Goal: Task Accomplishment & Management: Manage account settings

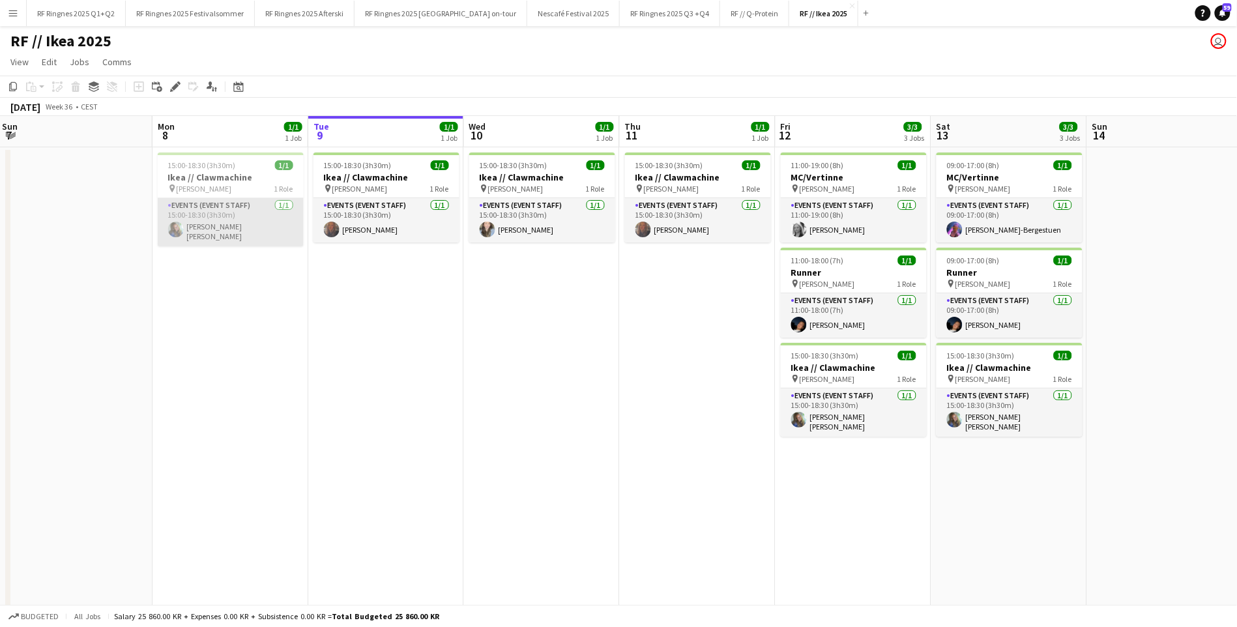
scroll to position [0, 472]
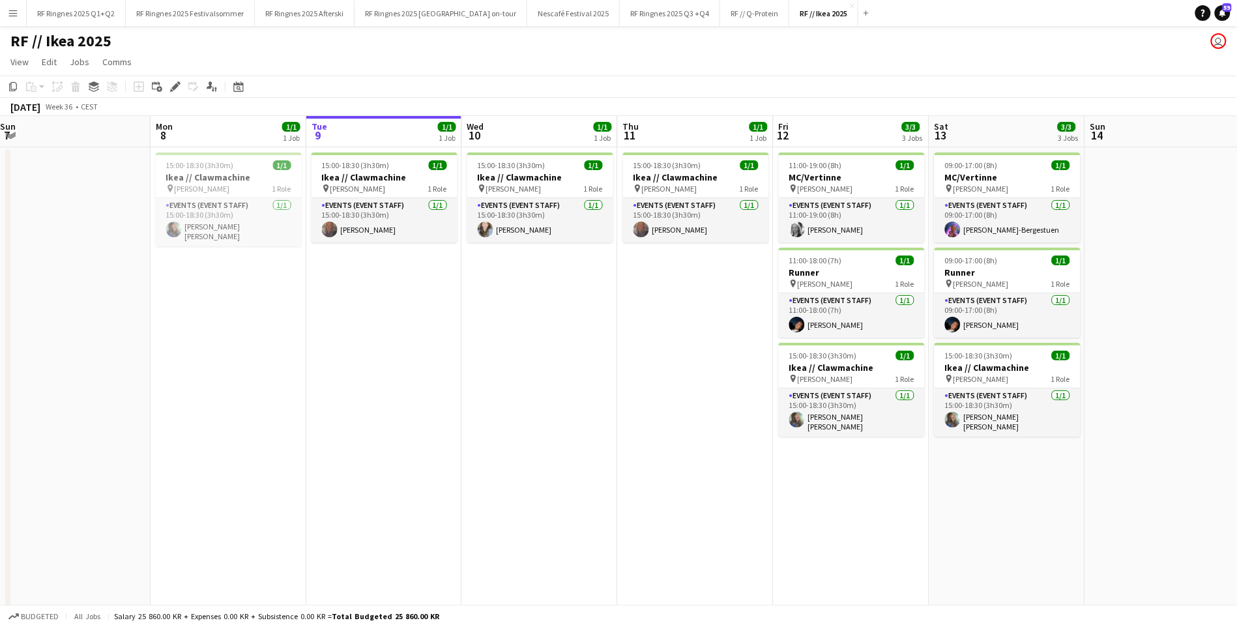
click at [764, 485] on app-date-cell "15:00-18:30 (3h30m) 1/1 Ikea // Clawmachine pin [PERSON_NAME] 1 Role Events (Ev…" at bounding box center [696, 400] width 156 height 507
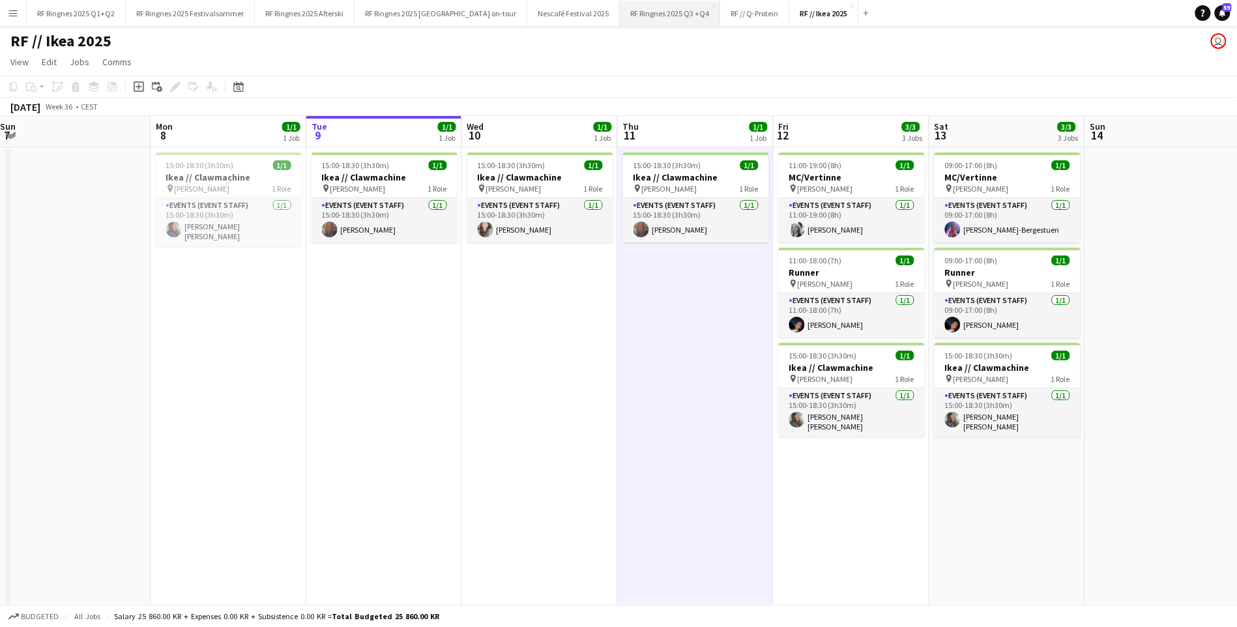
click at [642, 22] on button "RF Ringnes 2025 Q3 +Q4 Close" at bounding box center [670, 13] width 100 height 25
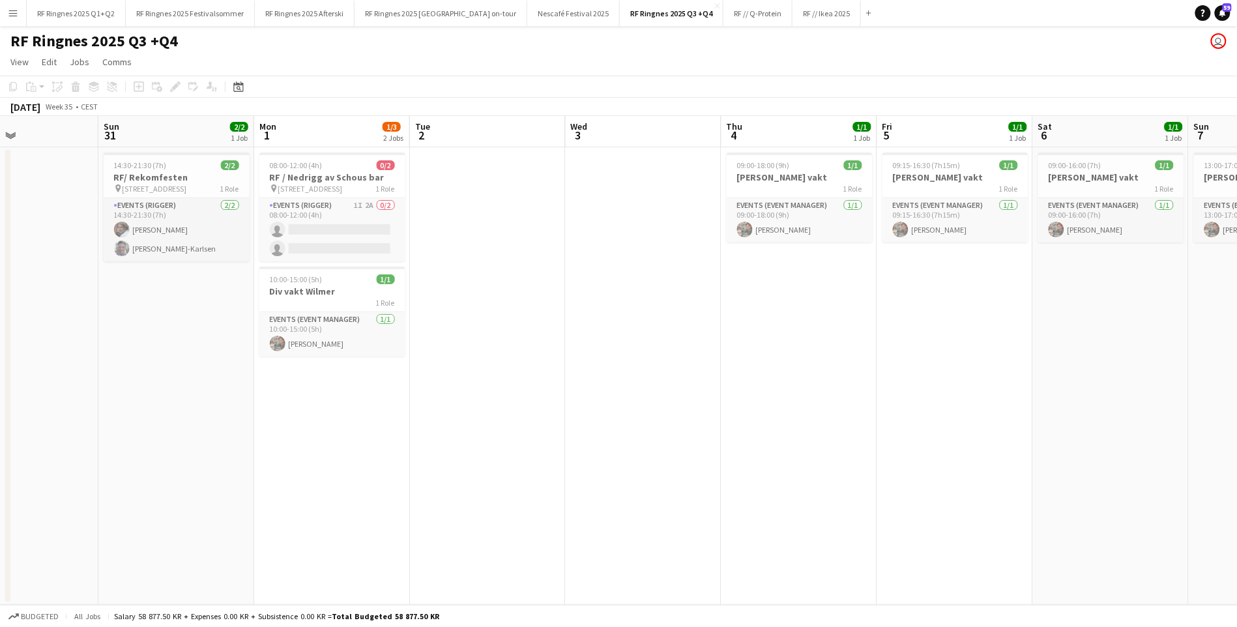
scroll to position [0, 358]
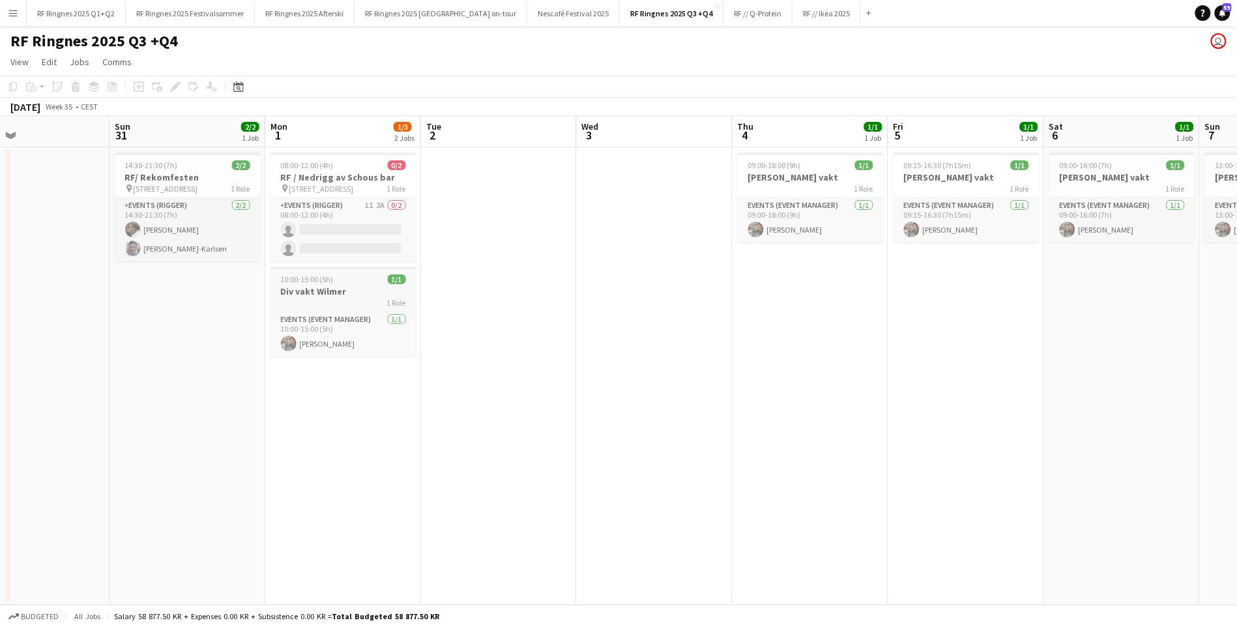
click at [324, 285] on h3 "Div vakt Wilmer" at bounding box center [343, 291] width 146 height 12
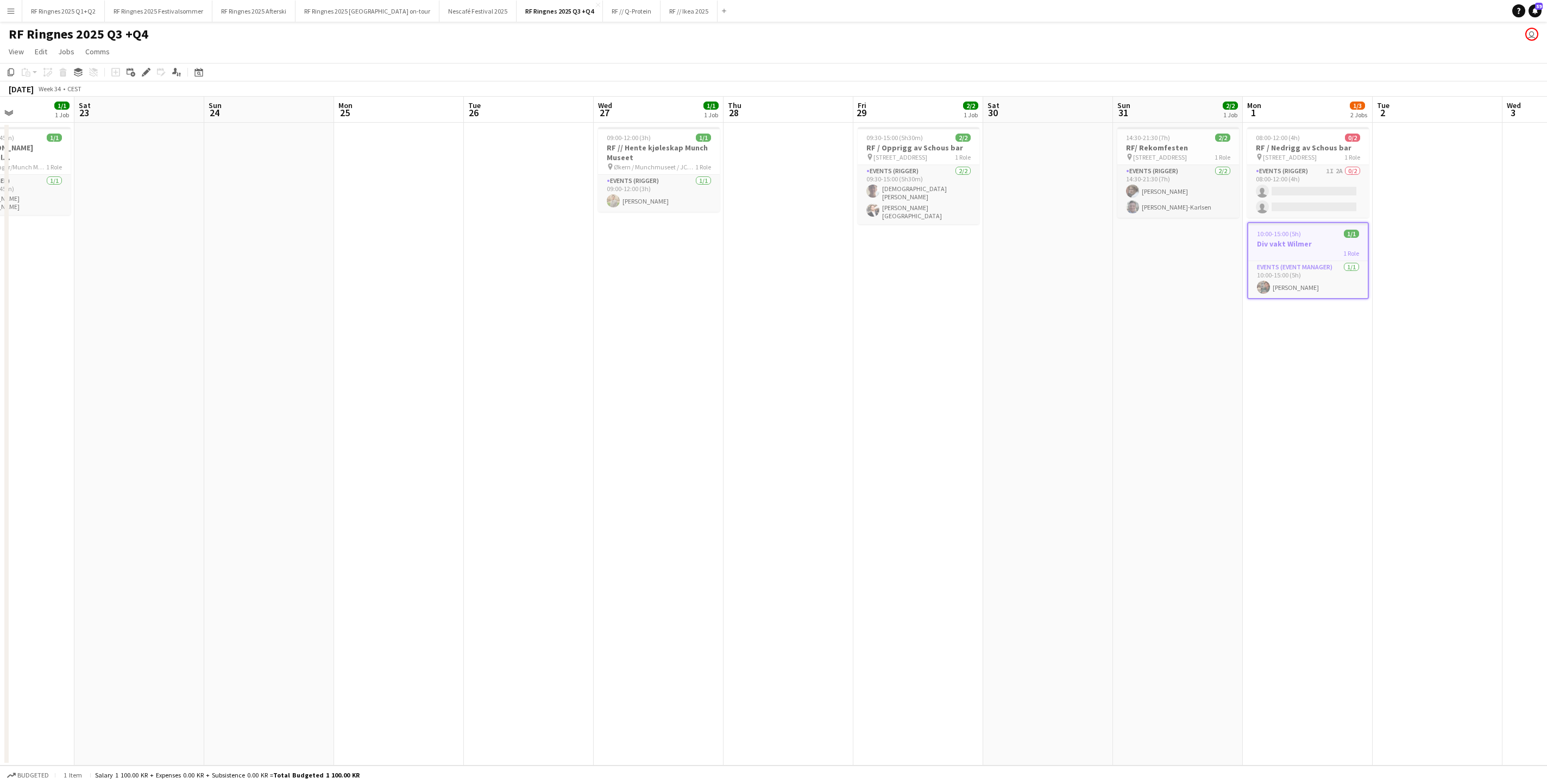
scroll to position [0, 373]
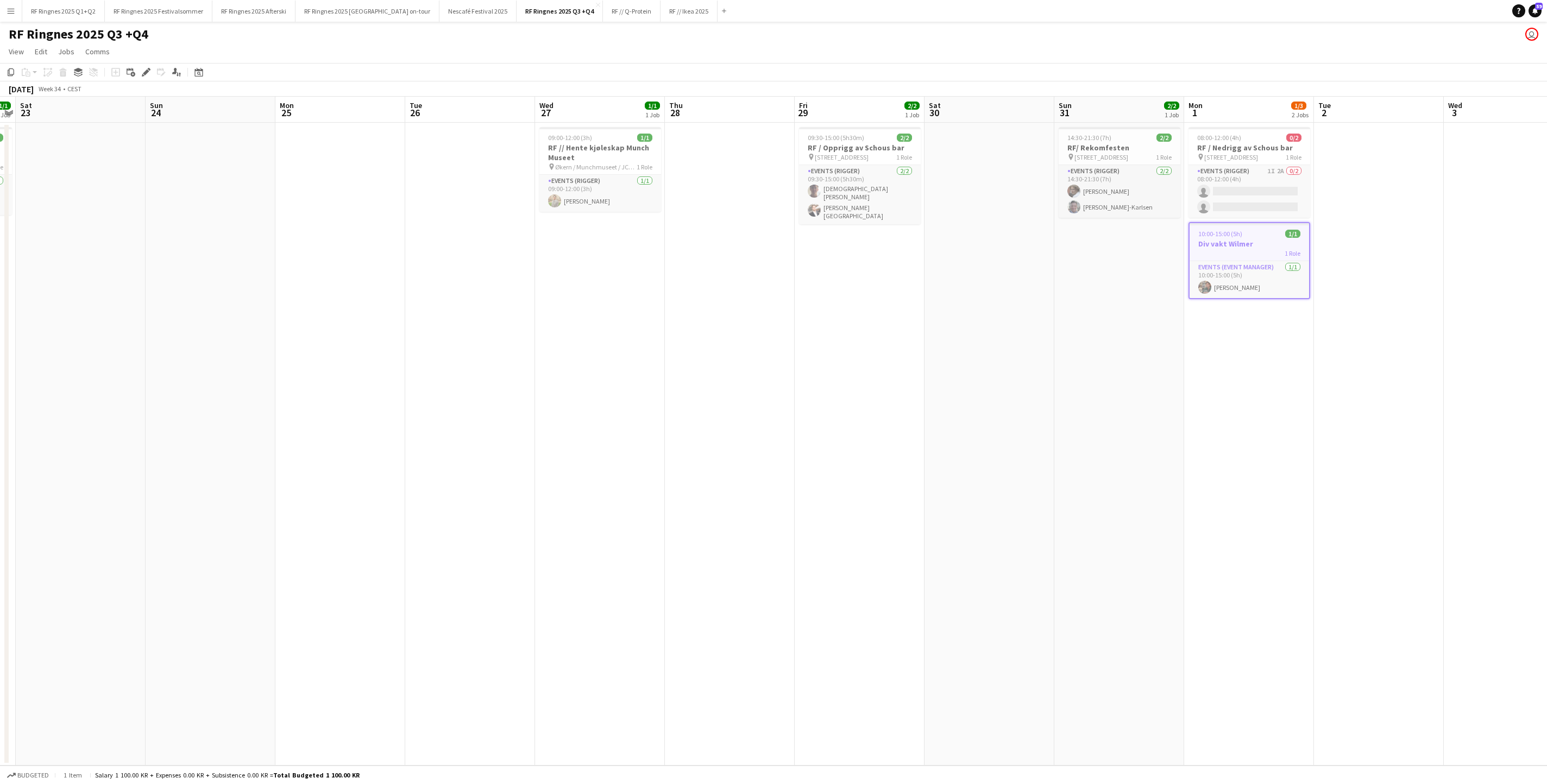
click at [1030, 237] on span "10:00-15:00 (5h)" at bounding box center [1219, 234] width 44 height 8
click at [1030, 224] on div at bounding box center [1249, 222] width 122 height 2
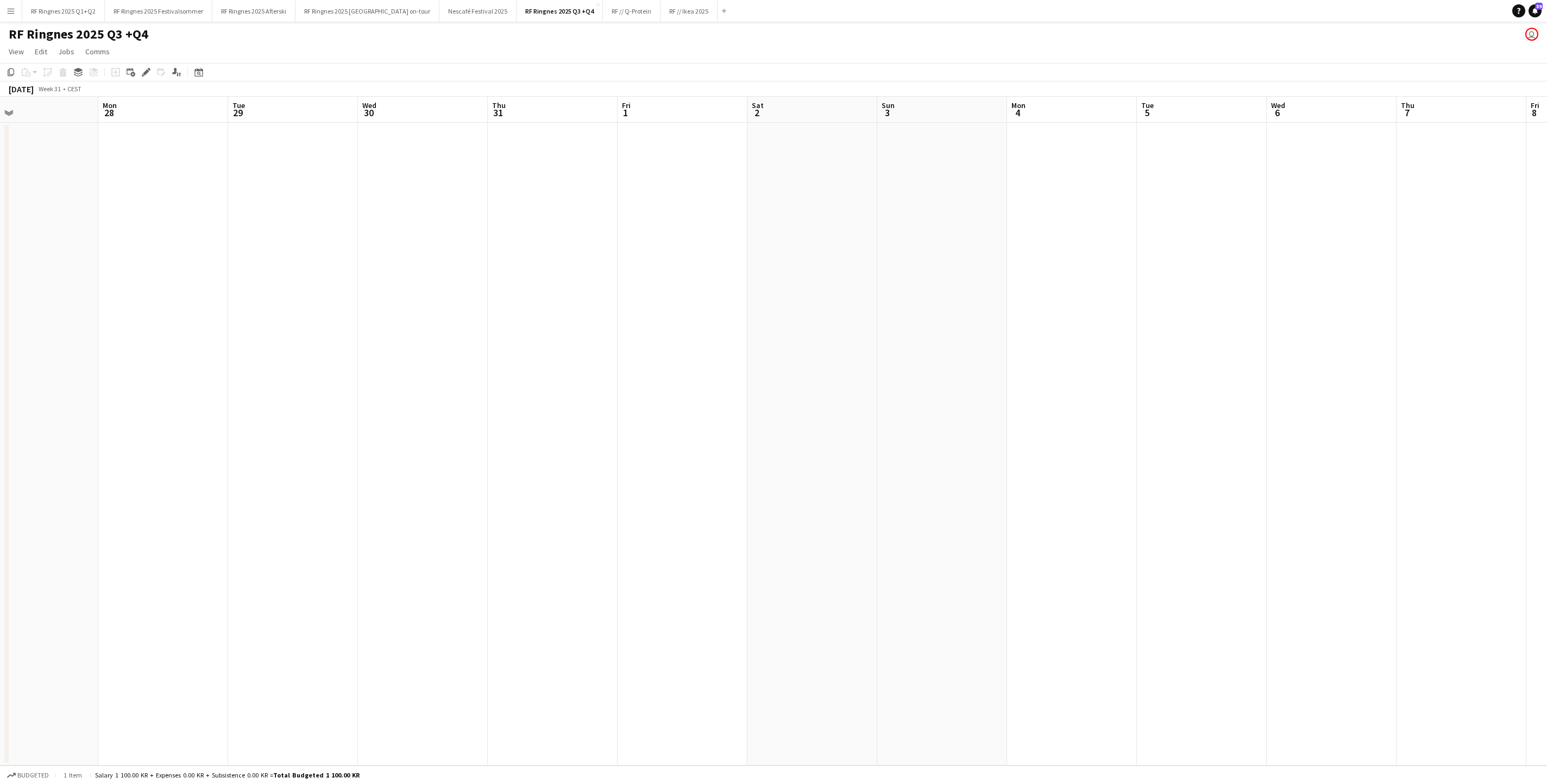
scroll to position [0, 277]
click at [708, 187] on app-date-cell at bounding box center [697, 443] width 130 height 642
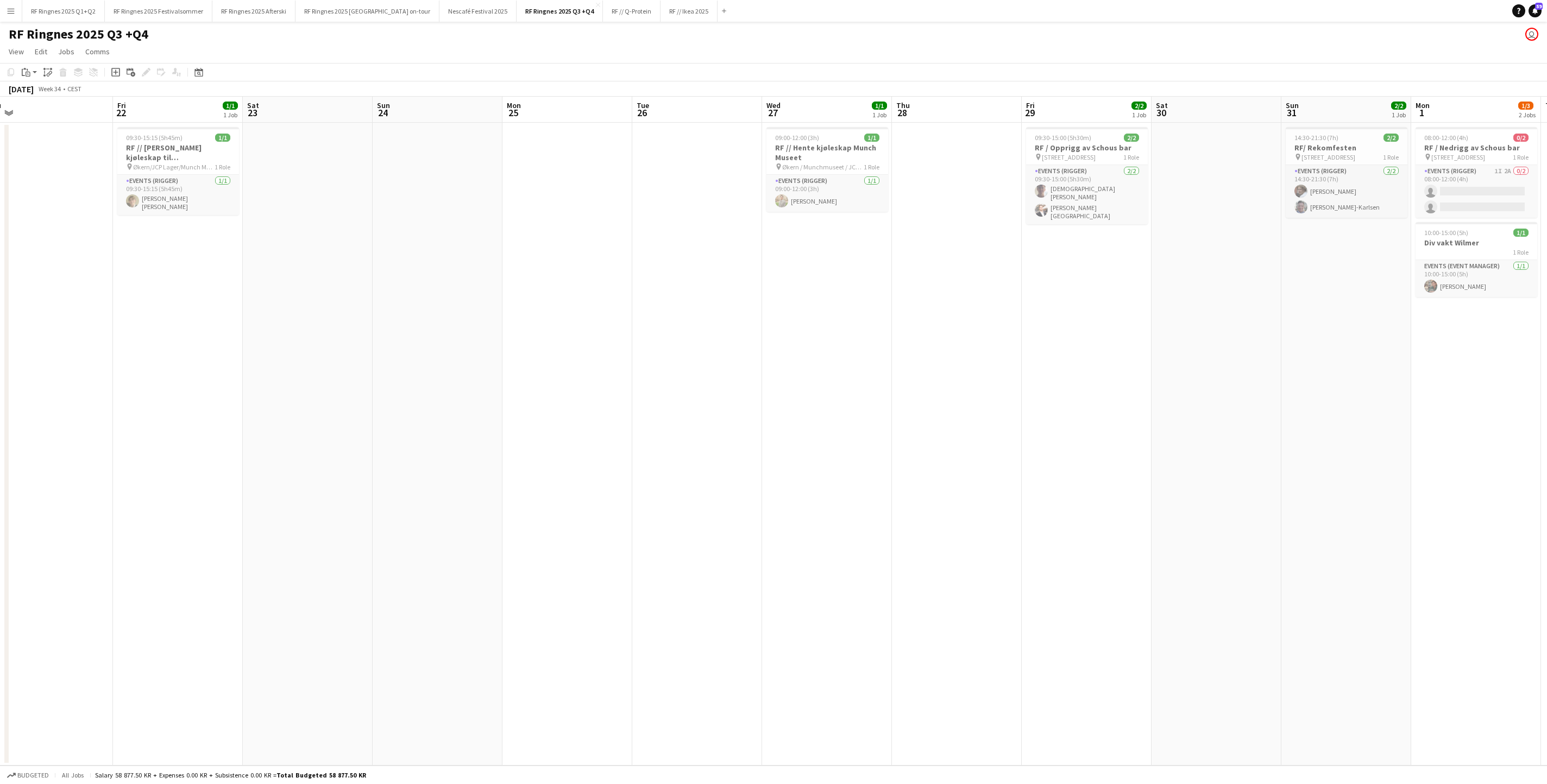
scroll to position [0, 318]
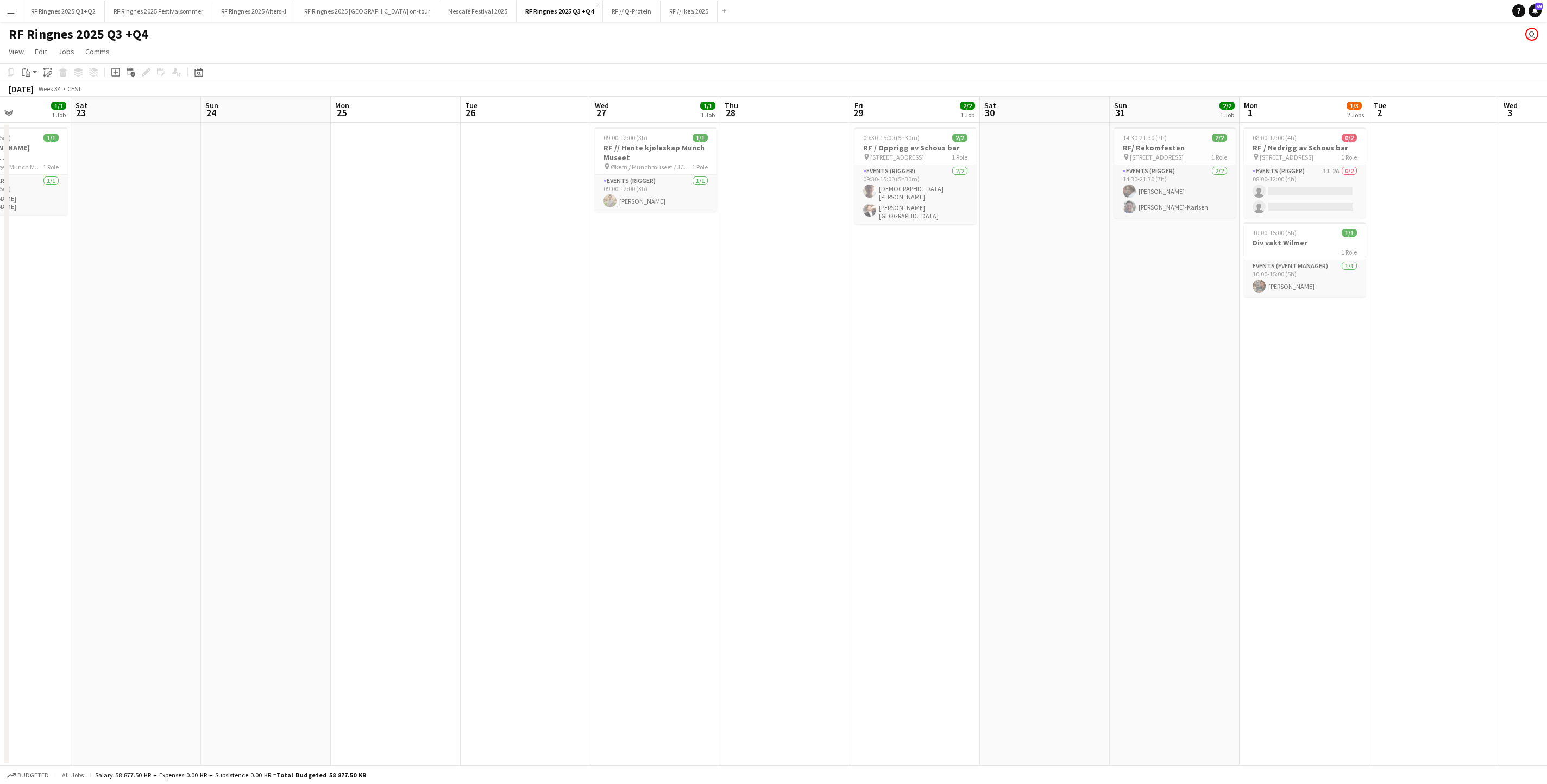
click at [1030, 341] on app-date-cell "08:00-12:00 (4h) 0/2 RF / Nedrigg av Schous bar pin Grorudveien 55 1 Role Event…" at bounding box center [1304, 443] width 130 height 642
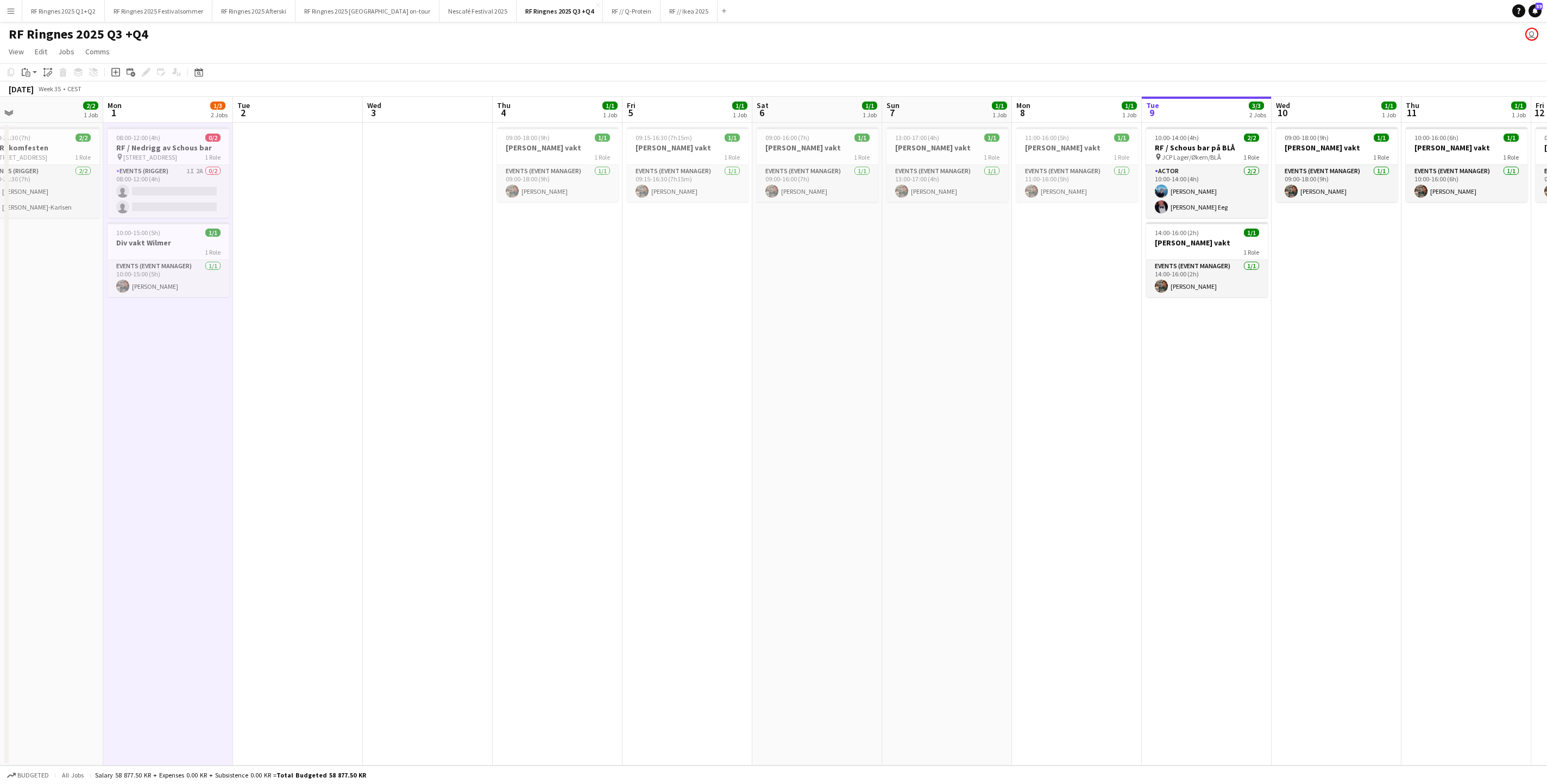
scroll to position [0, 436]
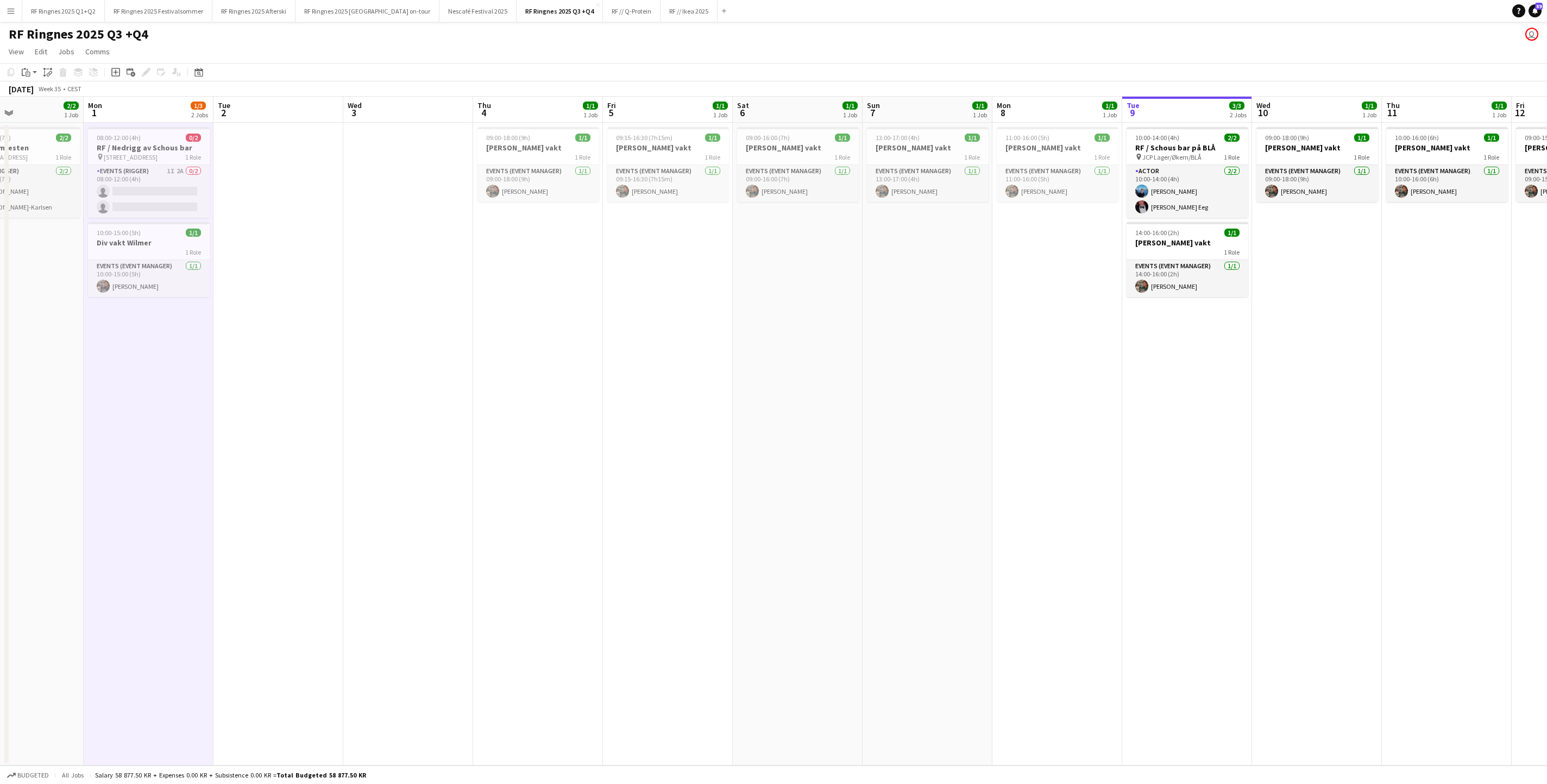
click at [1030, 397] on app-date-cell "10:00-14:00 (4h) 2/2 RF / Schous bar på BLÅ pin JCP Lager/Økern/BLÅ 1 Role Acto…" at bounding box center [1187, 443] width 130 height 642
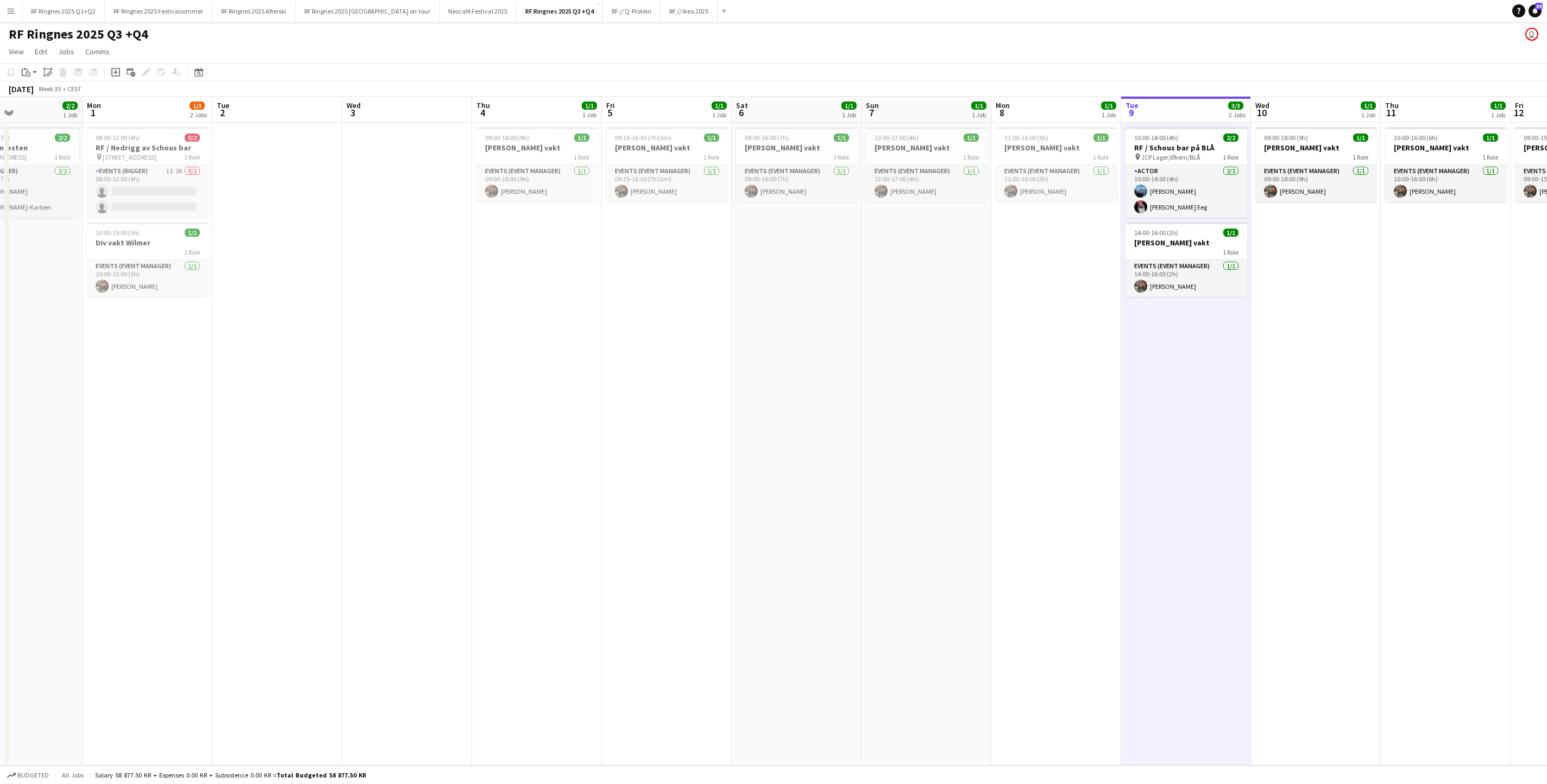
click at [933, 437] on app-date-cell "13:00-17:00 (4h) 1/1 [PERSON_NAME] vakt 1 Role Events (Event Manager) [DATE] 13…" at bounding box center [926, 443] width 130 height 642
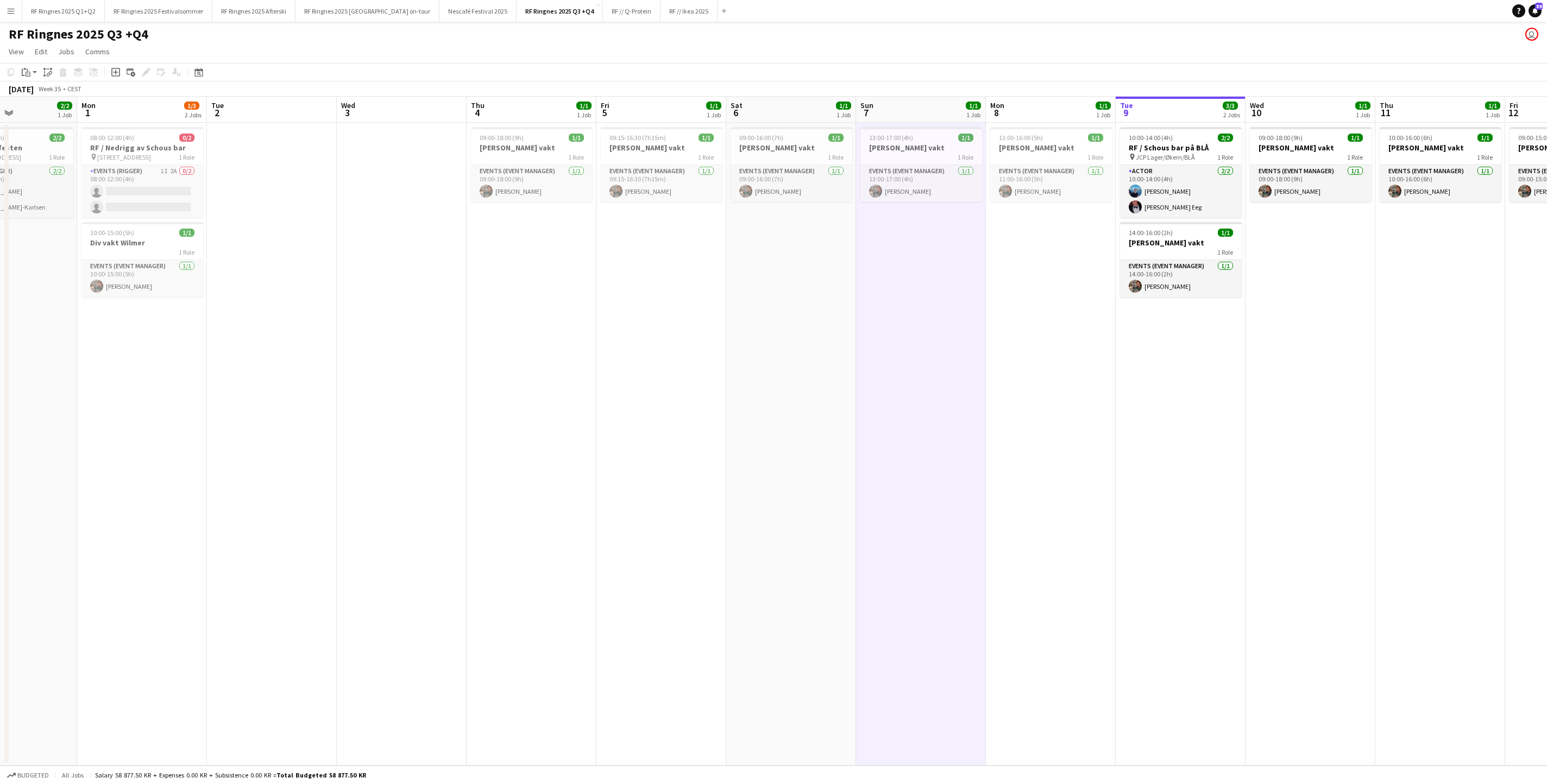
click at [768, 430] on app-calendar-viewport "Thu 28 Fri 29 2/2 1 Job Sat 30 Sun 31 2/2 1 Job Mon 1 1/3 2 Jobs Tue 2 Wed 3 Th…" at bounding box center [774, 431] width 1547 height 669
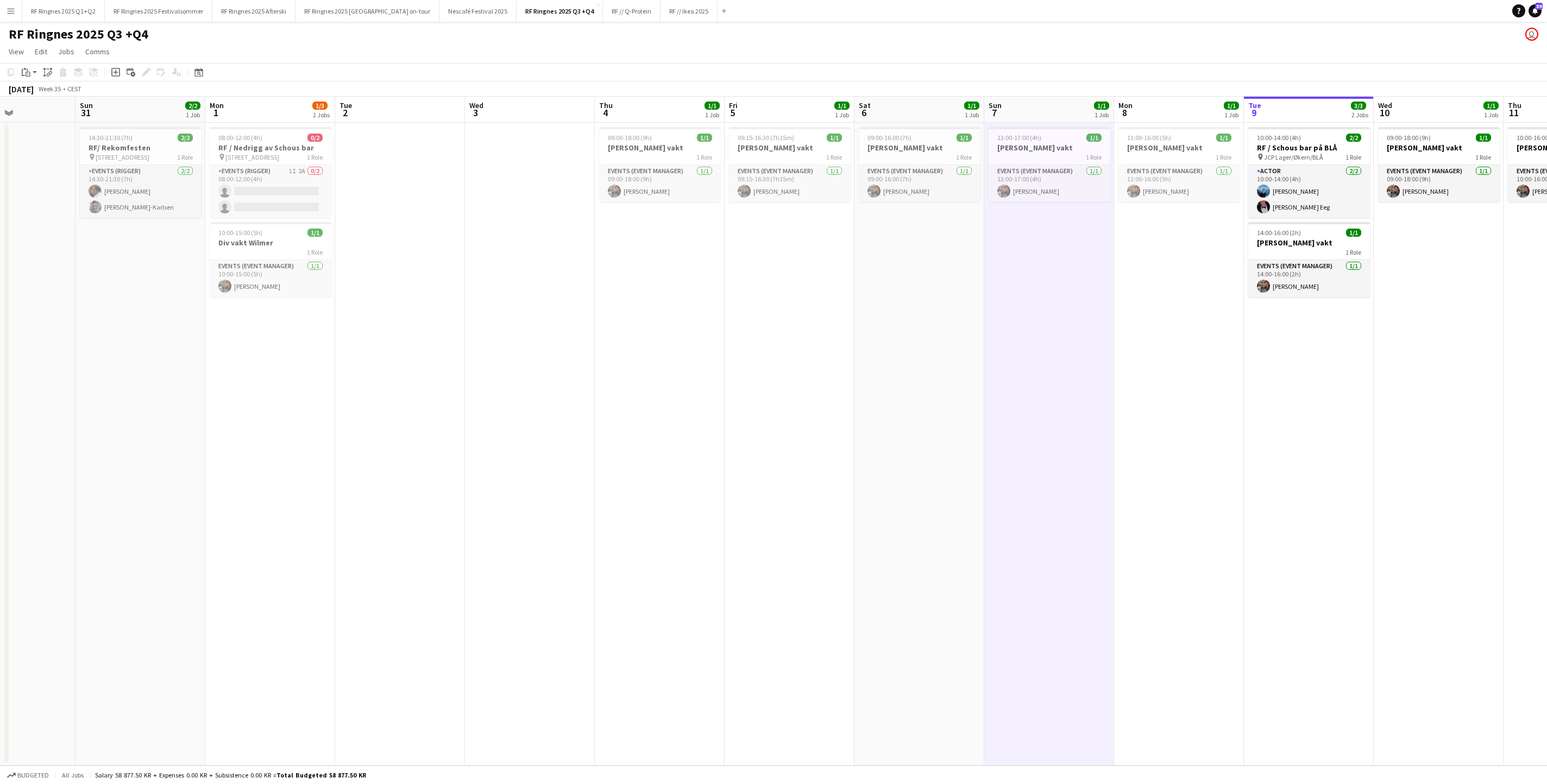
click at [594, 432] on app-date-cell "09:00-18:00 (9h) 1/1 [PERSON_NAME] vakt 1 Role Events (Event Manager) [DATE] 09…" at bounding box center [659, 443] width 130 height 642
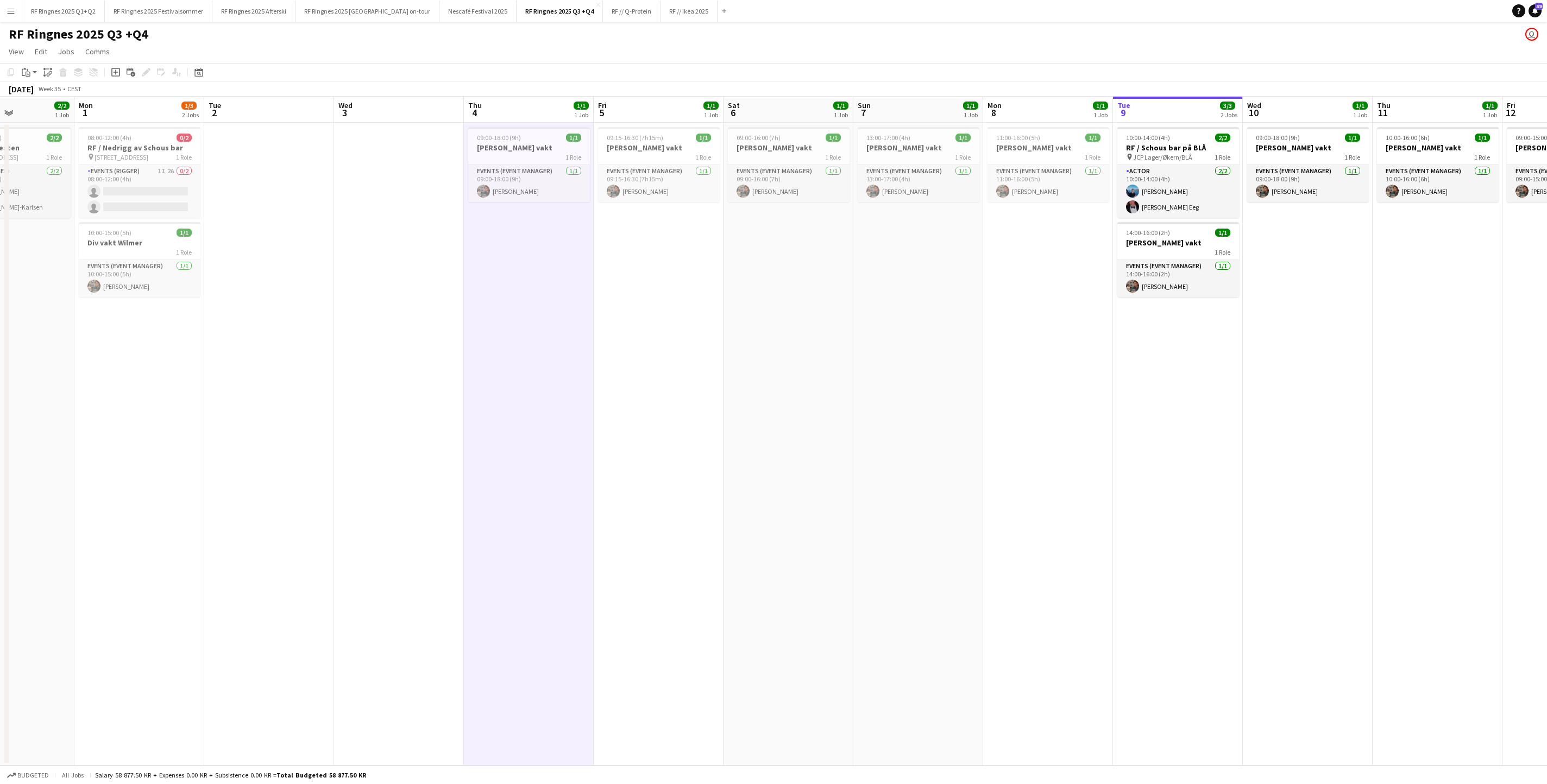
click at [331, 423] on app-date-cell at bounding box center [269, 443] width 130 height 642
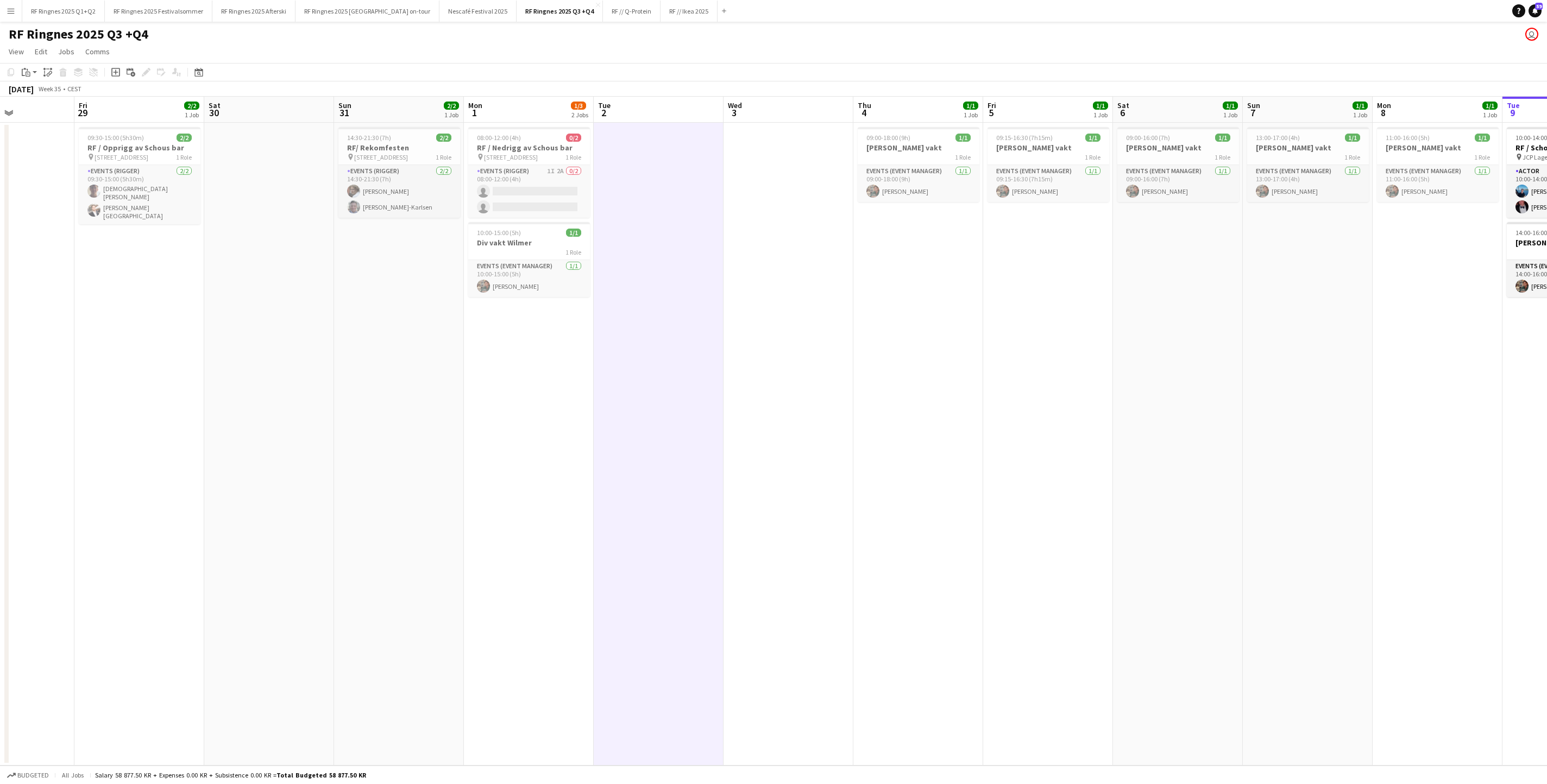
scroll to position [0, 255]
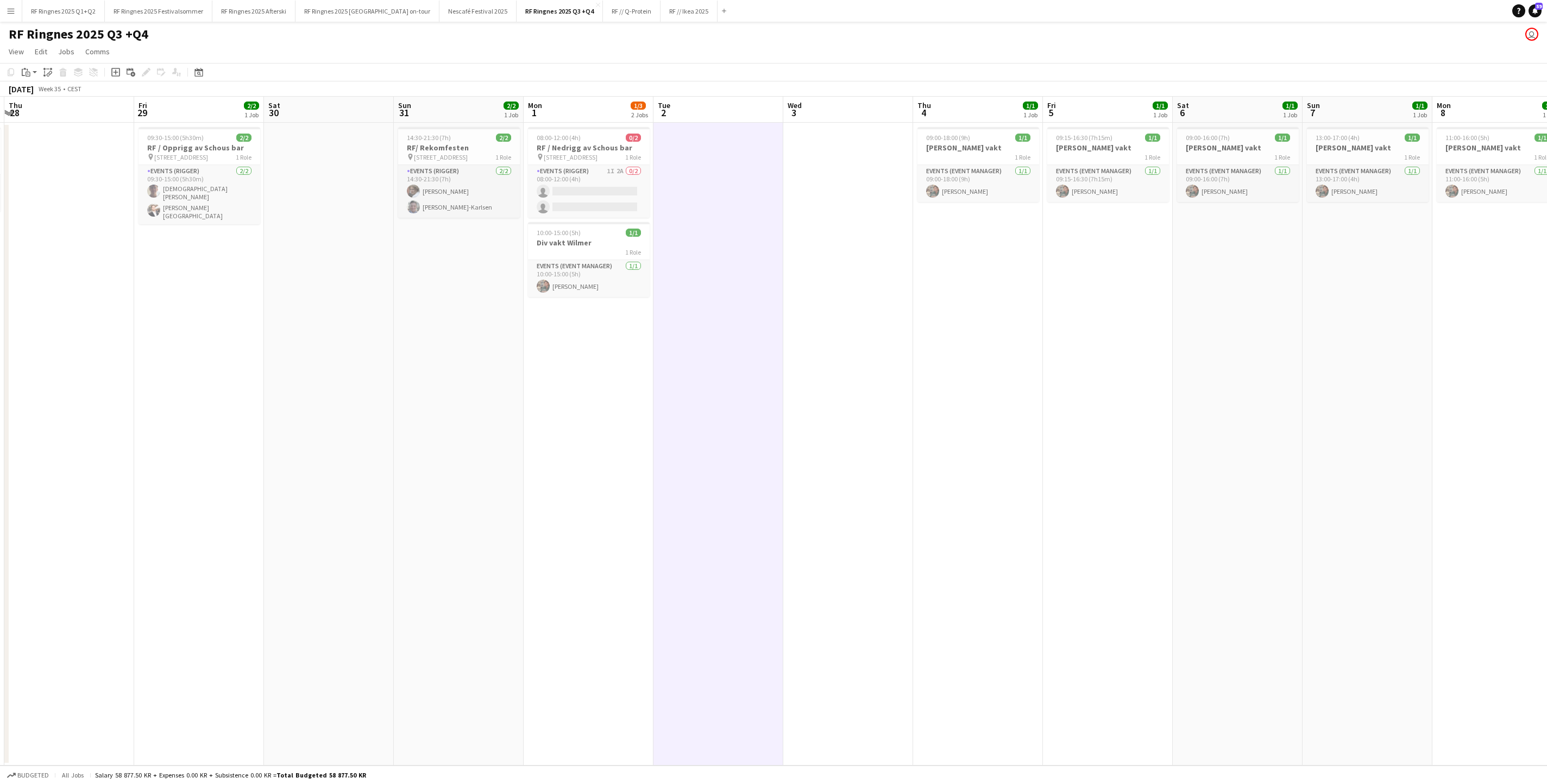
click at [594, 381] on app-date-cell "08:00-12:00 (4h) 0/2 RF / Nedrigg av Schous bar pin Grorudveien 55 1 Role Event…" at bounding box center [588, 443] width 130 height 642
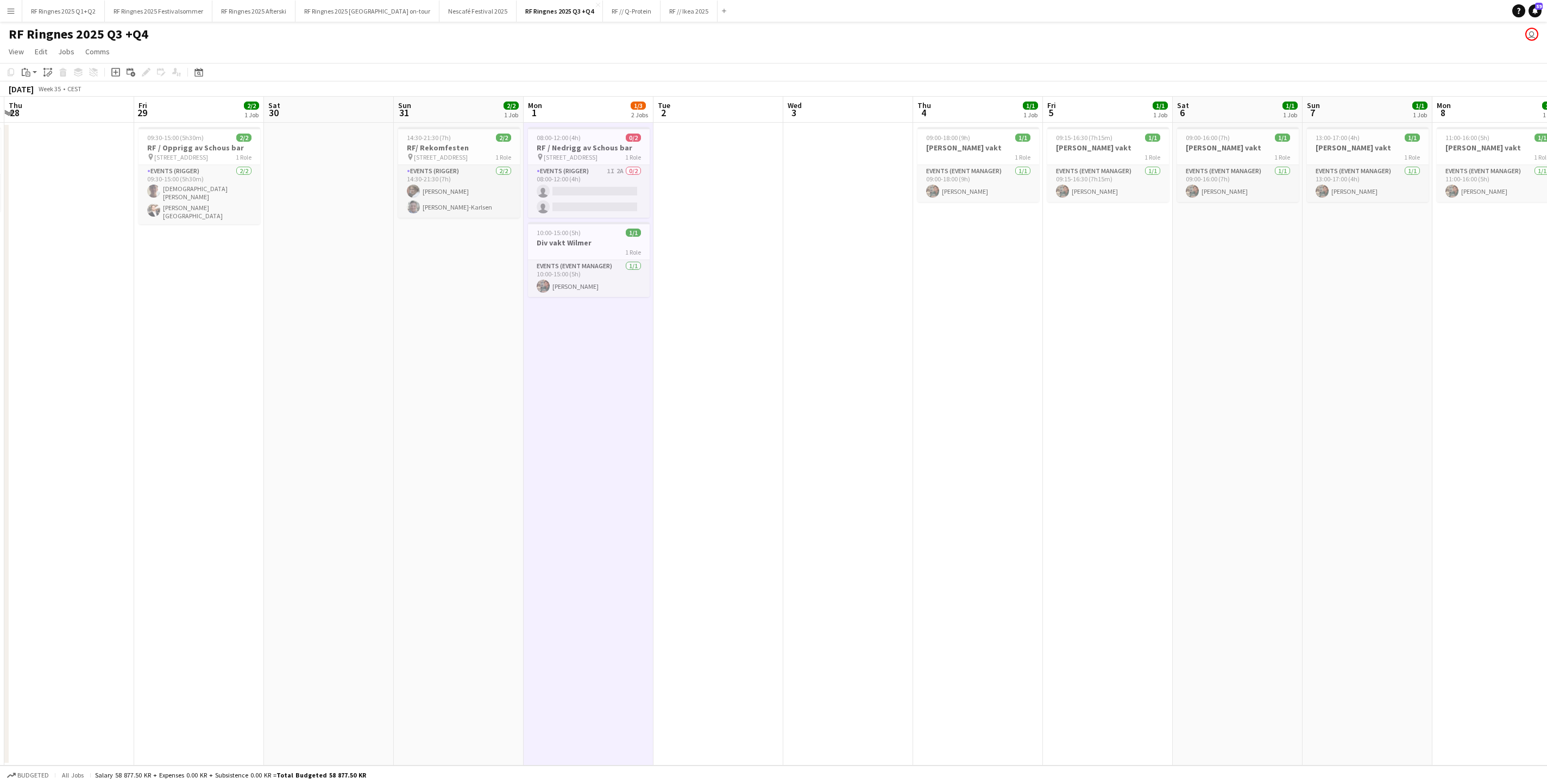
click at [759, 357] on app-date-cell at bounding box center [718, 443] width 130 height 642
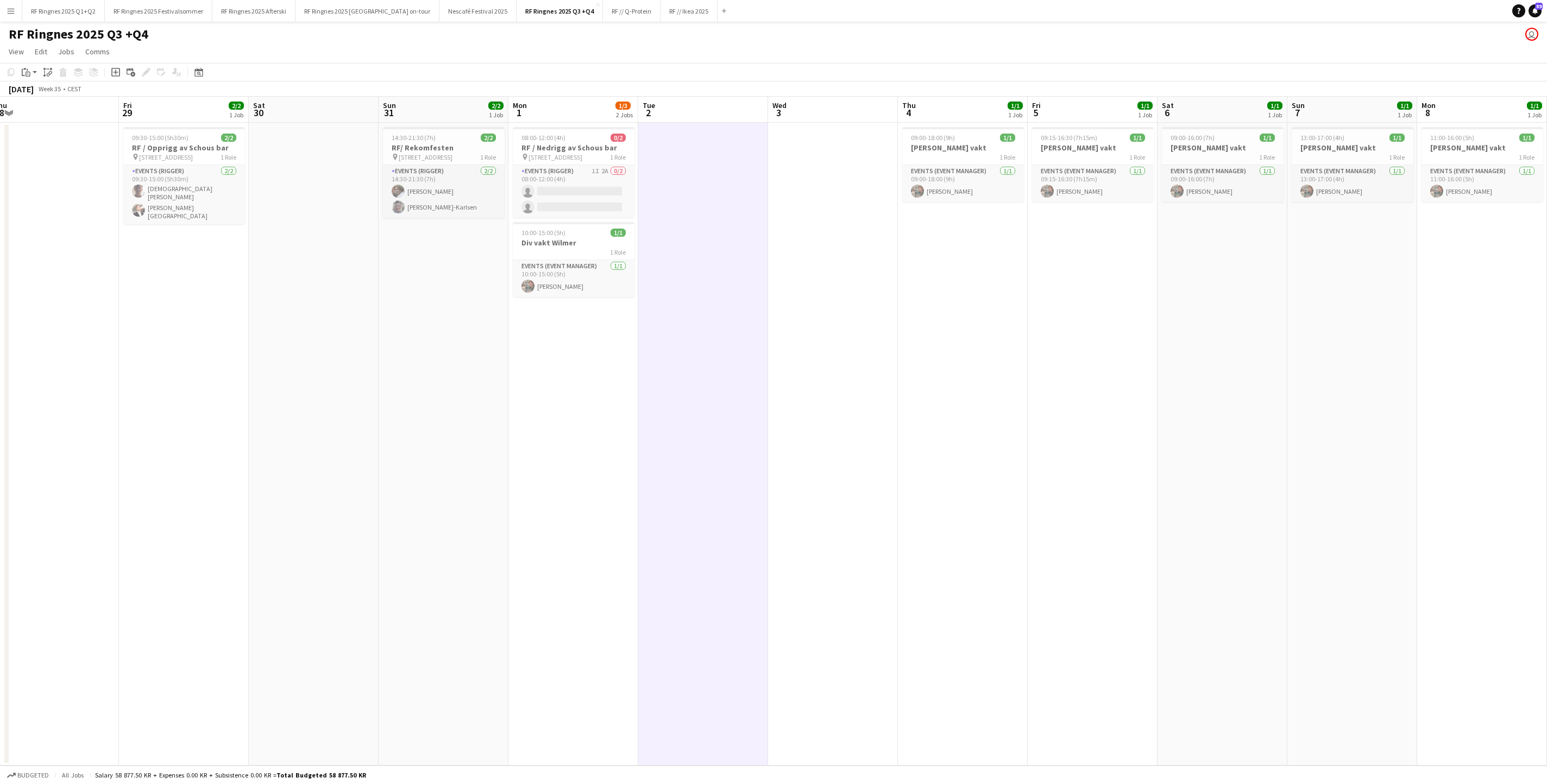
drag, startPoint x: 287, startPoint y: 427, endPoint x: 272, endPoint y: 427, distance: 15.0
click at [272, 427] on app-calendar-viewport "Tue 26 Wed 27 1/1 1 Job Thu 28 Fri 29 2/2 1 Job Sat 30 Sun 31 2/2 1 Job Mon 1 1…" at bounding box center [774, 431] width 1547 height 669
click at [193, 444] on app-date-cell "09:30-15:00 (5h30m) 2/2 RF / Opprigg av Schous bar pin Grorudveien 55 1 Role Ev…" at bounding box center [183, 443] width 130 height 642
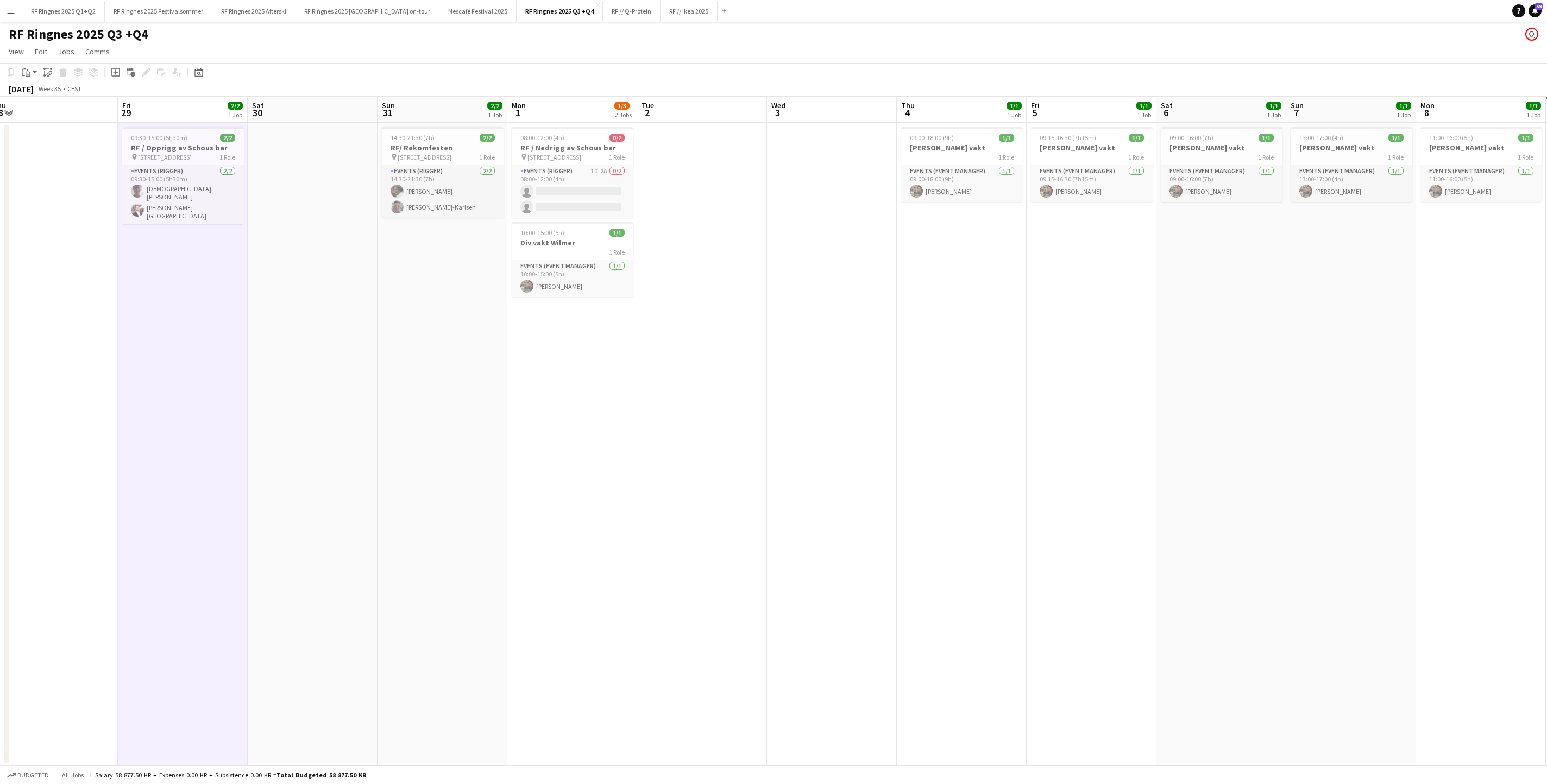
click at [80, 454] on app-date-cell at bounding box center [53, 443] width 130 height 642
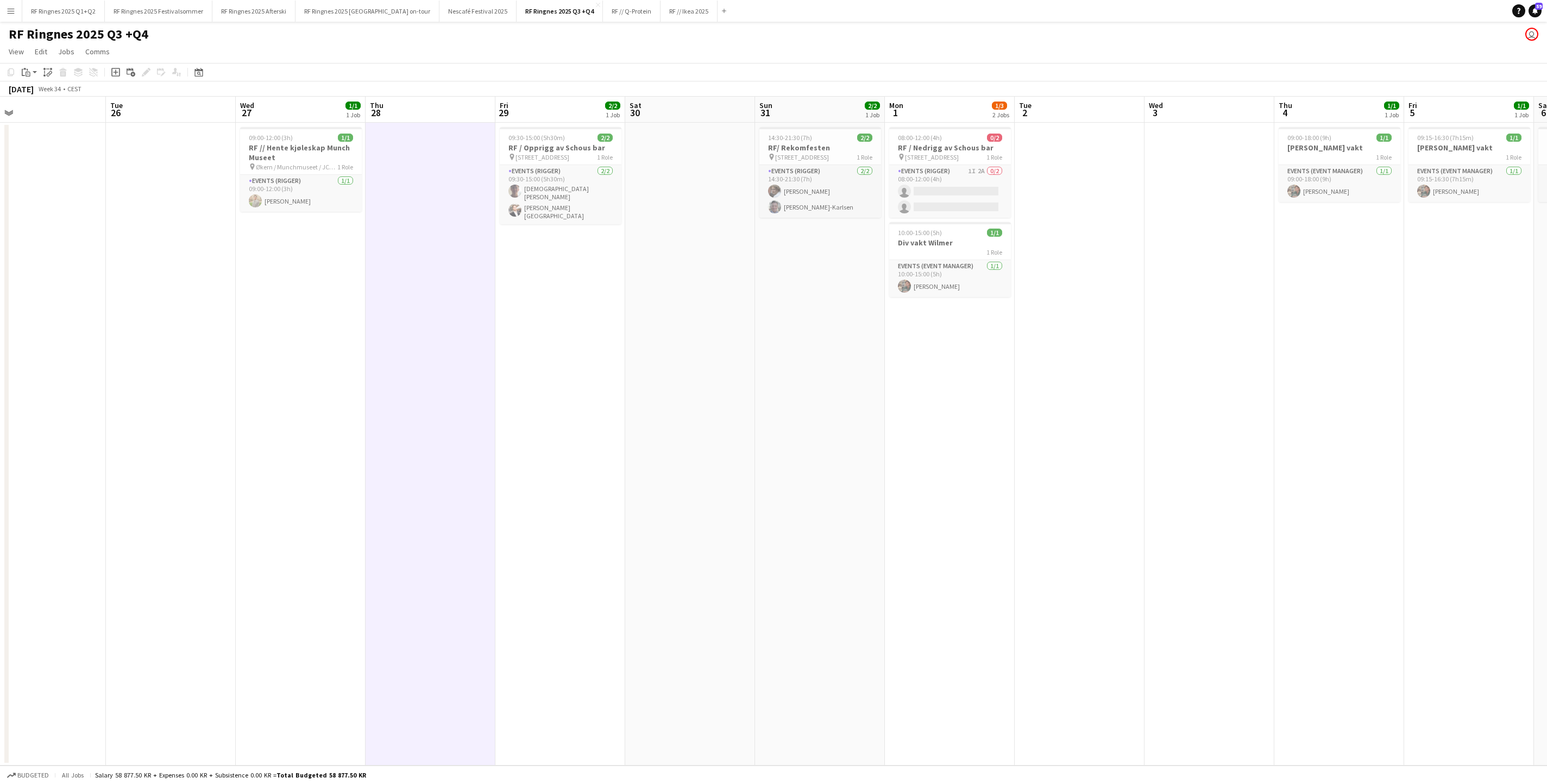
scroll to position [0, 228]
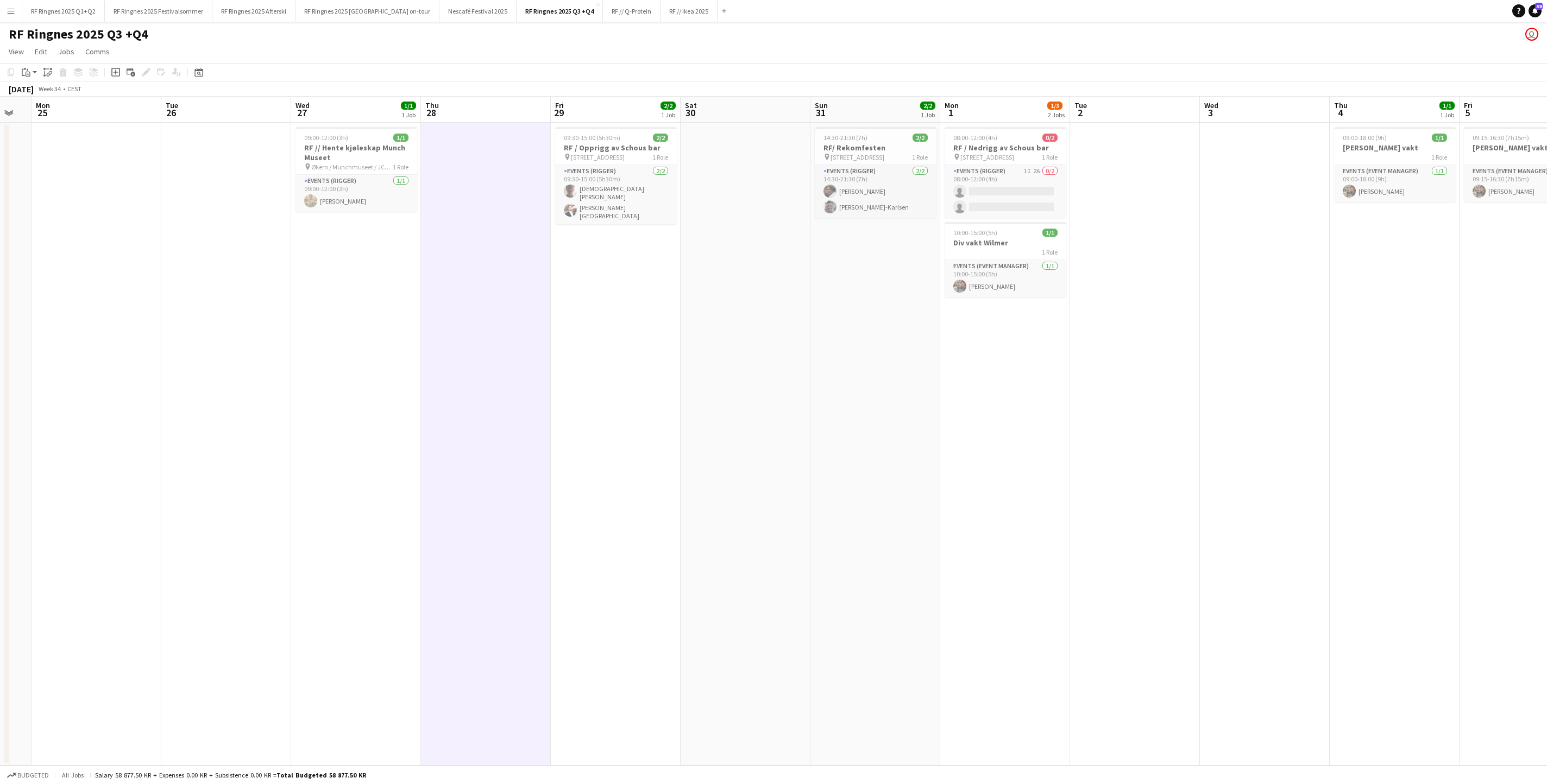
click at [232, 413] on app-date-cell at bounding box center [227, 443] width 130 height 642
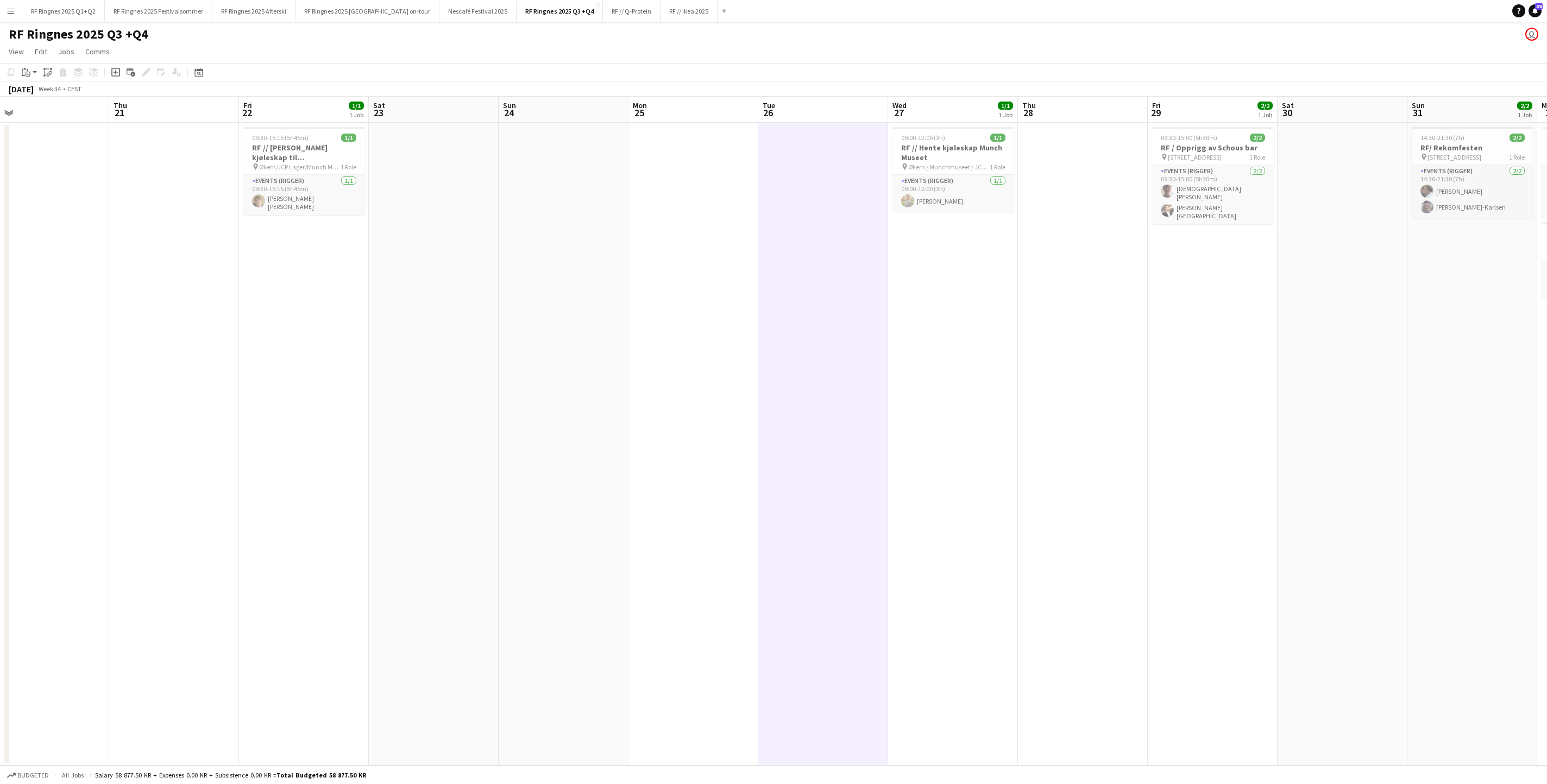
scroll to position [0, 252]
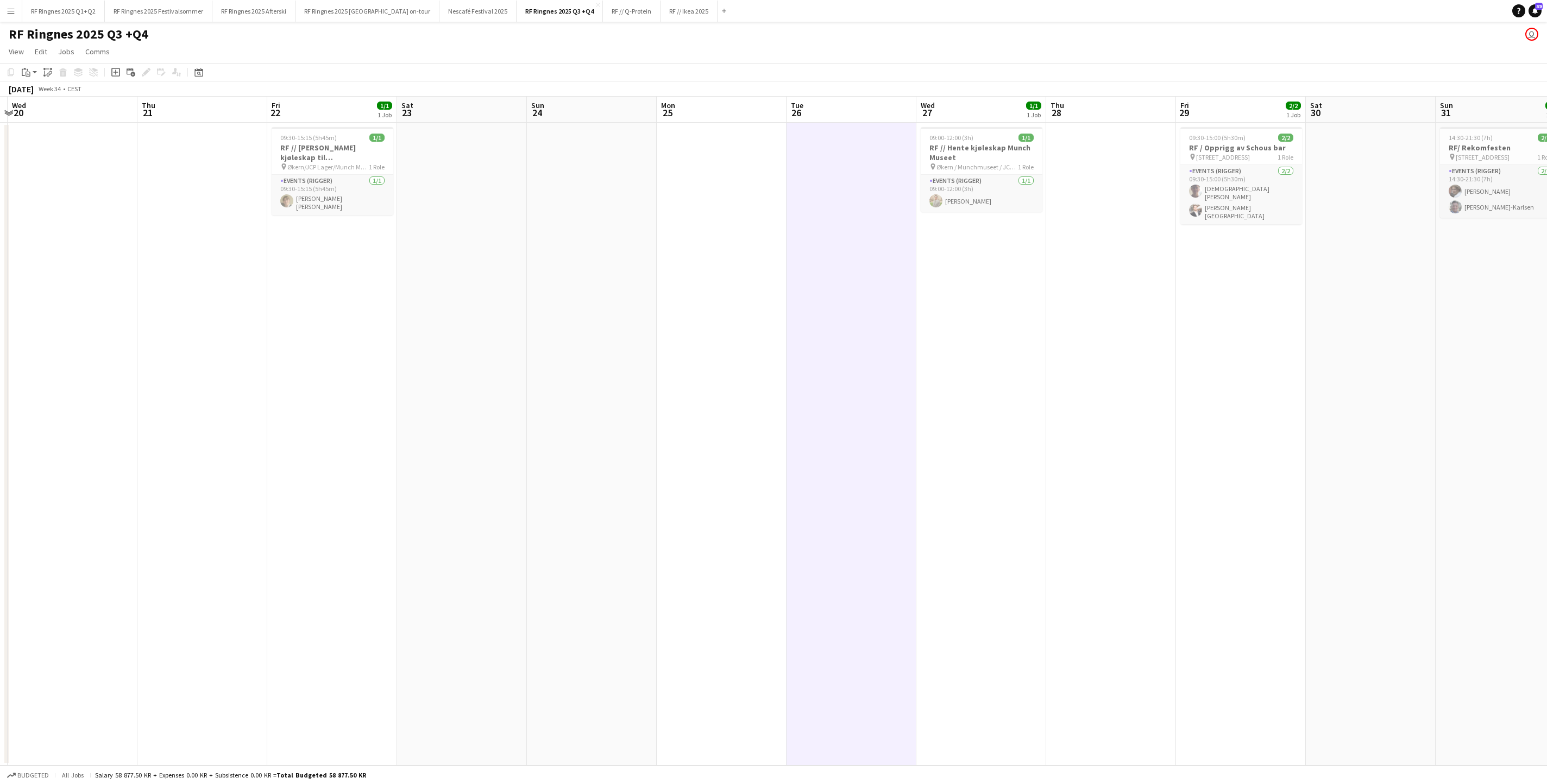
click at [353, 354] on app-date-cell "09:30-15:15 (5h45m) 1/1 RF // [PERSON_NAME] kjøleskap til [GEOGRAPHIC_DATA] pin…" at bounding box center [333, 443] width 130 height 642
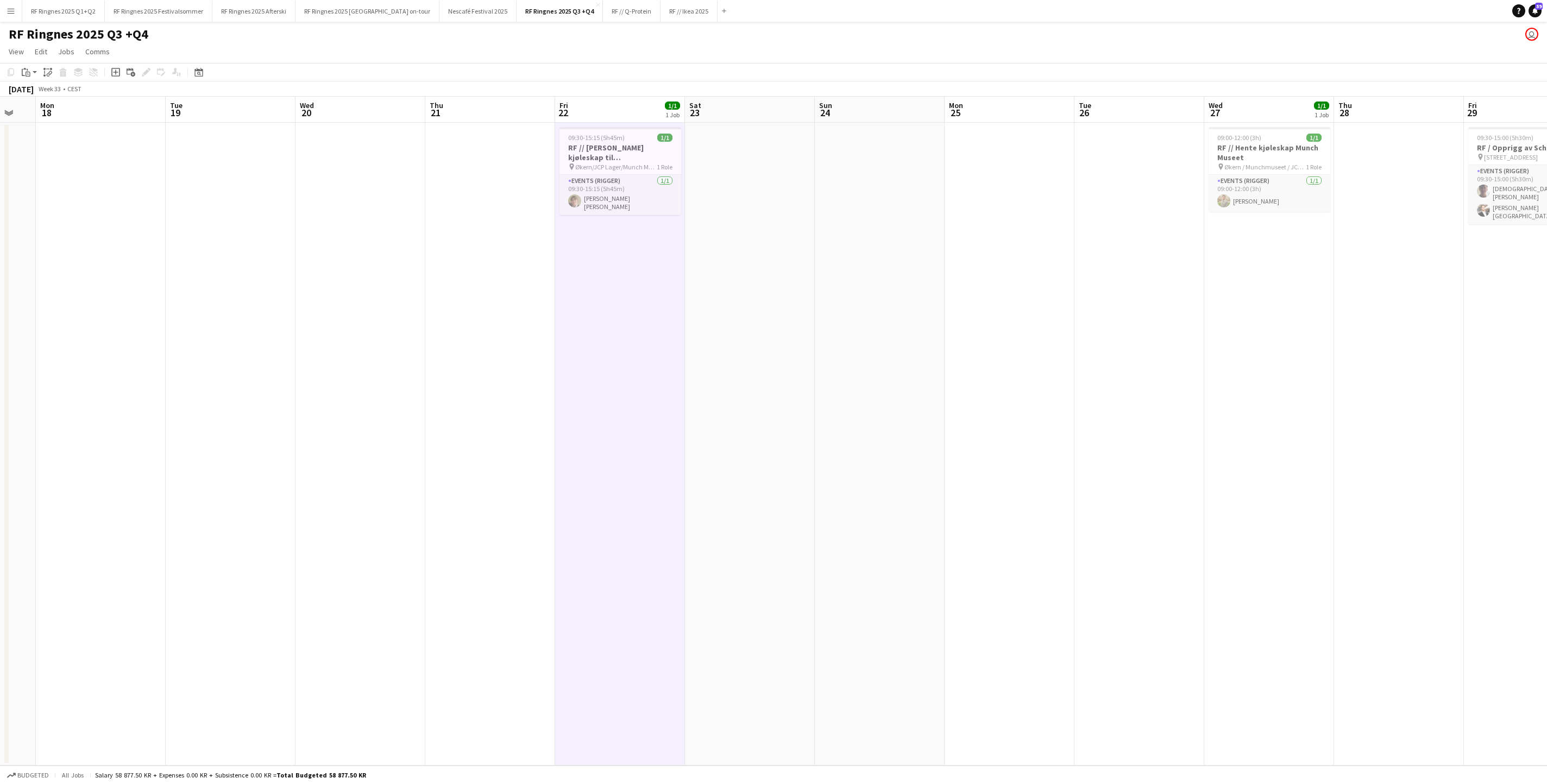
scroll to position [0, 322]
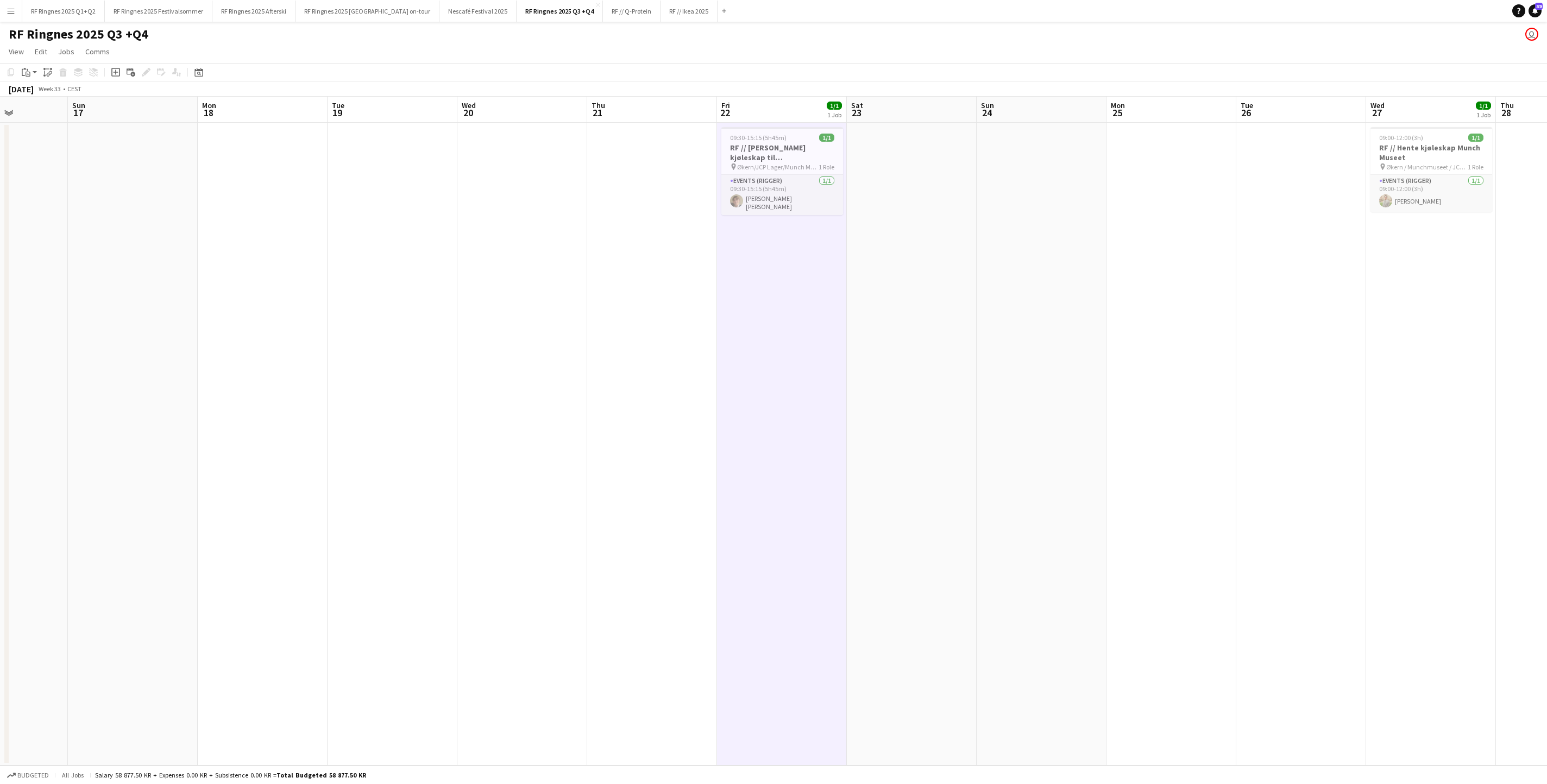
click at [353, 354] on app-date-cell at bounding box center [393, 443] width 130 height 642
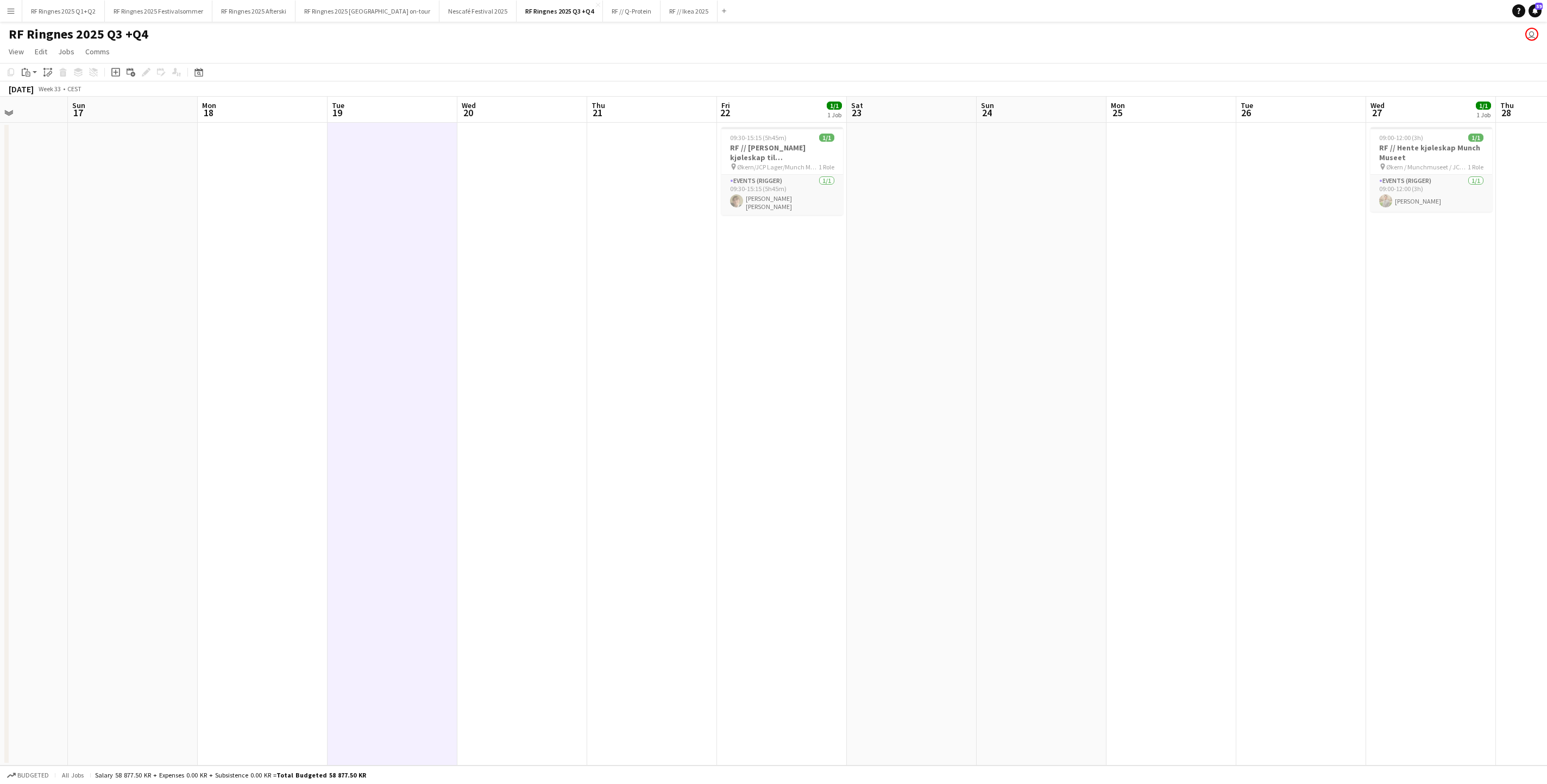
click at [265, 333] on app-date-cell at bounding box center [263, 443] width 130 height 642
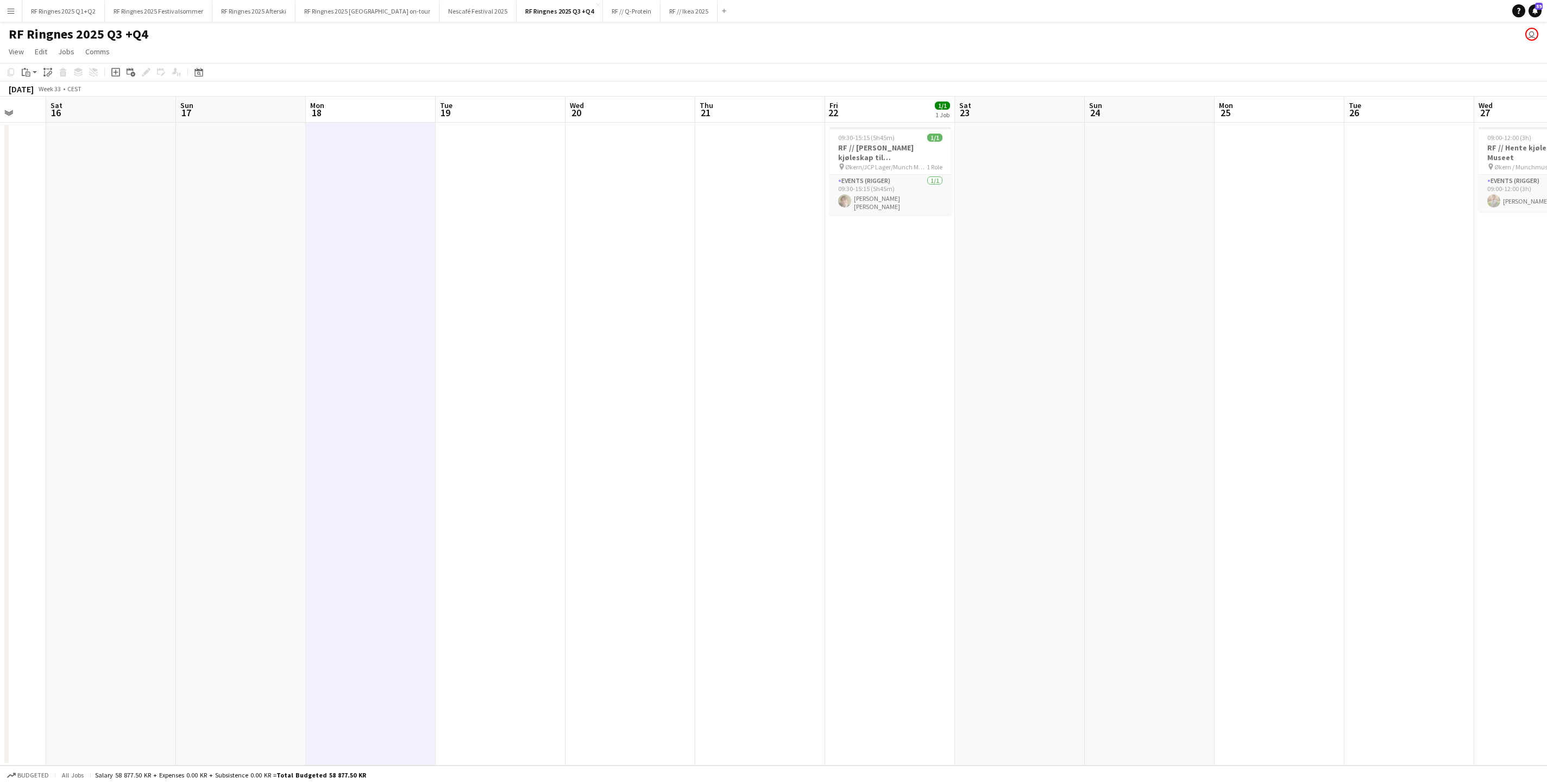
click at [187, 332] on app-date-cell at bounding box center [241, 443] width 130 height 642
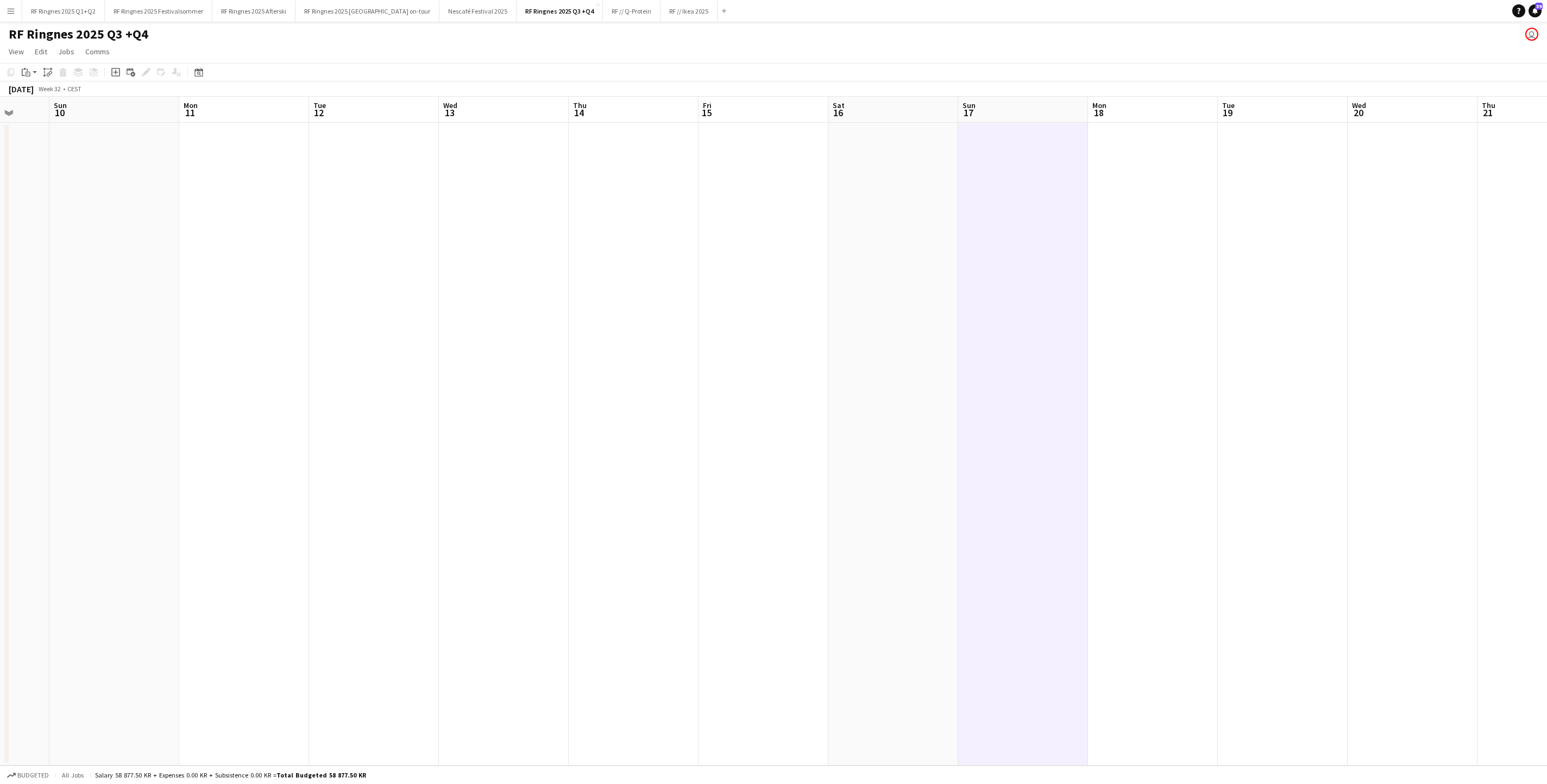
click at [187, 332] on app-date-cell at bounding box center [244, 443] width 130 height 642
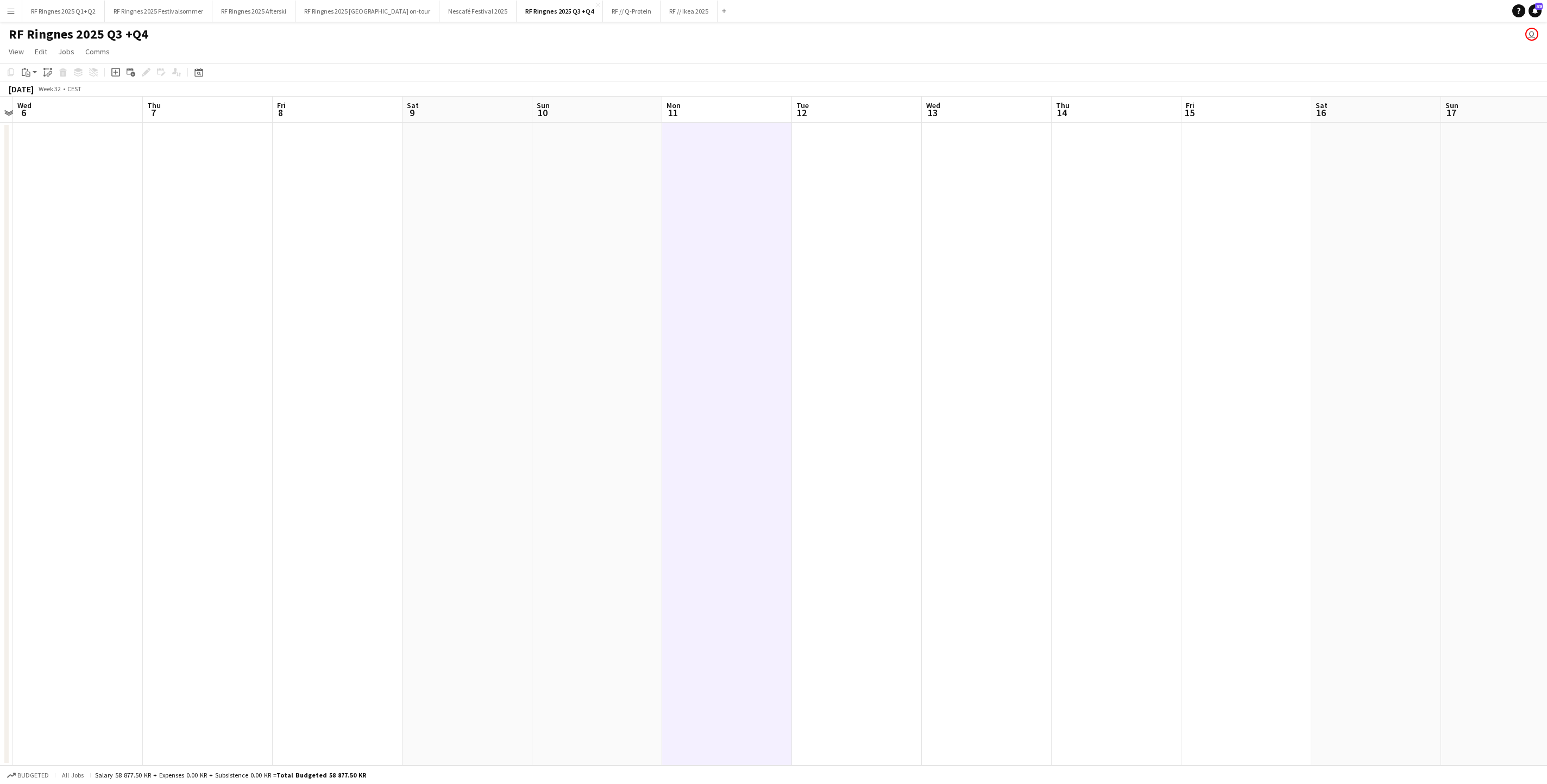
click at [187, 332] on app-date-cell at bounding box center [208, 443] width 130 height 642
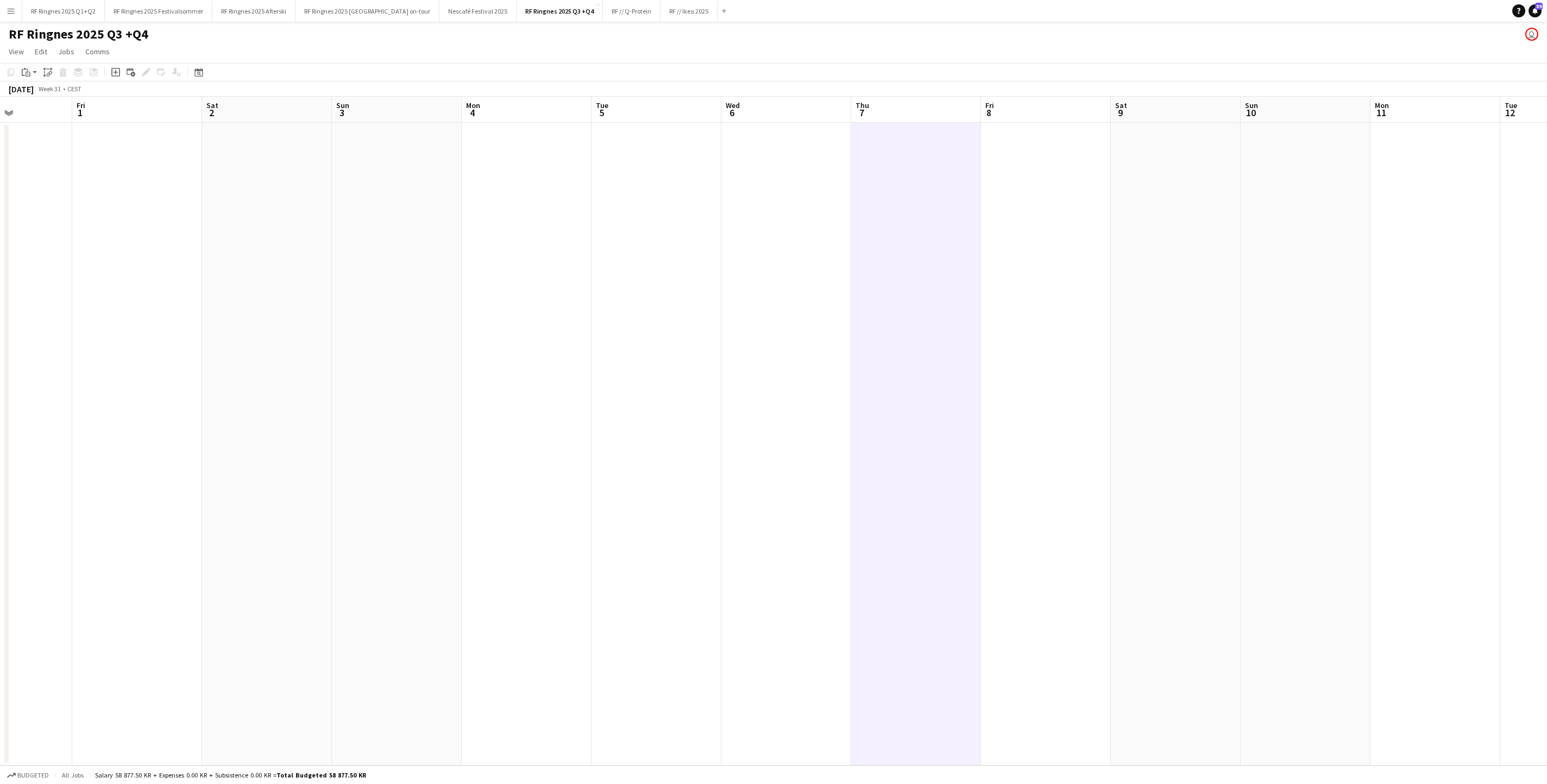
click at [126, 300] on app-date-cell at bounding box center [138, 443] width 130 height 642
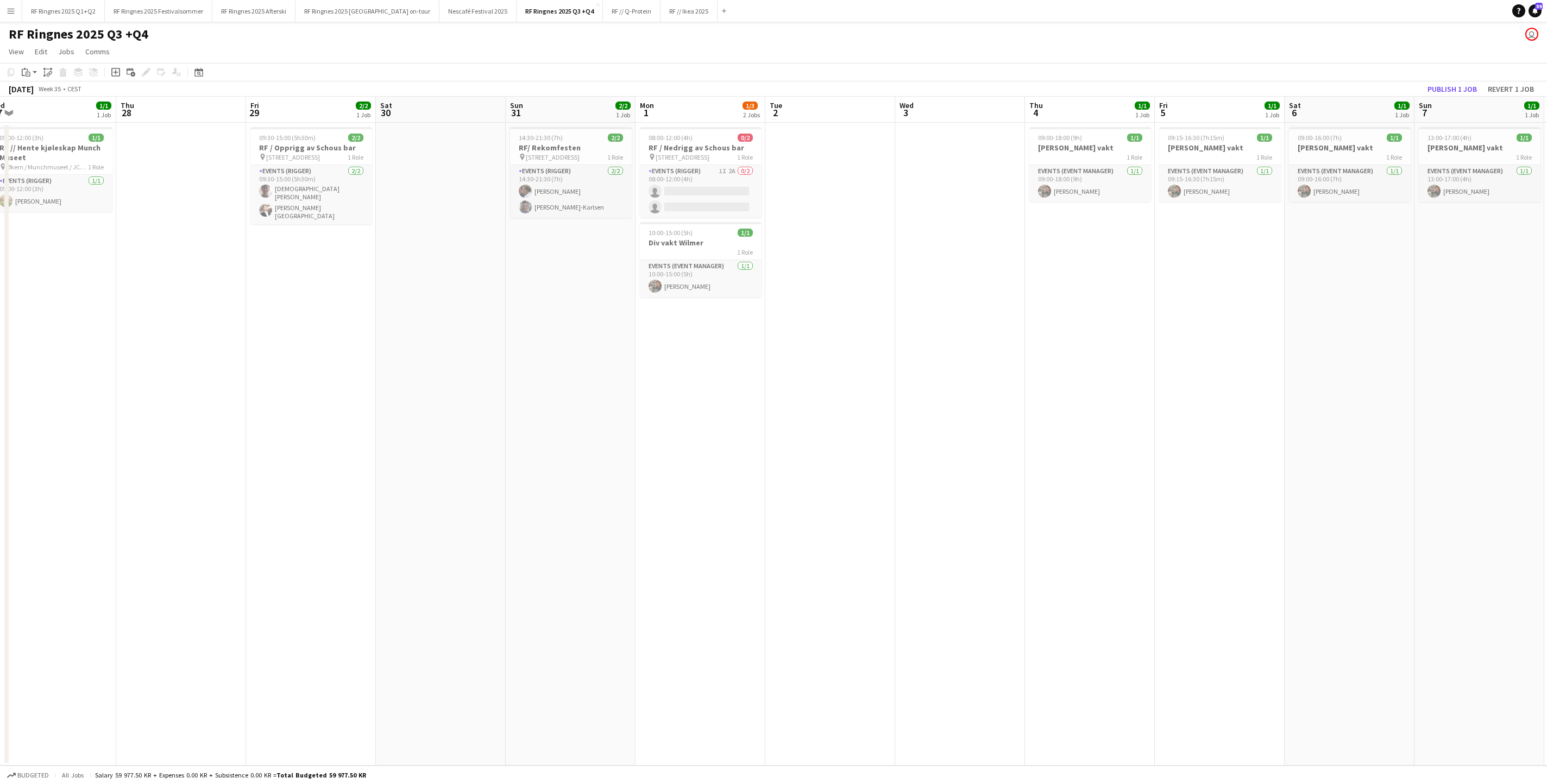
scroll to position [0, 358]
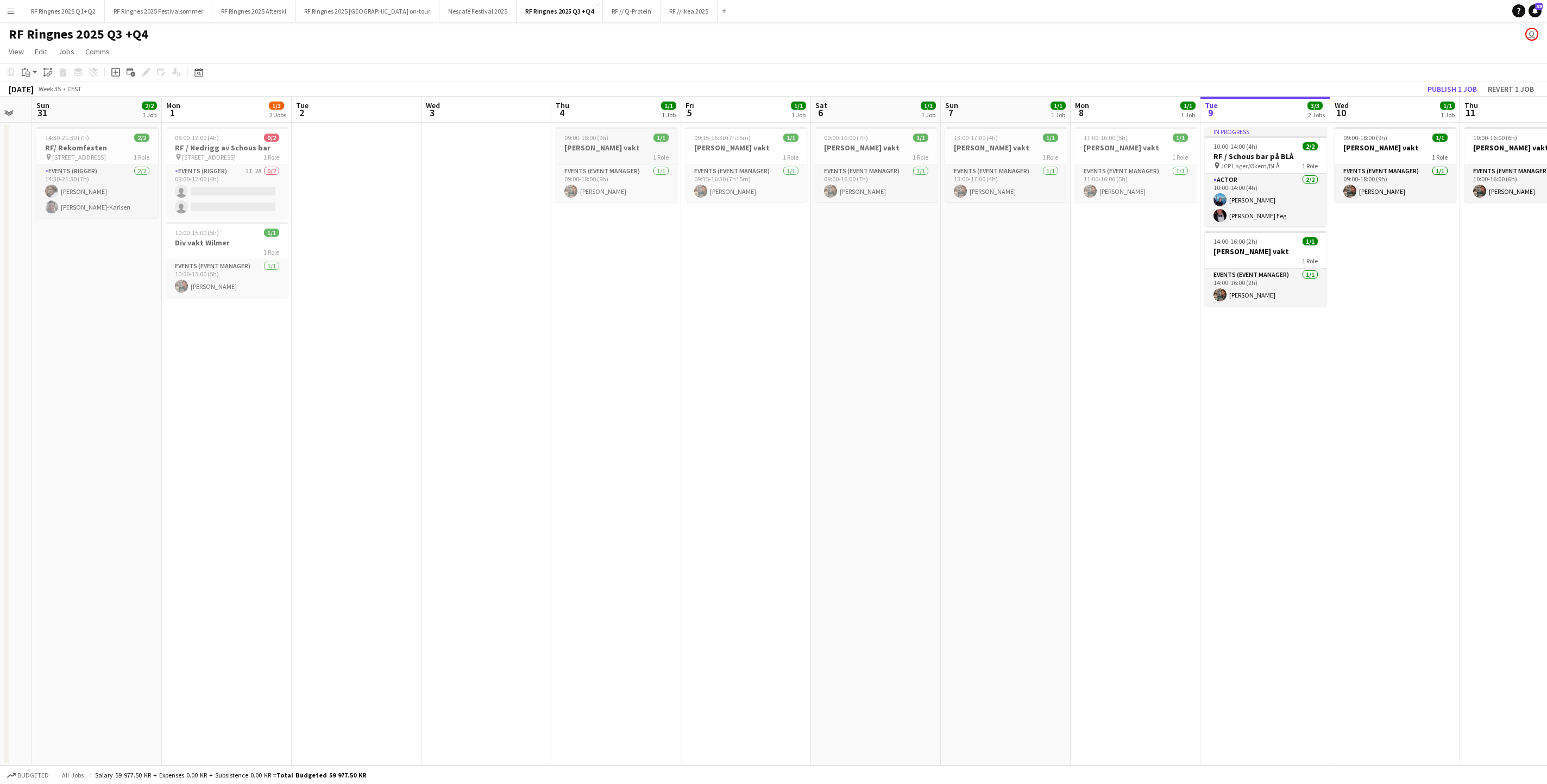
click at [653, 137] on span "1/1" at bounding box center [661, 137] width 15 height 8
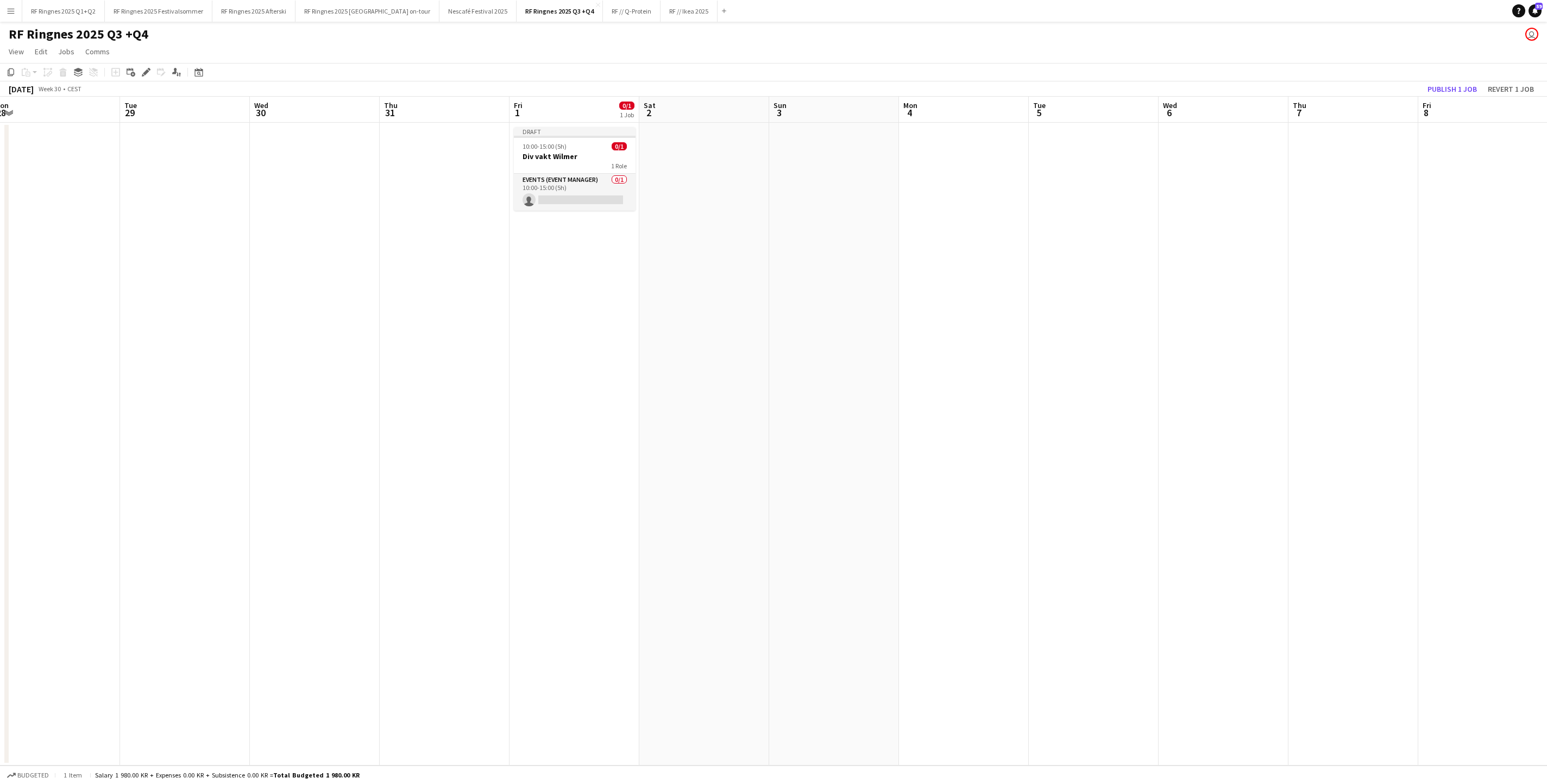
scroll to position [0, 239]
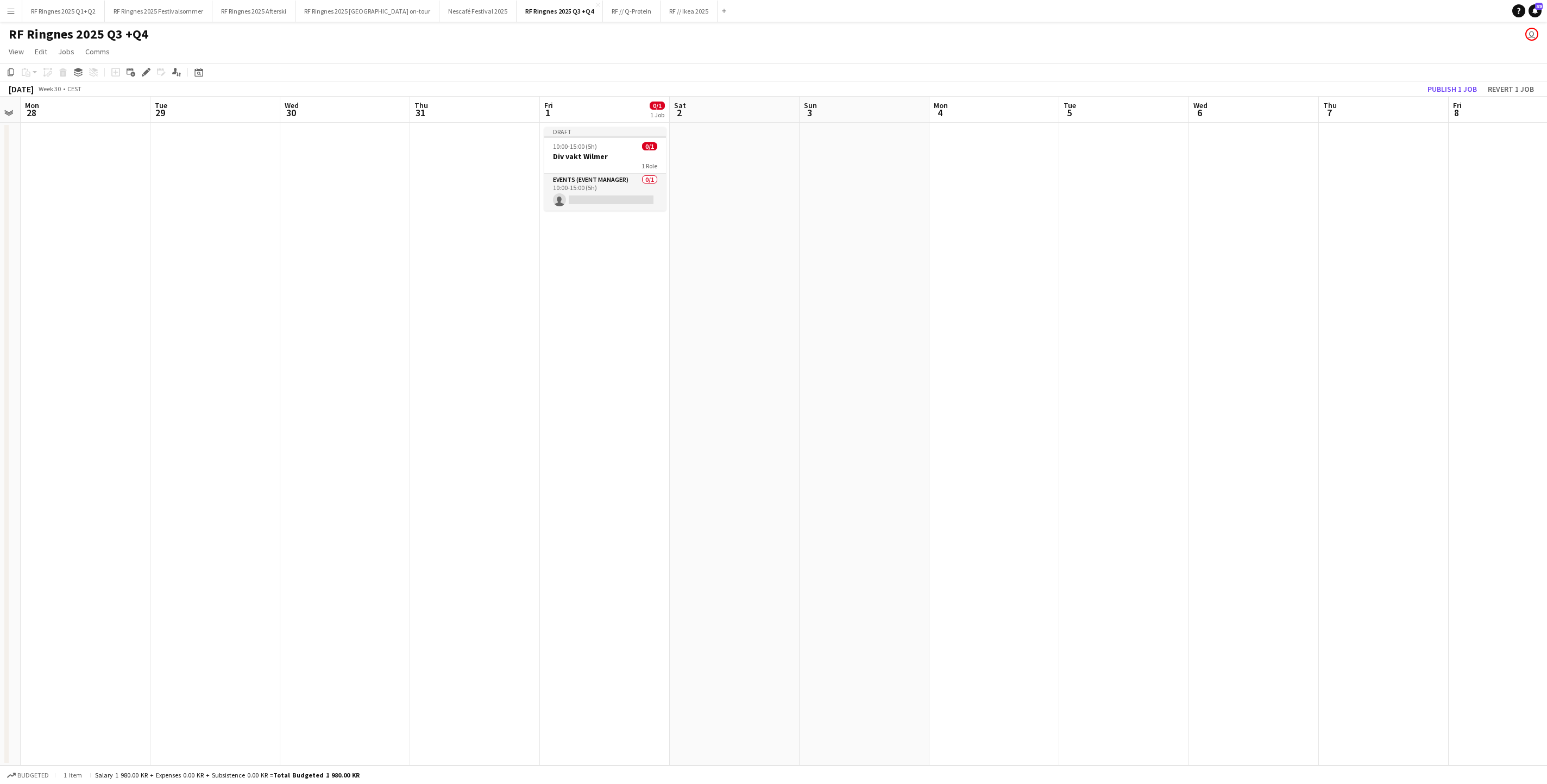
click at [1009, 172] on app-date-cell at bounding box center [994, 443] width 130 height 642
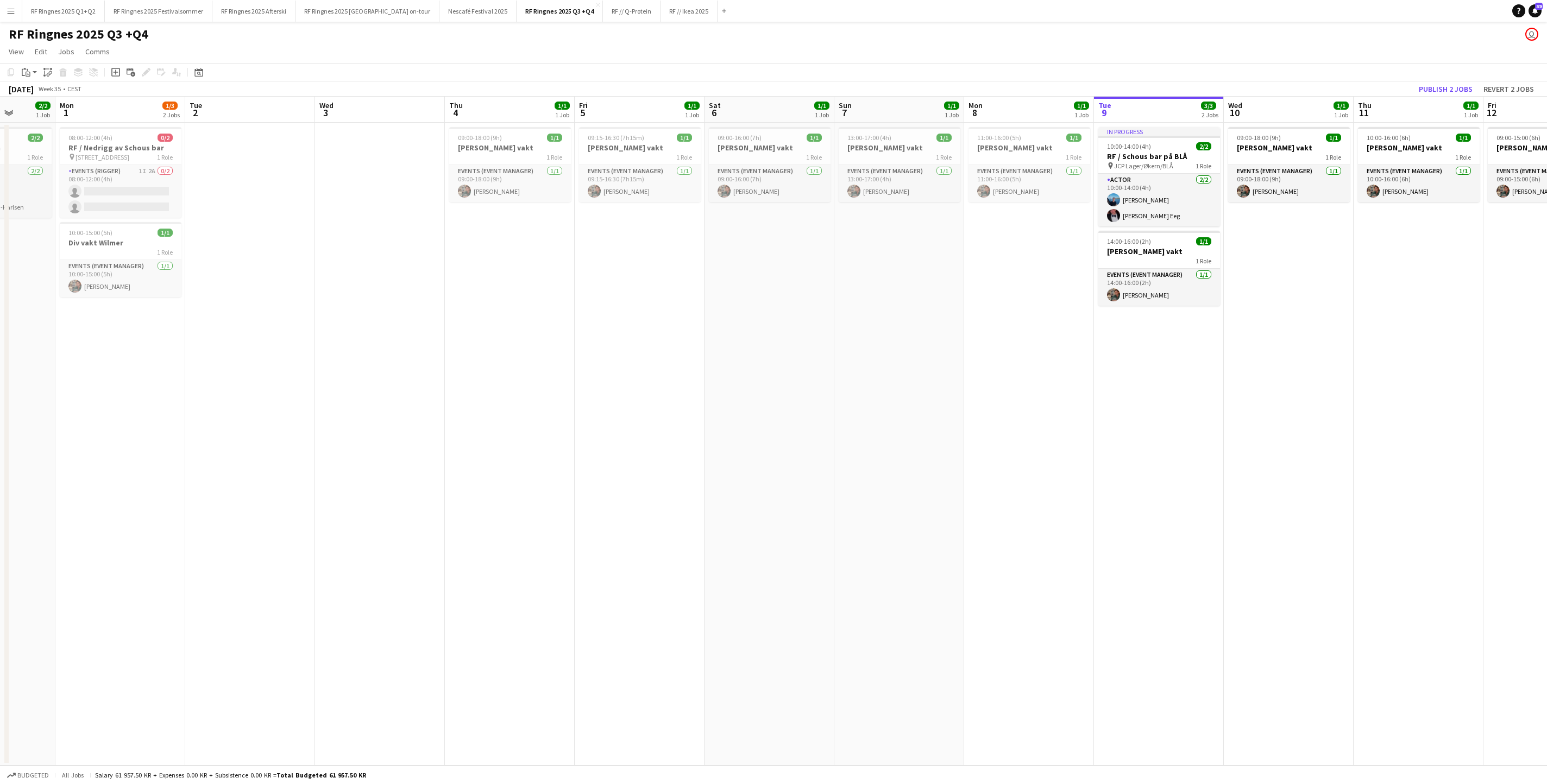
scroll to position [0, 423]
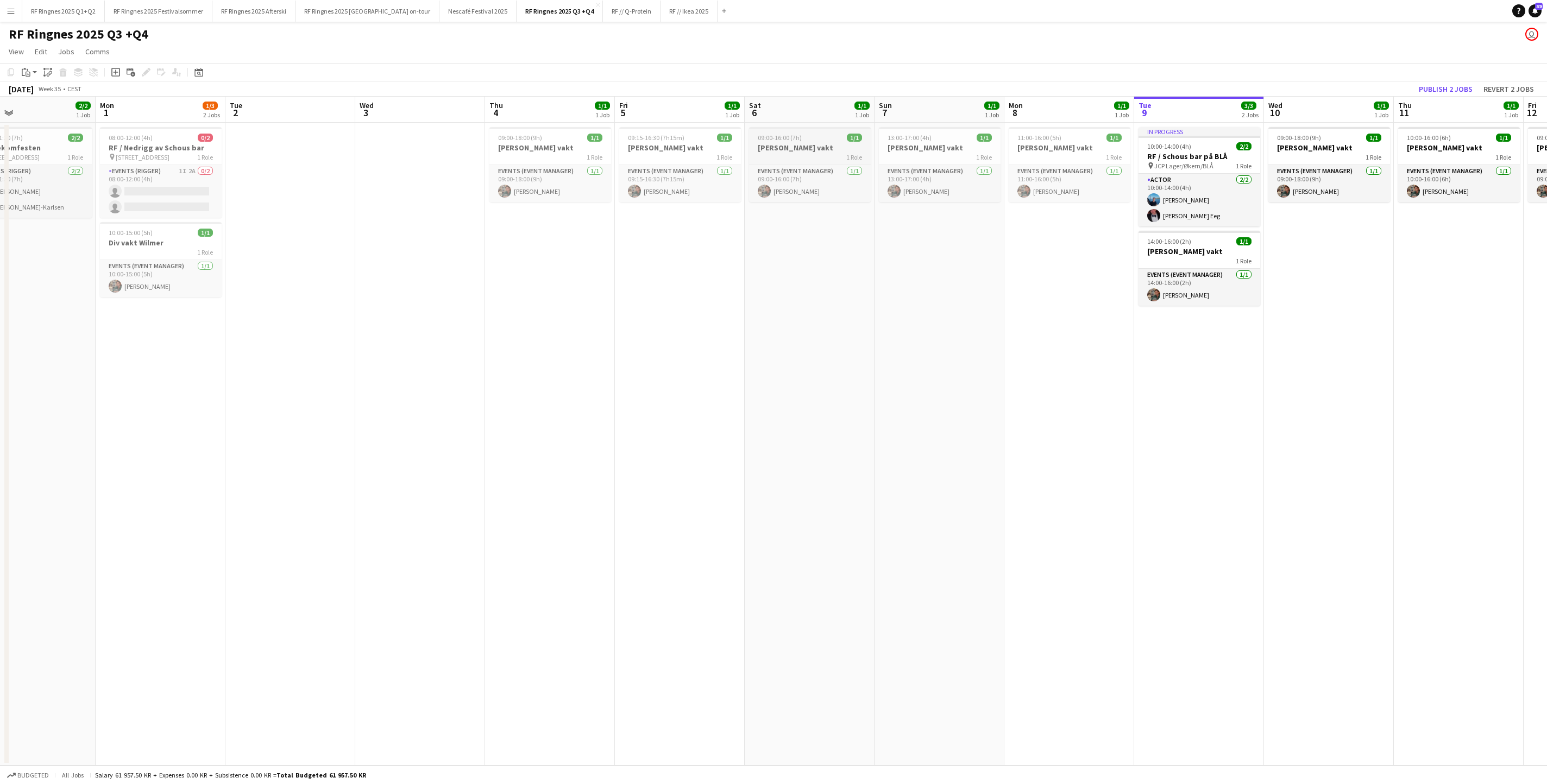
click at [796, 152] on h3 "[PERSON_NAME] vakt" at bounding box center [809, 147] width 122 height 10
click at [806, 147] on h3 "[PERSON_NAME] vakt" at bounding box center [809, 149] width 119 height 10
click at [782, 149] on h3 "[PERSON_NAME] vakt" at bounding box center [809, 147] width 122 height 10
click at [724, 166] on div "Events (Event Manager) [DATE] 09:15-16:30 (7h15m) [PERSON_NAME]" at bounding box center [680, 182] width 122 height 37
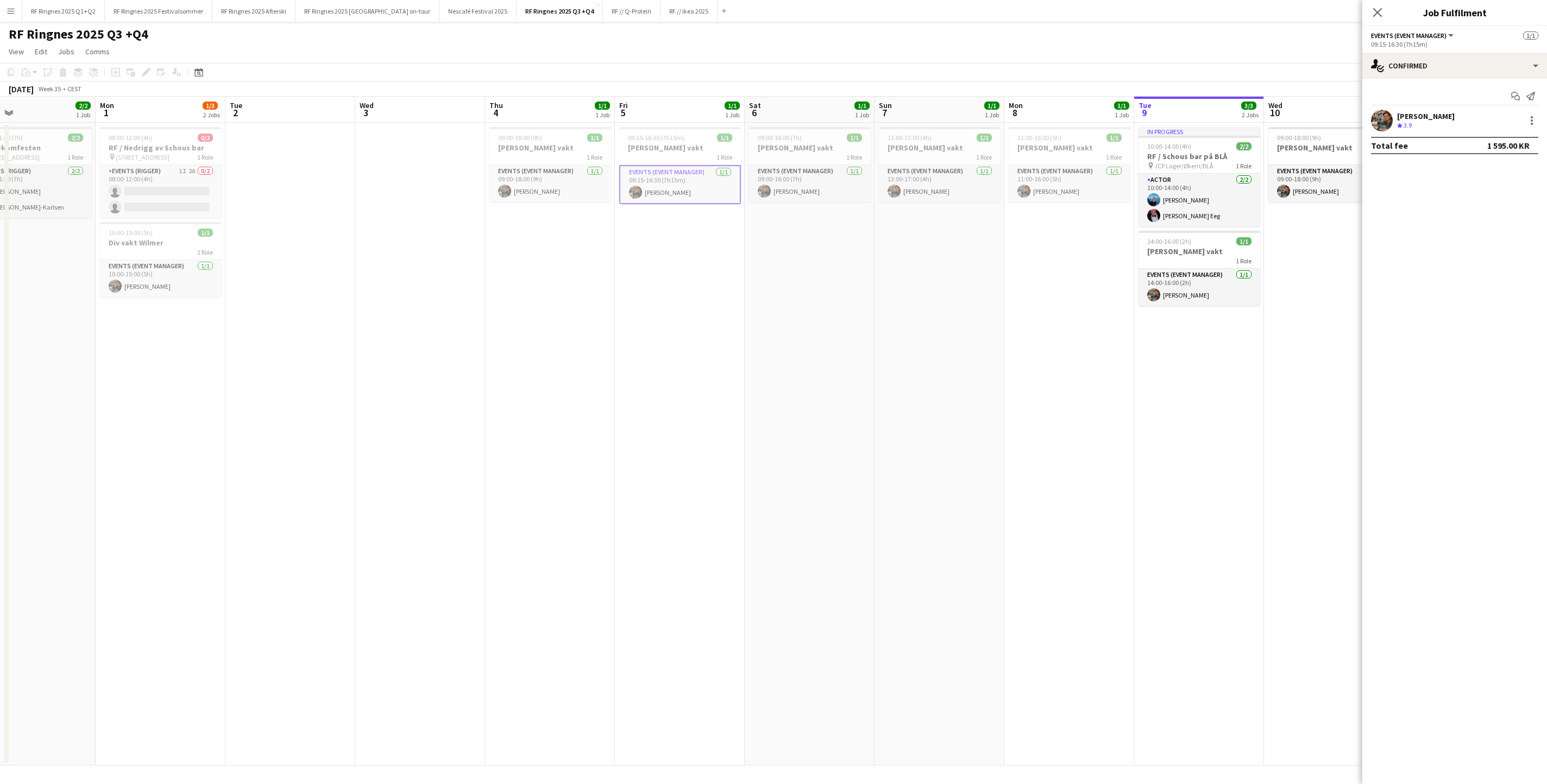
click at [786, 121] on app-board-header-date "Sat 6 1/1 1 Job" at bounding box center [809, 109] width 130 height 26
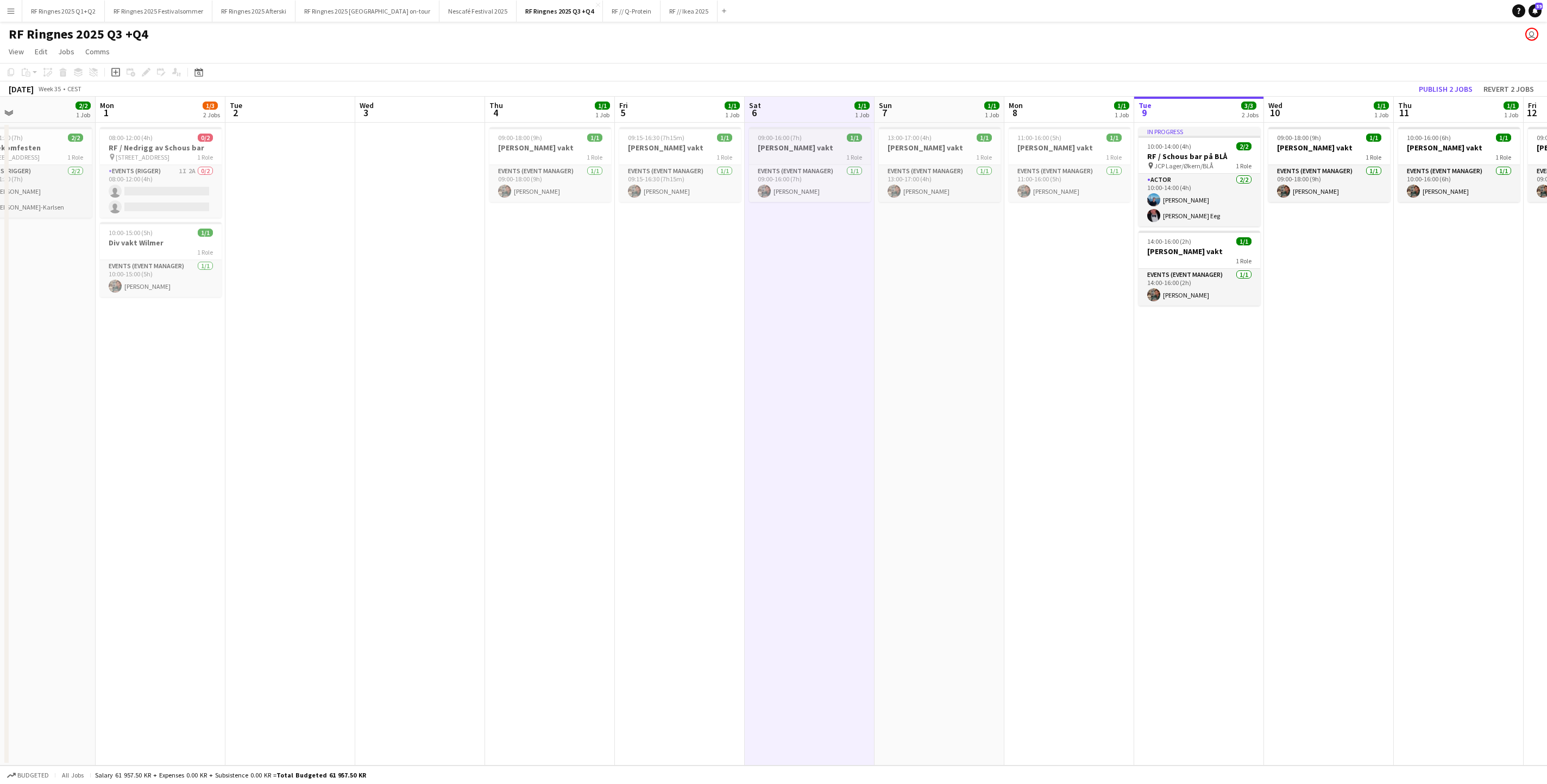
click at [757, 152] on h3 "[PERSON_NAME] vakt" at bounding box center [809, 147] width 122 height 10
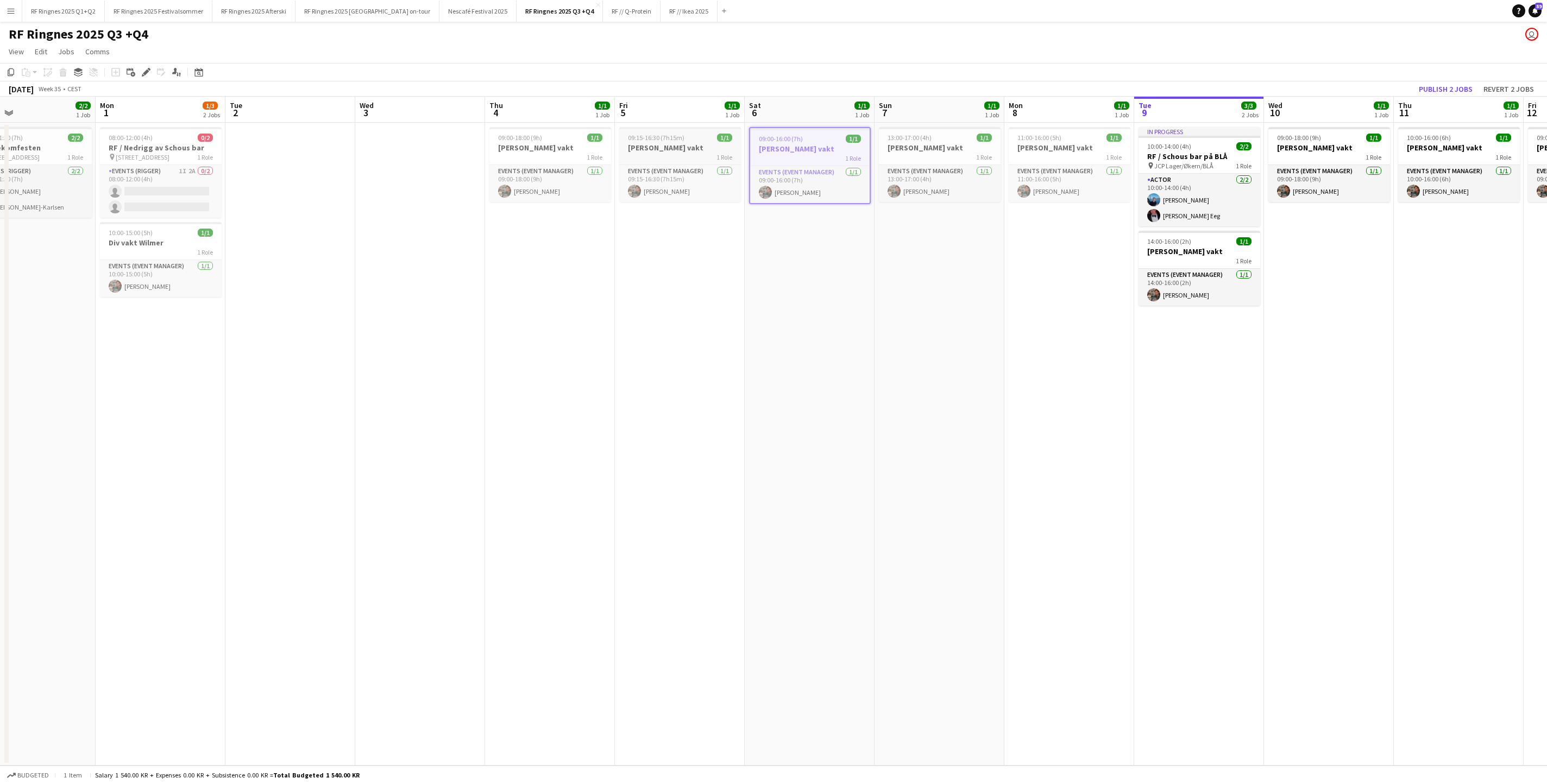
click at [677, 152] on h3 "[PERSON_NAME] vakt" at bounding box center [680, 147] width 122 height 10
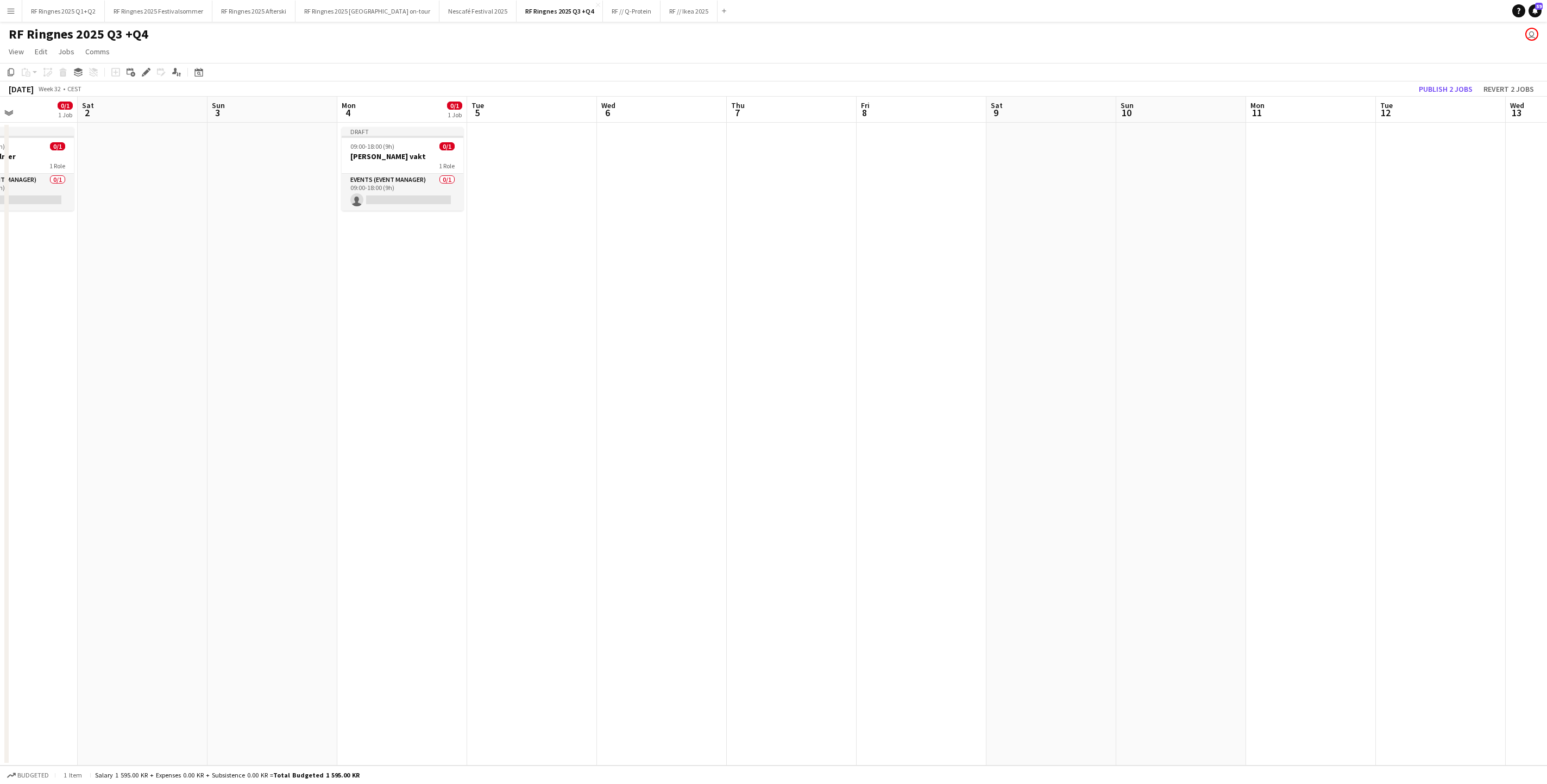
scroll to position [0, 248]
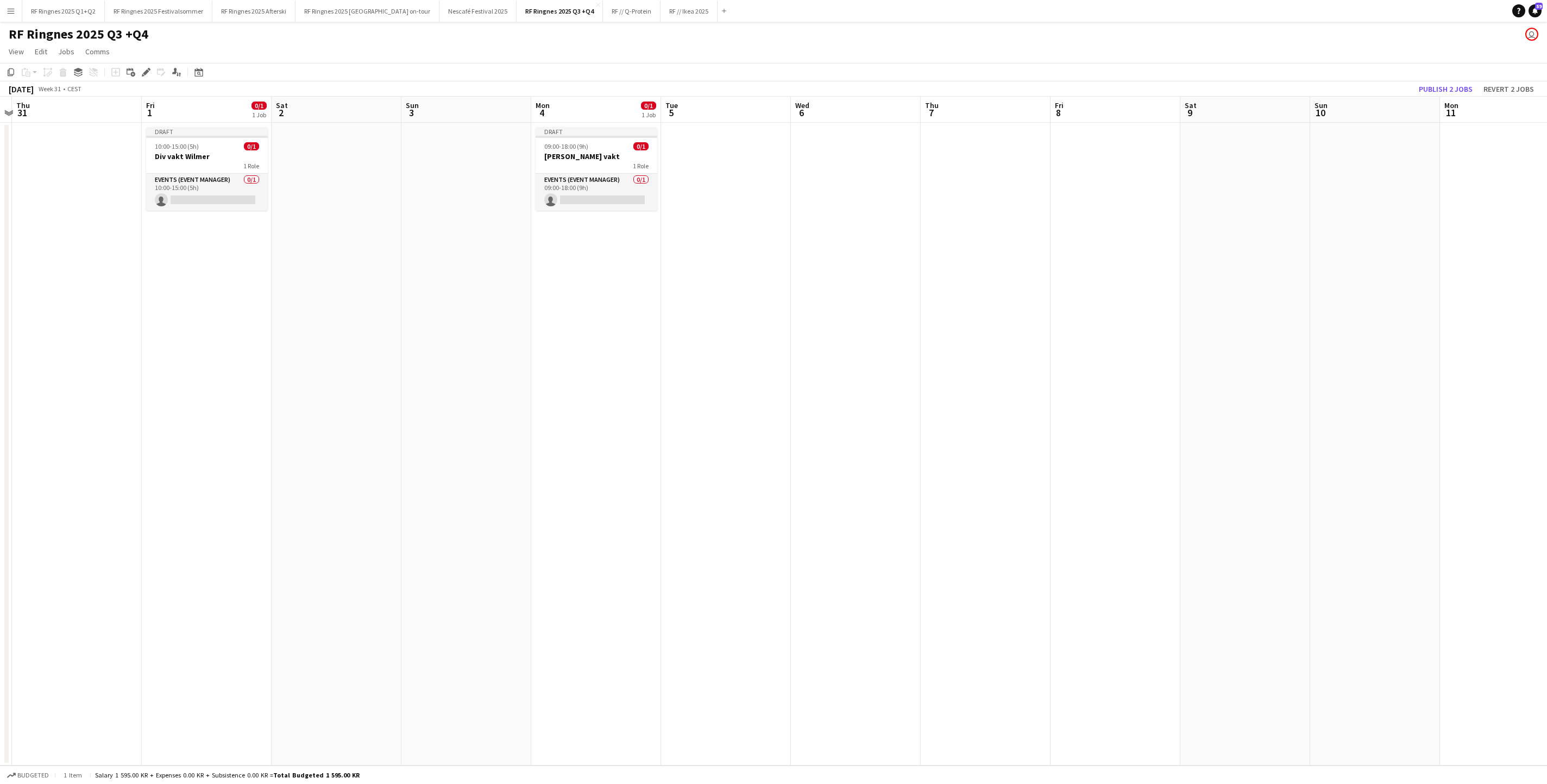
click at [681, 165] on app-date-cell at bounding box center [726, 443] width 130 height 642
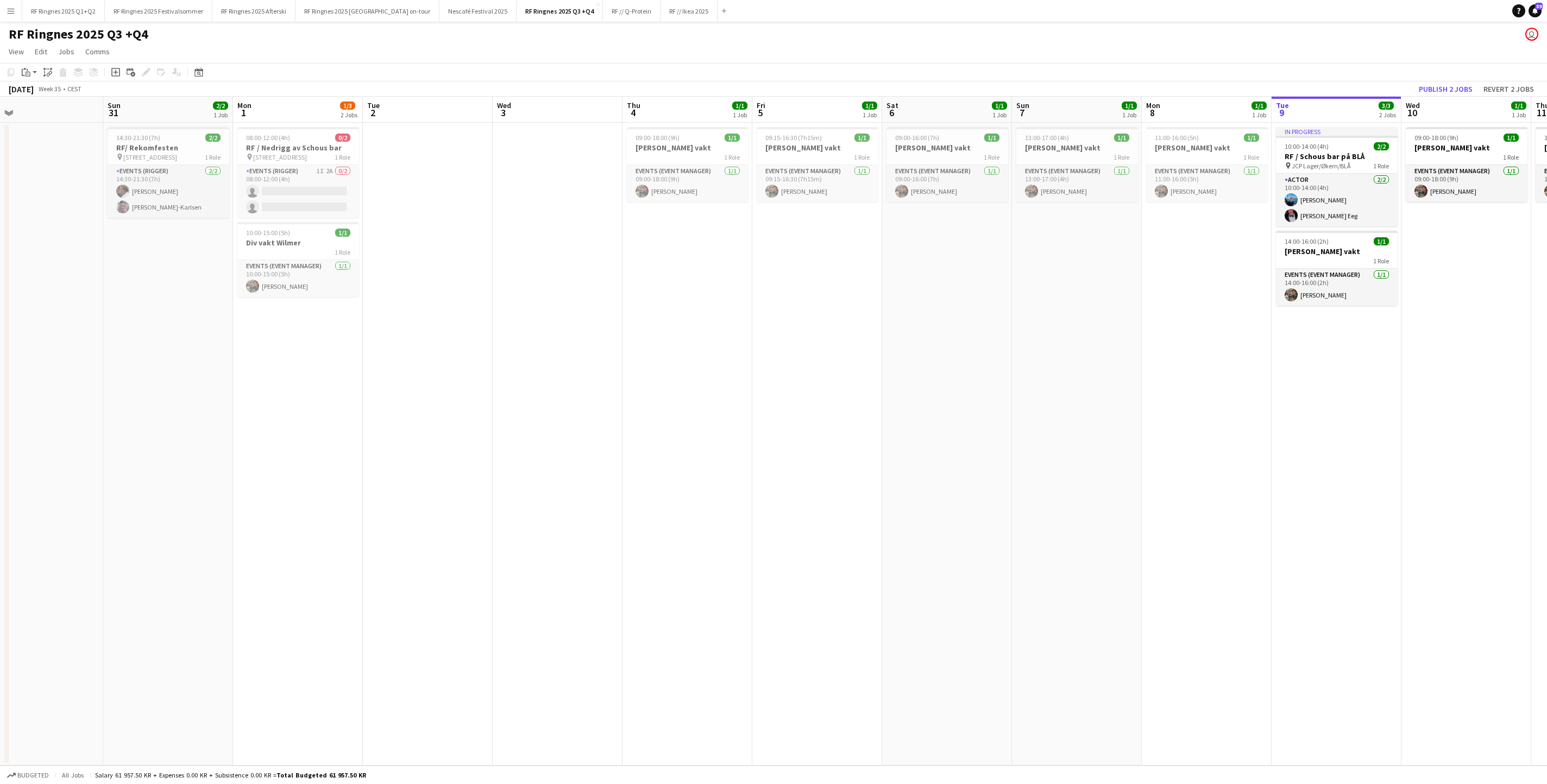
scroll to position [0, 351]
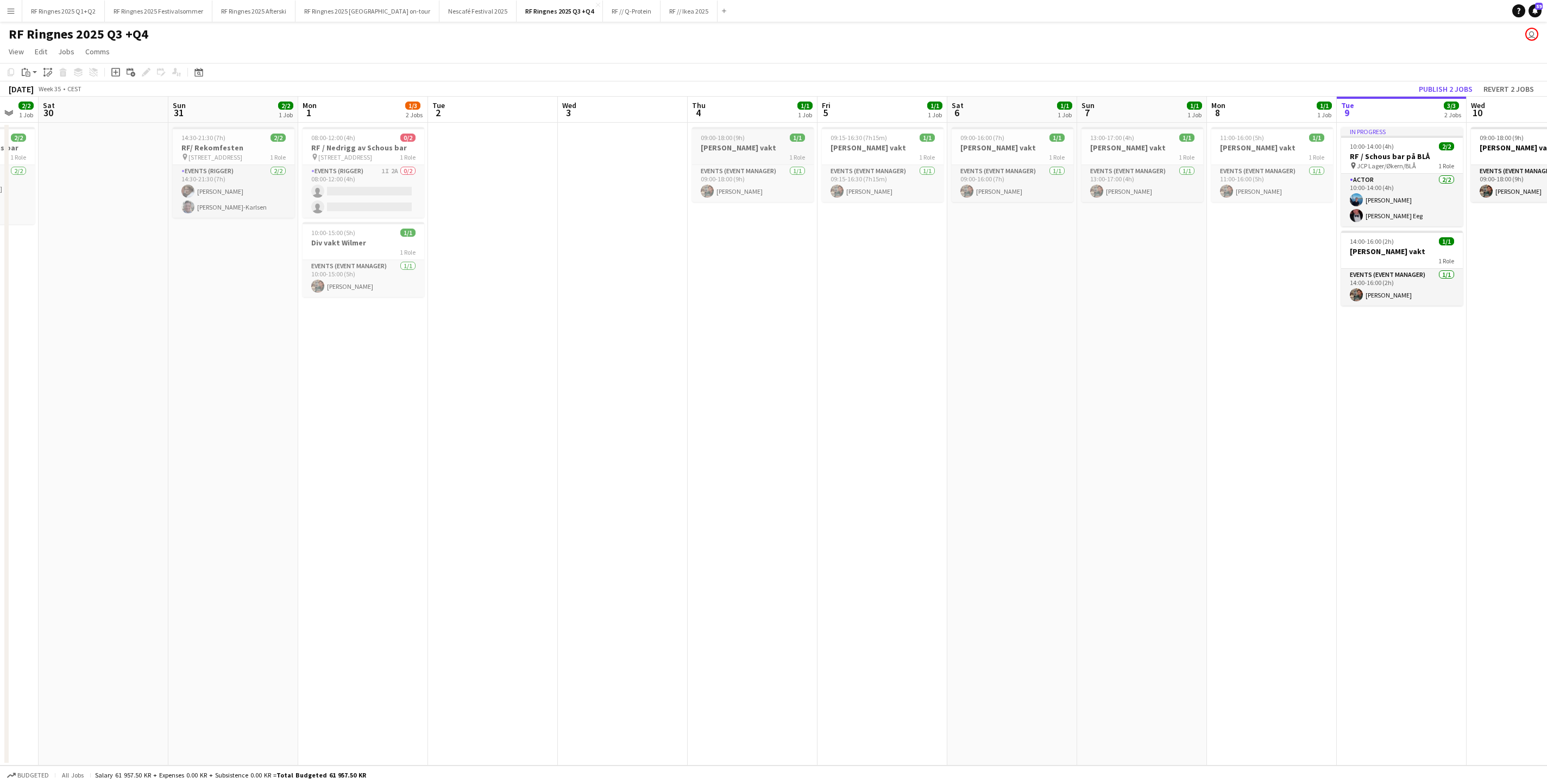
click at [789, 150] on h3 "[PERSON_NAME] vakt" at bounding box center [753, 147] width 122 height 10
click at [866, 141] on span "09:15-16:30 (7h15m)" at bounding box center [859, 137] width 57 height 8
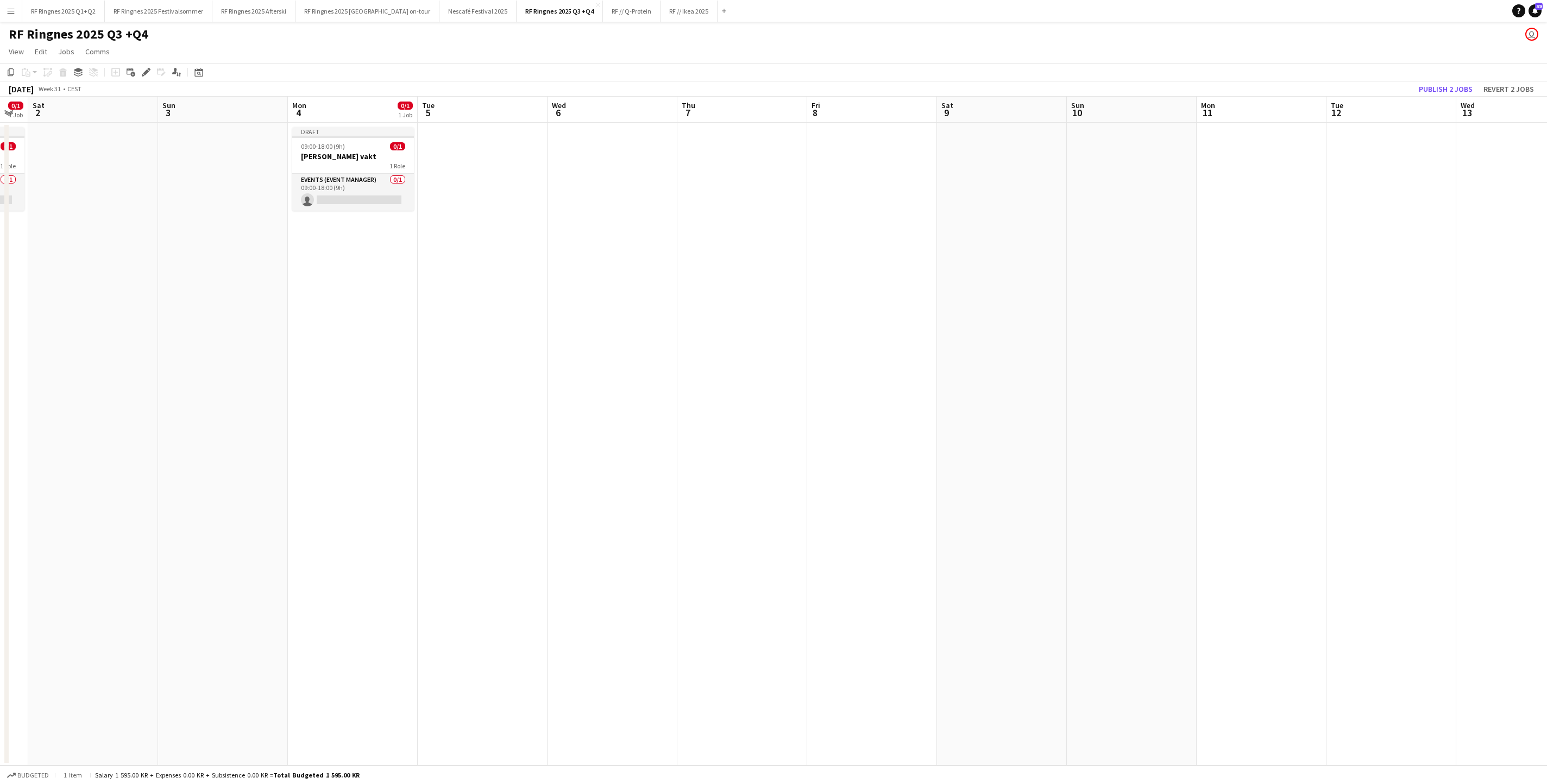
scroll to position [0, 337]
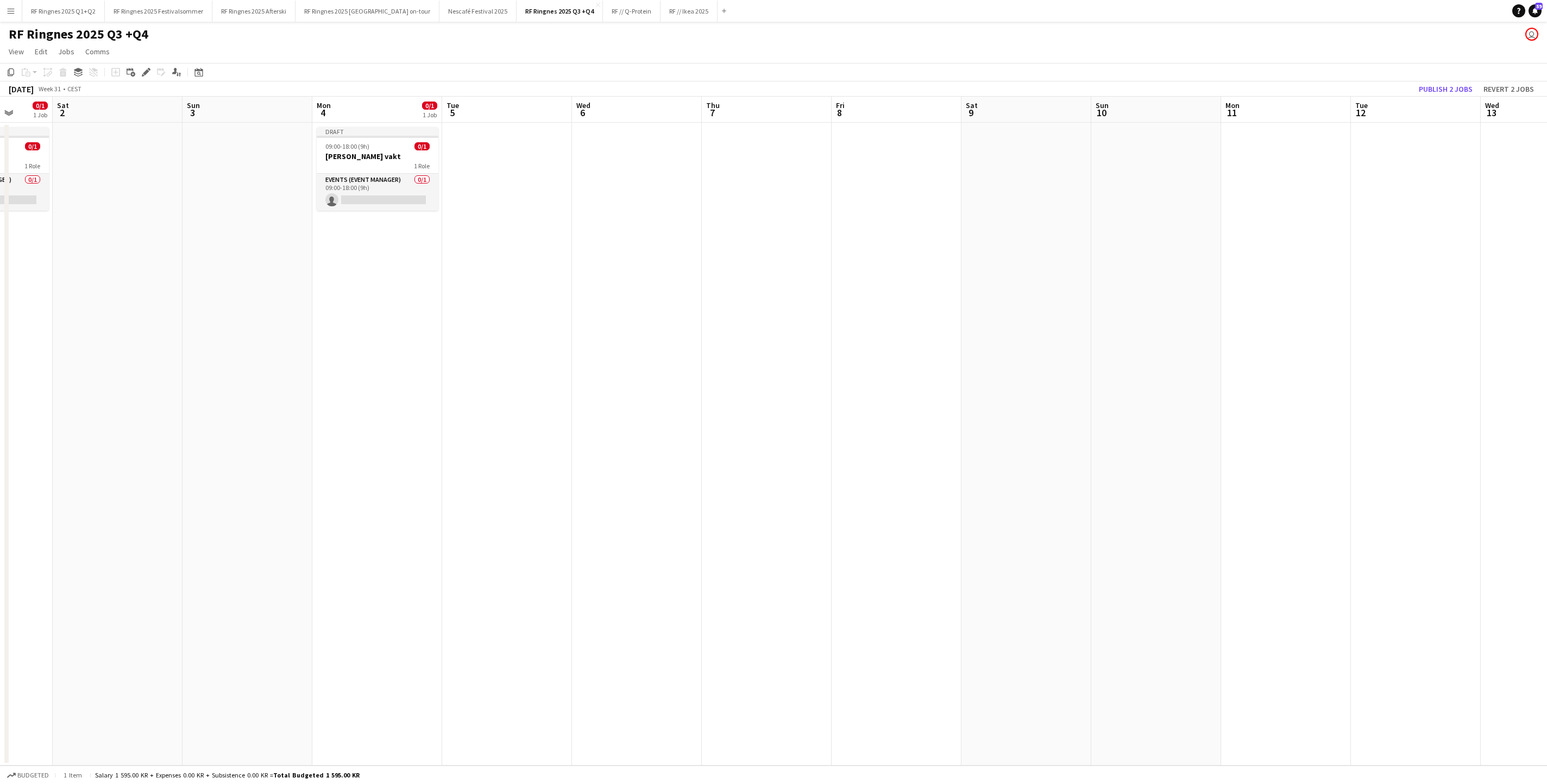
click at [524, 205] on app-date-cell at bounding box center [507, 443] width 130 height 642
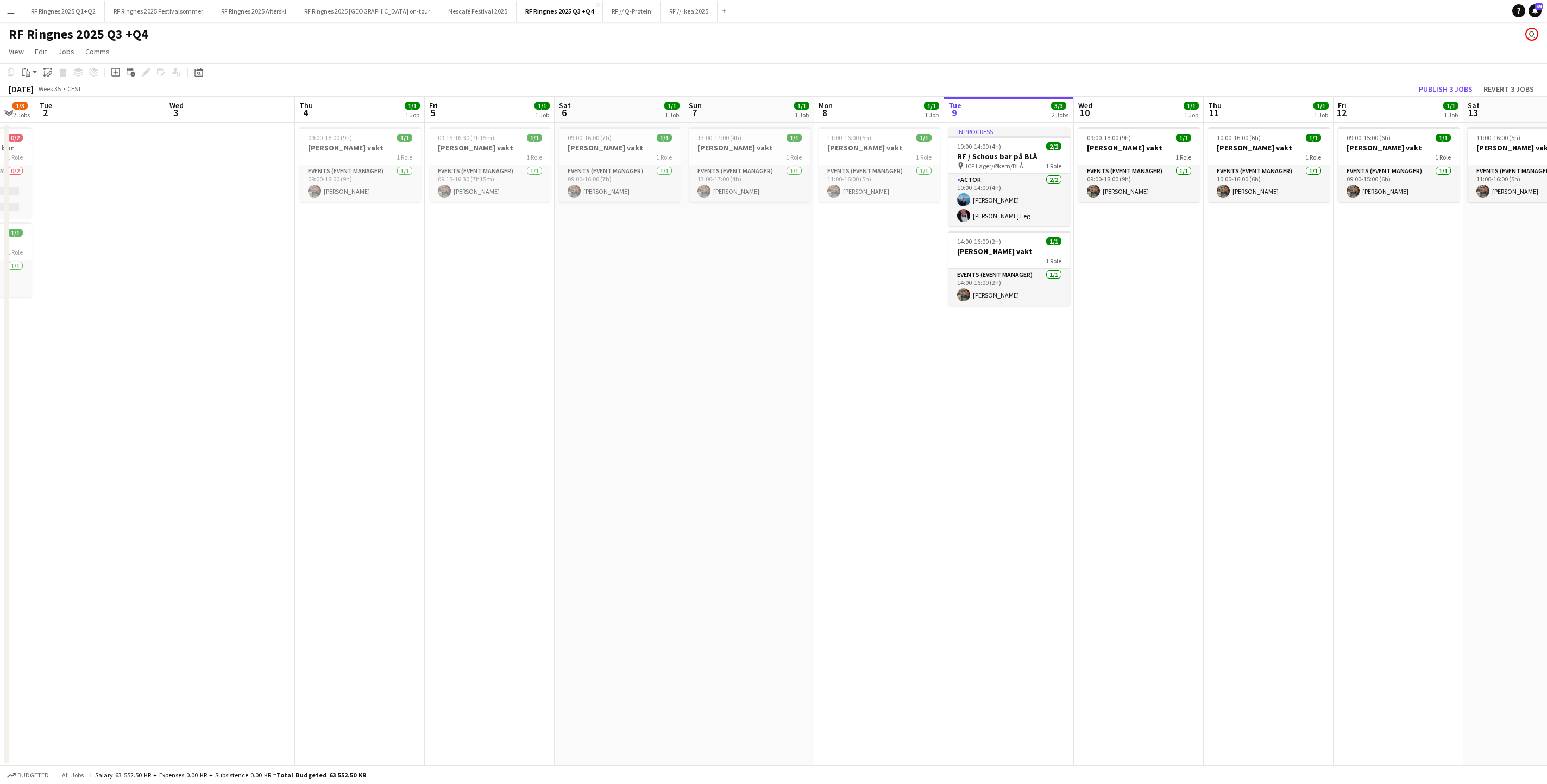
scroll to position [0, 387]
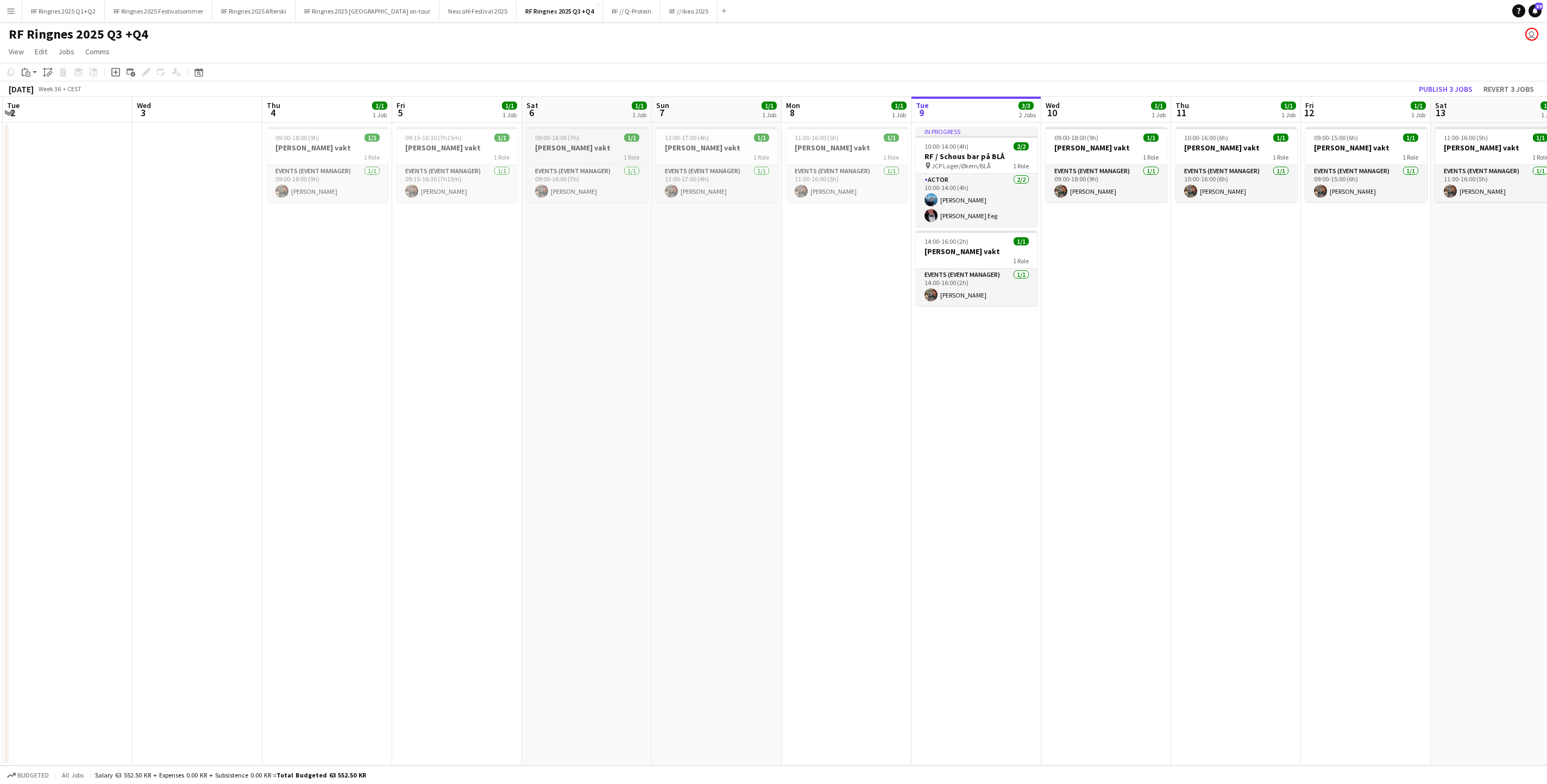
click at [591, 147] on h3 "[PERSON_NAME] vakt" at bounding box center [587, 147] width 122 height 10
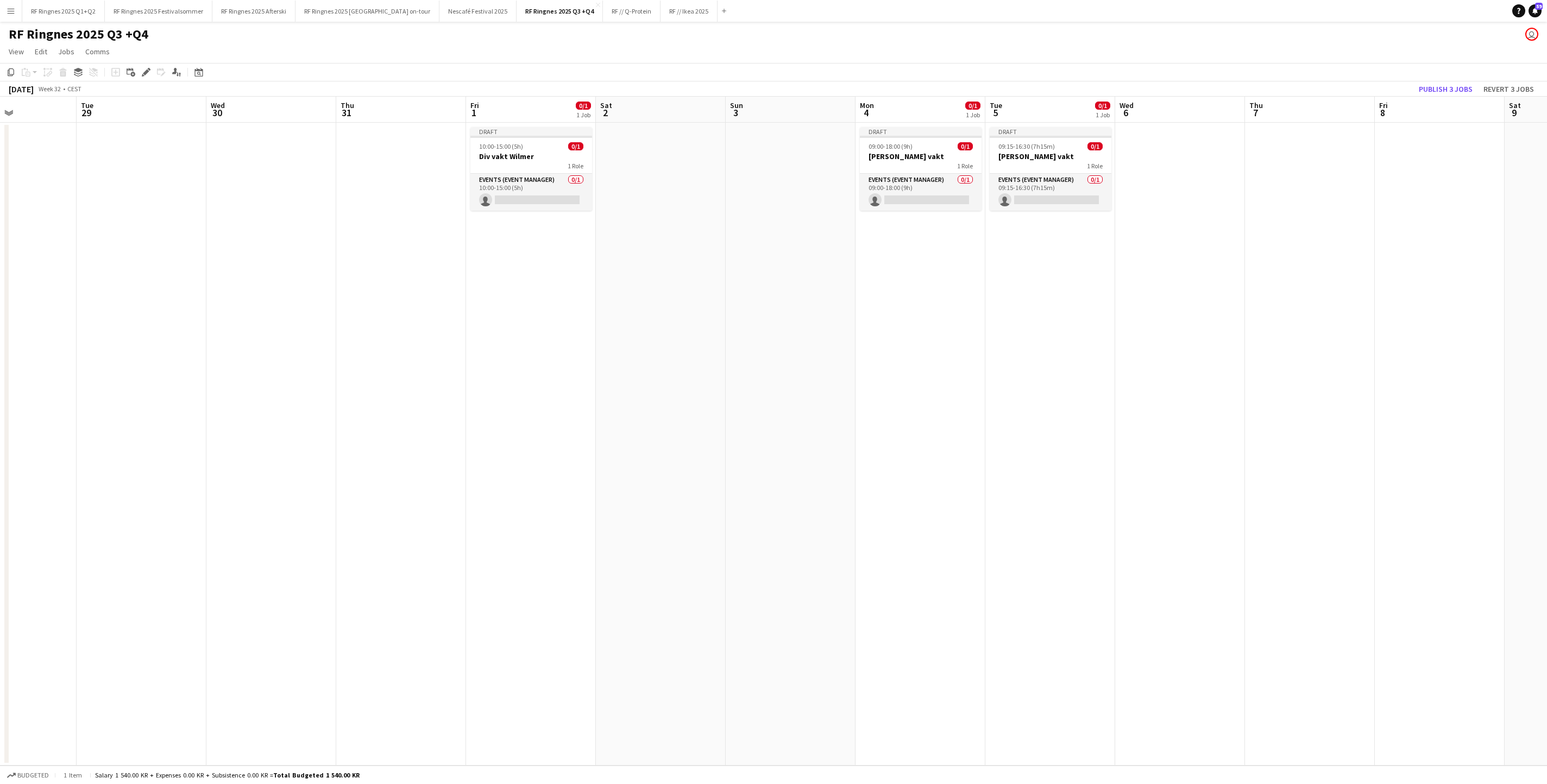
scroll to position [0, 313]
click at [1030, 164] on app-date-cell at bounding box center [1180, 443] width 130 height 642
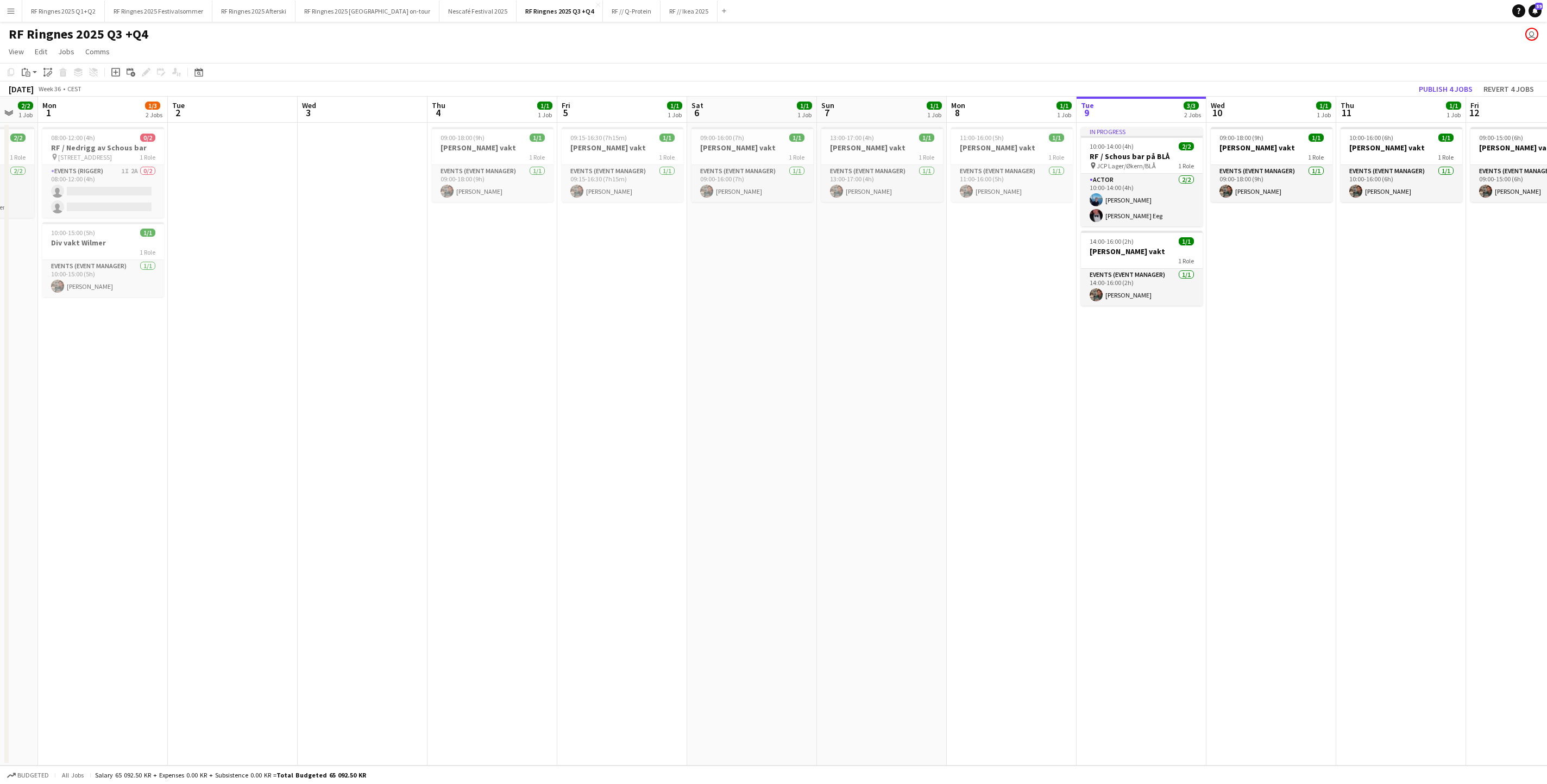
scroll to position [0, 331]
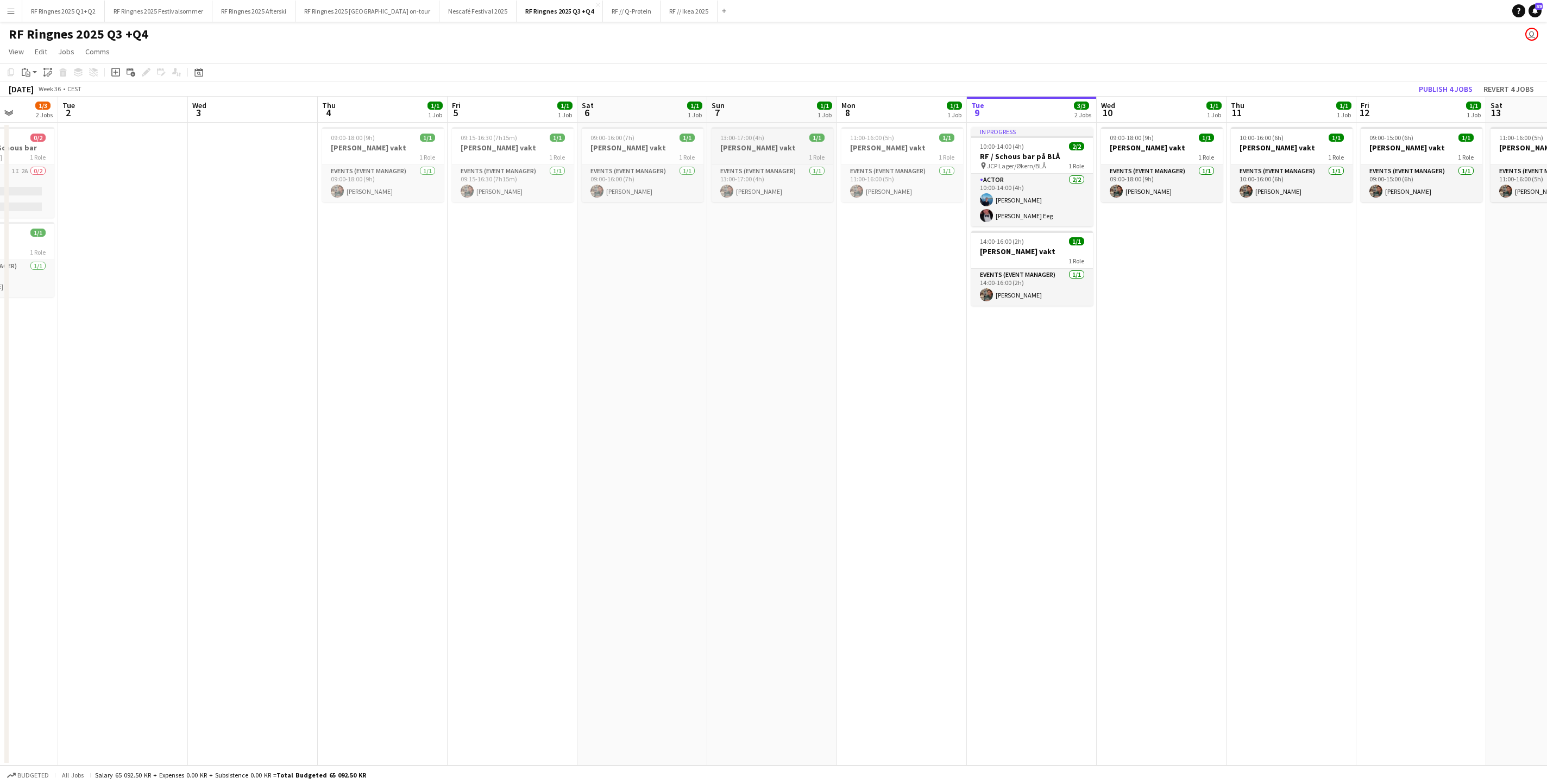
click at [750, 149] on h3 "[PERSON_NAME] vakt" at bounding box center [772, 147] width 122 height 10
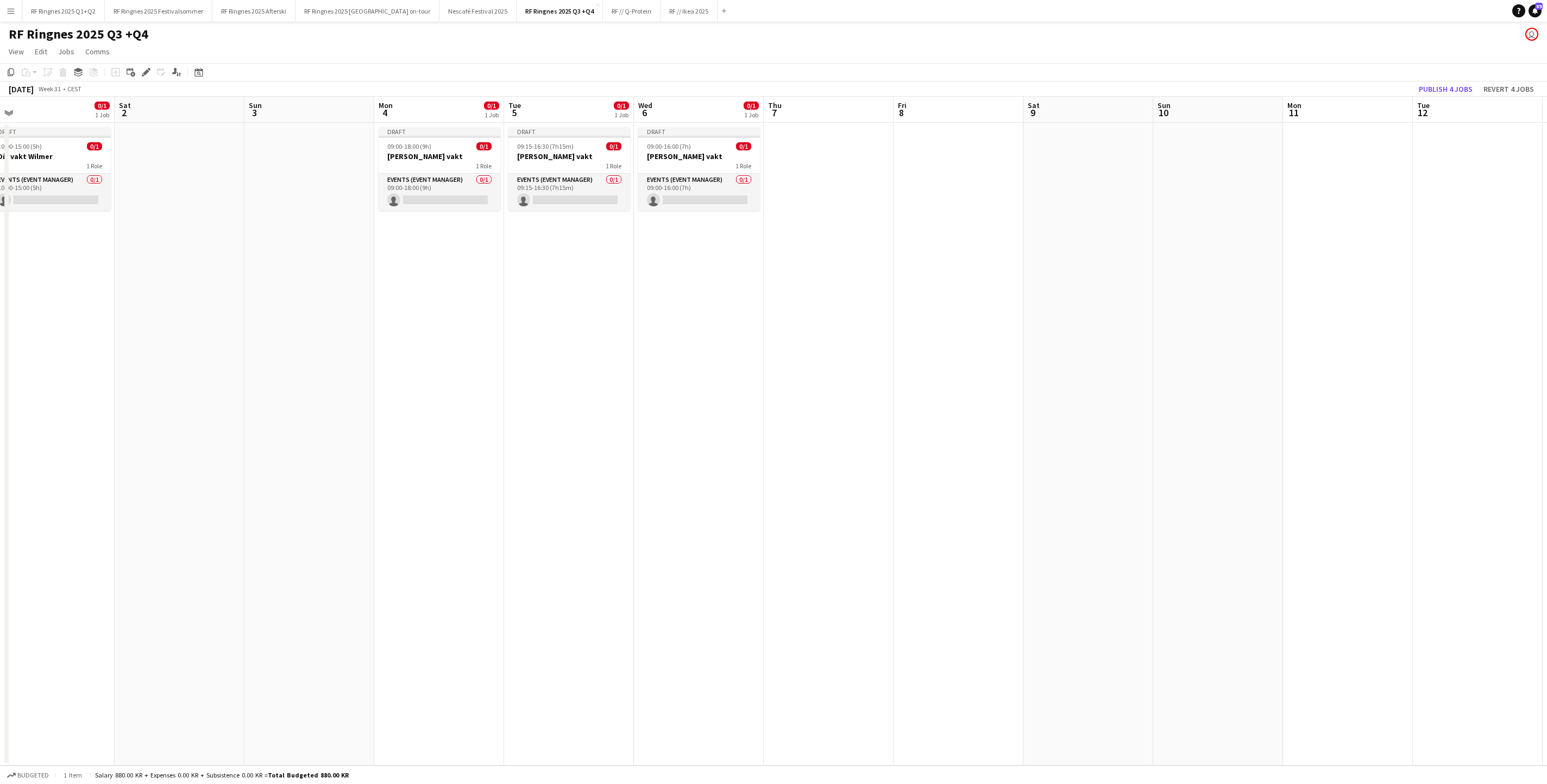
scroll to position [0, 288]
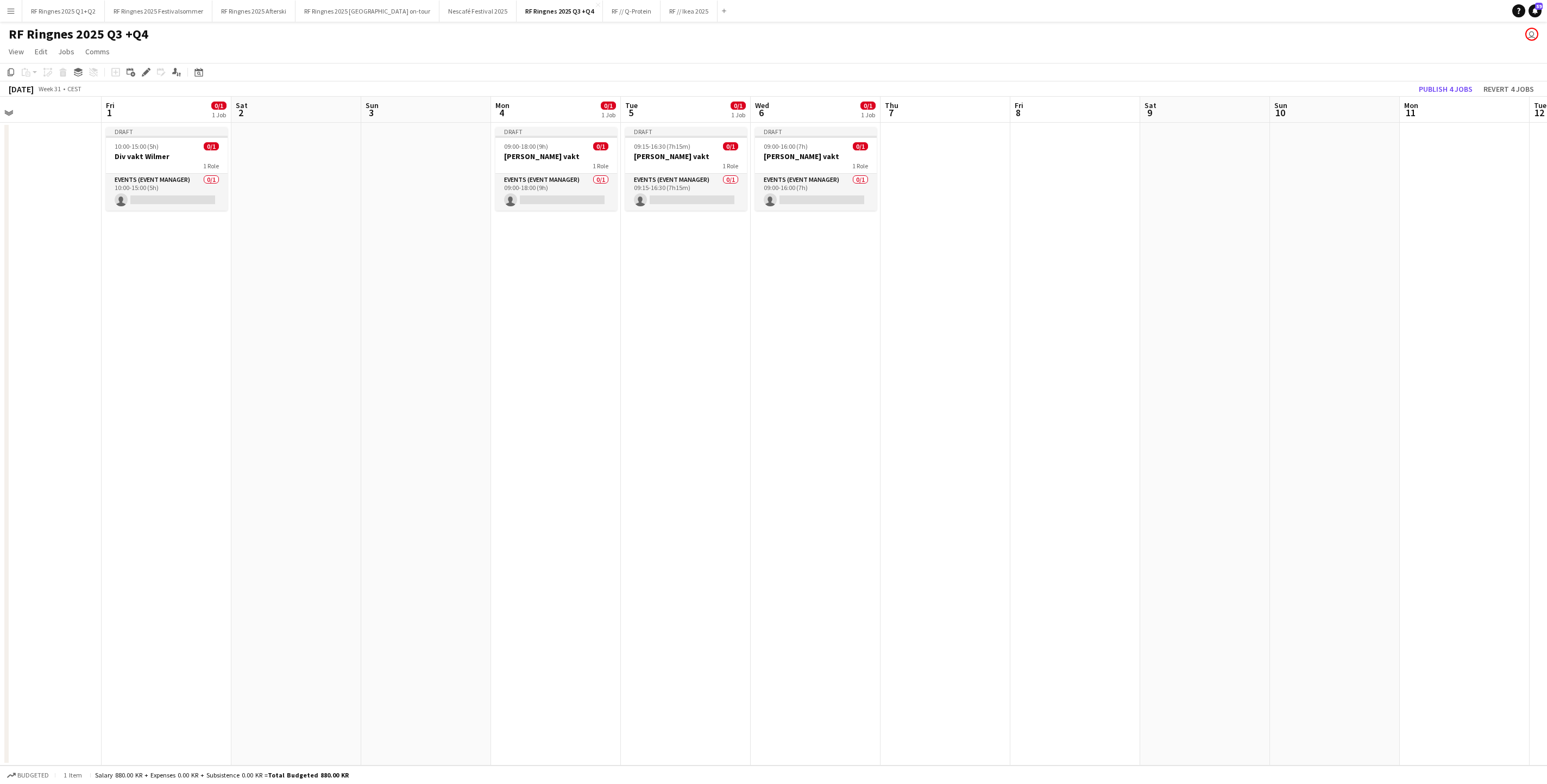
click at [938, 177] on app-date-cell at bounding box center [945, 443] width 130 height 642
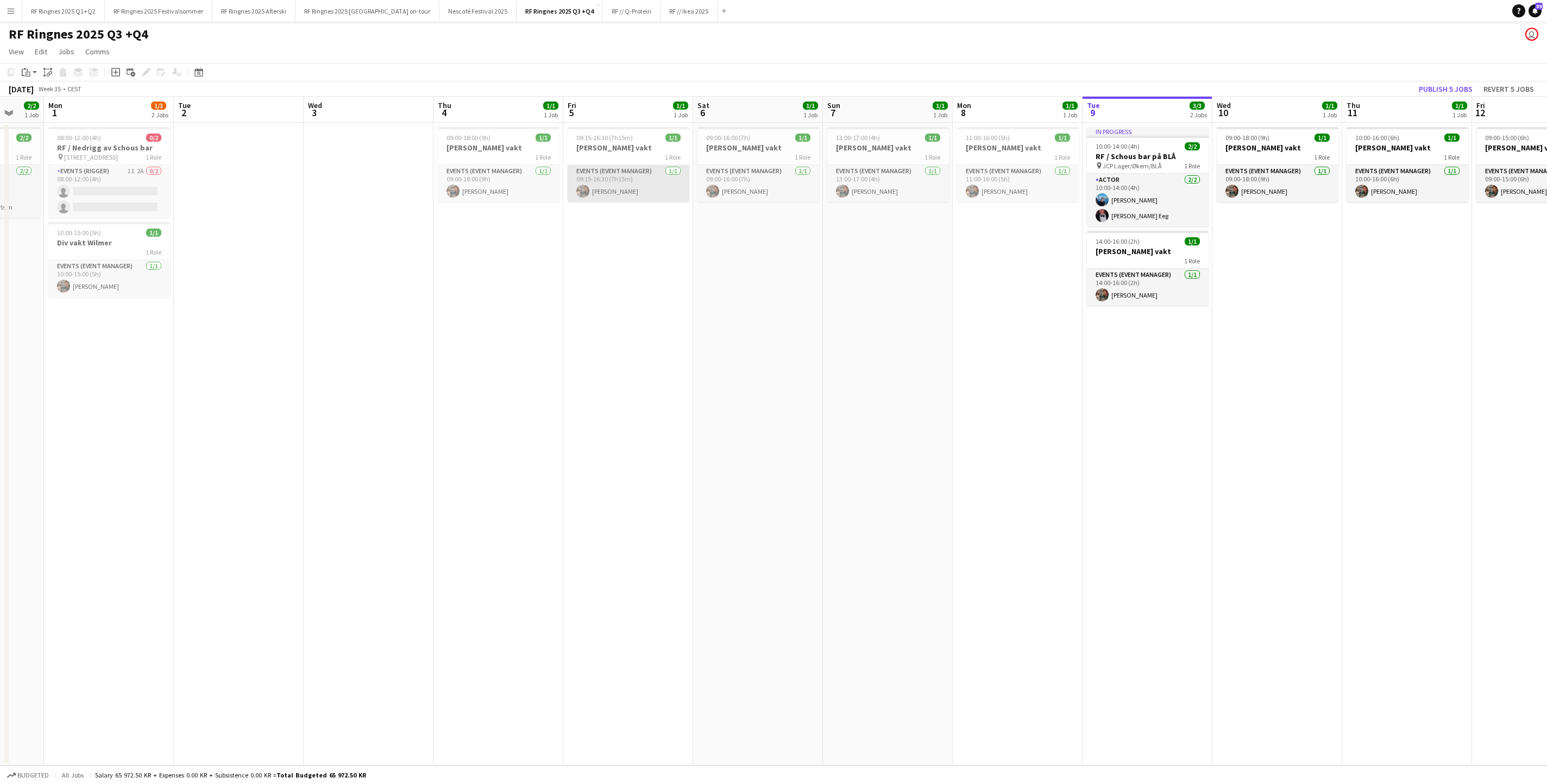
scroll to position [0, 348]
click at [1030, 144] on h3 "[PERSON_NAME] vakt" at bounding box center [1015, 147] width 122 height 10
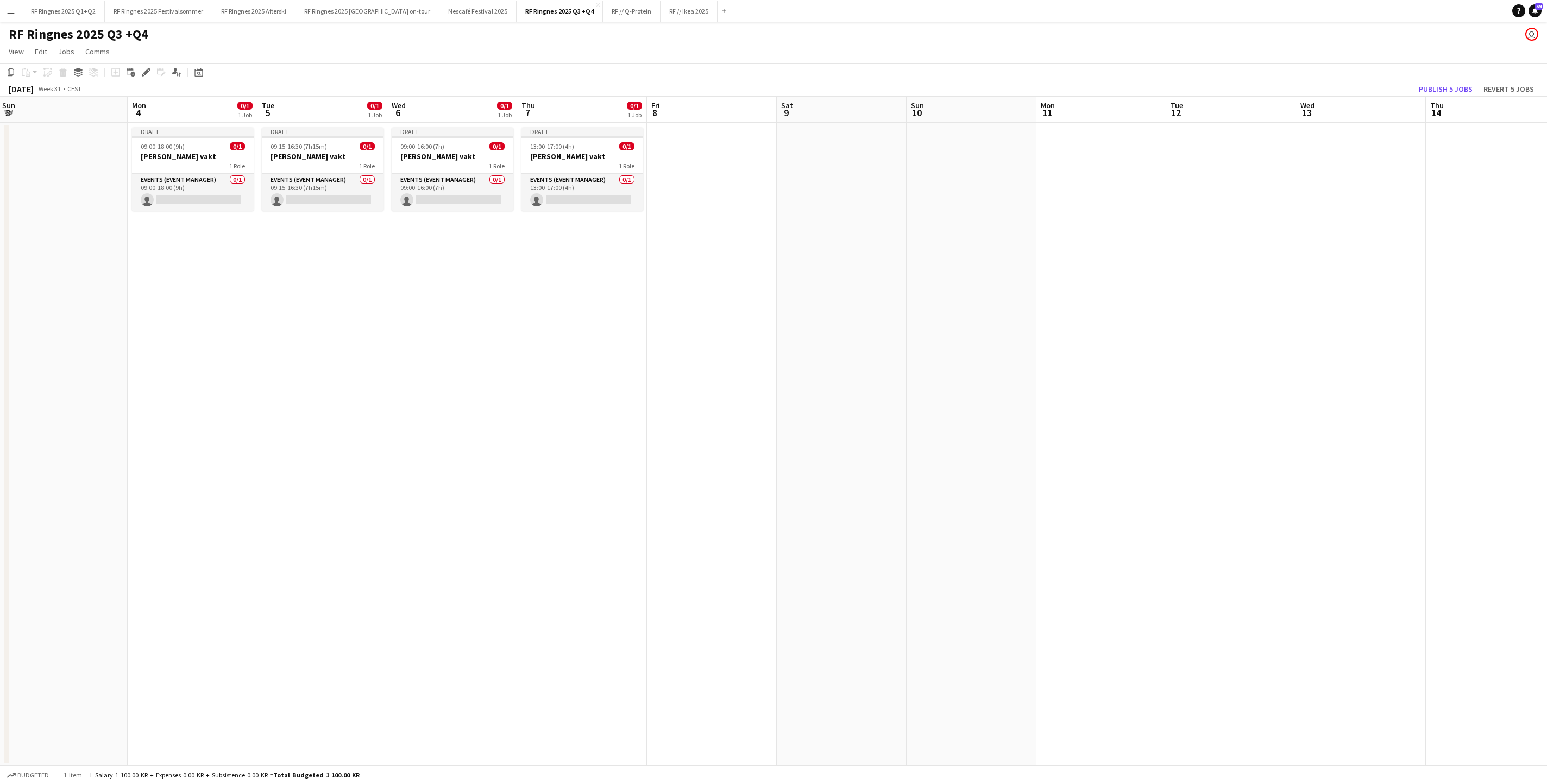
scroll to position [0, 261]
click at [725, 214] on app-date-cell at bounding box center [713, 443] width 130 height 642
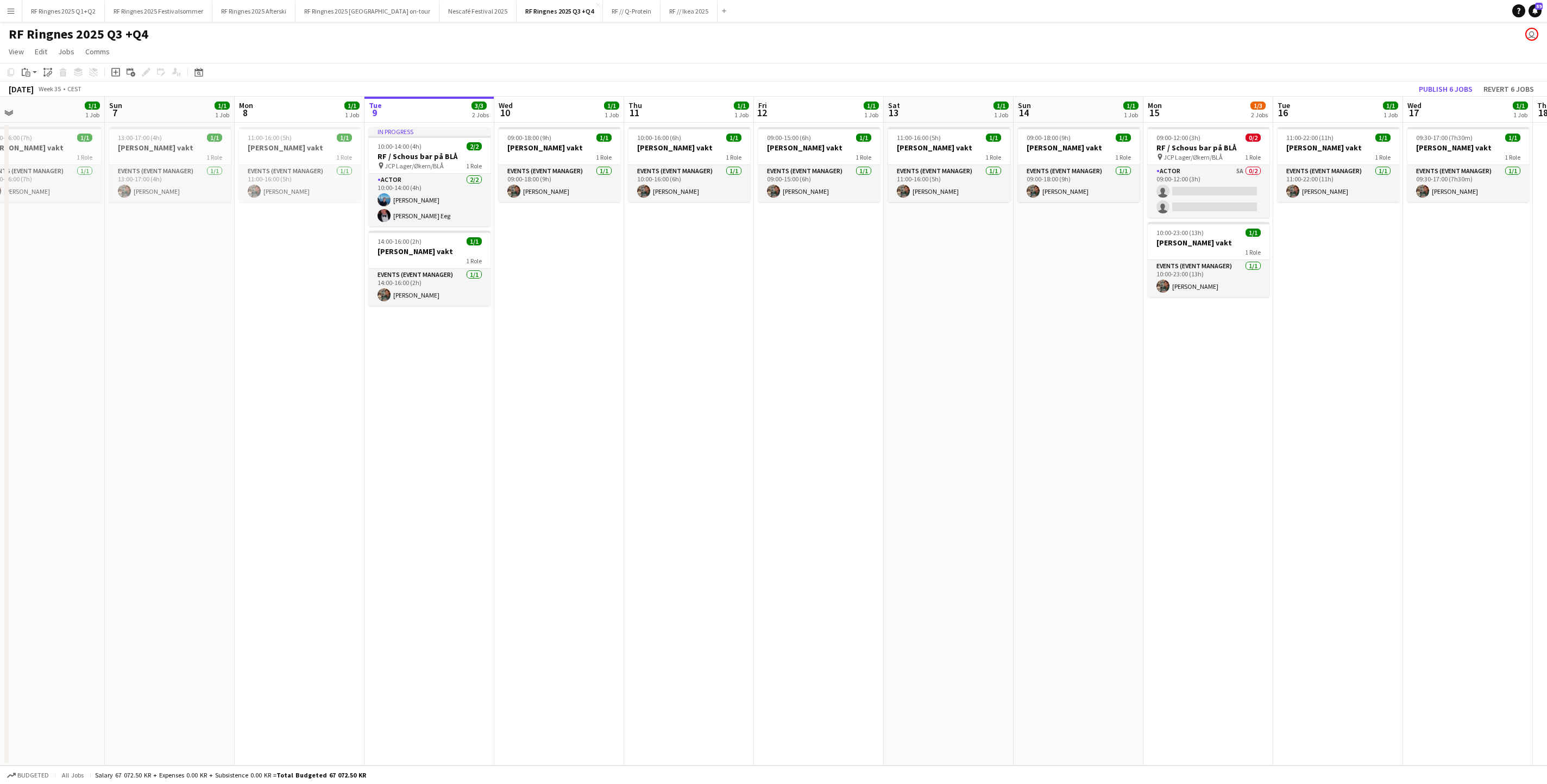
scroll to position [0, 350]
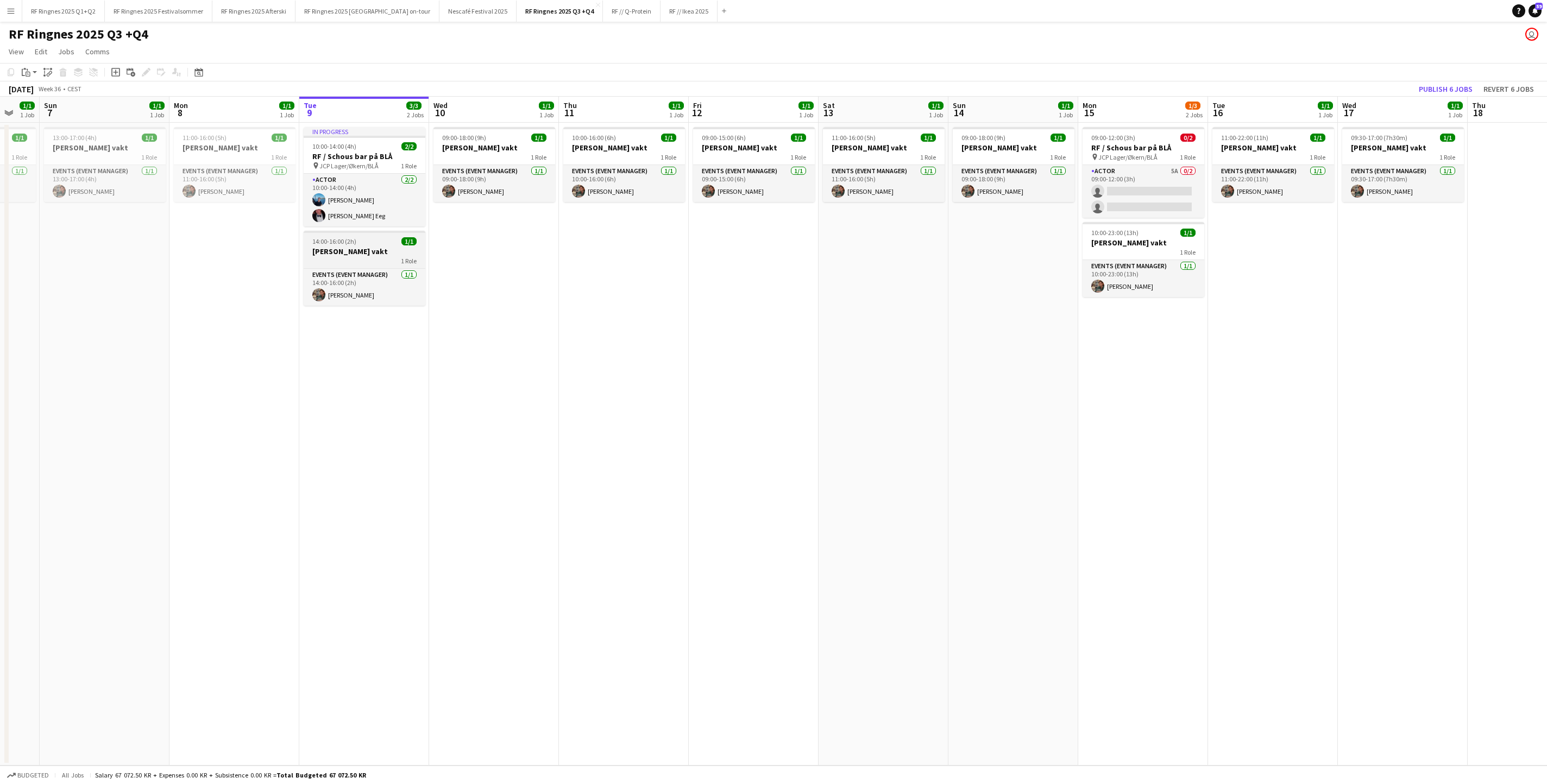
click at [369, 253] on h3 "[PERSON_NAME] vakt" at bounding box center [364, 252] width 122 height 10
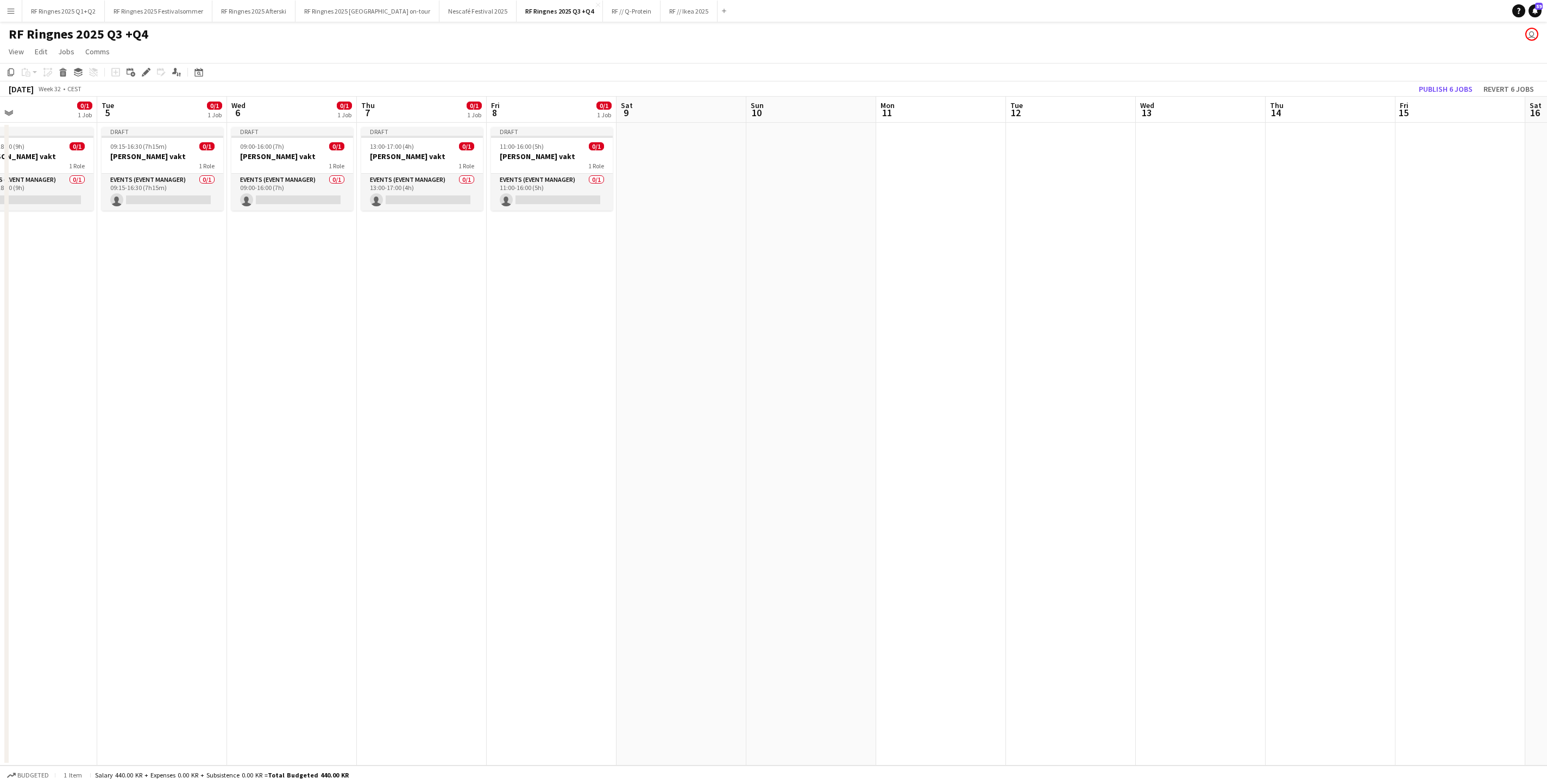
click at [670, 182] on app-date-cell at bounding box center [681, 443] width 130 height 642
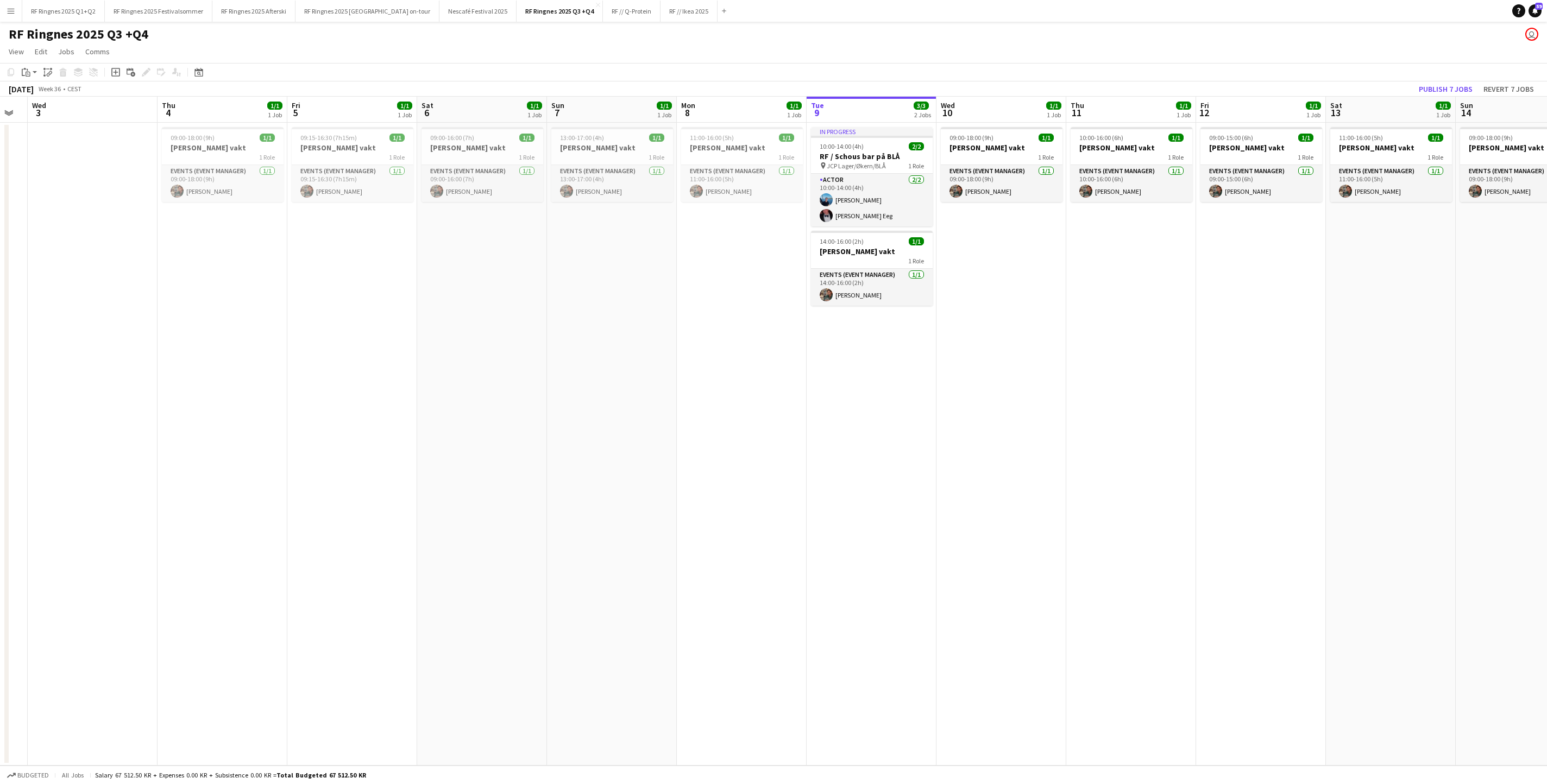
scroll to position [0, 368]
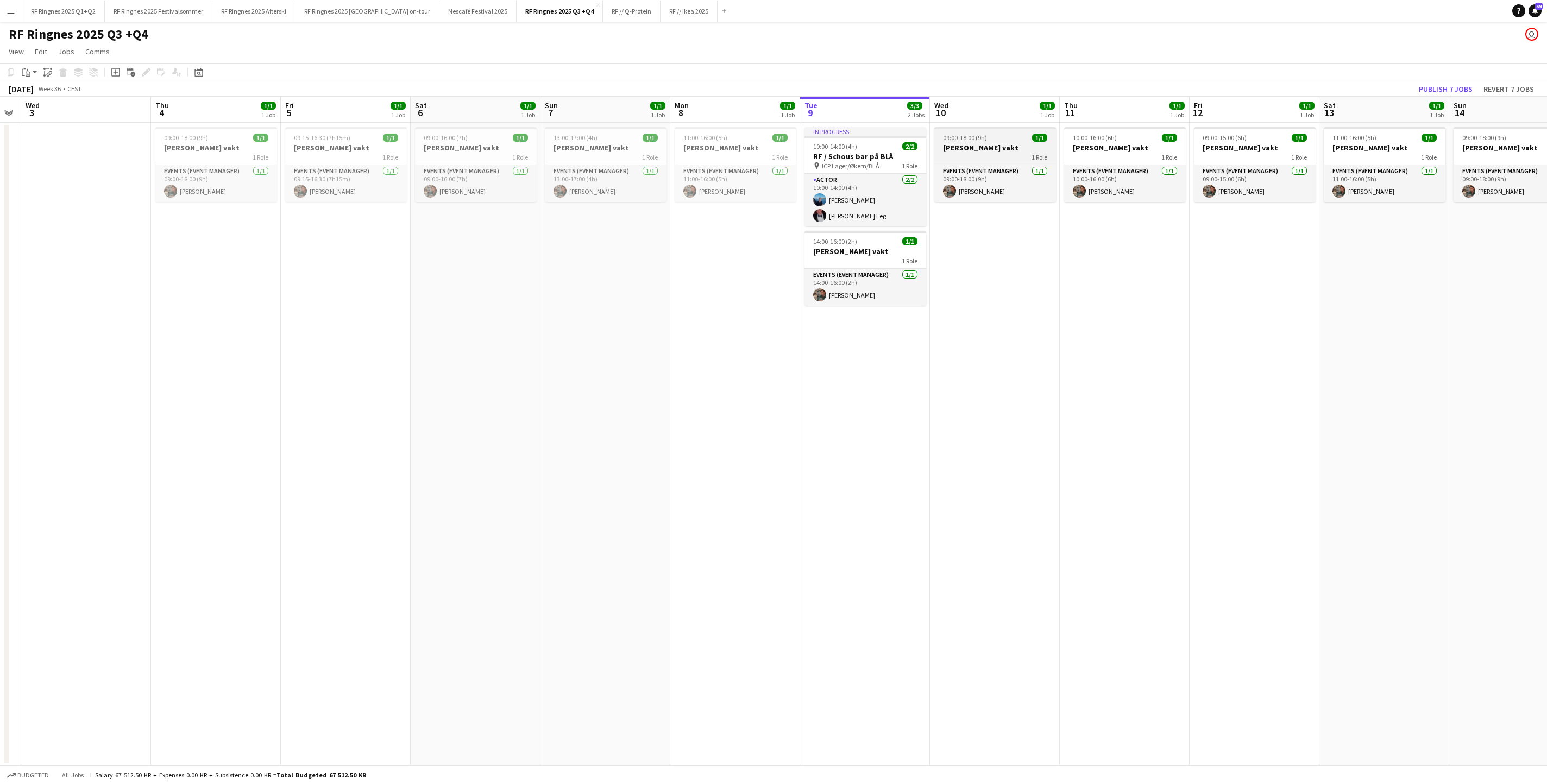
click at [987, 141] on span "09:00-18:00 (9h)" at bounding box center [964, 137] width 44 height 8
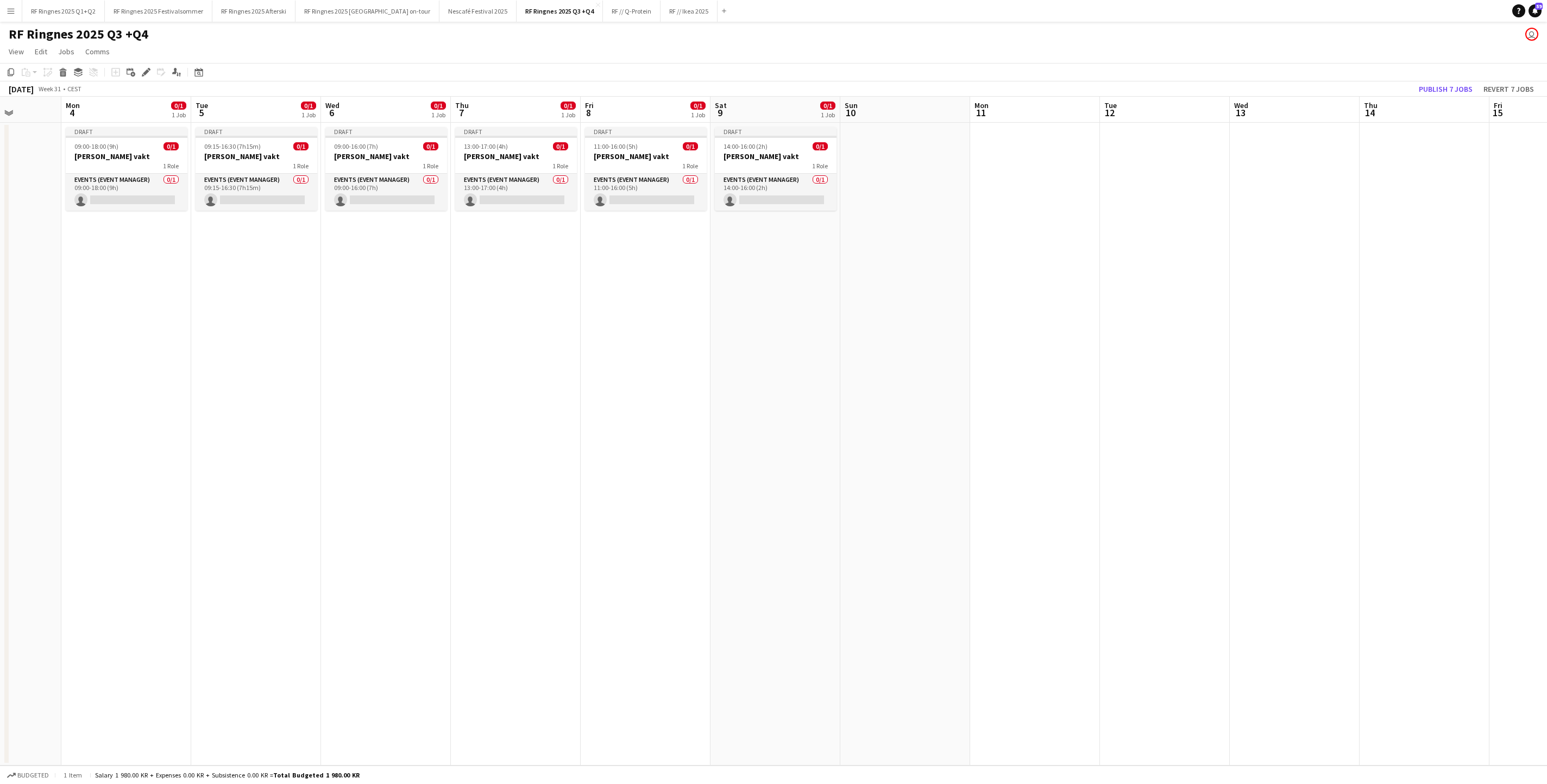
scroll to position [0, 323]
click at [940, 157] on app-date-cell at bounding box center [909, 443] width 130 height 642
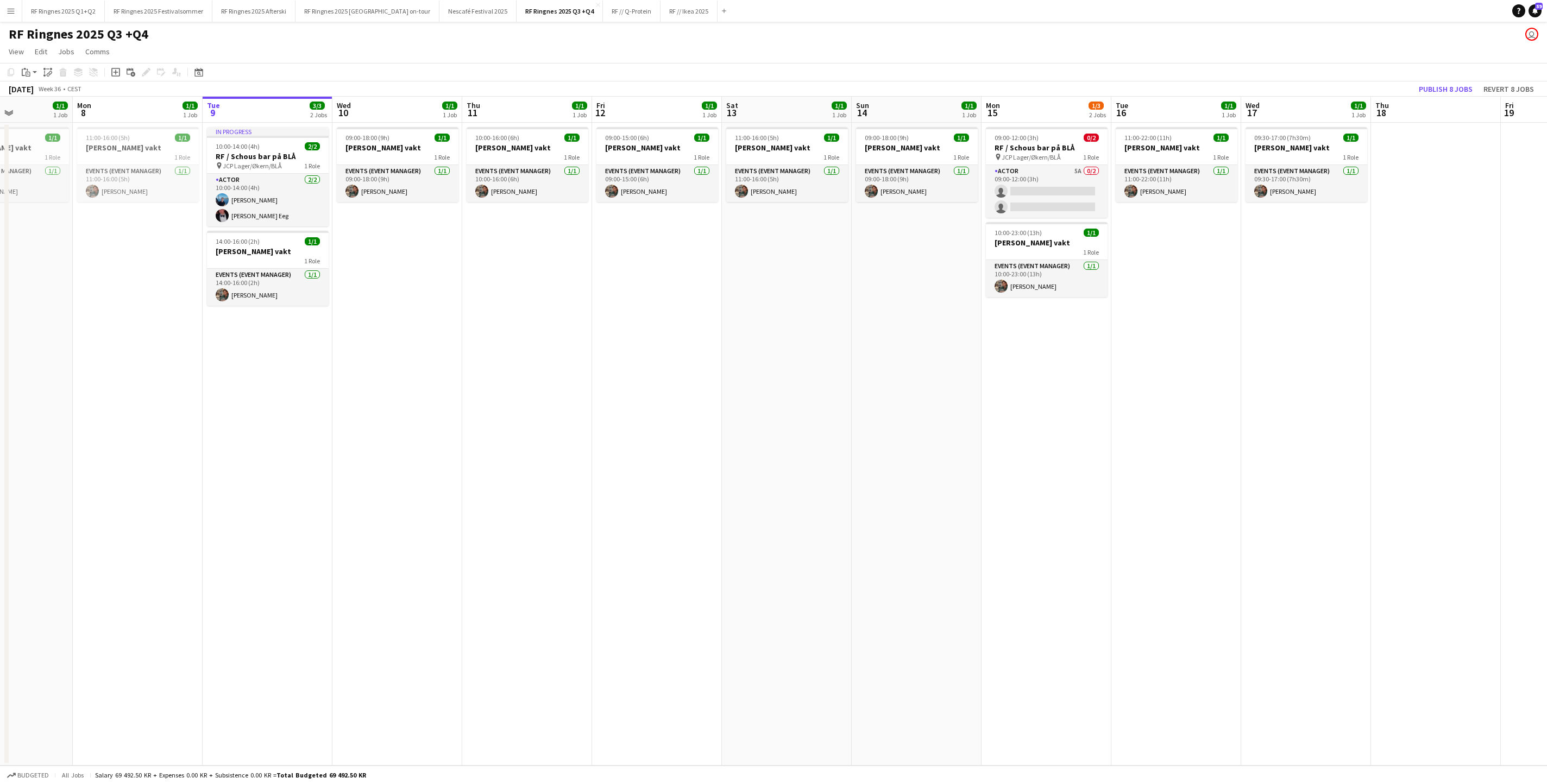
scroll to position [0, 315]
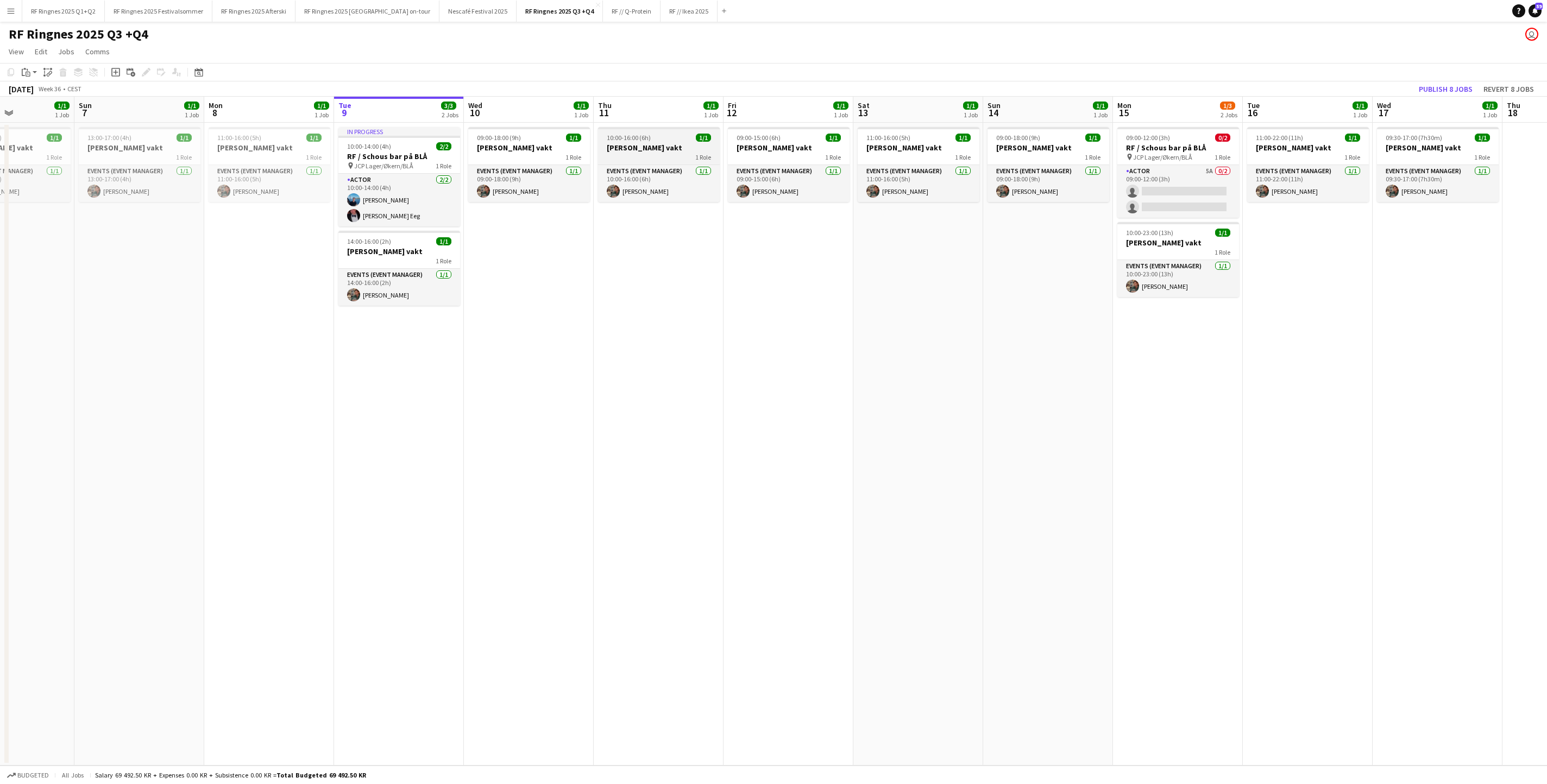
click at [648, 154] on div "1 Role" at bounding box center [658, 157] width 122 height 8
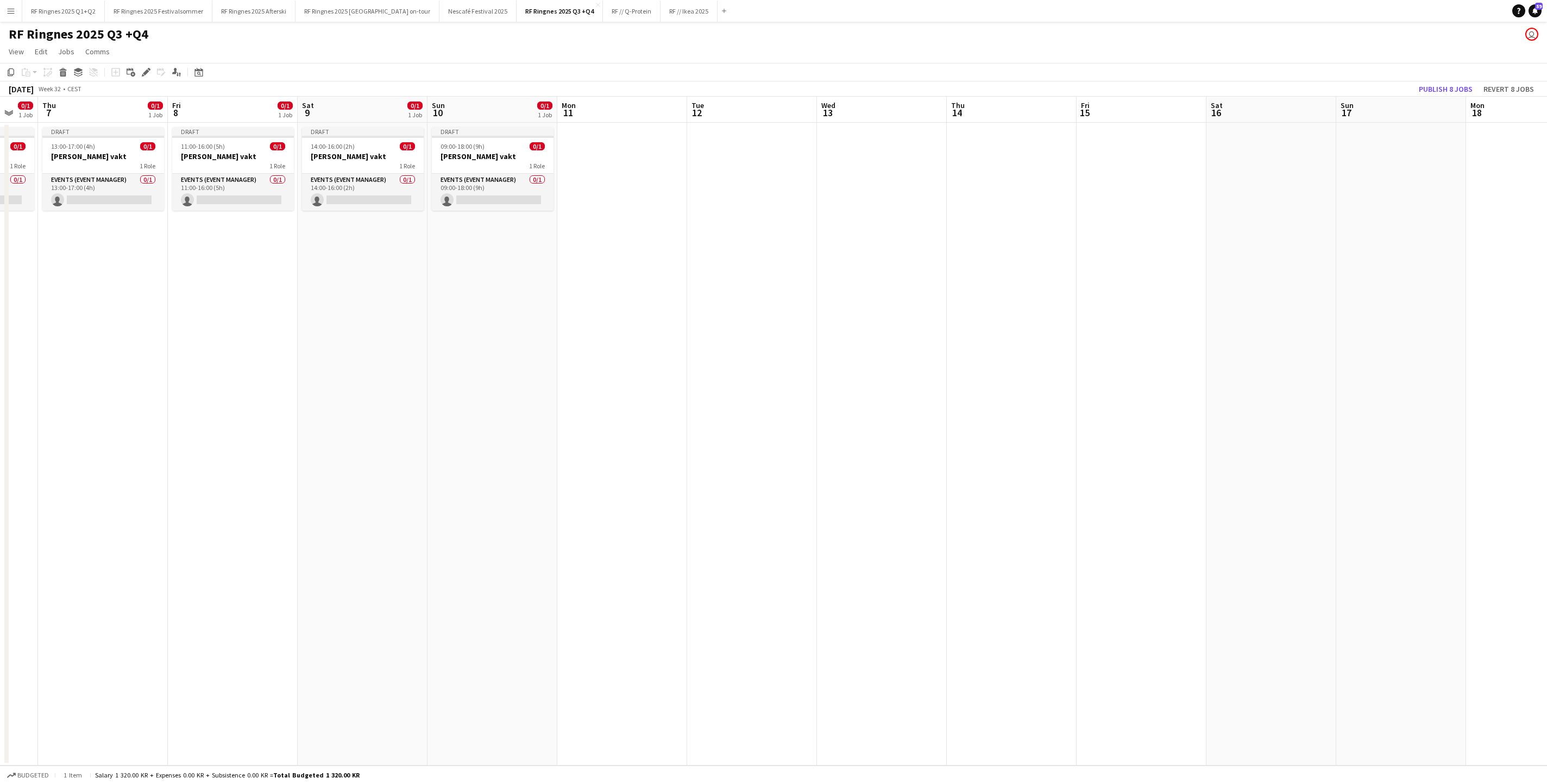
scroll to position [0, 219]
click at [608, 158] on app-date-cell at bounding box center [624, 443] width 130 height 642
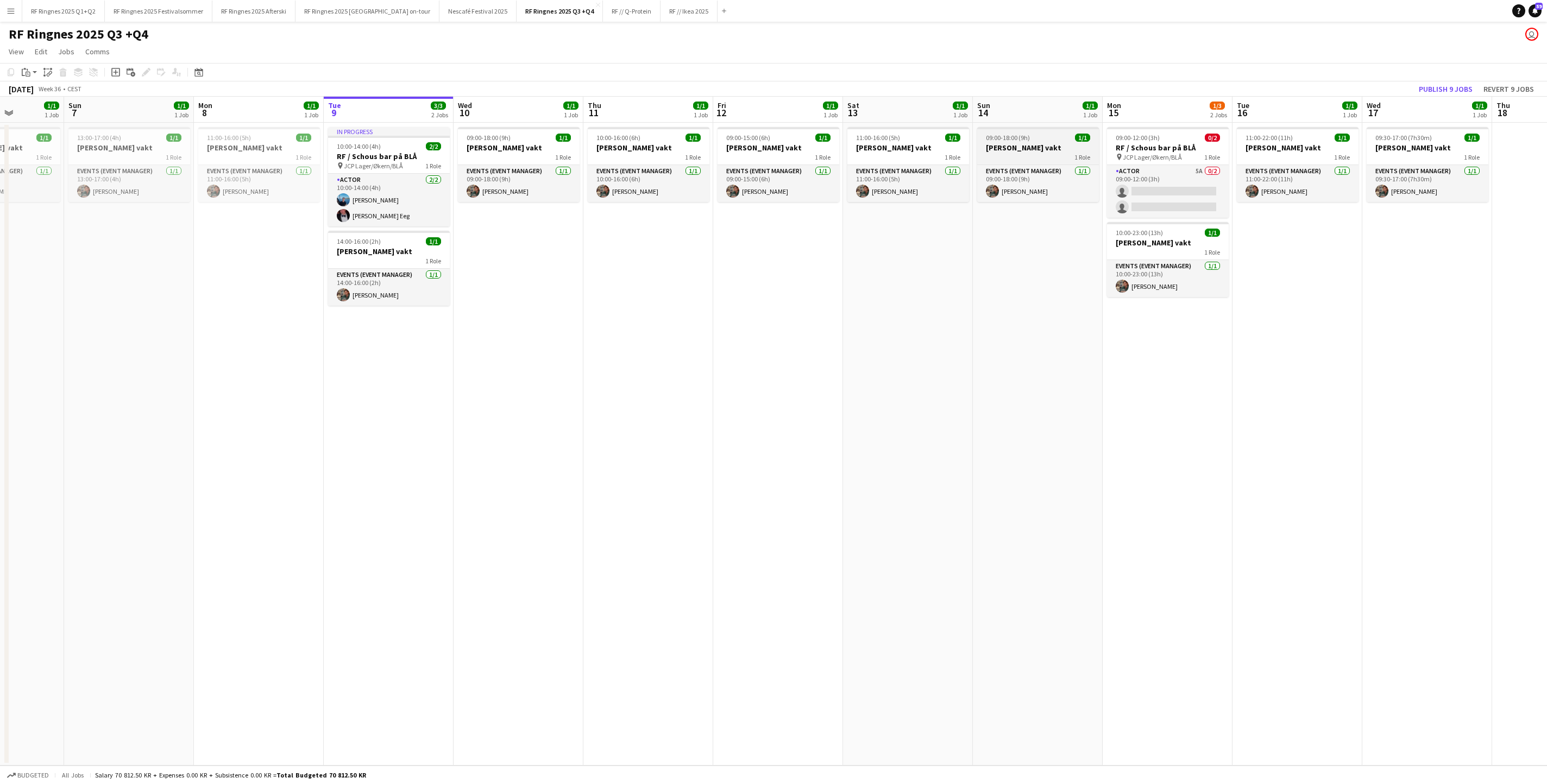
scroll to position [0, 319]
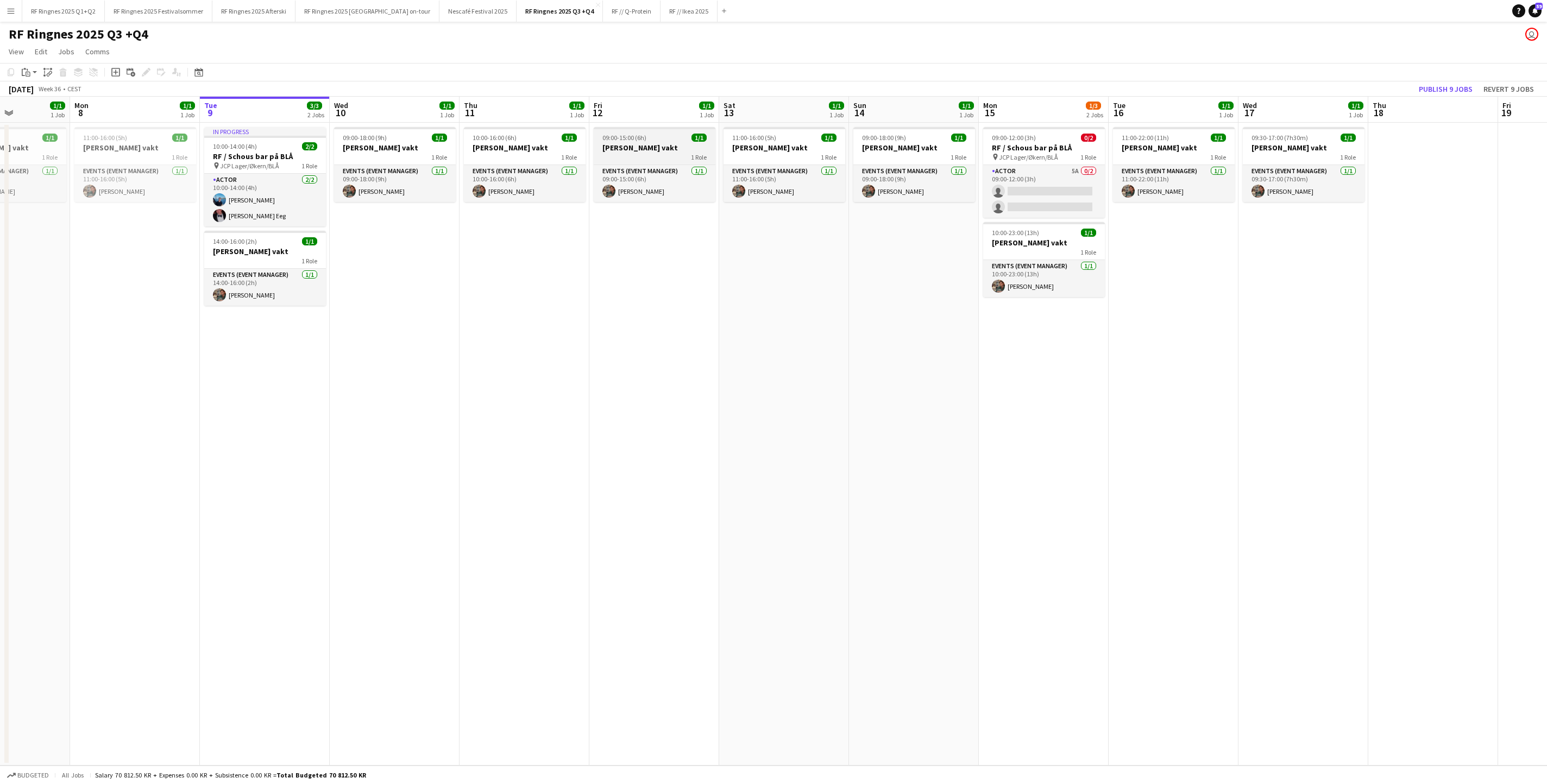
click at [644, 146] on h3 "[PERSON_NAME] vakt" at bounding box center [654, 147] width 122 height 10
click at [784, 133] on app-job-card "11:00-16:00 (5h) 1/1 [PERSON_NAME] vakt 1 Role Events (Event Manager) [DATE] 11…" at bounding box center [784, 164] width 122 height 75
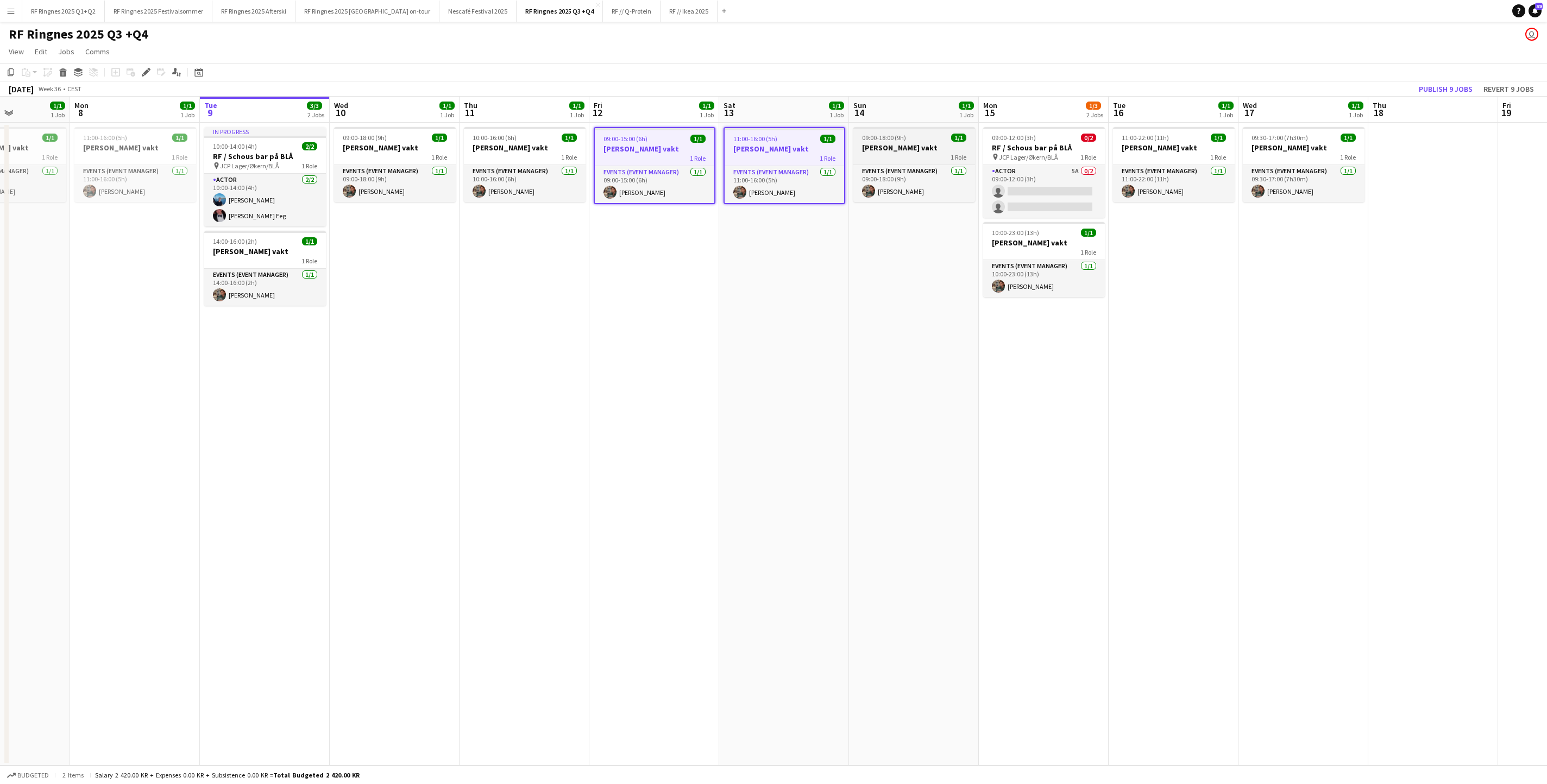
click at [907, 133] on app-job-card "09:00-18:00 (9h) 1/1 [PERSON_NAME] vakt 1 Role Events (Event Manager) [DATE] 09…" at bounding box center [914, 164] width 122 height 75
click at [1030, 240] on h3 "[PERSON_NAME] vakt" at bounding box center [1044, 242] width 122 height 10
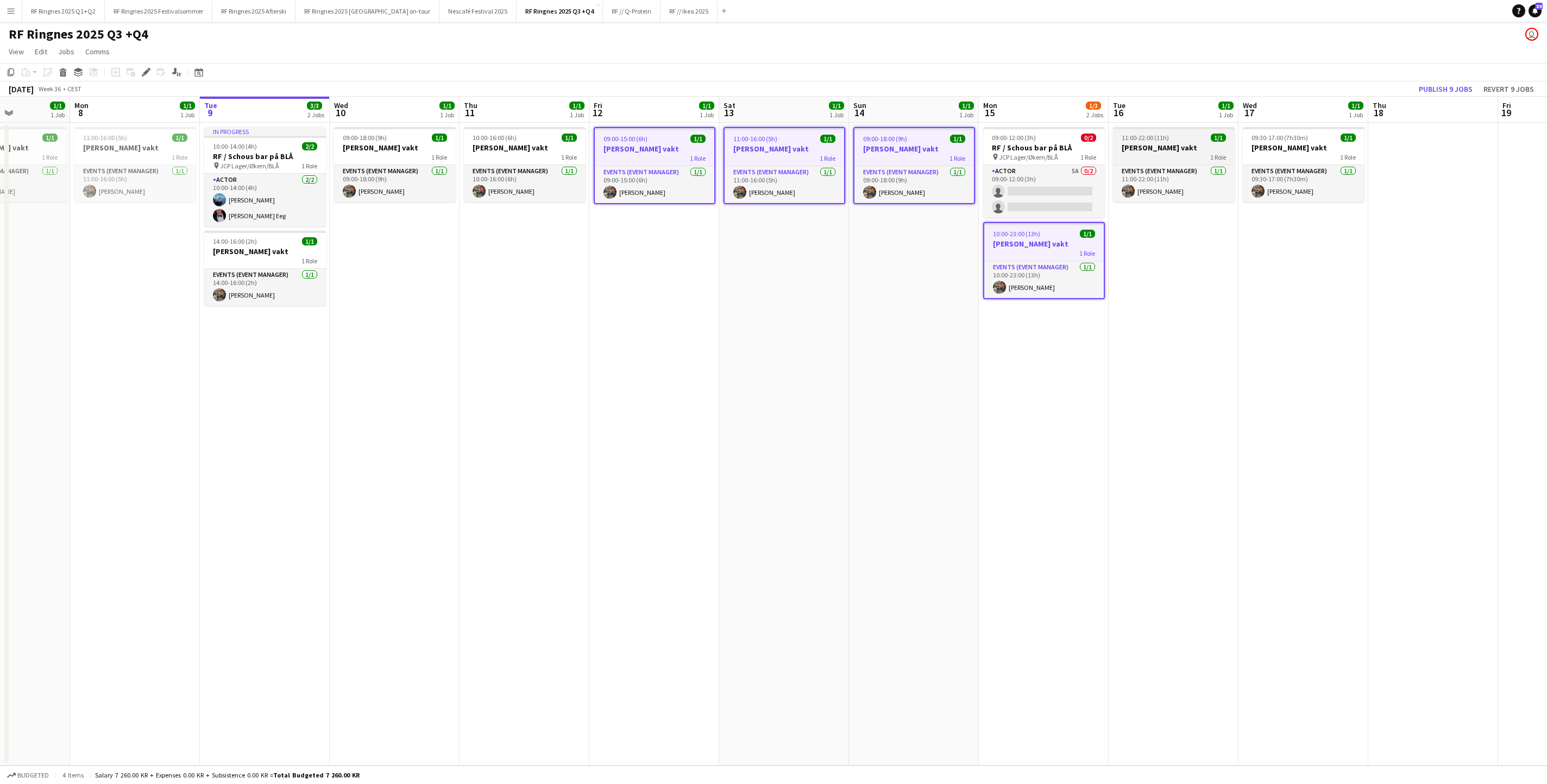
click at [1030, 133] on app-job-card "11:00-22:00 (11h) 1/1 [PERSON_NAME] vakt 1 Role Events (Event Manager) [DATE] 1…" at bounding box center [1174, 164] width 122 height 75
click at [1030, 133] on app-job-card "09:30-17:00 (7h30m) 1/1 [PERSON_NAME] vakt 1 Role Events (Event Manager) [DATE]…" at bounding box center [1304, 164] width 122 height 75
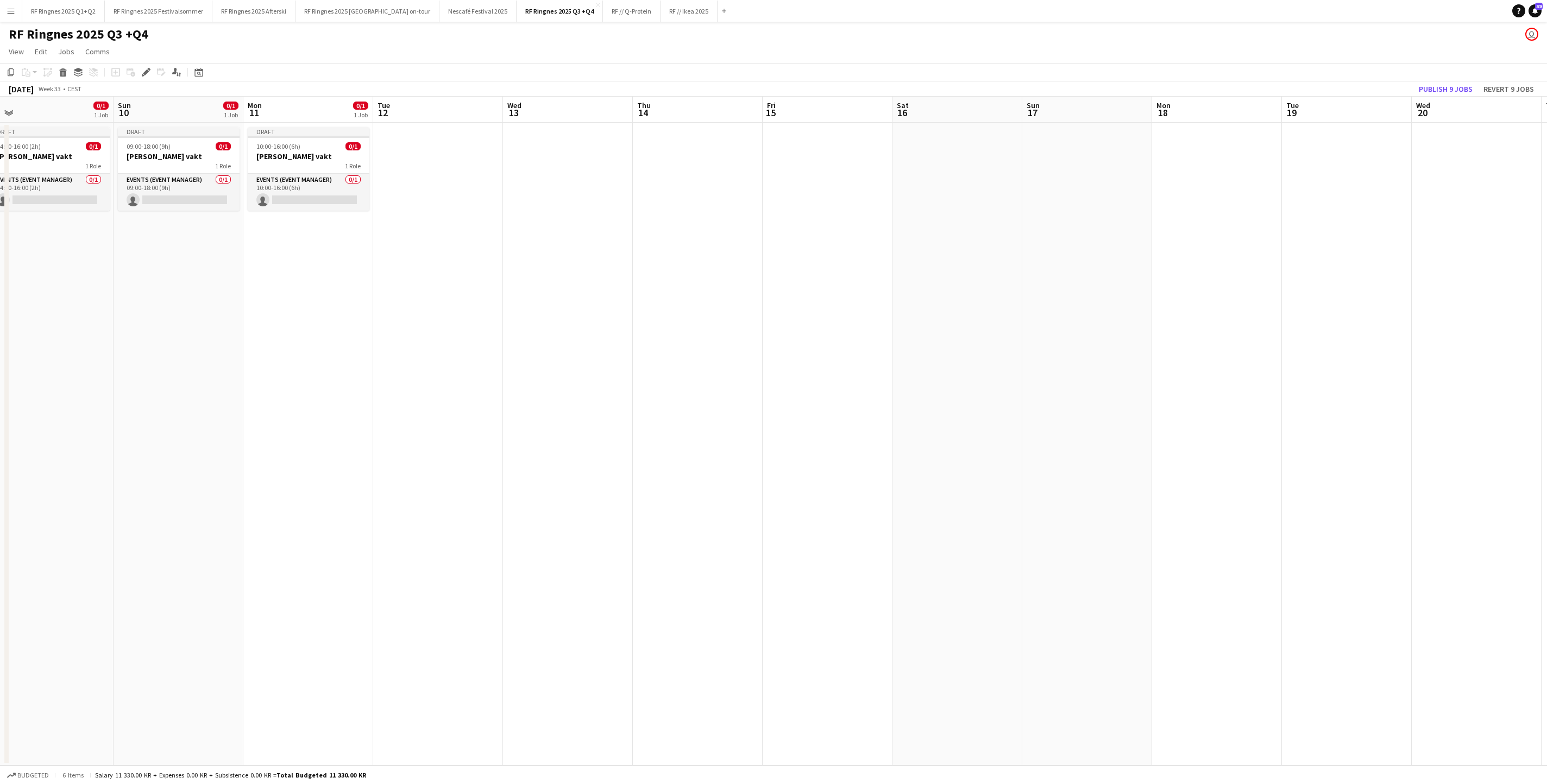
scroll to position [0, 272]
click at [455, 182] on app-date-cell at bounding box center [443, 443] width 130 height 642
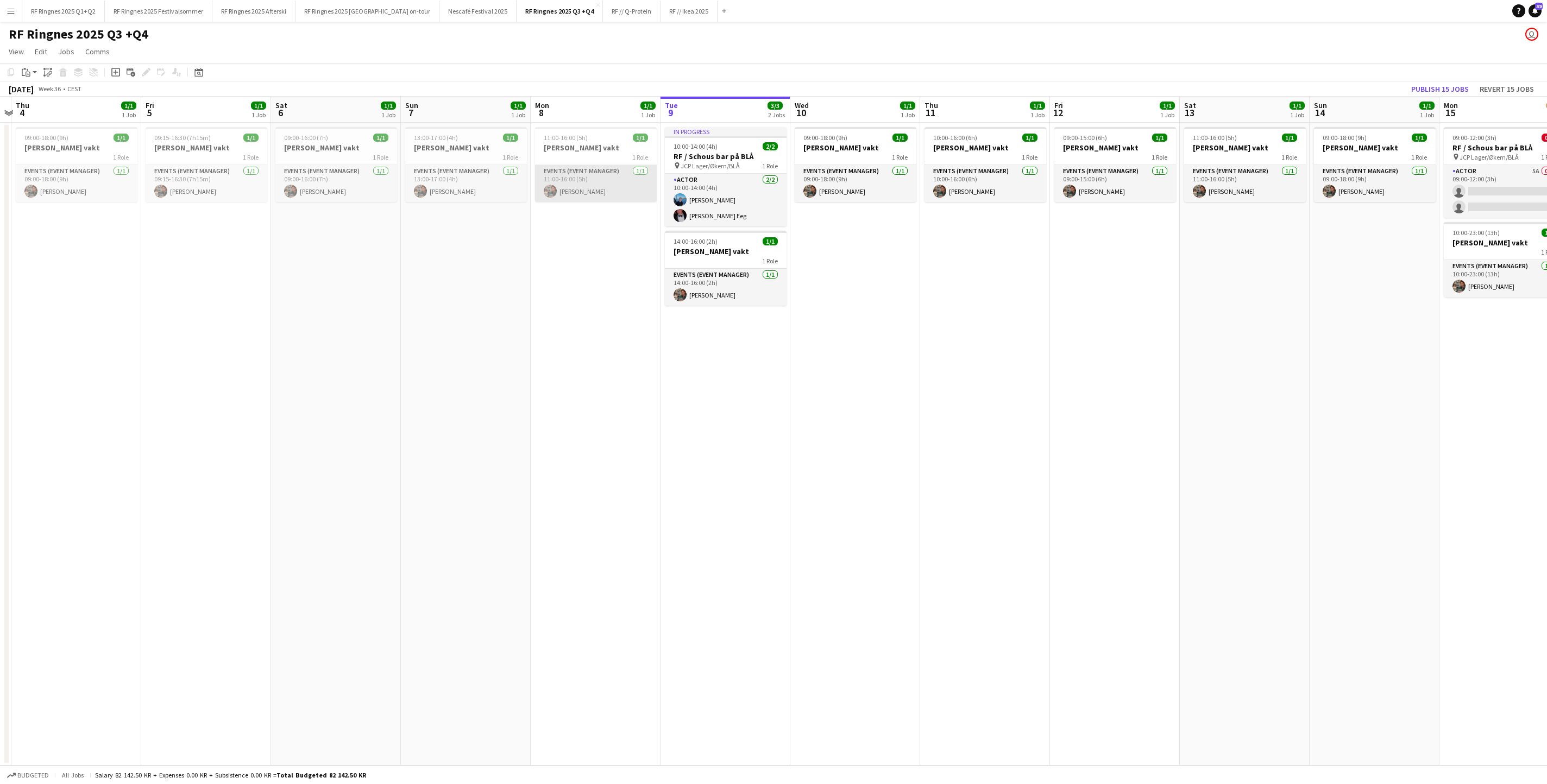
scroll to position [0, 341]
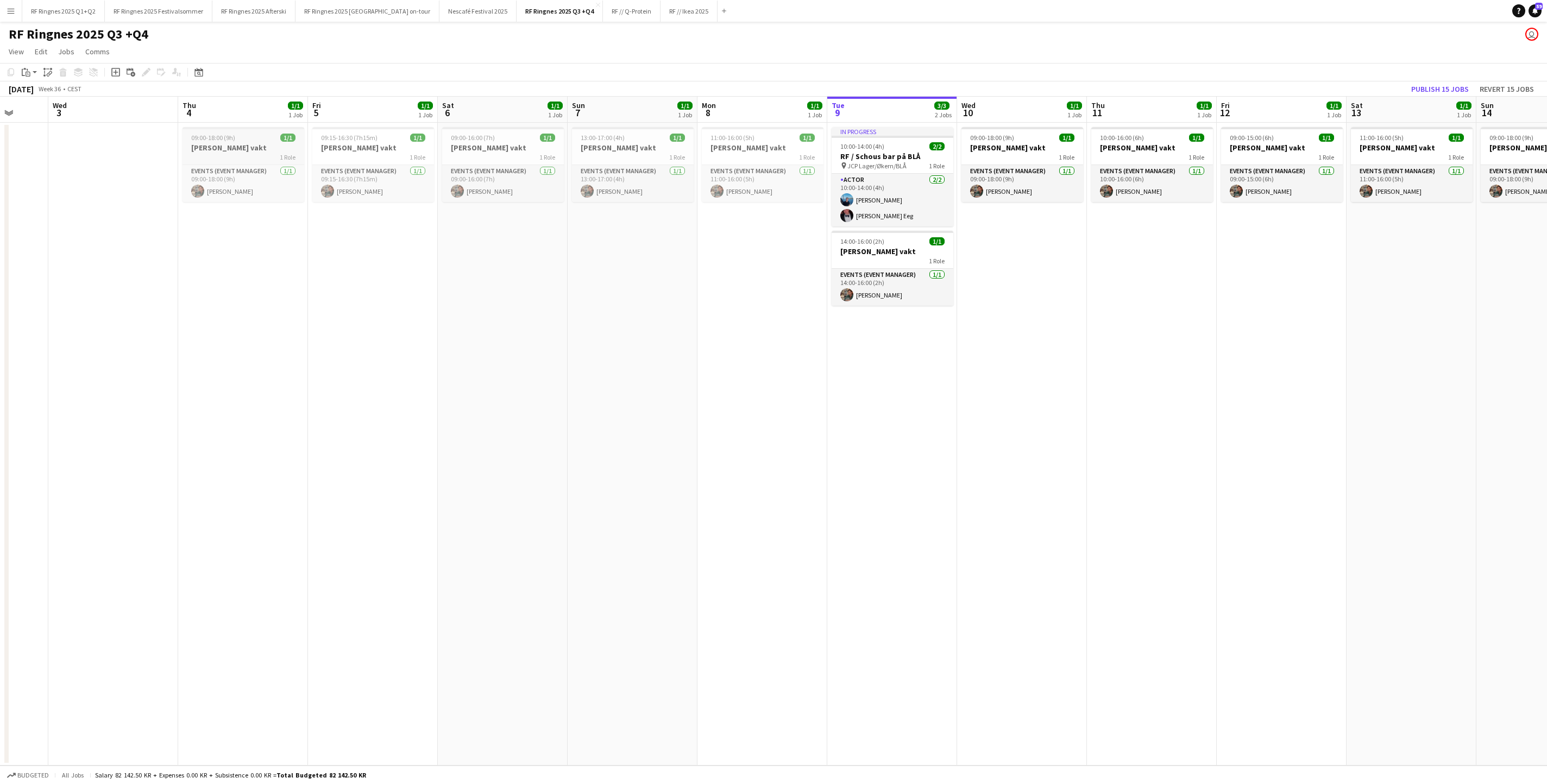
click at [218, 152] on h3 "[PERSON_NAME] vakt" at bounding box center [243, 147] width 122 height 10
click at [410, 141] on span "1/1" at bounding box center [418, 137] width 15 height 8
click at [540, 140] on span "1/1" at bounding box center [548, 137] width 15 height 8
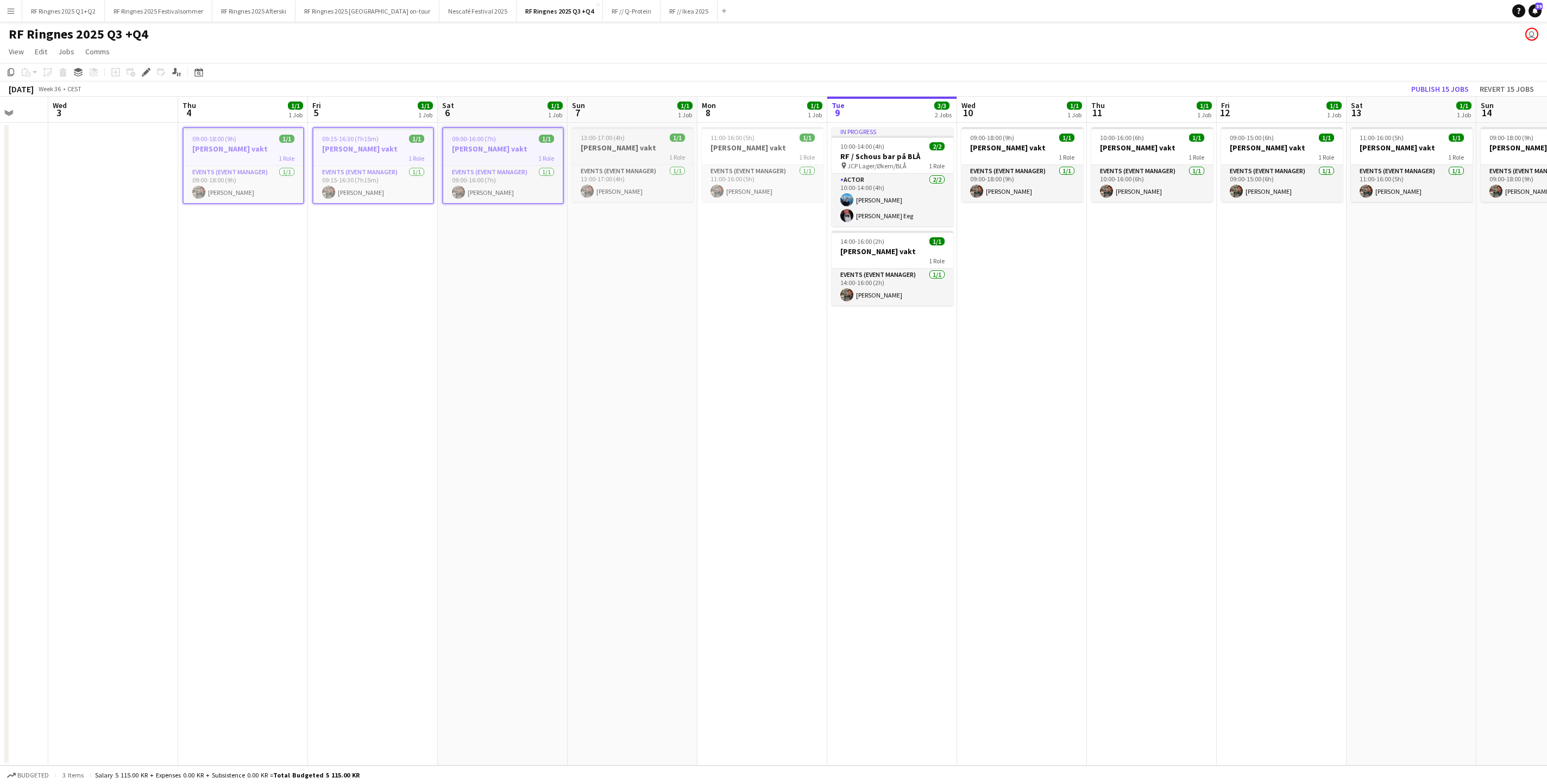
click at [624, 140] on span "13:00-17:00 (4h)" at bounding box center [602, 137] width 44 height 8
click at [623, 309] on app-date-cell "13:00-17:00 (4h) 1/1 [PERSON_NAME] vakt 1 Role Events (Event Manager) [DATE] 13…" at bounding box center [633, 443] width 130 height 642
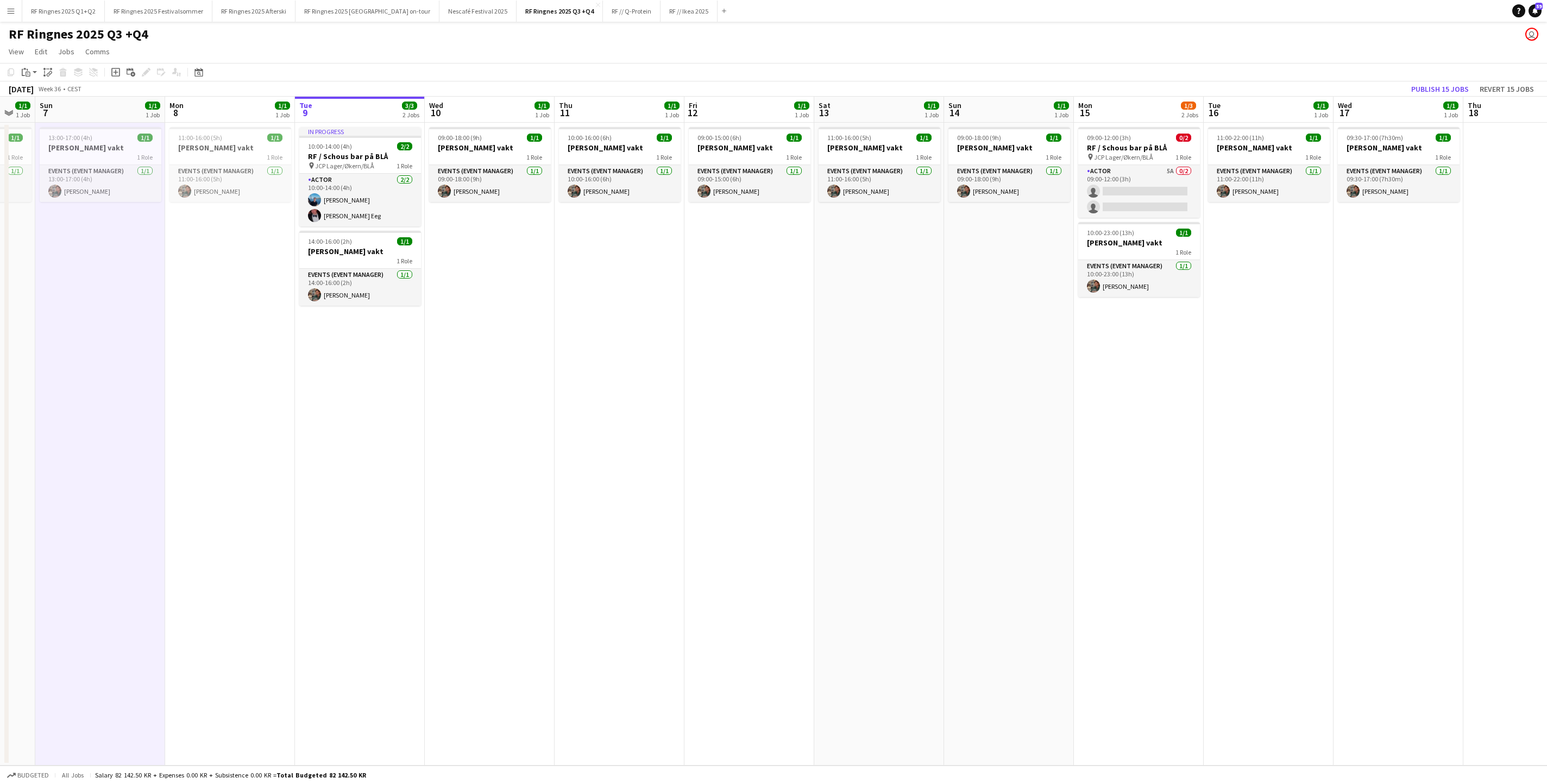
scroll to position [0, 358]
click at [1030, 154] on div "1 Role" at bounding box center [1395, 157] width 122 height 8
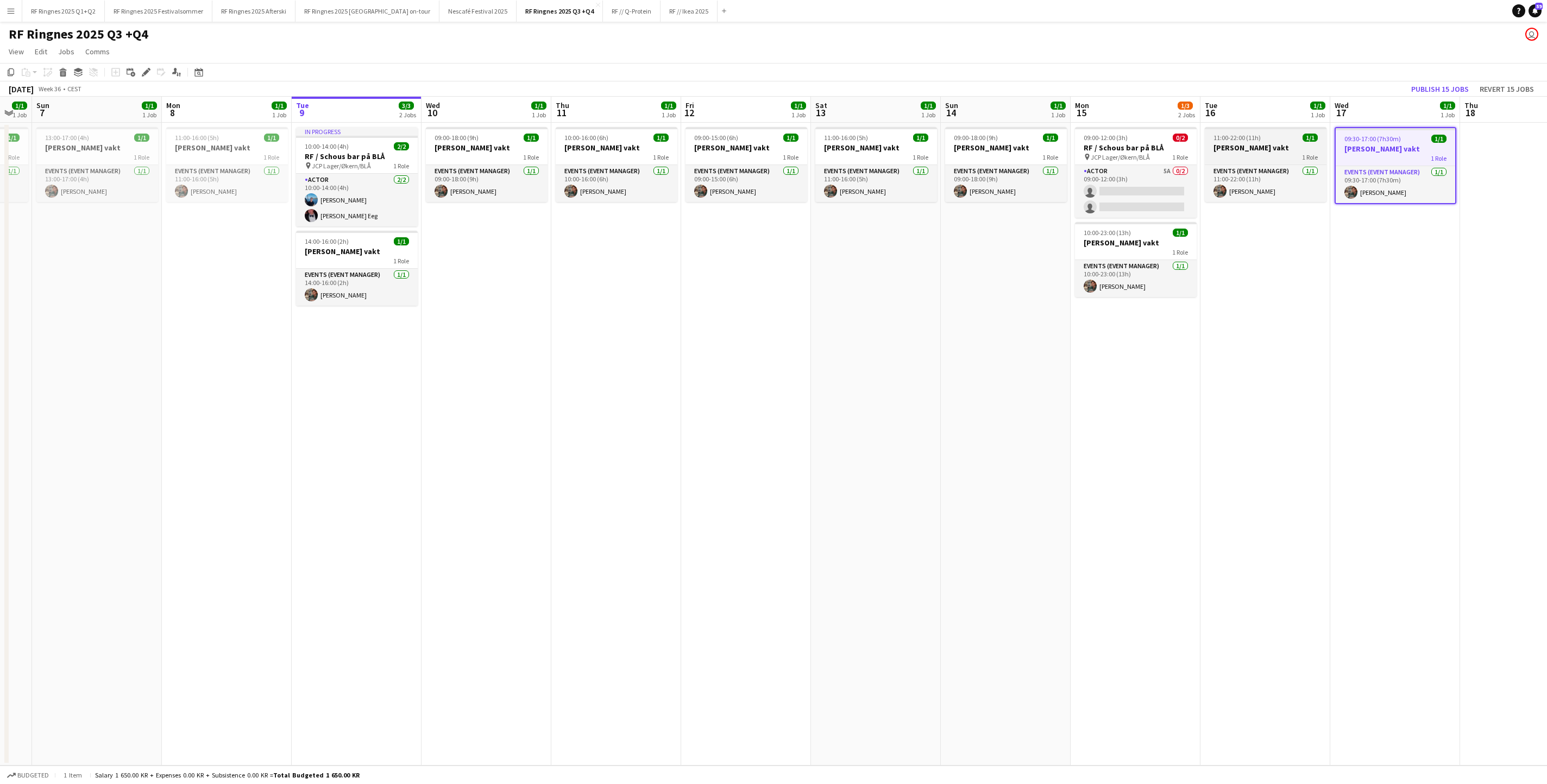
click at [1030, 149] on h3 "[PERSON_NAME] vakt" at bounding box center [1265, 147] width 122 height 10
click at [1030, 247] on h3 "[PERSON_NAME] vakt" at bounding box center [1135, 242] width 122 height 10
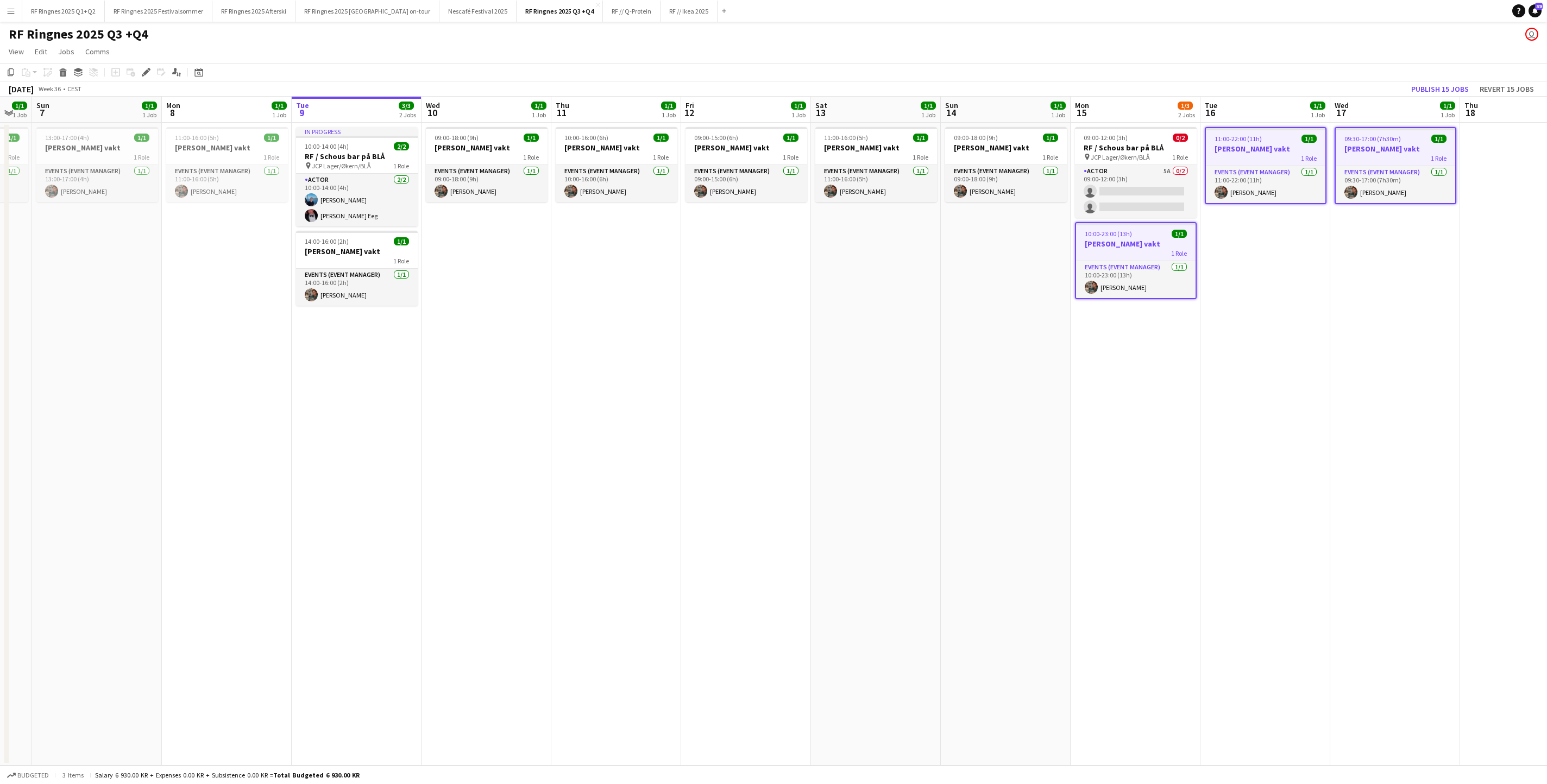
click at [951, 319] on app-date-cell "09:00-18:00 (9h) 1/1 [PERSON_NAME] vakt 1 Role Events (Event Manager) [DATE] 09…" at bounding box center [1005, 443] width 130 height 642
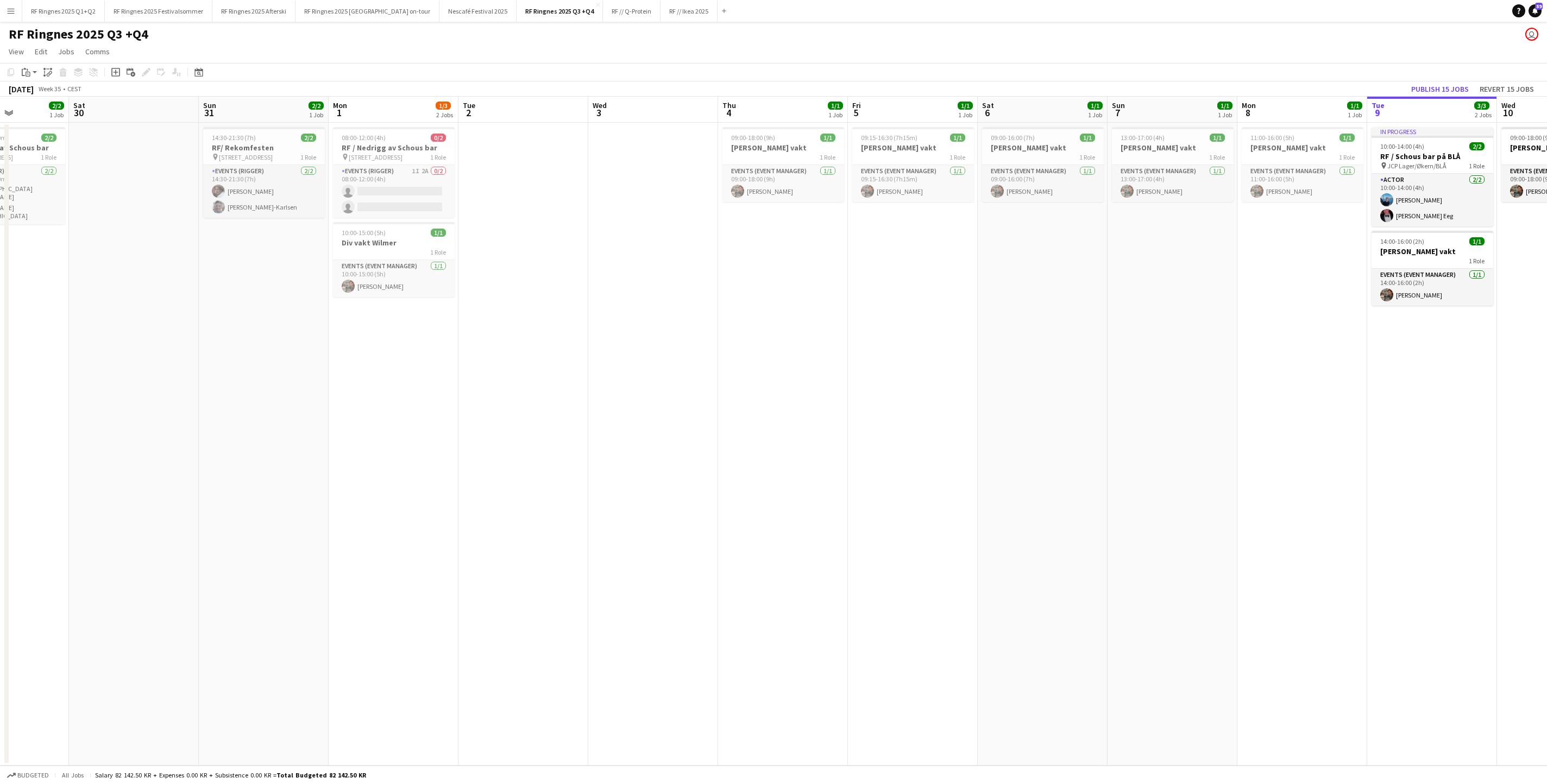
scroll to position [0, 277]
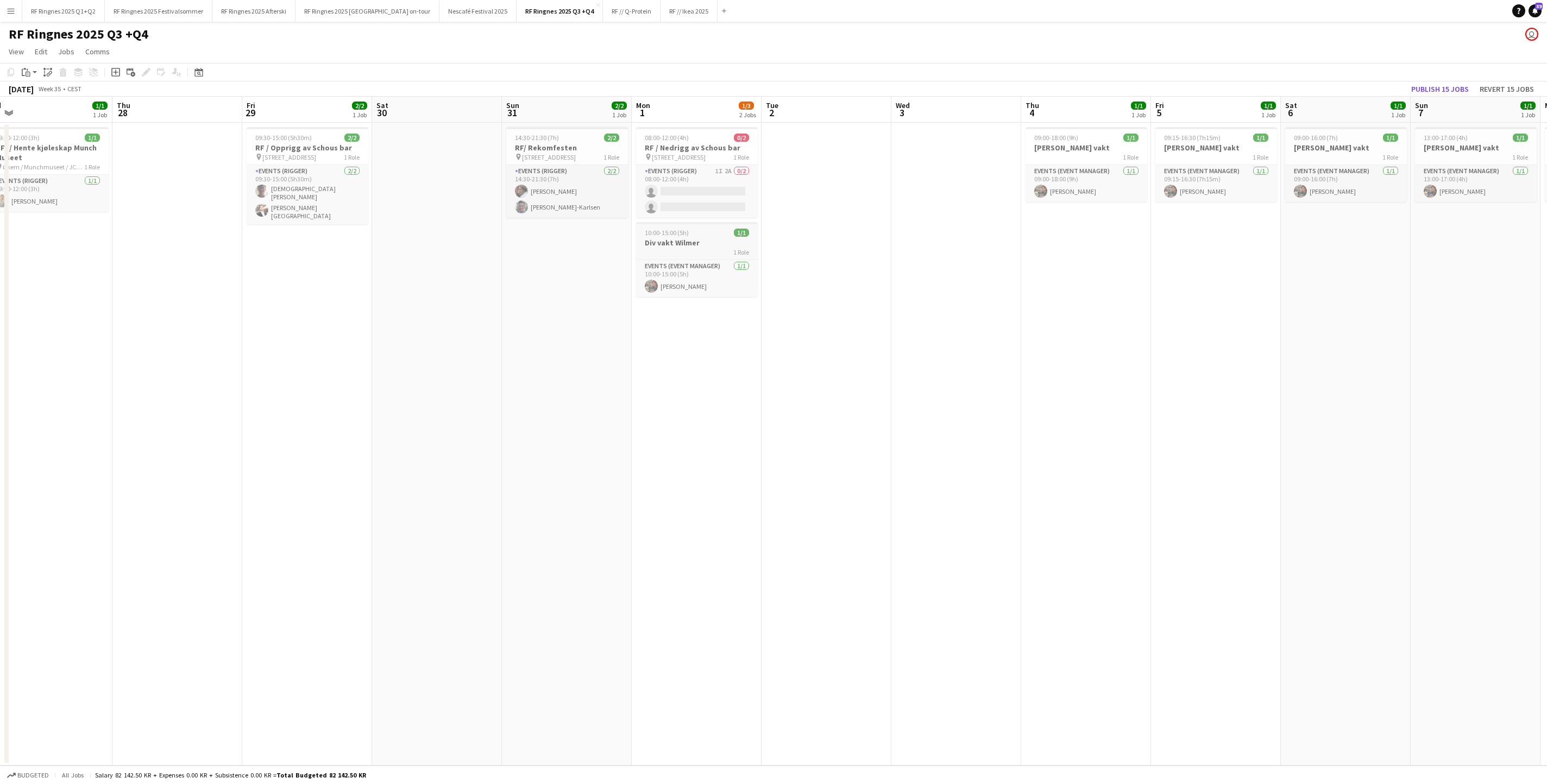
click at [683, 247] on h3 "Div vakt Wilmer" at bounding box center [697, 242] width 122 height 10
click at [1030, 142] on span "09:00-18:00 (9h)" at bounding box center [1055, 137] width 44 height 8
click at [1030, 142] on span "09:15-16:30 (7h15m)" at bounding box center [1192, 137] width 57 height 8
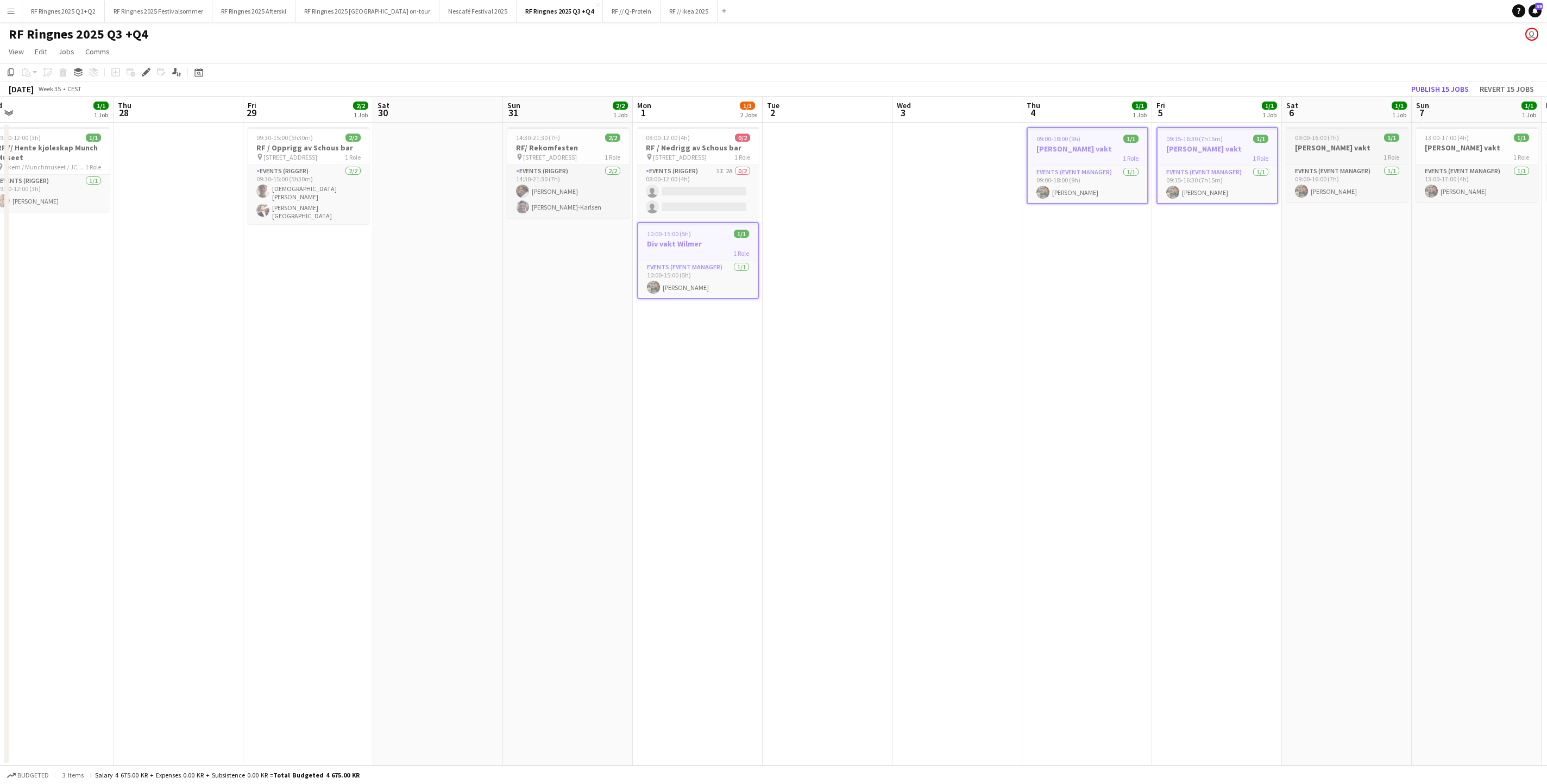
click at [1030, 142] on span "09:00-16:00 (7h)" at bounding box center [1316, 137] width 44 height 8
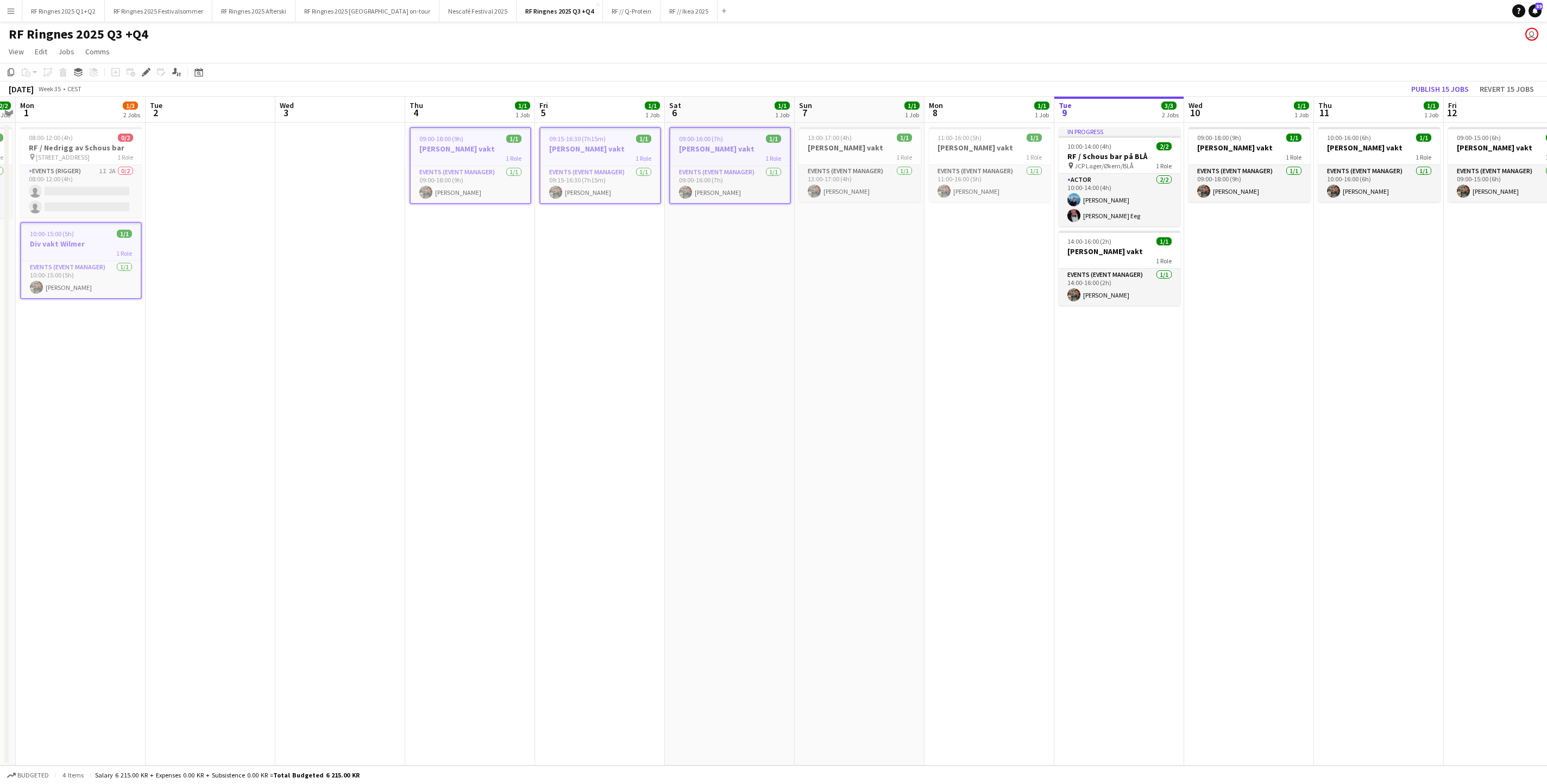
scroll to position [0, 327]
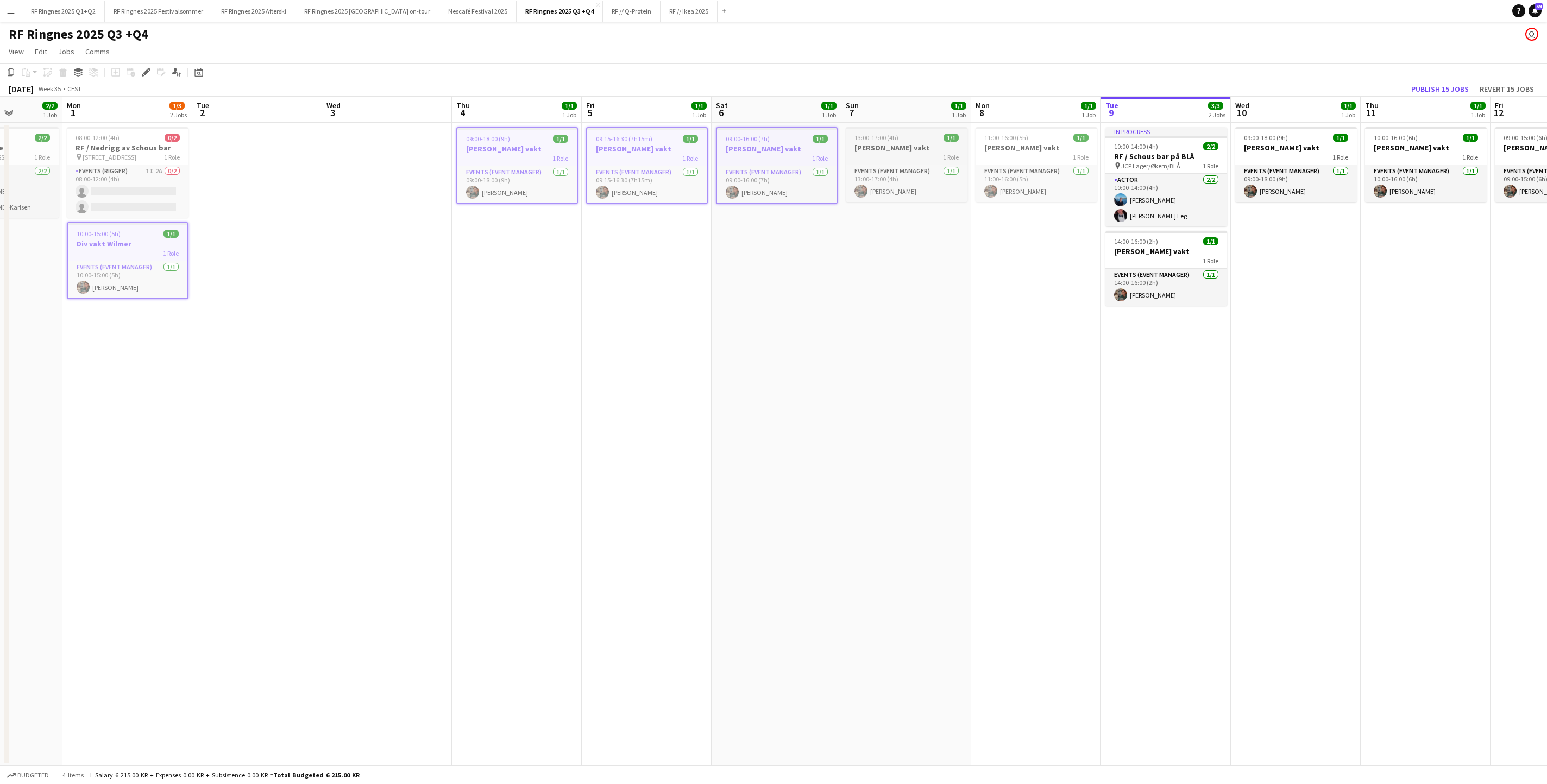
click at [921, 146] on h3 "[PERSON_NAME] vakt" at bounding box center [906, 147] width 122 height 10
click at [989, 144] on h3 "[PERSON_NAME] vakt" at bounding box center [1036, 147] width 122 height 10
click at [1030, 239] on app-job-card "14:00-16:00 (2h) 1/1 [PERSON_NAME] vakt 1 Role Events (Event Manager) [DATE] 14…" at bounding box center [1167, 268] width 122 height 75
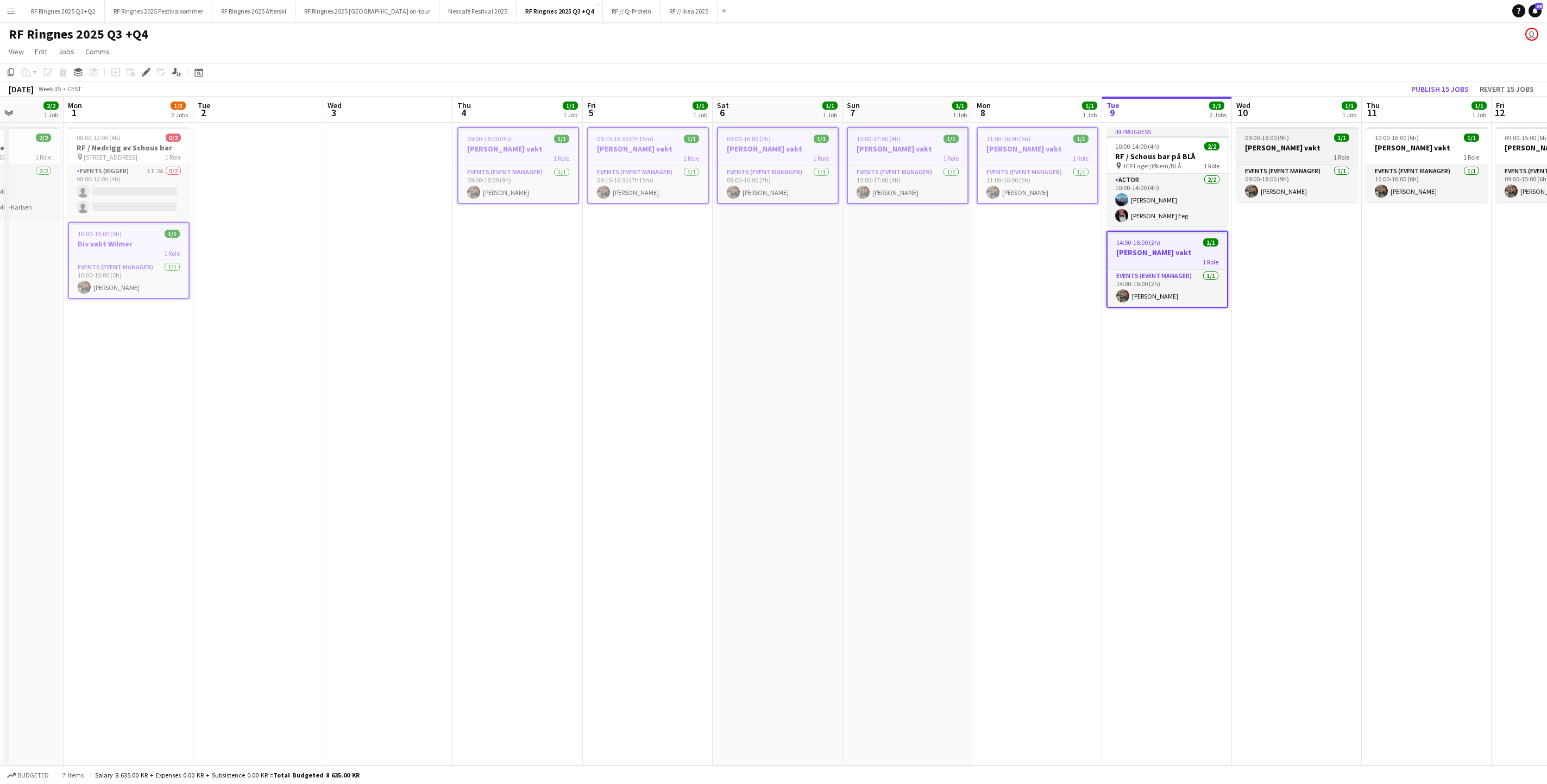
click at [1030, 147] on h3 "[PERSON_NAME] vakt" at bounding box center [1297, 147] width 122 height 10
click at [1030, 147] on h3 "[PERSON_NAME] vakt" at bounding box center [1427, 147] width 122 height 10
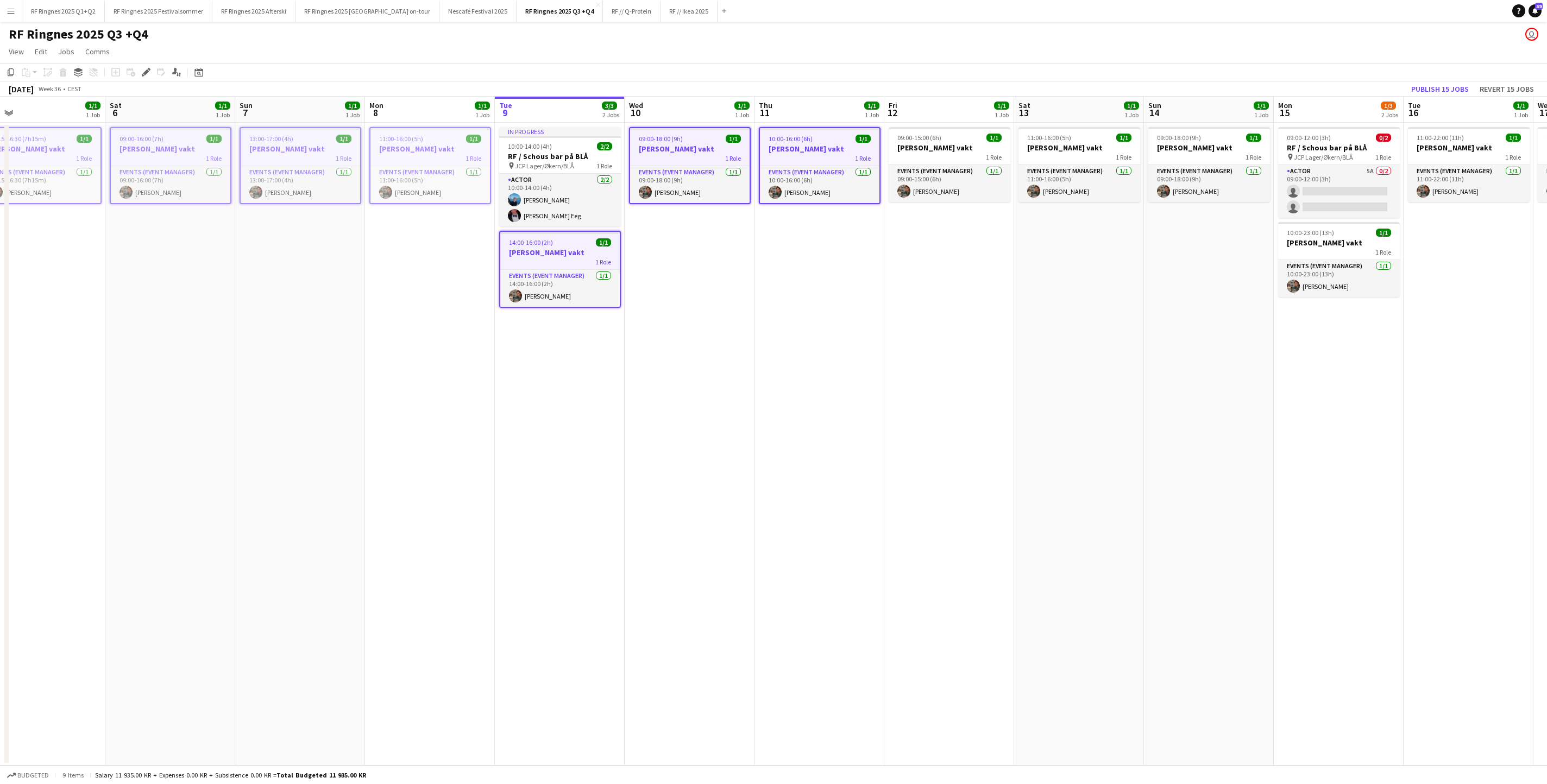
scroll to position [0, 353]
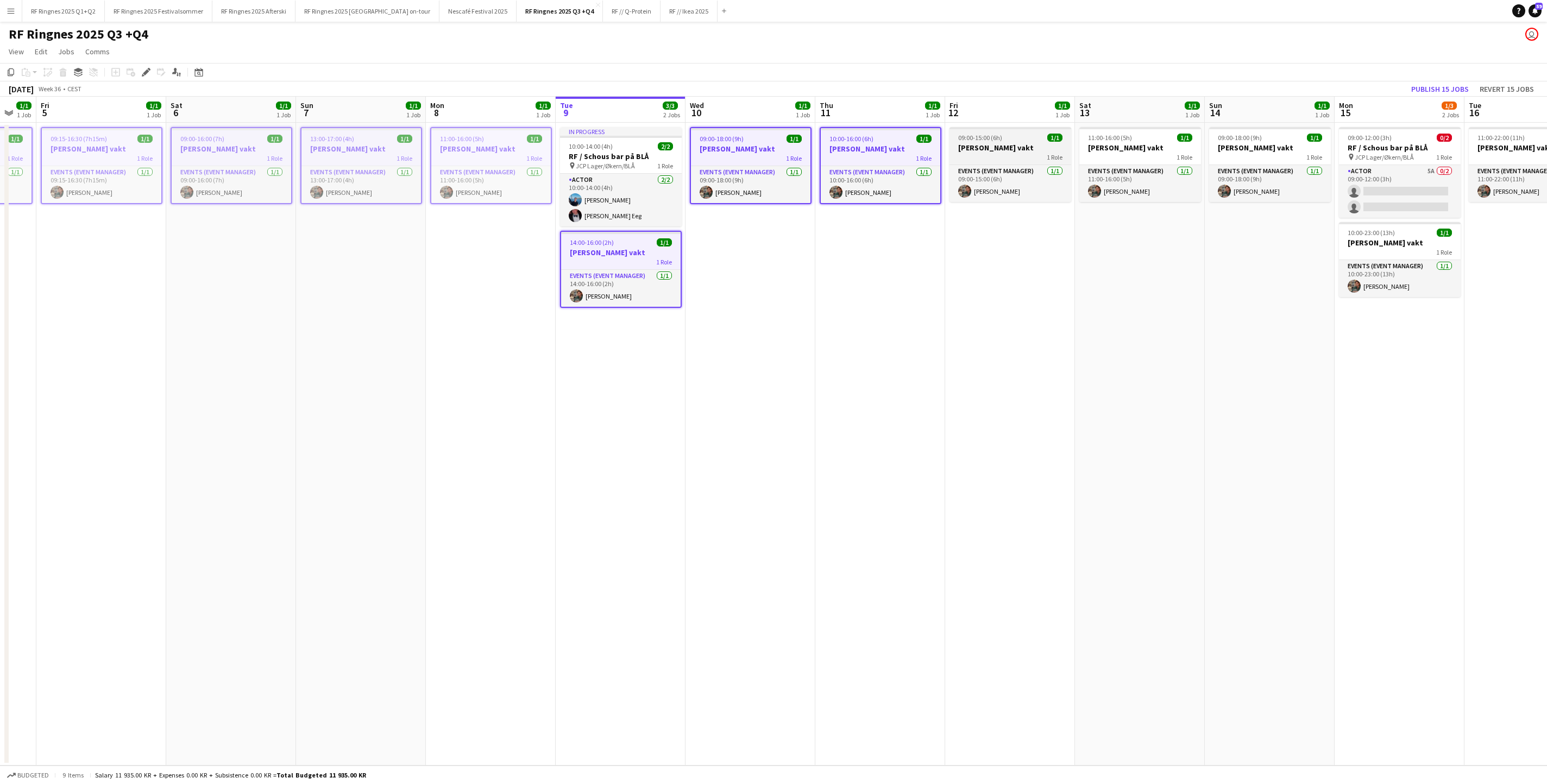
click at [995, 147] on h3 "[PERSON_NAME] vakt" at bounding box center [1010, 147] width 122 height 10
click at [1030, 147] on h3 "[PERSON_NAME] vakt" at bounding box center [1140, 147] width 122 height 10
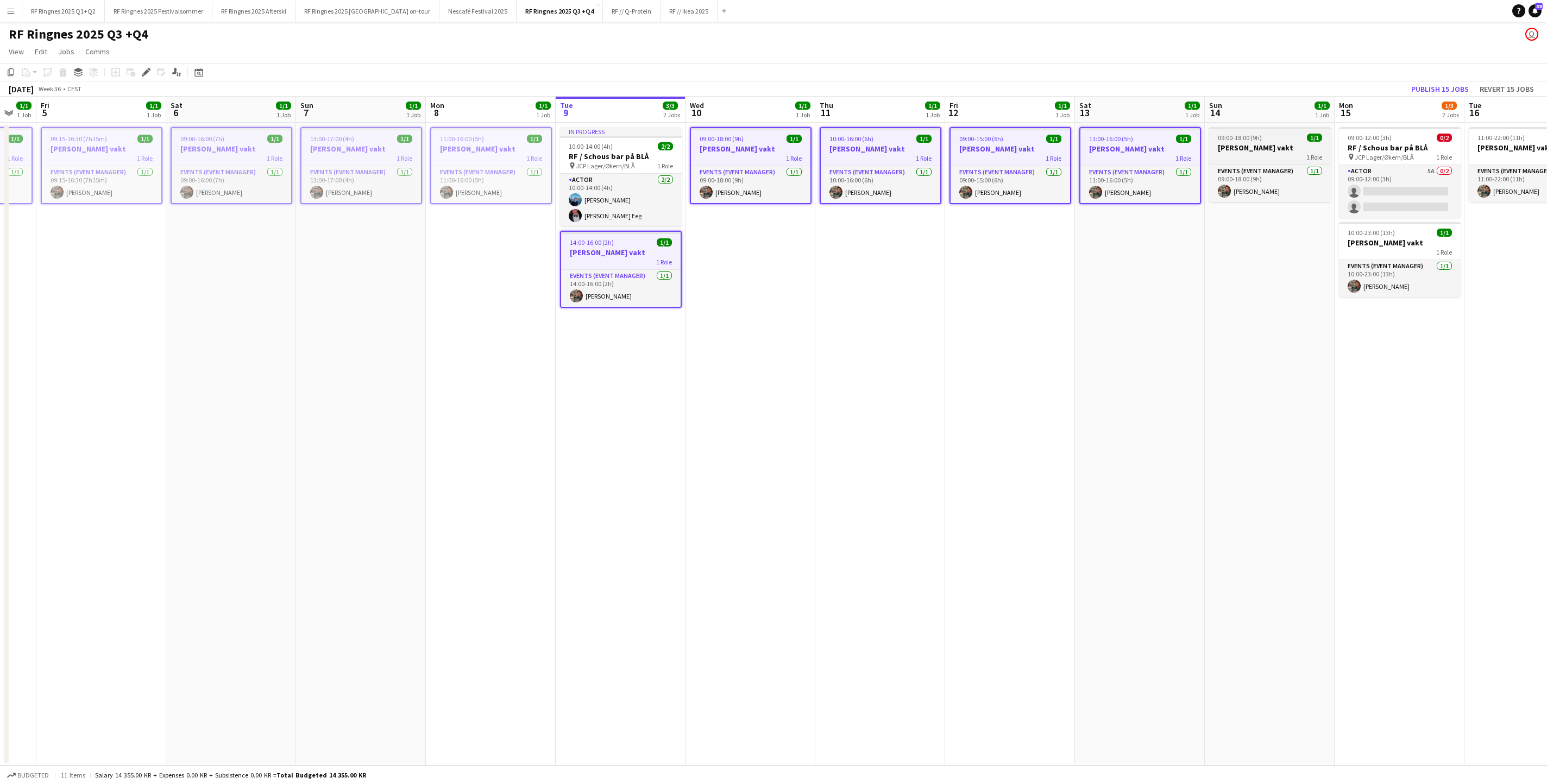
click at [1030, 147] on h3 "[PERSON_NAME] vakt" at bounding box center [1269, 147] width 122 height 10
click at [1030, 254] on div "1 Role" at bounding box center [1399, 252] width 122 height 8
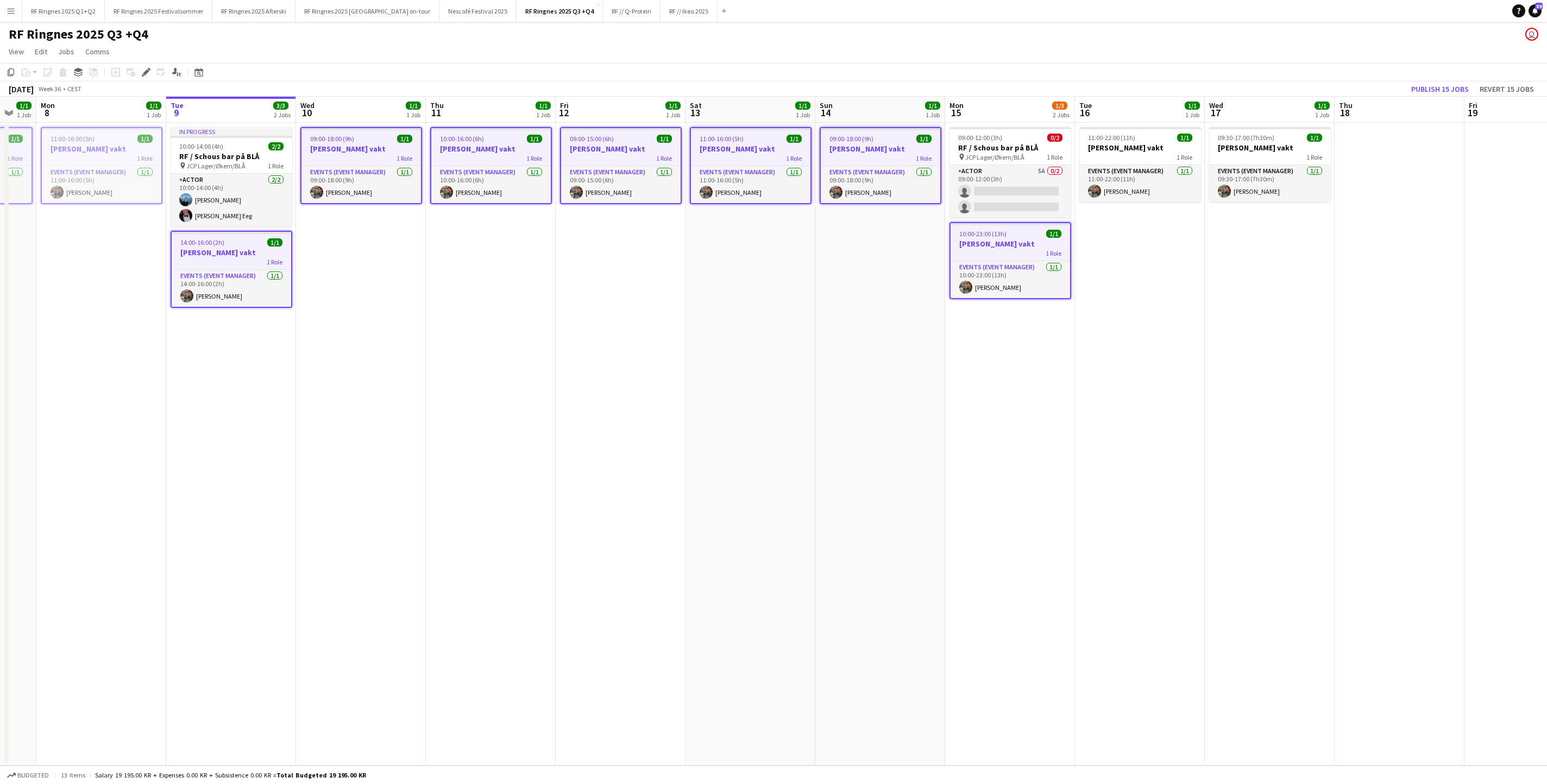
scroll to position [0, 325]
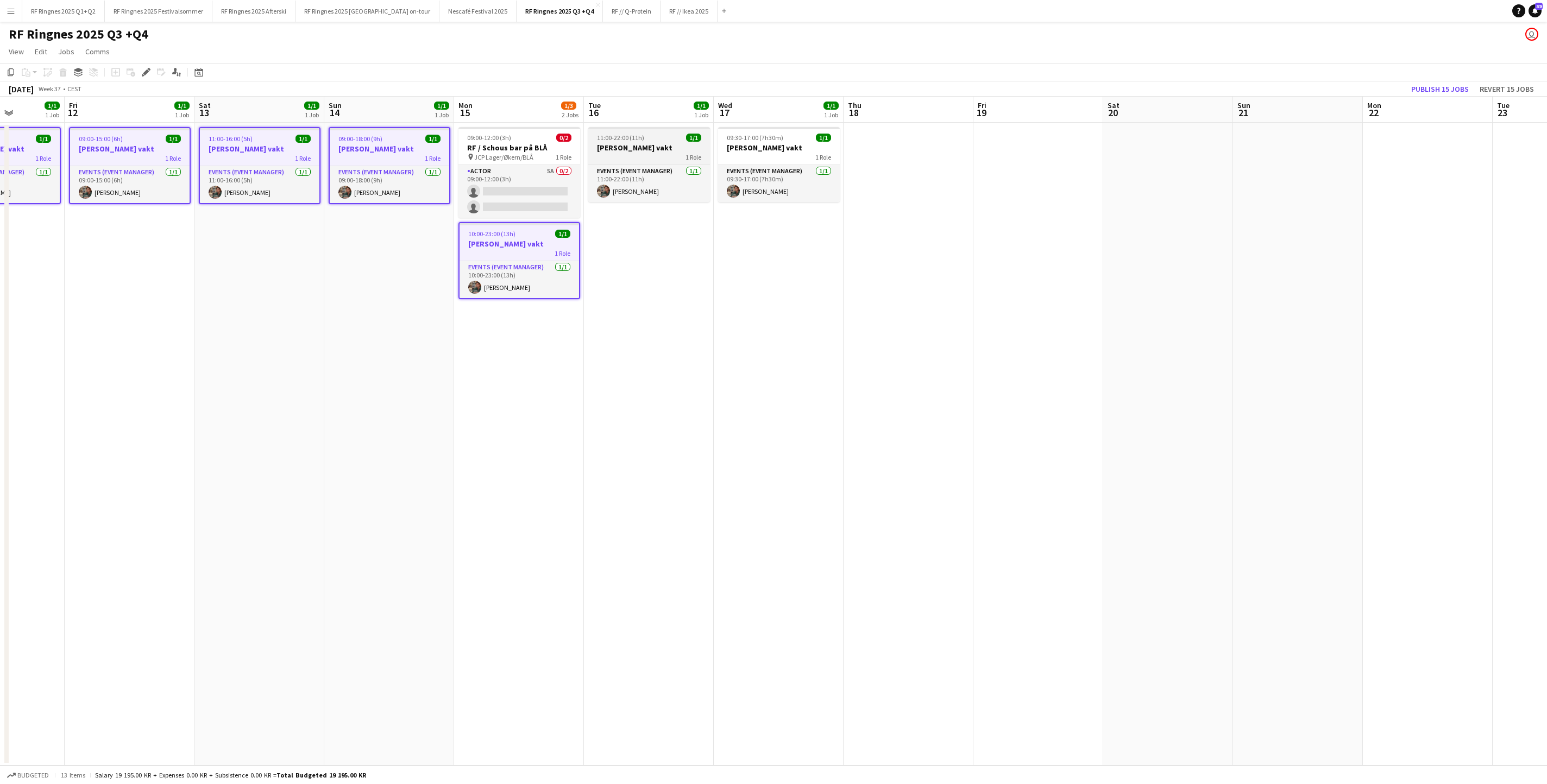
click at [639, 147] on h3 "[PERSON_NAME] vakt" at bounding box center [649, 147] width 122 height 10
click at [789, 157] on div "1 Role" at bounding box center [779, 157] width 122 height 8
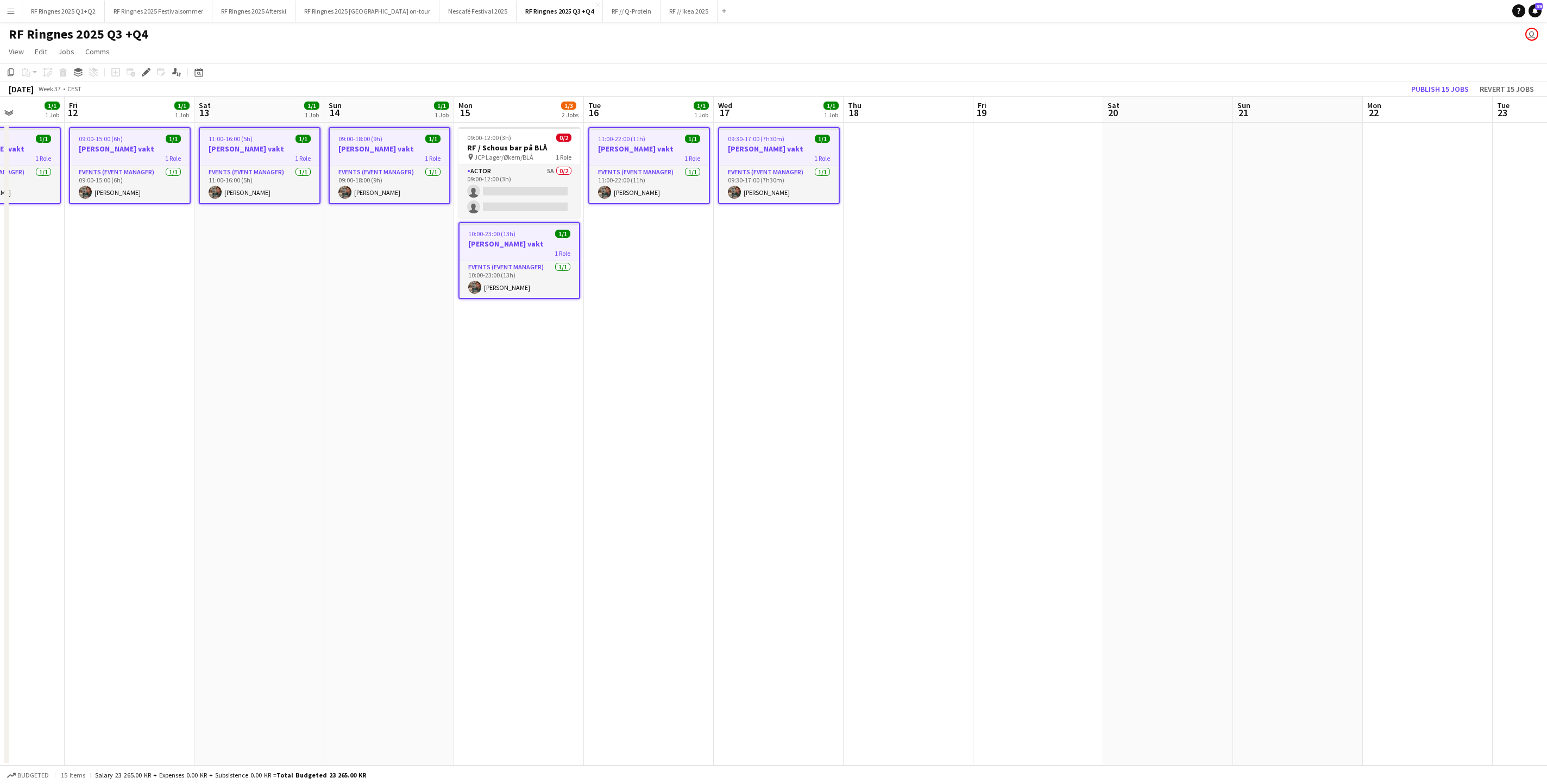
click at [61, 72] on div "Copy Paste Paste Command V Paste with crew Command Shift V Paste linked Job [GE…" at bounding box center [52, 72] width 96 height 13
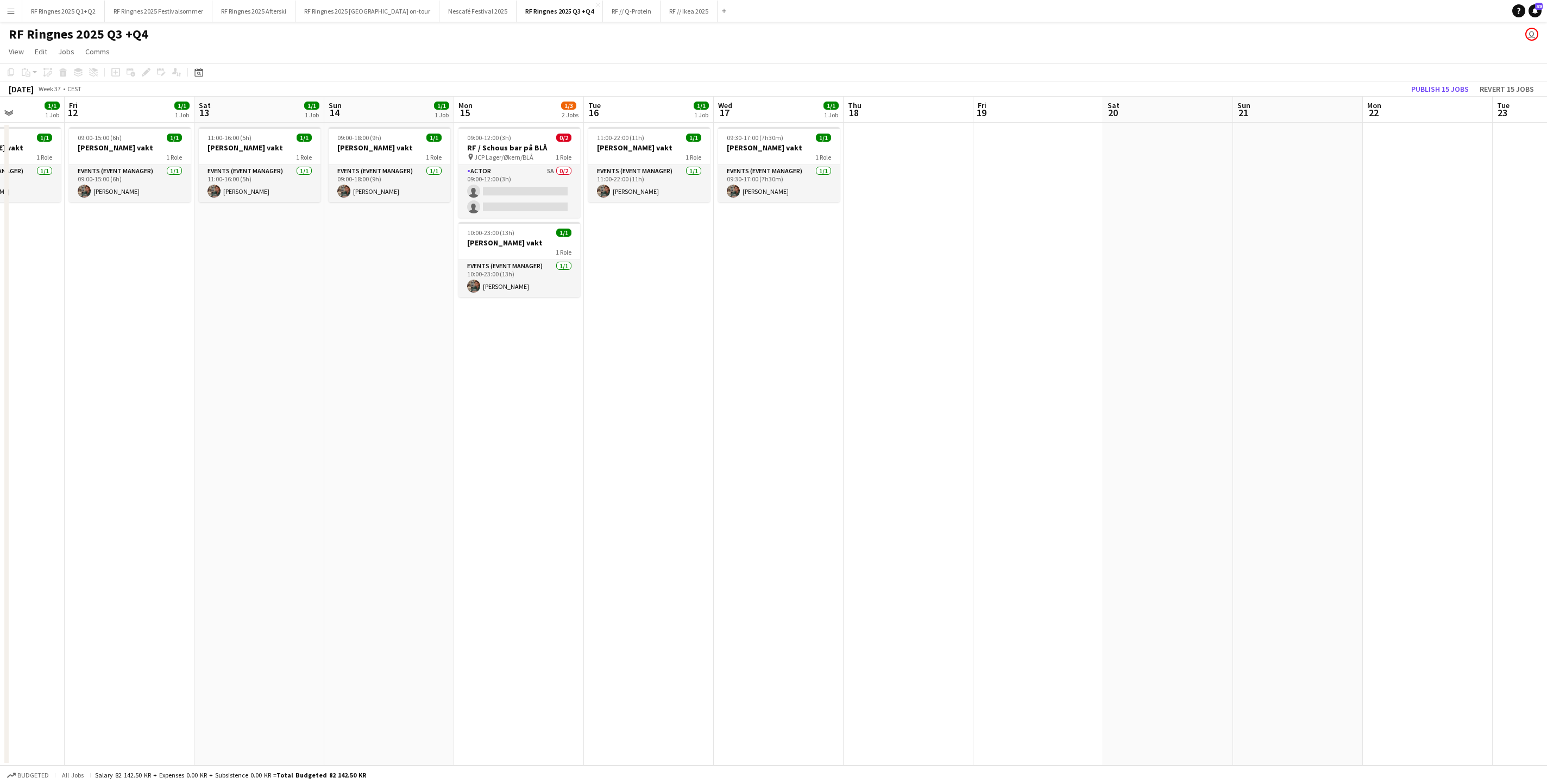
click at [60, 72] on div "Copy Paste Paste Command V Paste with crew Command Shift V Paste linked Job [GE…" at bounding box center [52, 72] width 96 height 13
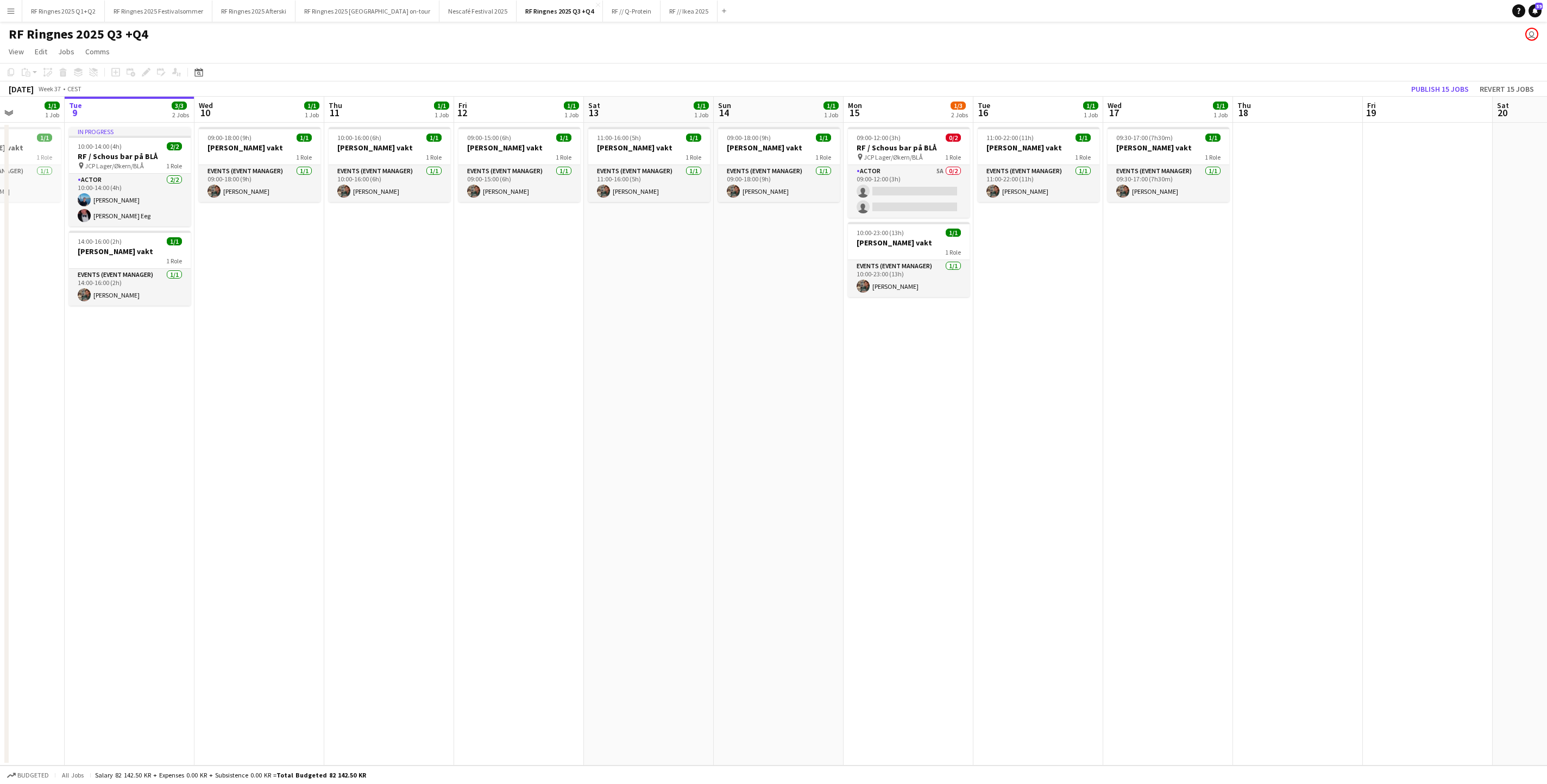
scroll to position [0, 277]
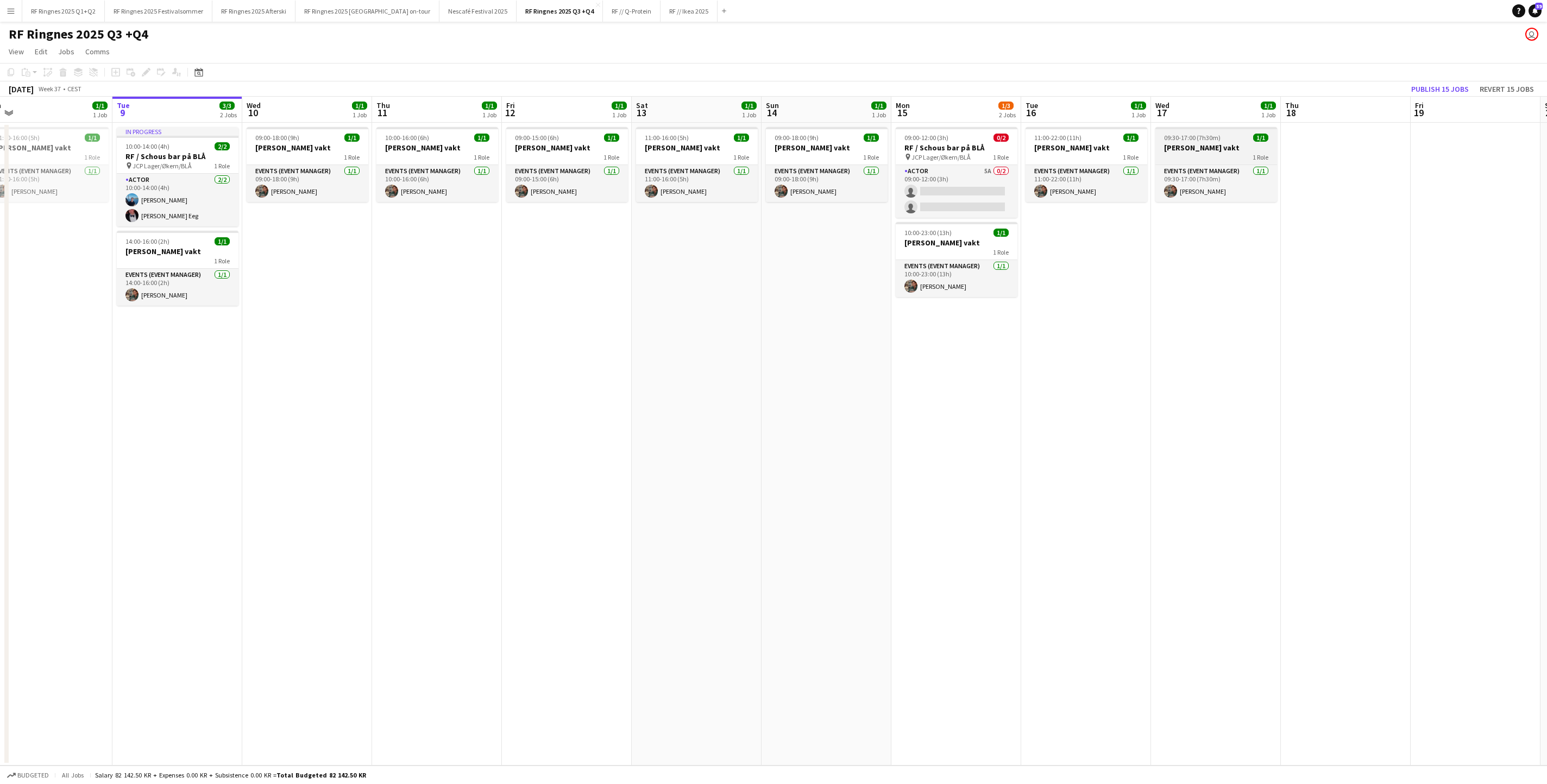
click at [1030, 139] on div "09:30-17:00 (7h30m) 1/1" at bounding box center [1216, 137] width 122 height 8
click at [1030, 143] on app-job-card "11:00-22:00 (11h) 1/1 [PERSON_NAME] vakt 1 Role Events (Event Manager) [DATE] 1…" at bounding box center [1086, 164] width 122 height 75
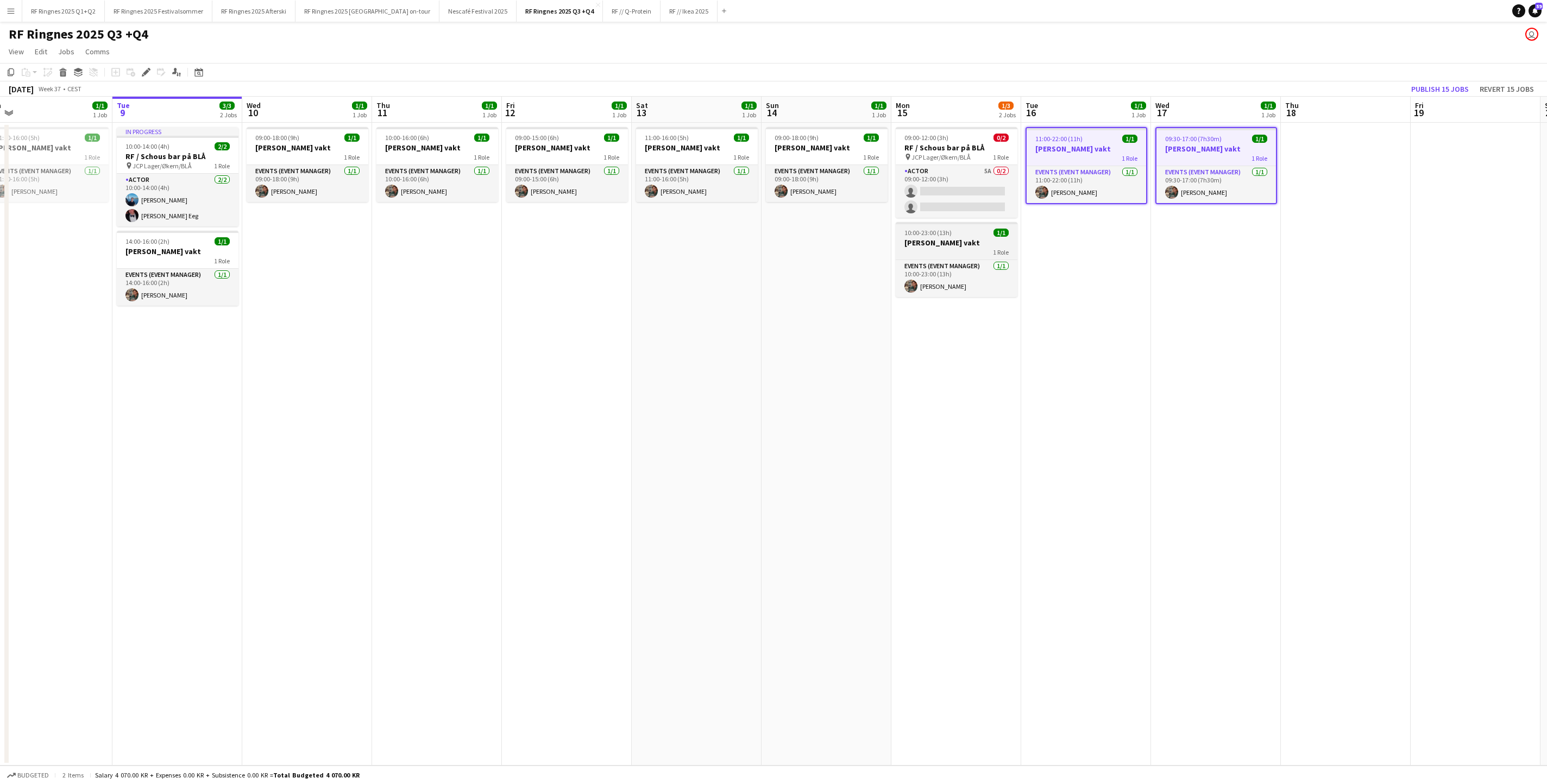
click at [896, 237] on div "10:00-23:00 (13h) 1/1" at bounding box center [956, 232] width 122 height 8
click at [777, 132] on app-job-card "09:00-18:00 (9h) 1/1 [PERSON_NAME] vakt 1 Role Events (Event Manager) [DATE] 09…" at bounding box center [827, 164] width 122 height 75
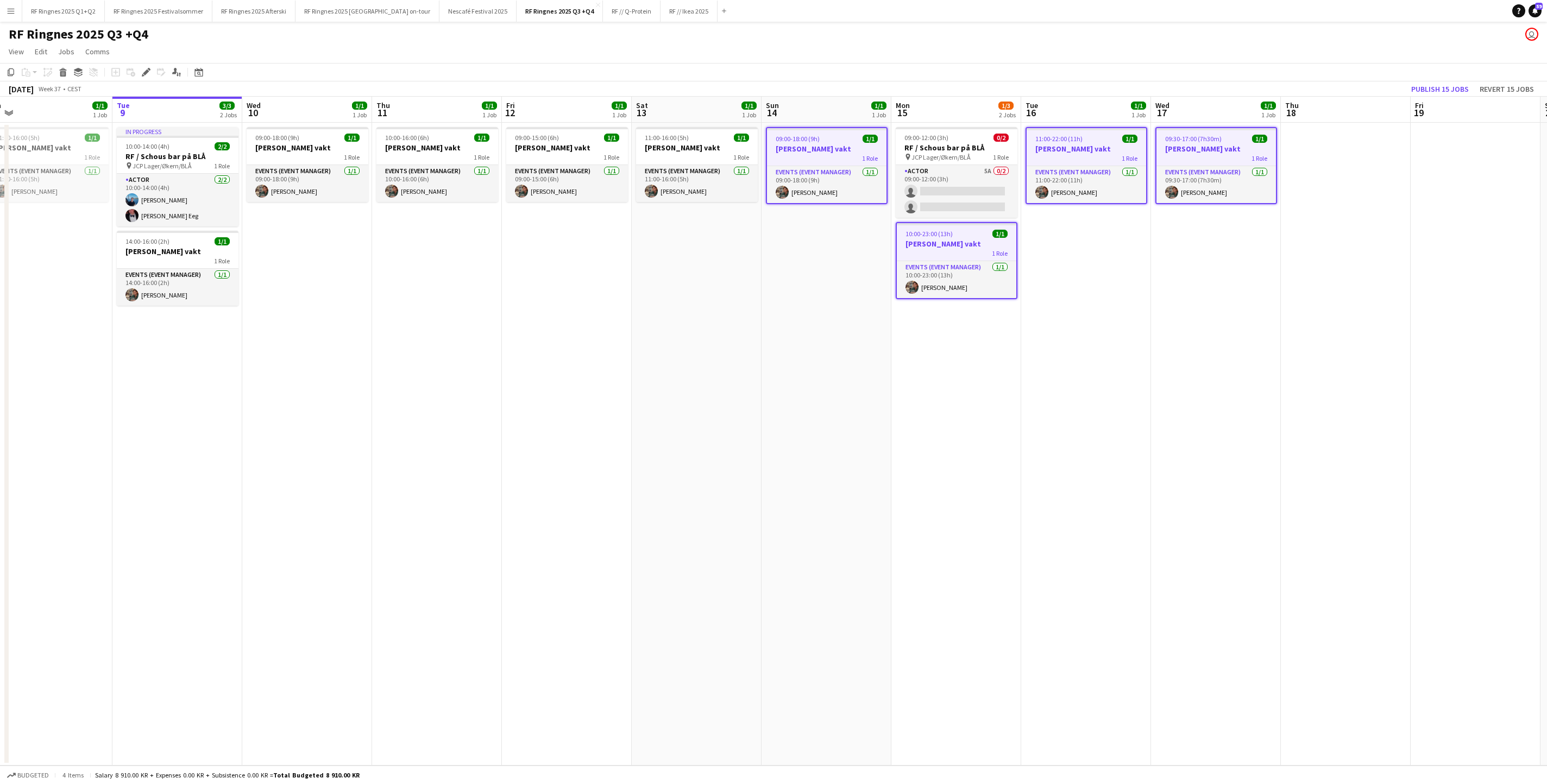
click at [632, 142] on app-date-cell "11:00-16:00 (5h) 1/1 [PERSON_NAME] vakt 1 Role Events (Event Manager) [DATE] 11…" at bounding box center [697, 443] width 130 height 642
click at [508, 142] on div "09:00-15:00 (6h) 1/1" at bounding box center [567, 137] width 122 height 8
click at [381, 146] on h3 "[PERSON_NAME] vakt" at bounding box center [438, 147] width 122 height 10
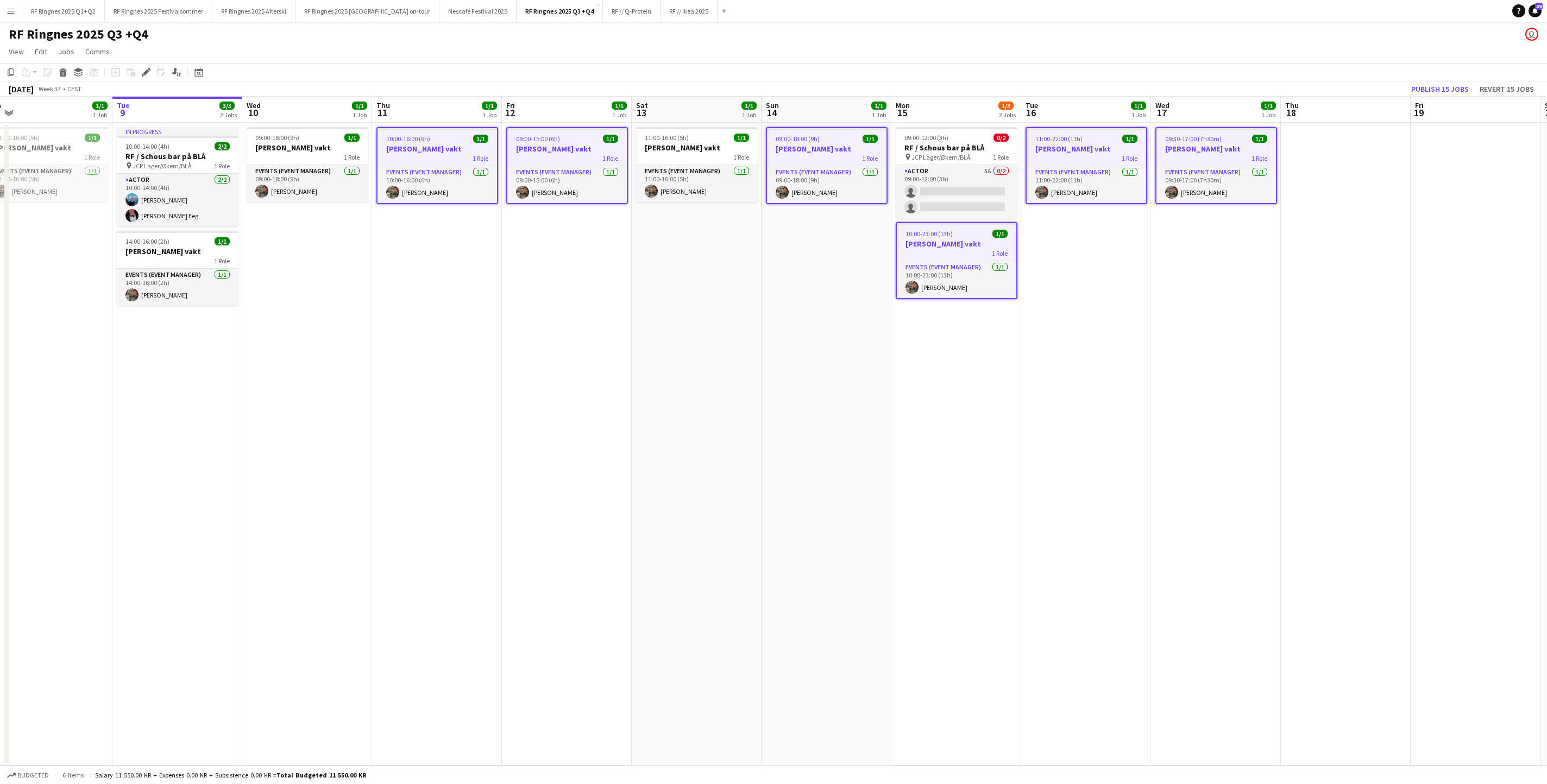
scroll to position [0, 278]
click at [323, 141] on div "09:00-18:00 (9h) 1/1" at bounding box center [306, 137] width 122 height 8
click at [179, 248] on h3 "[PERSON_NAME] vakt" at bounding box center [177, 252] width 122 height 10
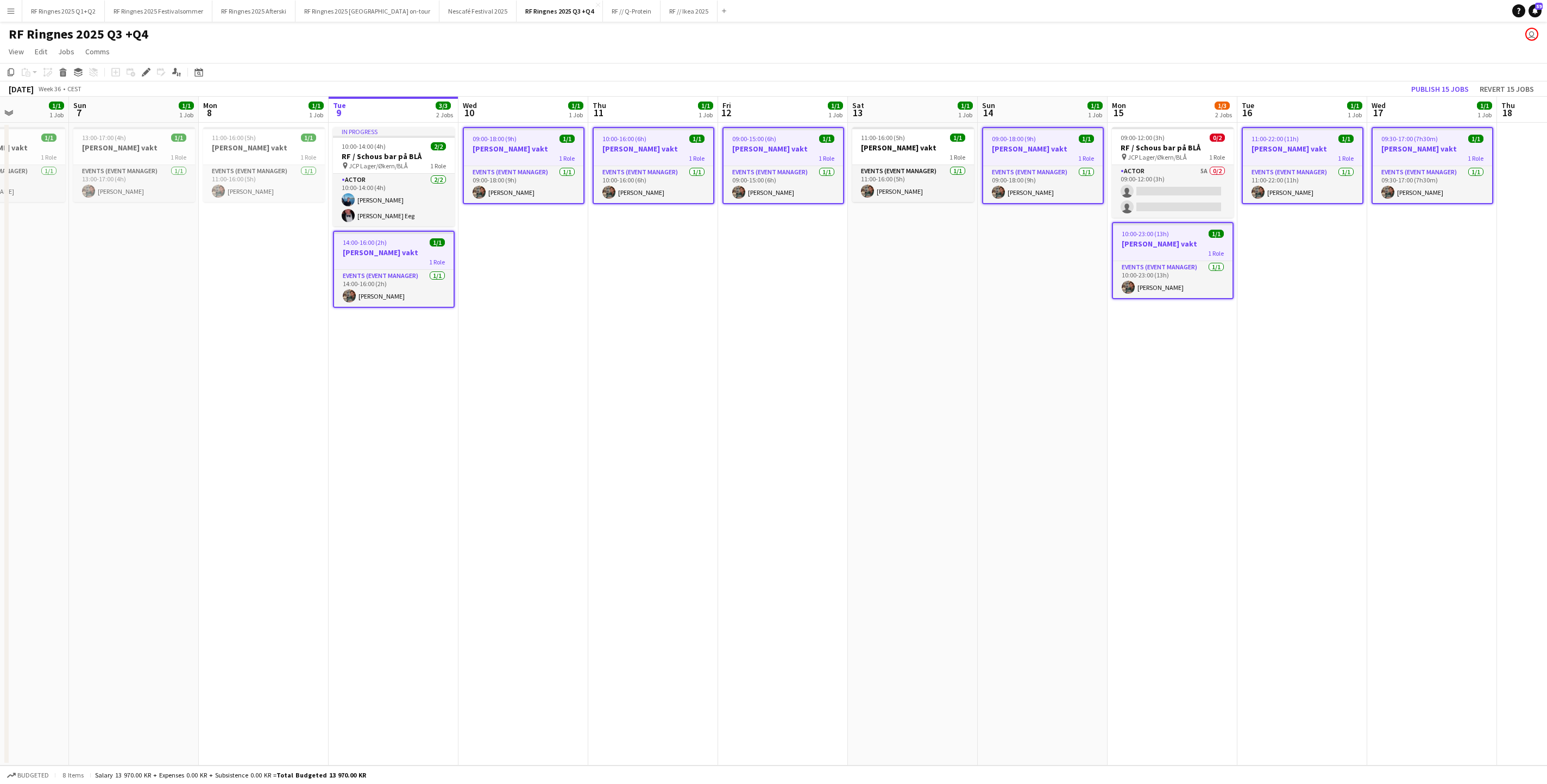
scroll to position [0, 319]
click at [257, 139] on span "11:00-16:00 (5h)" at bounding box center [234, 137] width 44 height 8
click at [258, 139] on span "11:00-16:00 (5h)" at bounding box center [236, 139] width 44 height 8
click at [66, 76] on icon "Delete" at bounding box center [63, 72] width 8 height 8
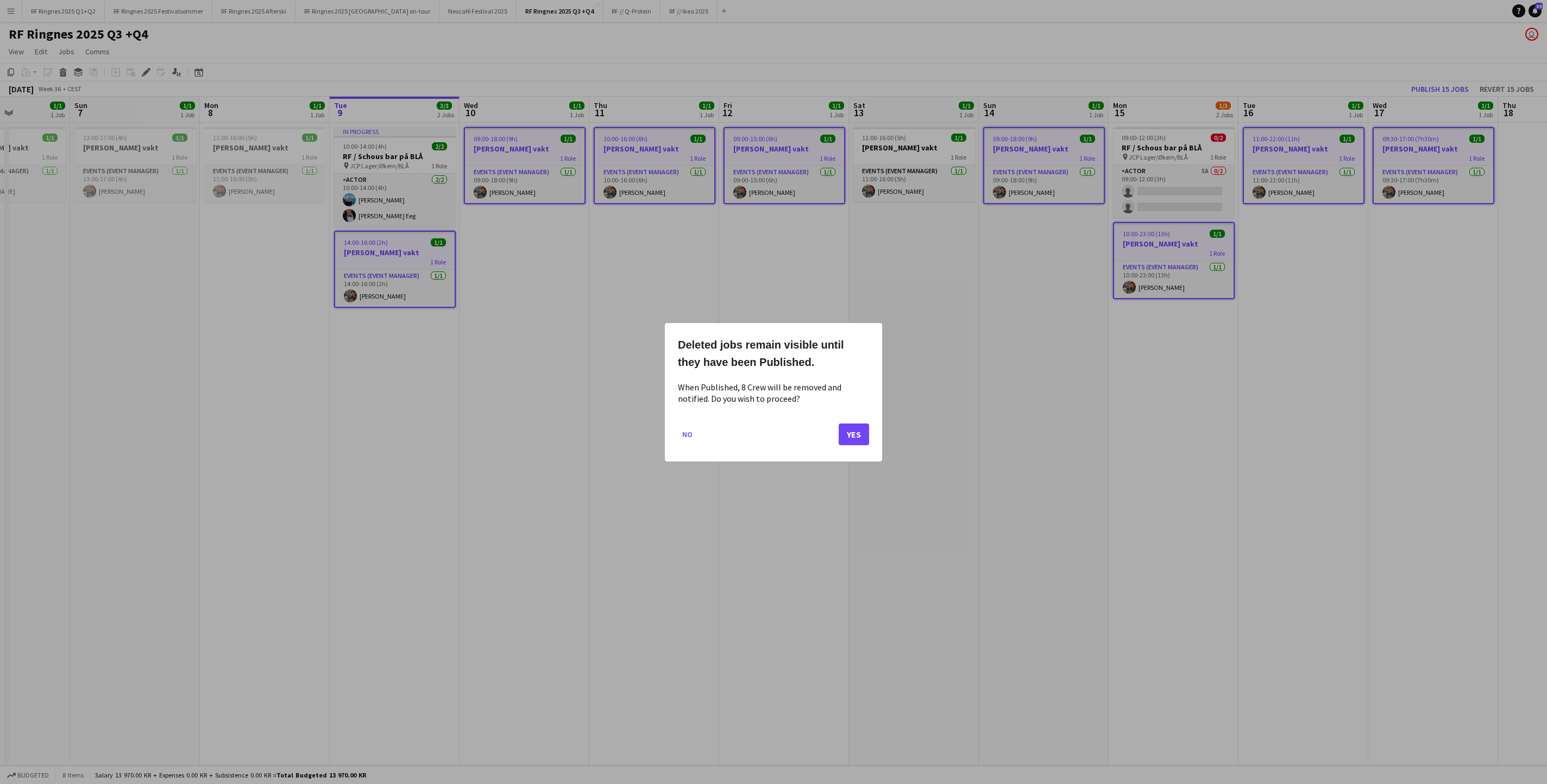
click at [852, 441] on button "Yes" at bounding box center [854, 434] width 30 height 22
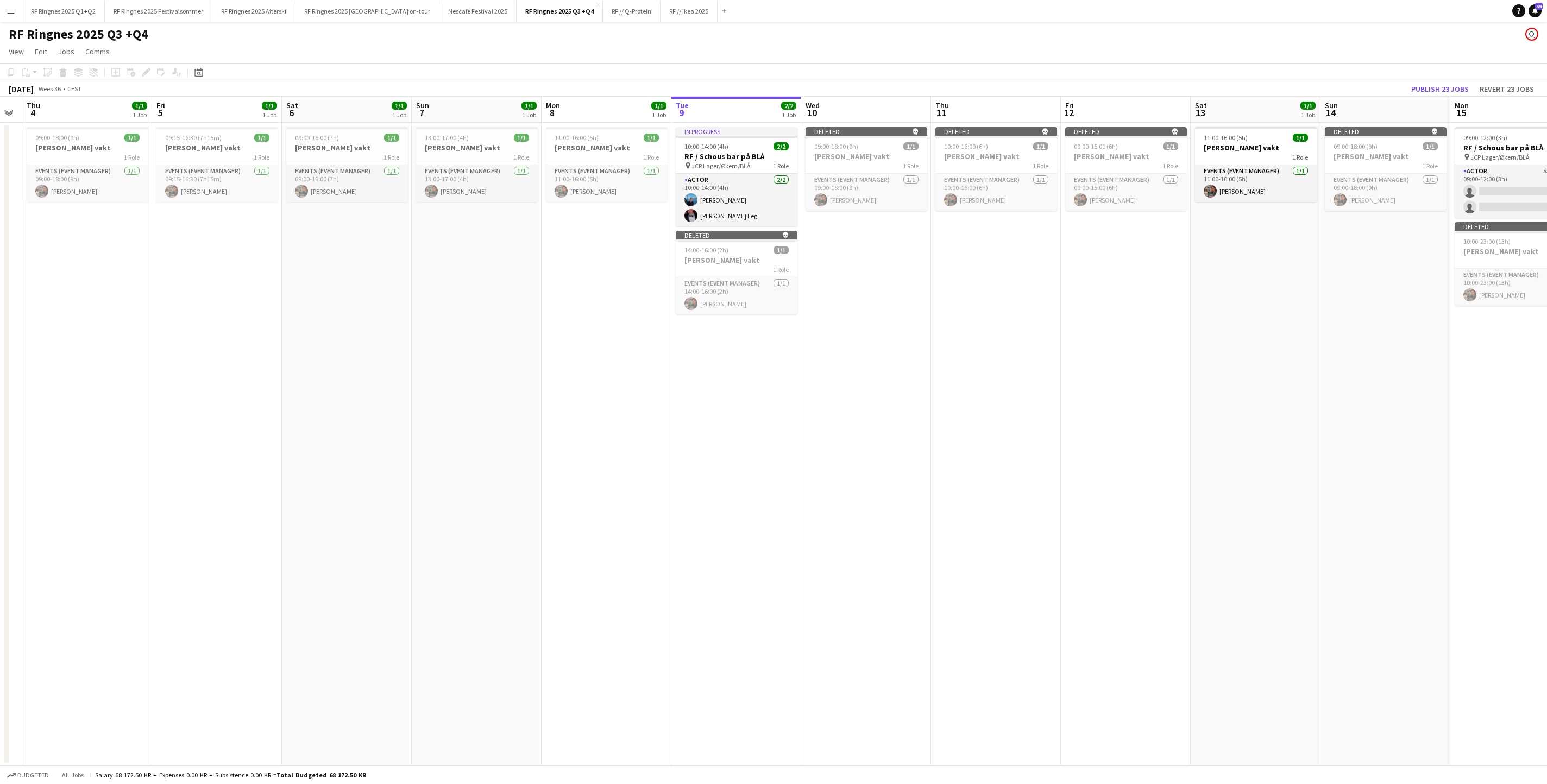
scroll to position [0, 365]
click at [1030, 152] on h3 "[PERSON_NAME] vakt" at bounding box center [1258, 147] width 122 height 10
click at [62, 76] on icon "Delete" at bounding box center [63, 72] width 8 height 8
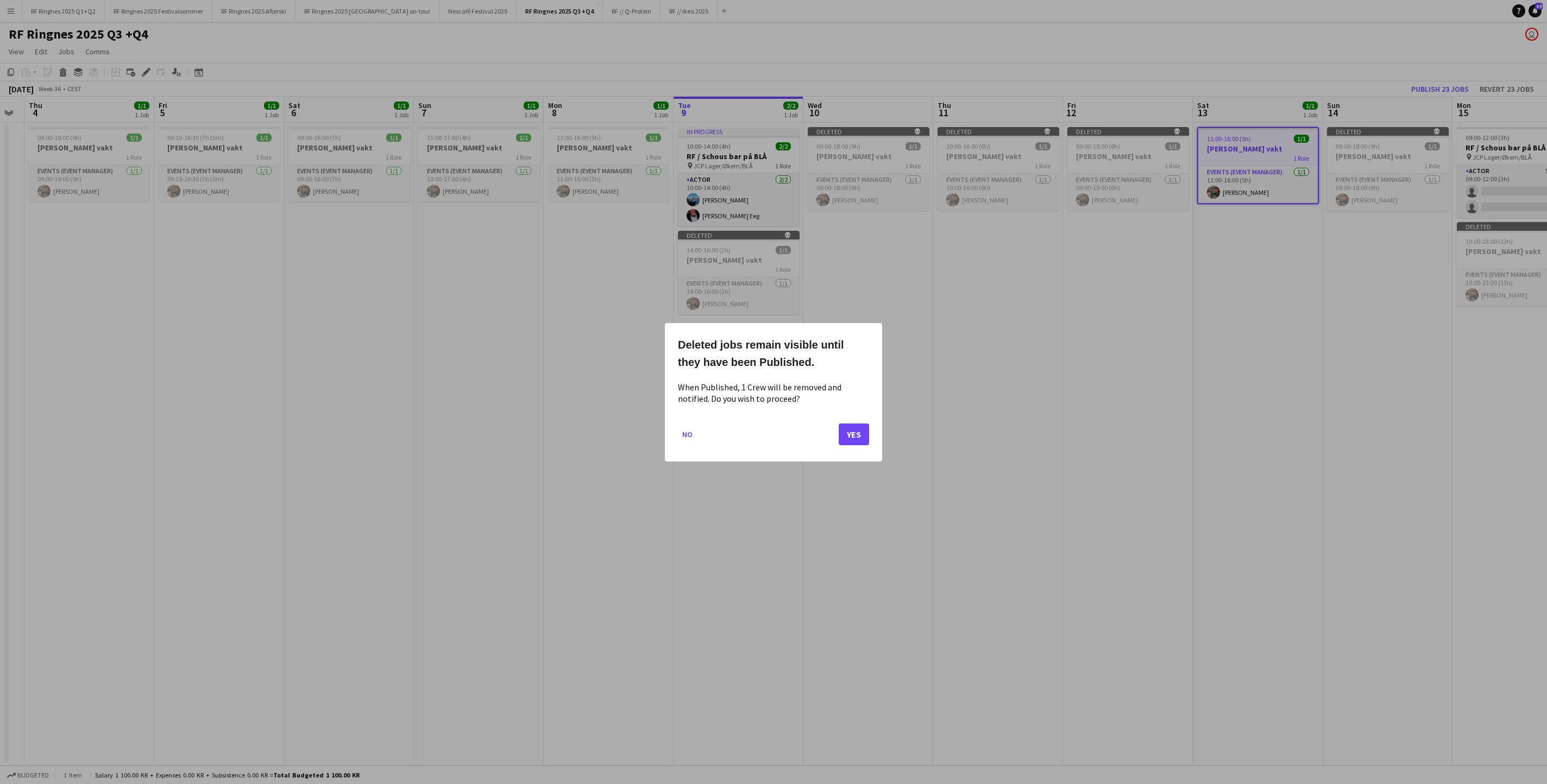
click at [857, 430] on button "Yes" at bounding box center [854, 434] width 30 height 22
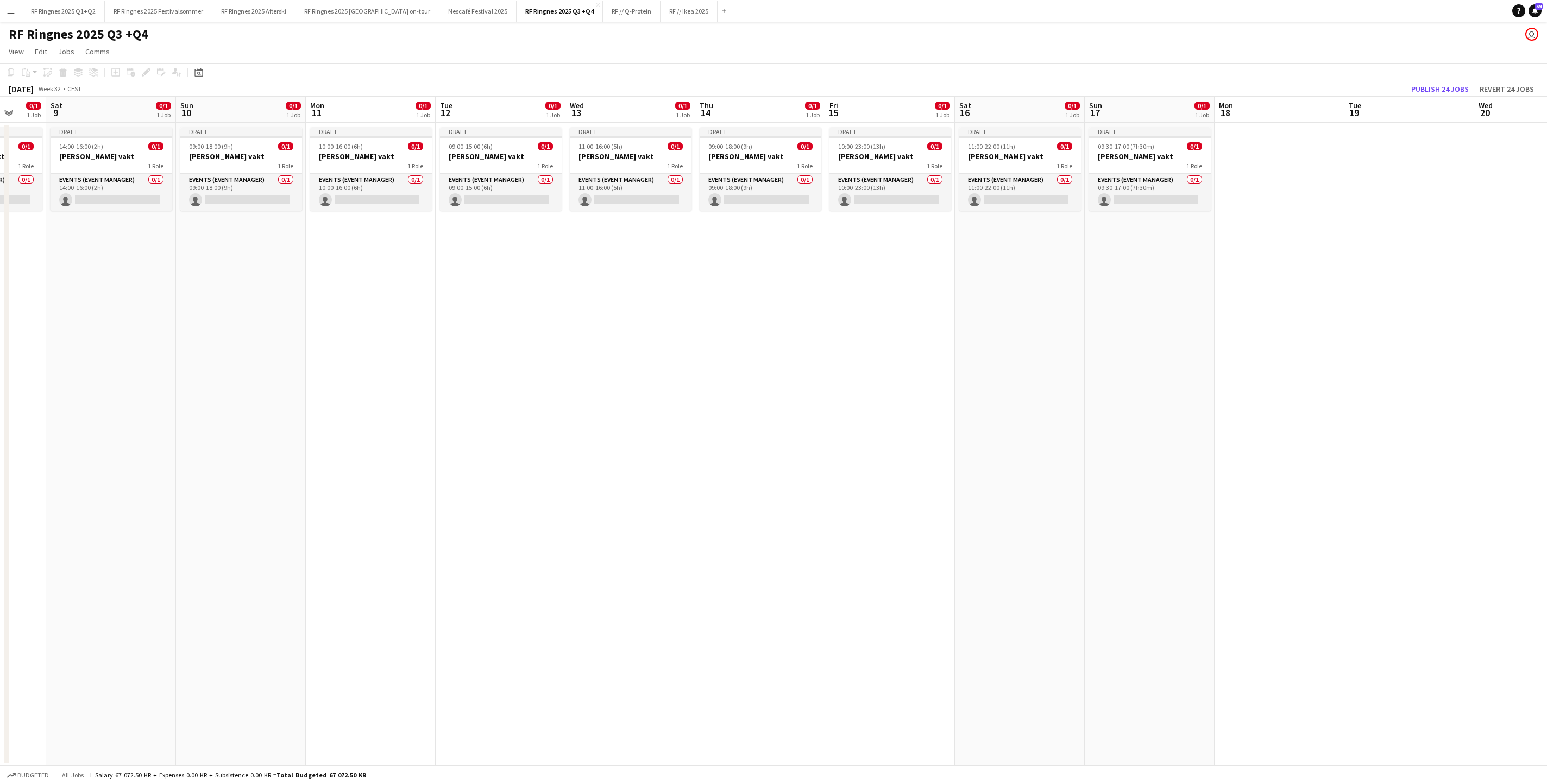
scroll to position [0, 289]
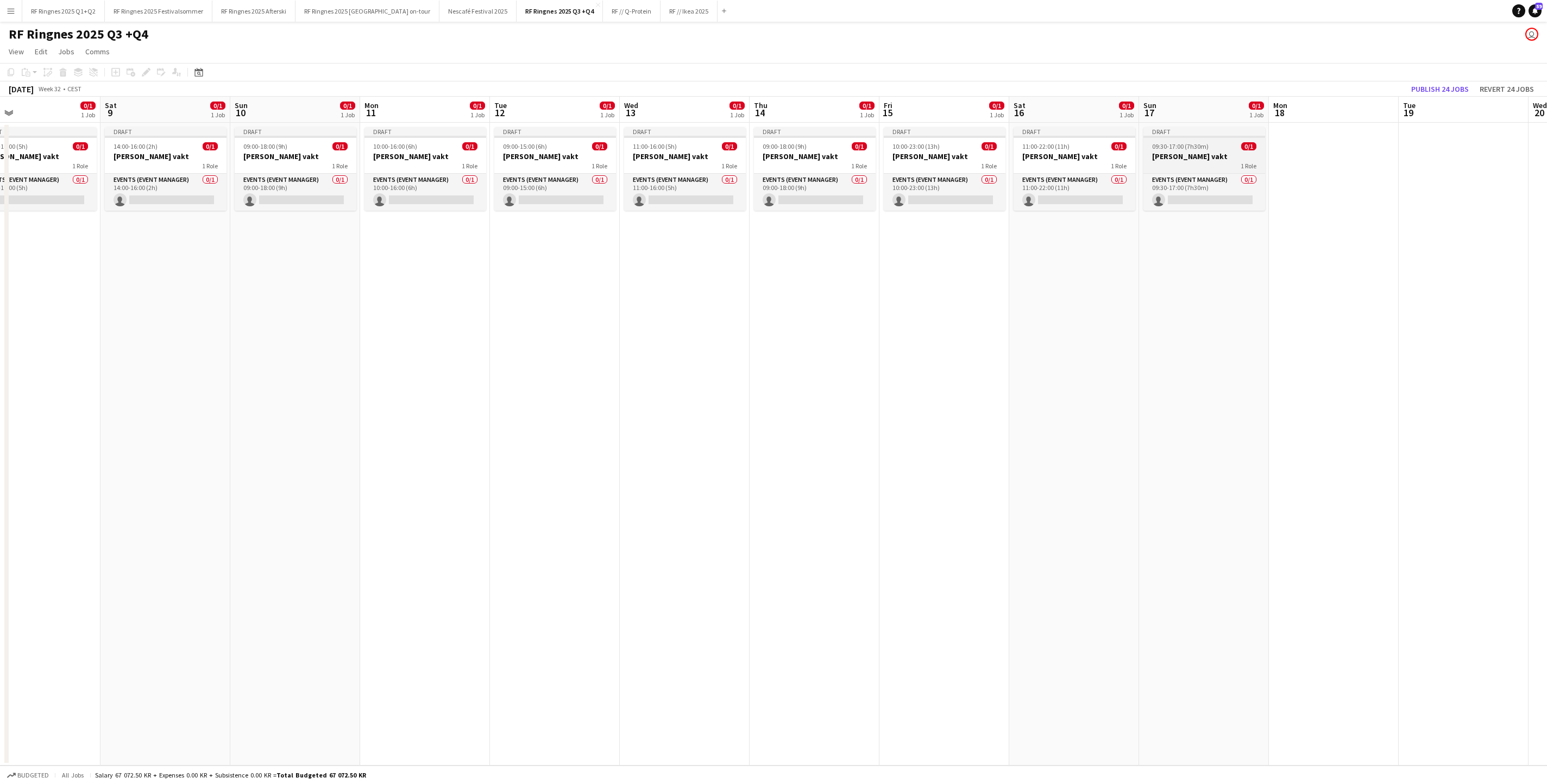
click at [1030, 165] on div "1 Role" at bounding box center [1204, 166] width 122 height 8
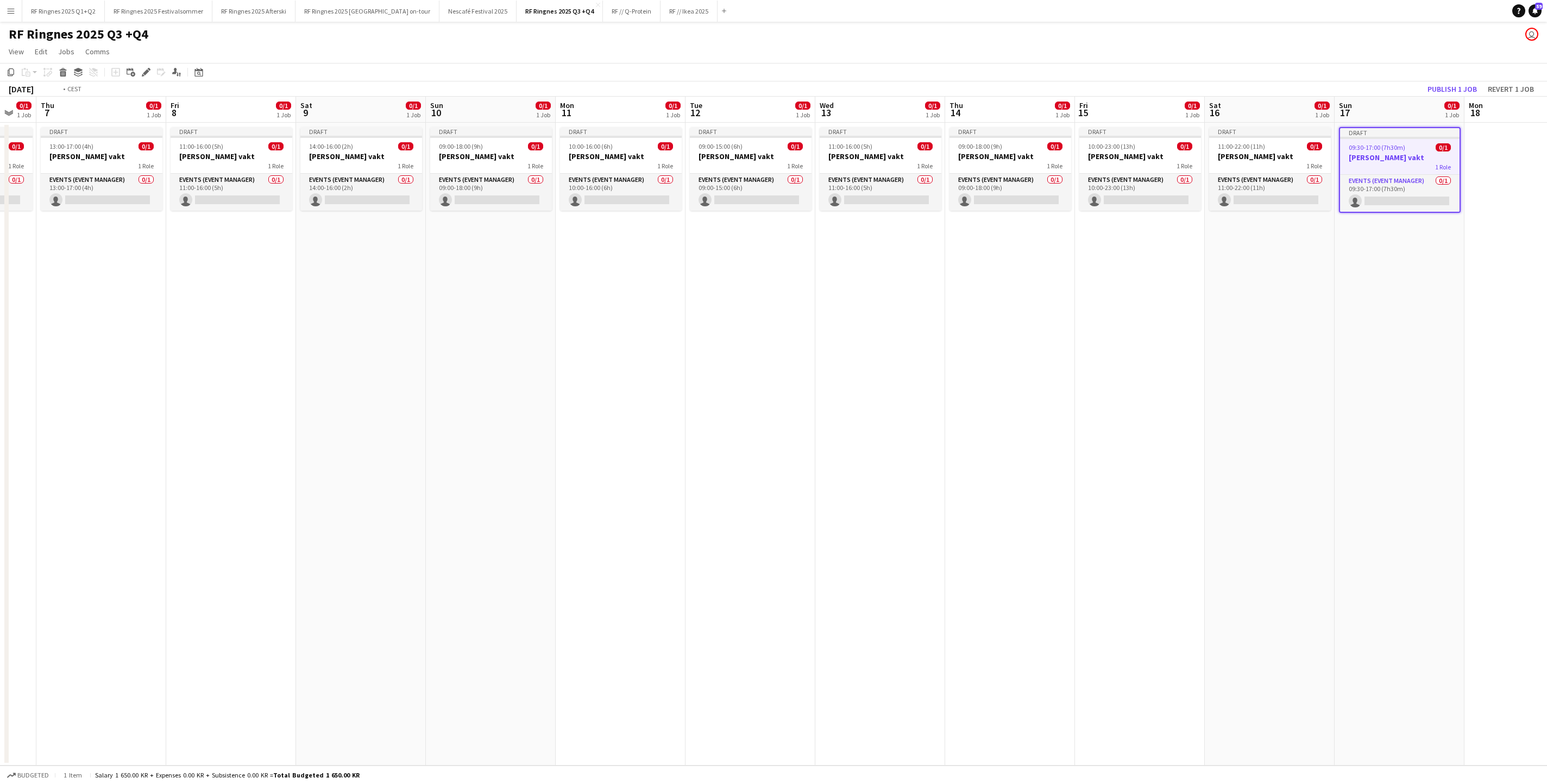
scroll to position [0, 353]
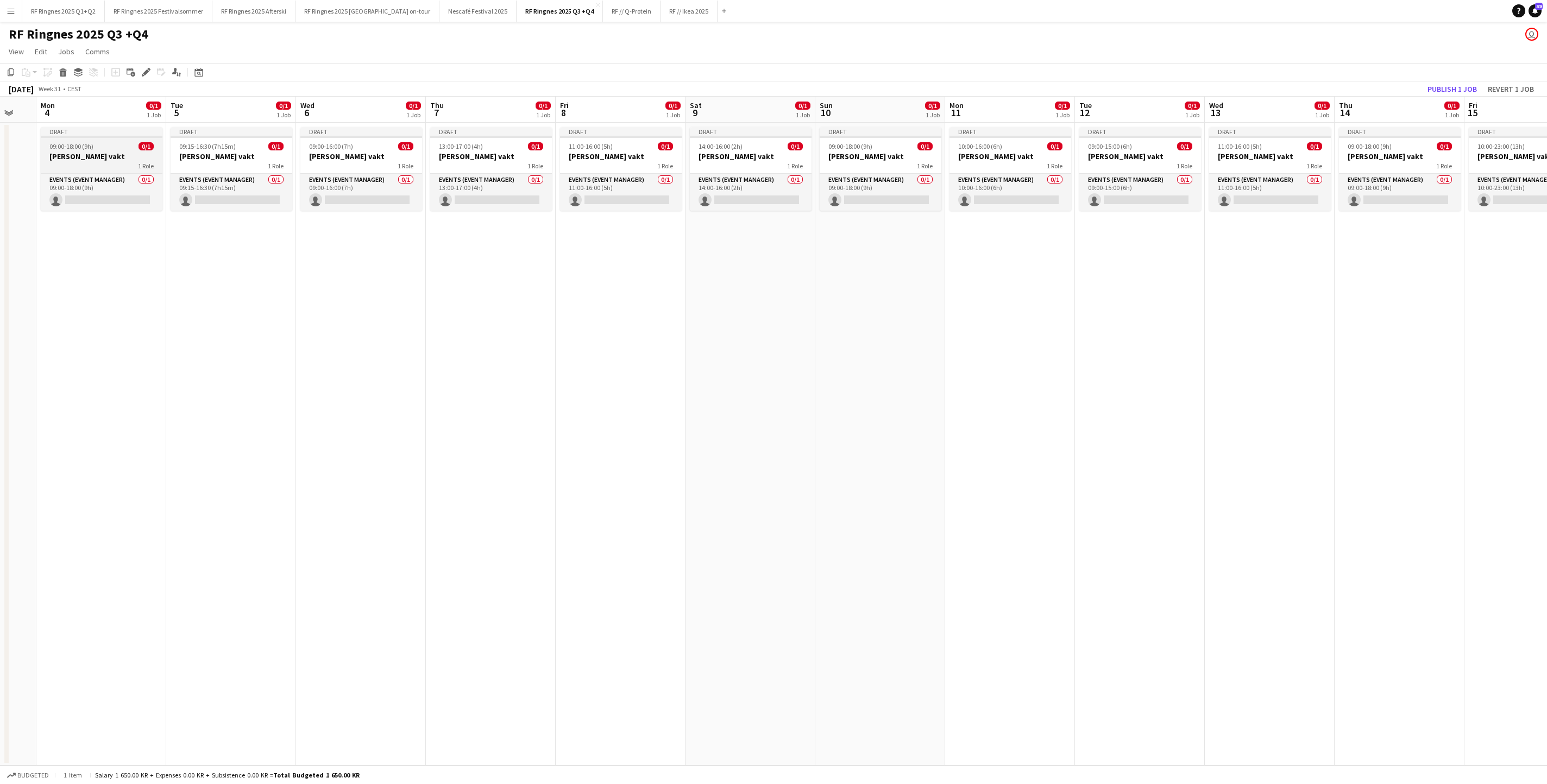
click at [93, 144] on span "09:00-18:00 (9h)" at bounding box center [71, 147] width 44 height 8
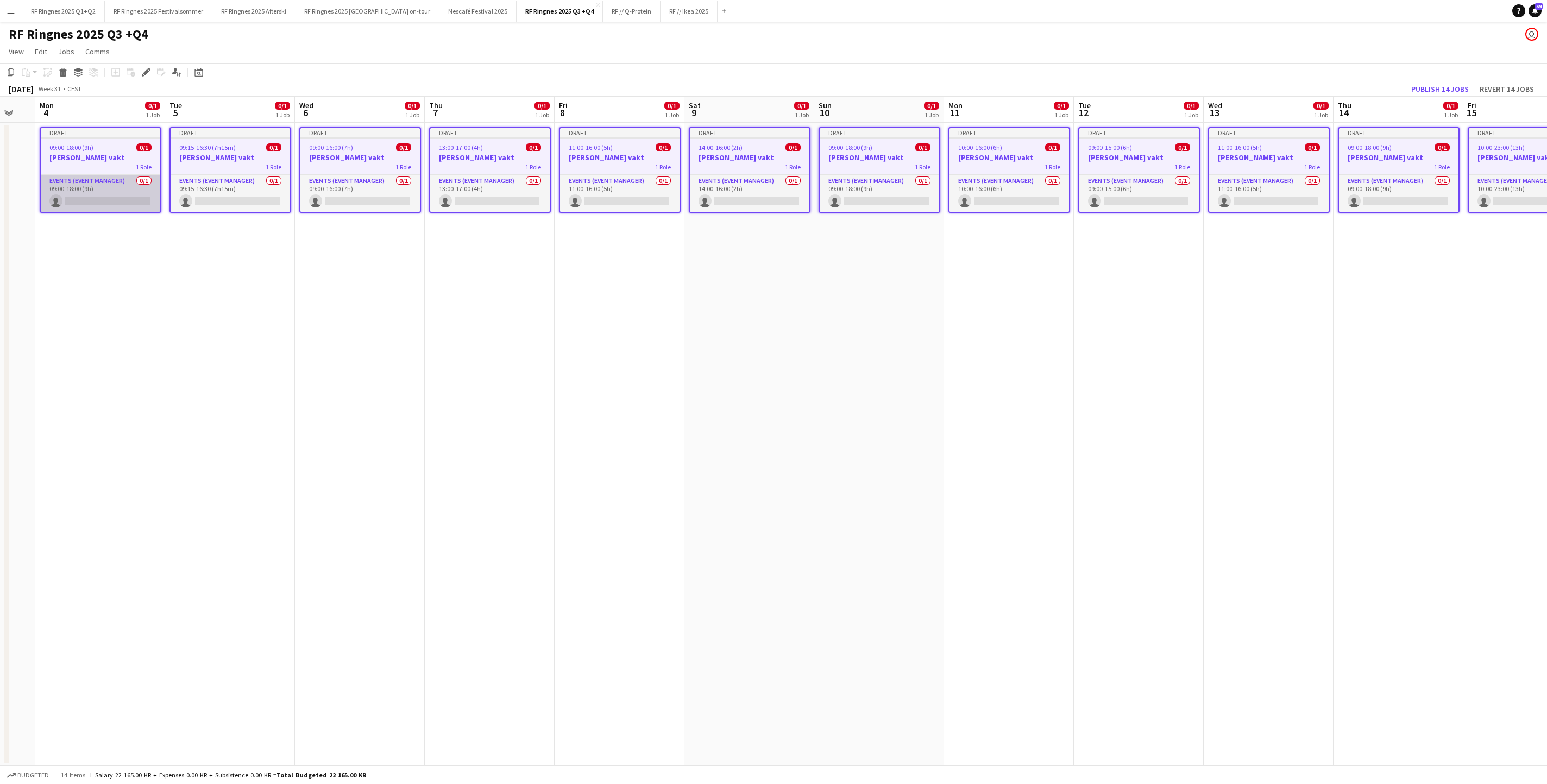
click at [104, 192] on app-card-role "Events (Event Manager) 0/1 09:00-18:00 (9h) single-neutral-actions" at bounding box center [100, 193] width 119 height 37
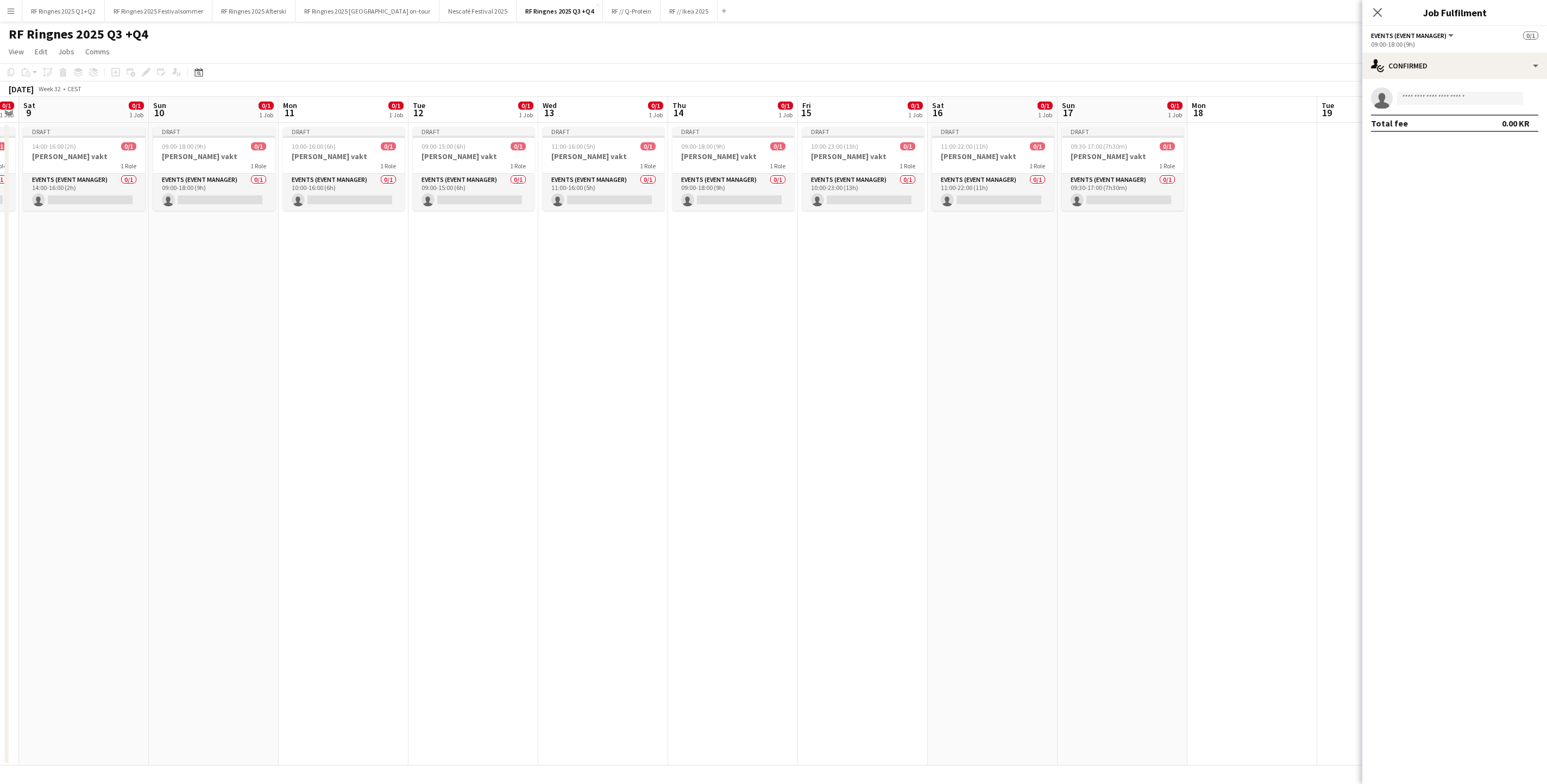
scroll to position [0, 284]
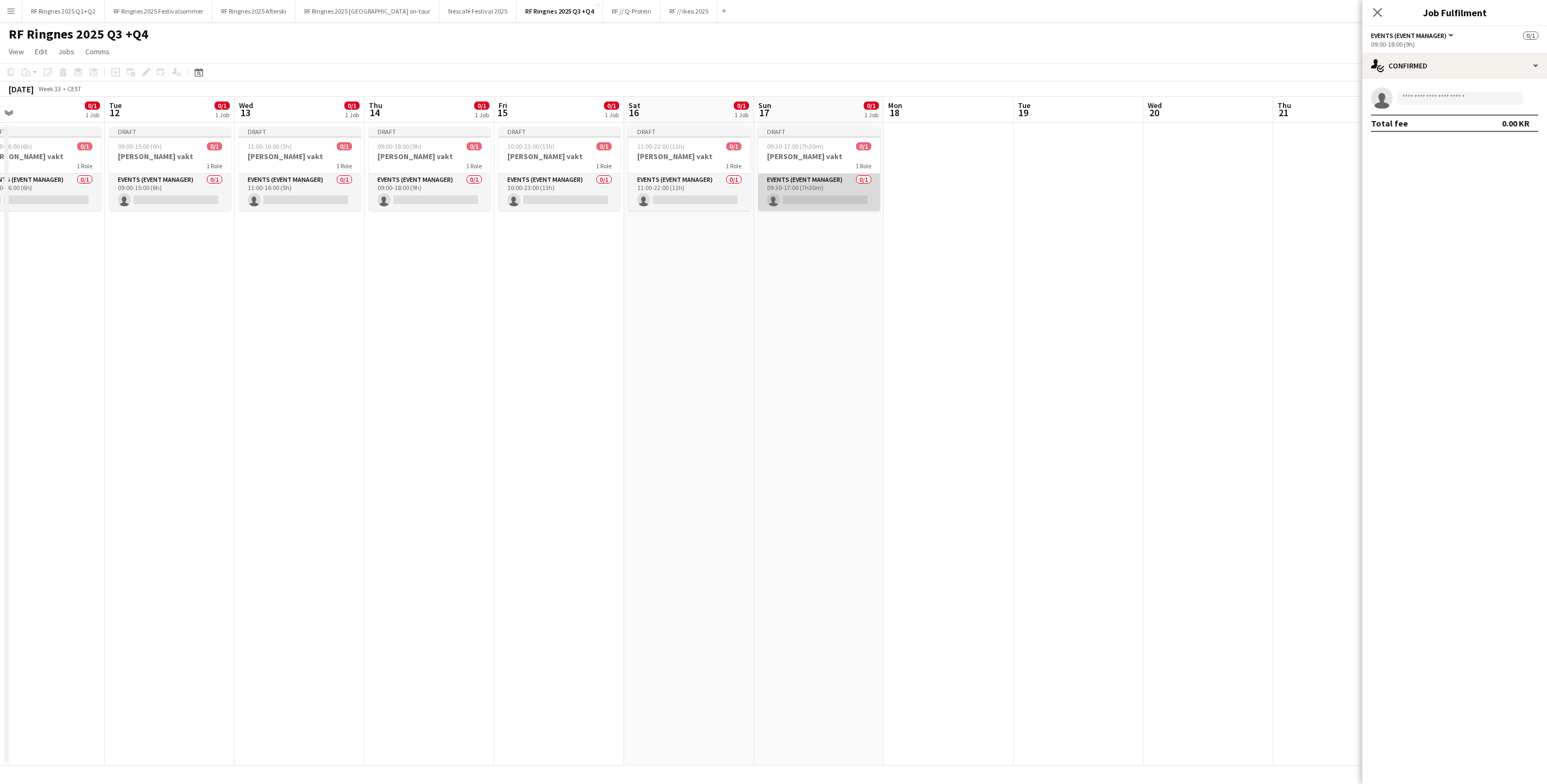
click at [793, 192] on app-card-role "Events (Event Manager) 0/1 09:30-17:00 (7h30m) single-neutral-actions" at bounding box center [819, 192] width 122 height 37
click at [688, 205] on app-card-role "Events (Event Manager) 0/1 11:00-22:00 (11h) single-neutral-actions" at bounding box center [690, 192] width 122 height 37
click at [543, 187] on app-card-role "Events (Event Manager) 0/1 10:00-23:00 (13h) single-neutral-actions" at bounding box center [560, 192] width 122 height 37
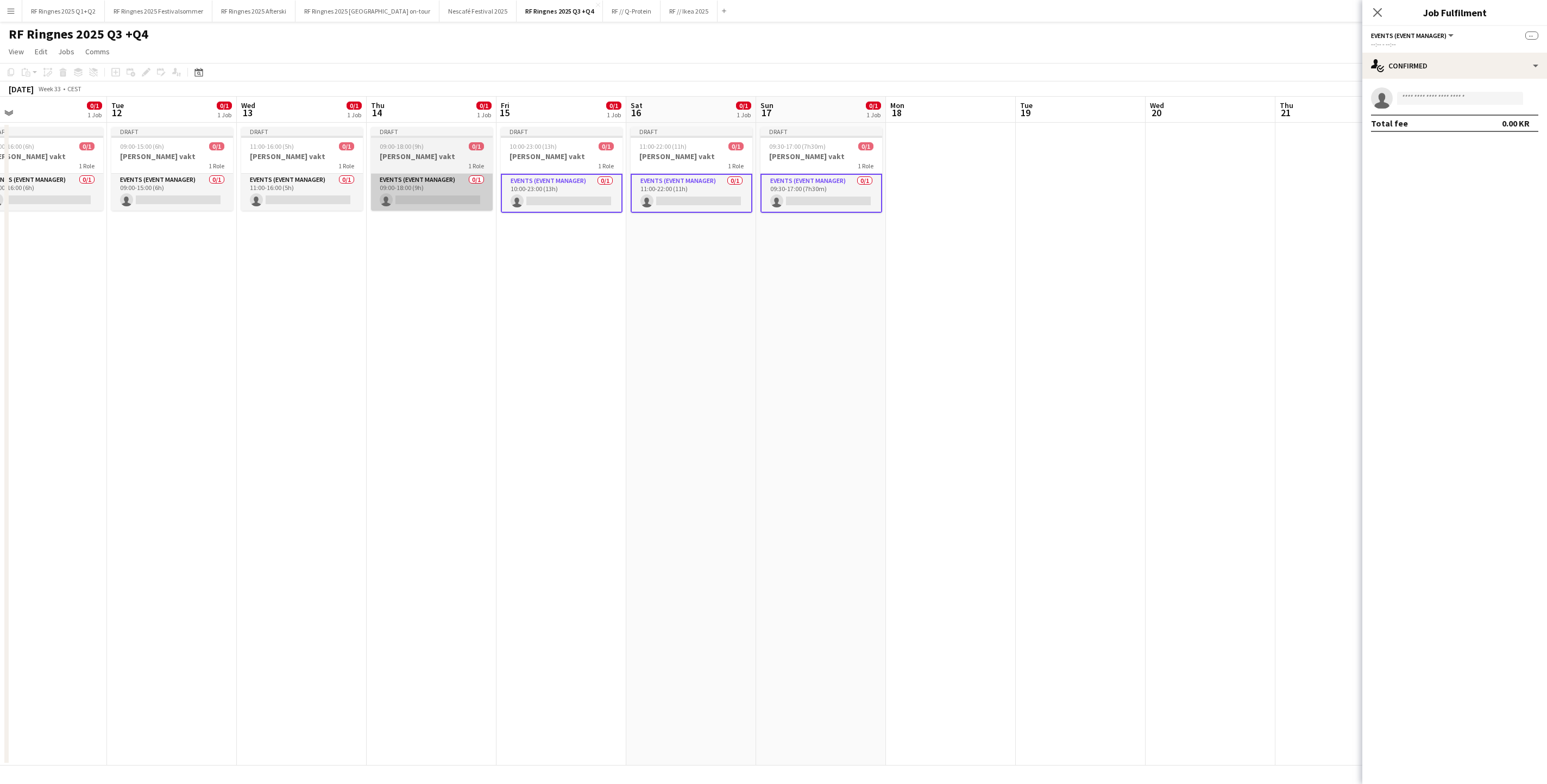
click at [429, 197] on app-card-role "Events (Event Manager) 0/1 09:00-18:00 (9h) single-neutral-actions" at bounding box center [432, 192] width 122 height 37
click at [306, 201] on app-card-role "Events (Event Manager) 0/1 11:00-16:00 (5h) single-neutral-actions" at bounding box center [301, 192] width 122 height 37
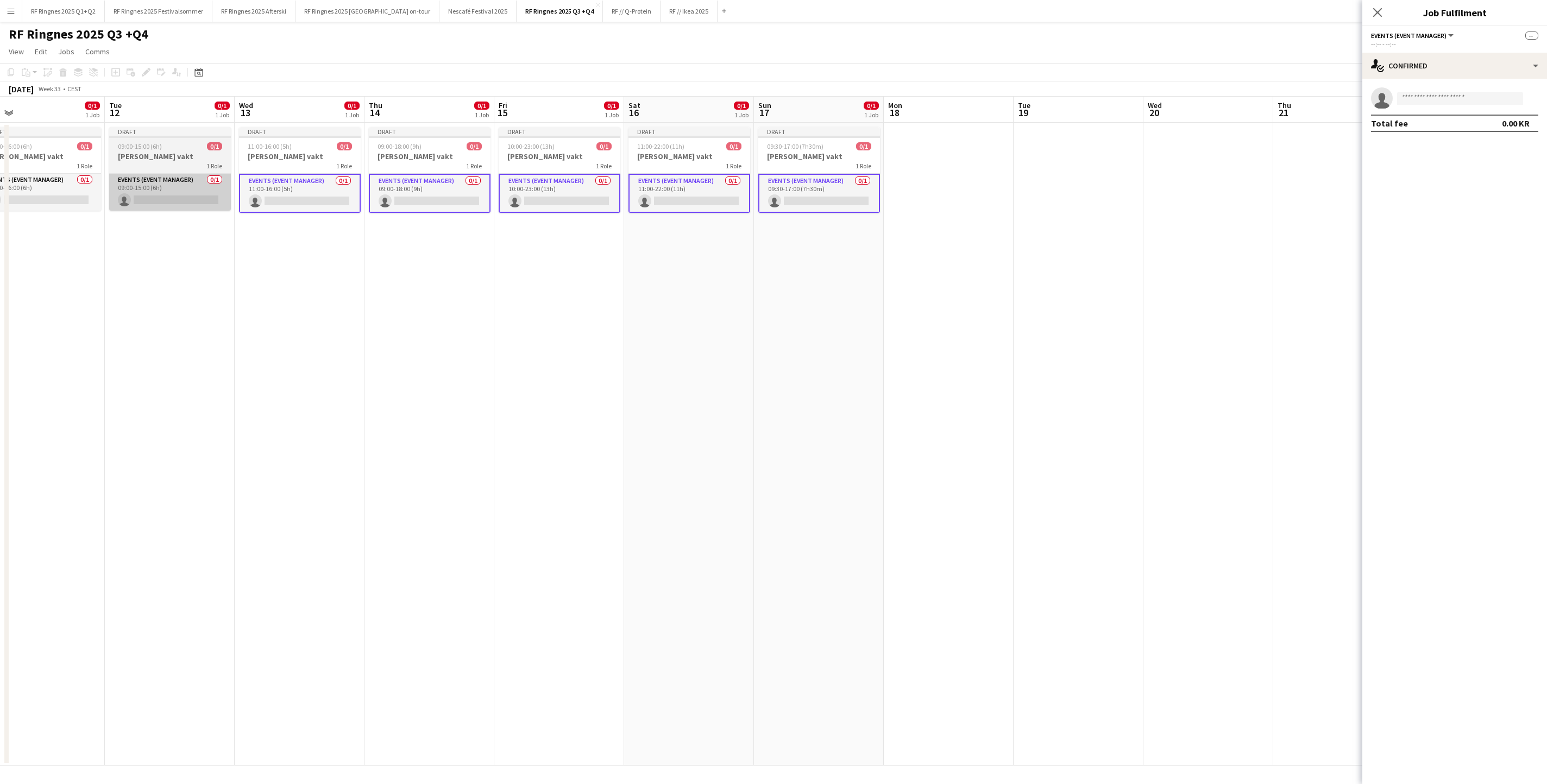
click at [200, 191] on app-card-role "Events (Event Manager) 0/1 09:00-15:00 (6h) single-neutral-actions" at bounding box center [170, 192] width 122 height 37
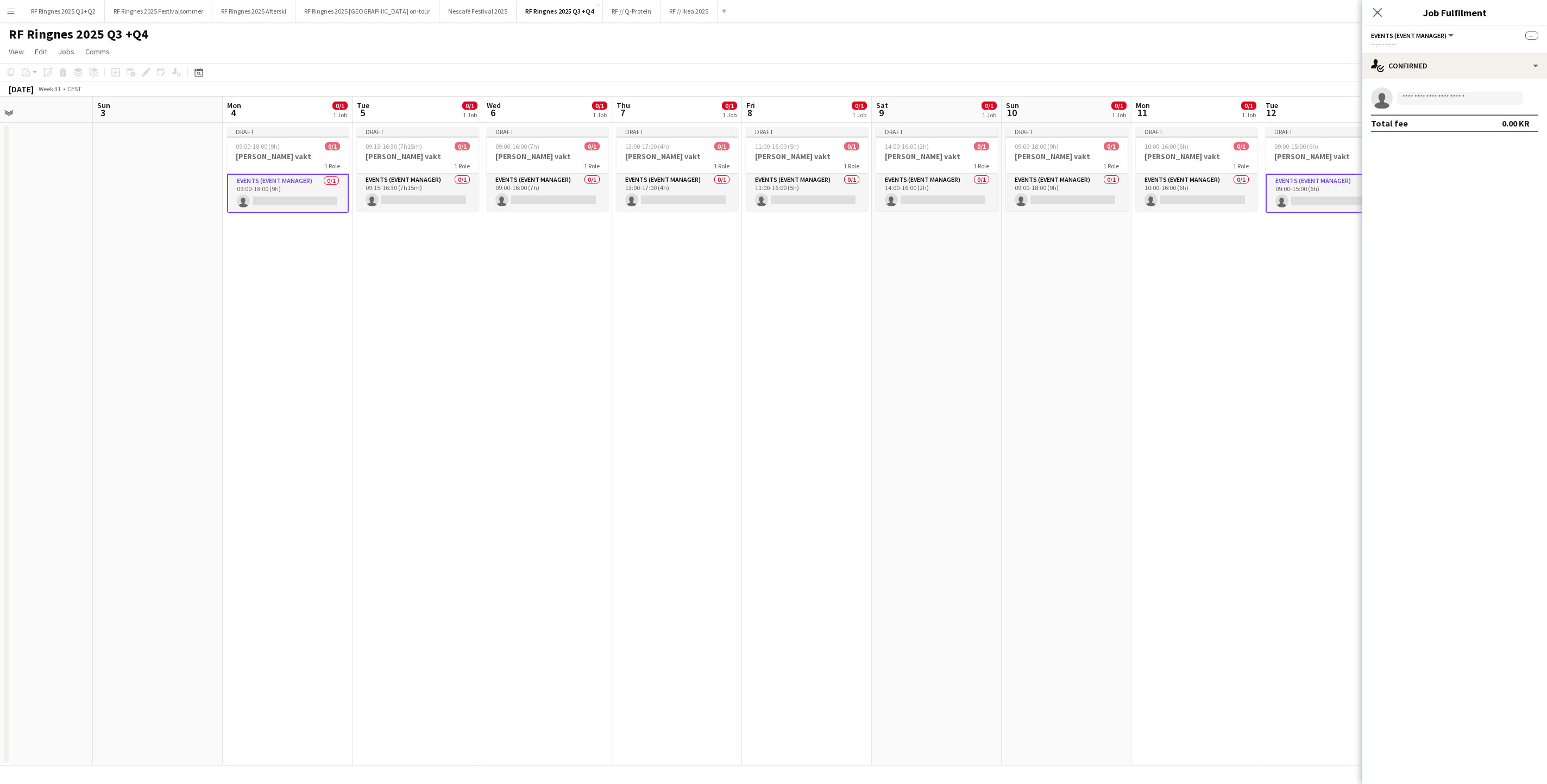
scroll to position [0, 233]
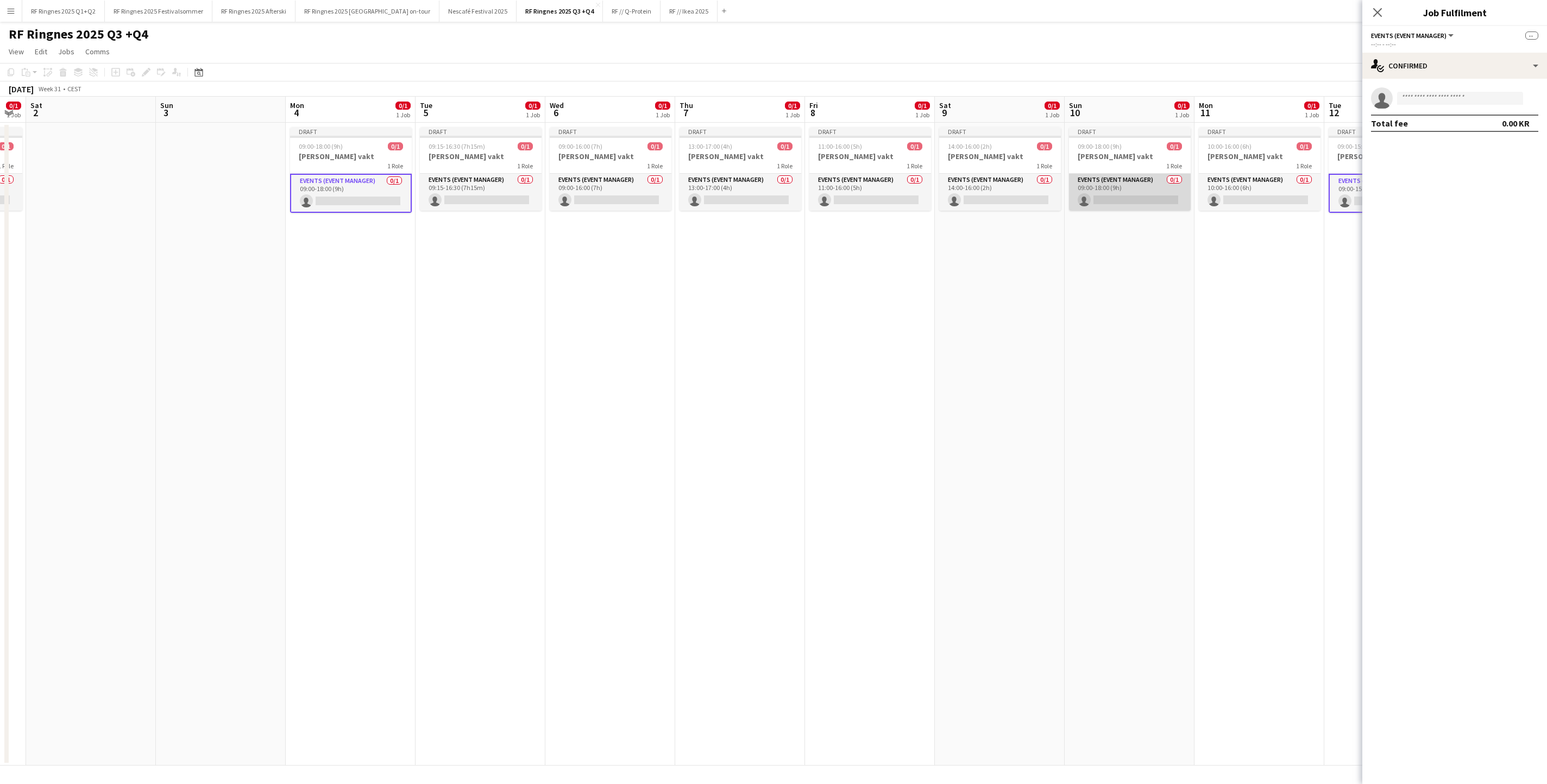
click at [1030, 197] on app-card-role "Events (Event Manager) 0/1 09:00-18:00 (9h) single-neutral-actions" at bounding box center [1129, 192] width 122 height 37
click at [1030, 187] on app-card-role "Events (Event Manager) 0/1 14:00-16:00 (2h) single-neutral-actions" at bounding box center [999, 192] width 122 height 37
click at [1030, 197] on app-card-role "Events (Event Manager) 0/1 10:00-16:00 (6h) single-neutral-actions" at bounding box center [1259, 192] width 122 height 37
click at [732, 183] on app-card-role "Events (Event Manager) 0/1 13:00-17:00 (4h) single-neutral-actions" at bounding box center [740, 192] width 122 height 37
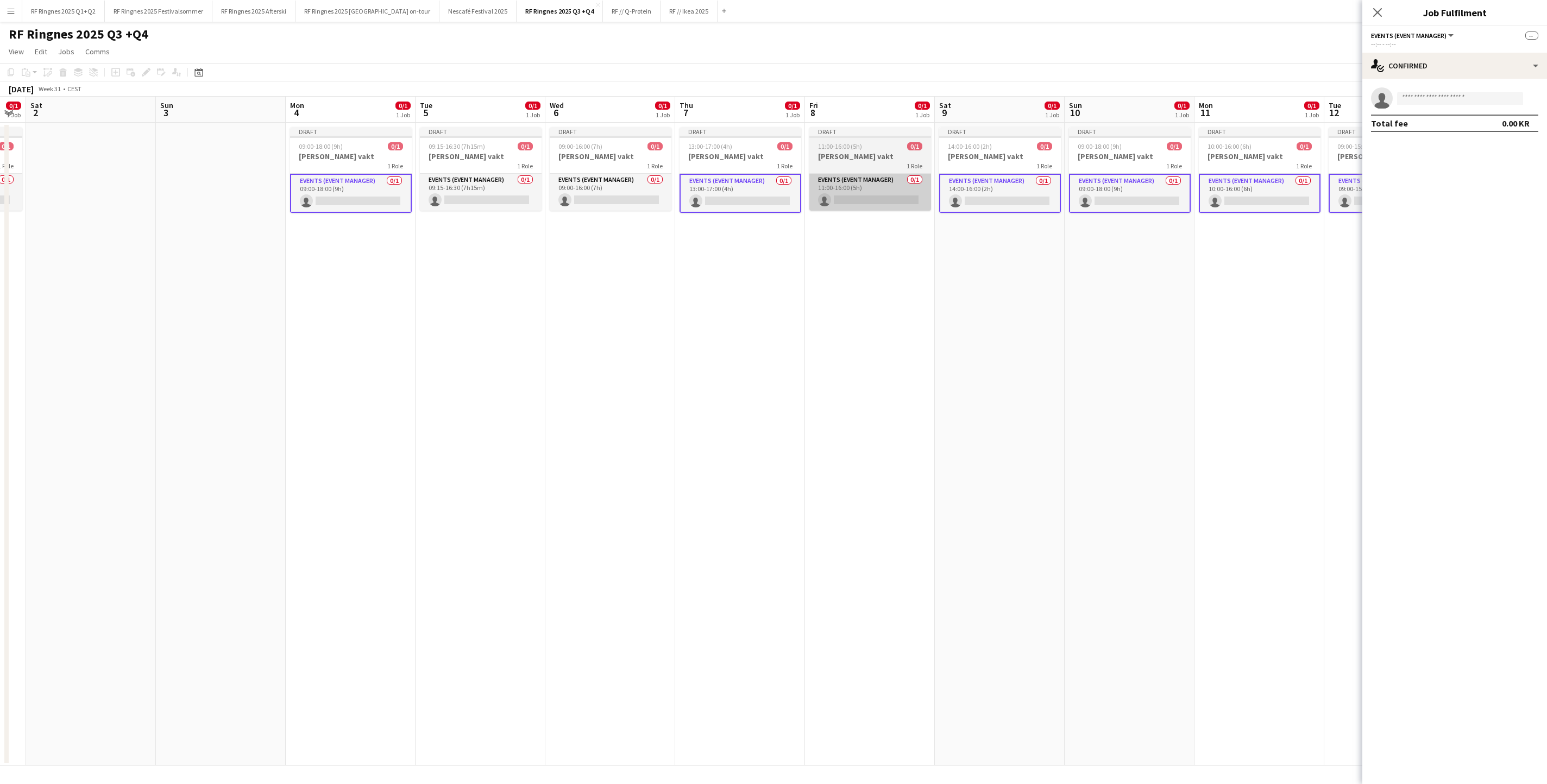
click at [809, 190] on app-card-role "Events (Event Manager) 0/1 11:00-16:00 (5h) single-neutral-actions" at bounding box center [870, 192] width 122 height 37
click at [551, 197] on app-card-role "Events (Event Manager) 0/1 09:00-16:00 (7h) single-neutral-actions" at bounding box center [610, 192] width 122 height 37
click at [404, 197] on app-card-role "Events (Event Manager) 0/1 09:00-18:00 (9h) single-neutral-actions" at bounding box center [351, 192] width 122 height 39
click at [455, 197] on app-card-role "Events (Event Manager) 0/1 09:15-16:30 (7h15m) single-neutral-actions" at bounding box center [481, 192] width 122 height 37
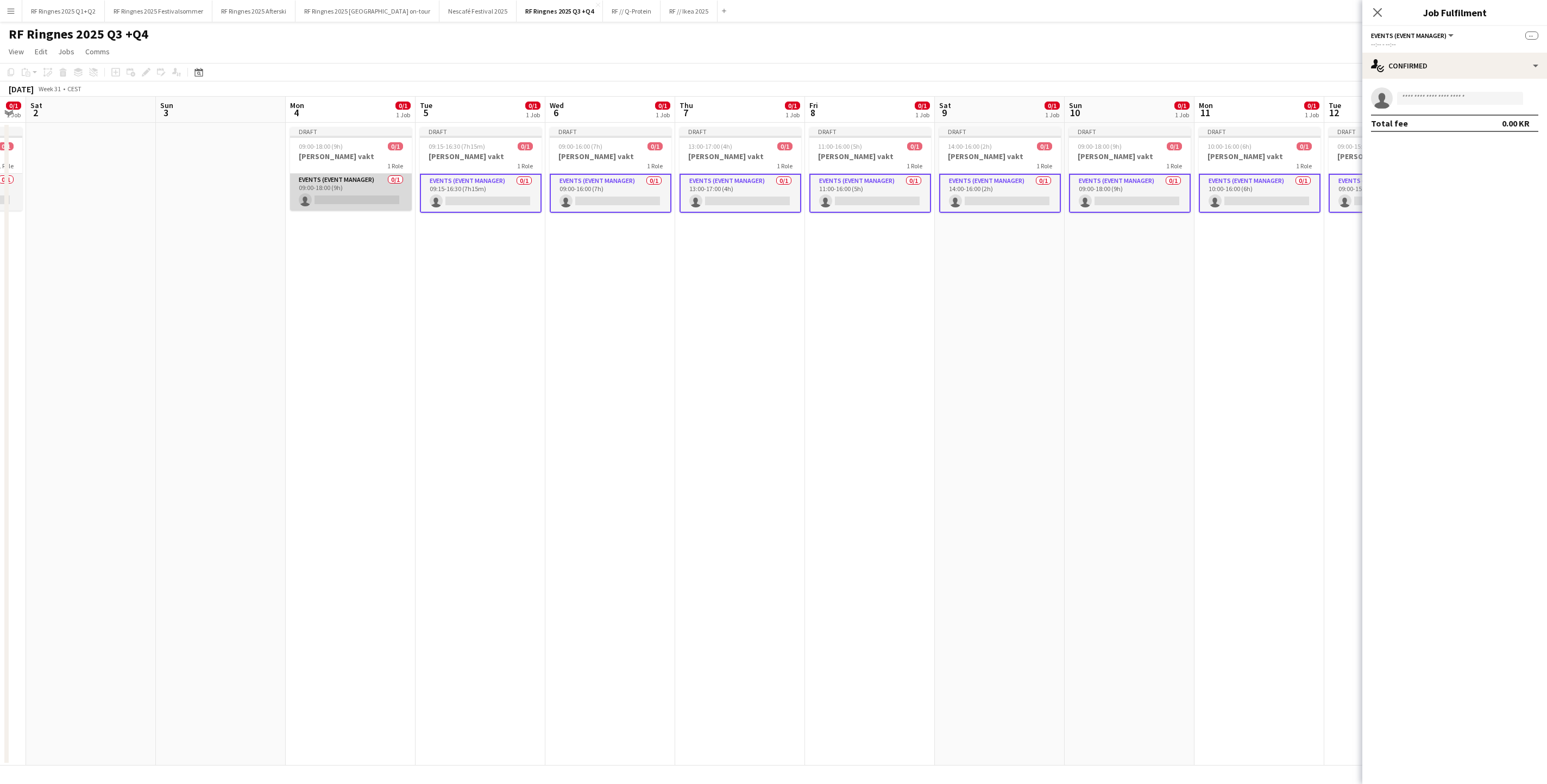
click at [356, 203] on app-card-role "Events (Event Manager) 0/1 09:00-18:00 (9h) single-neutral-actions" at bounding box center [351, 192] width 122 height 37
click at [1030, 111] on app-confirmed-crew "single-neutral-actions Total fee 0.00 KR" at bounding box center [1454, 109] width 185 height 44
click at [1030, 97] on input at bounding box center [1459, 98] width 126 height 13
type input "******"
drag, startPoint x: 1420, startPoint y: 147, endPoint x: 1420, endPoint y: 155, distance: 8.0
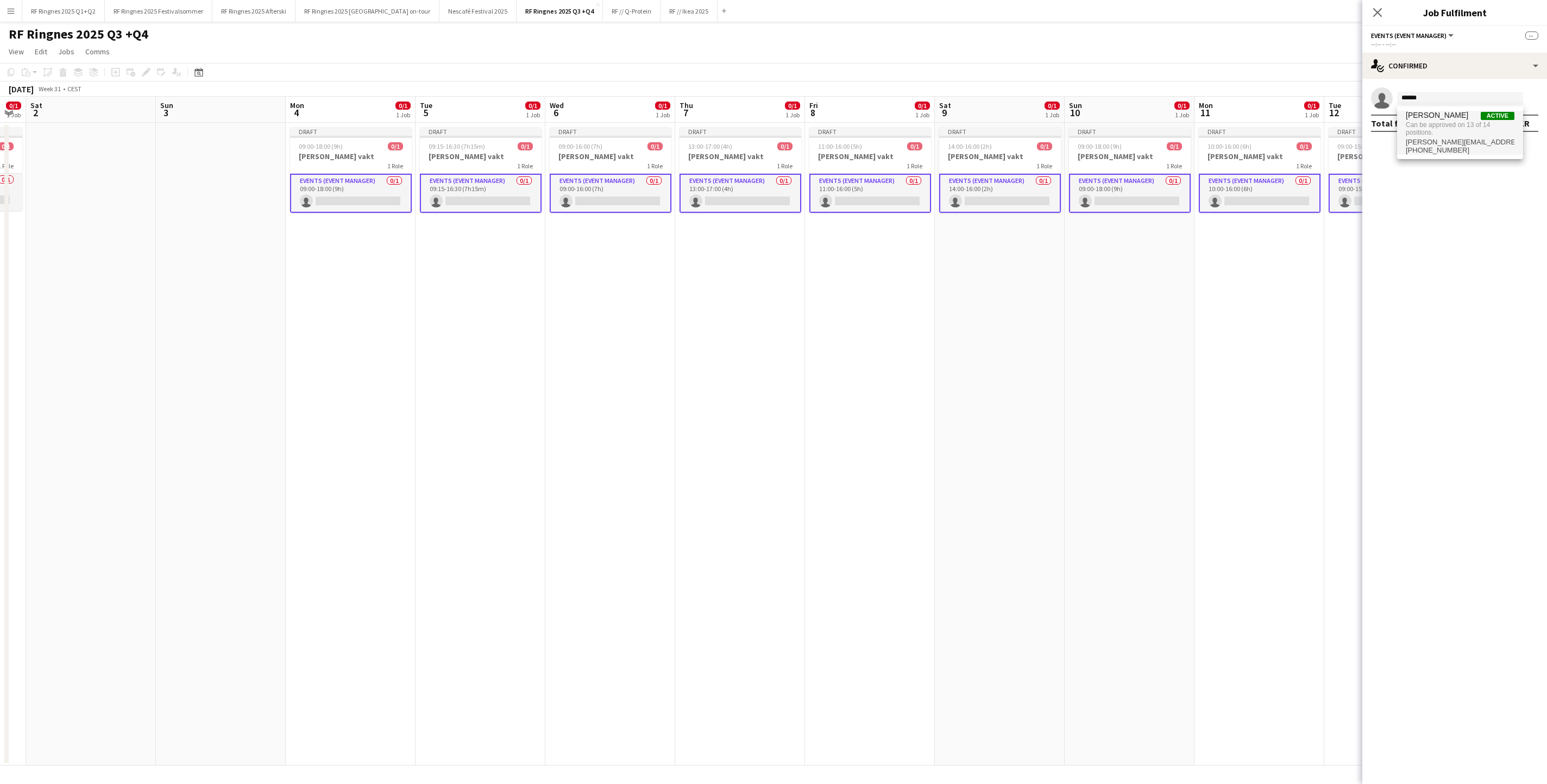
click at [1030, 147] on span "[PERSON_NAME][EMAIL_ADDRESS][DOMAIN_NAME]" at bounding box center [1459, 142] width 108 height 8
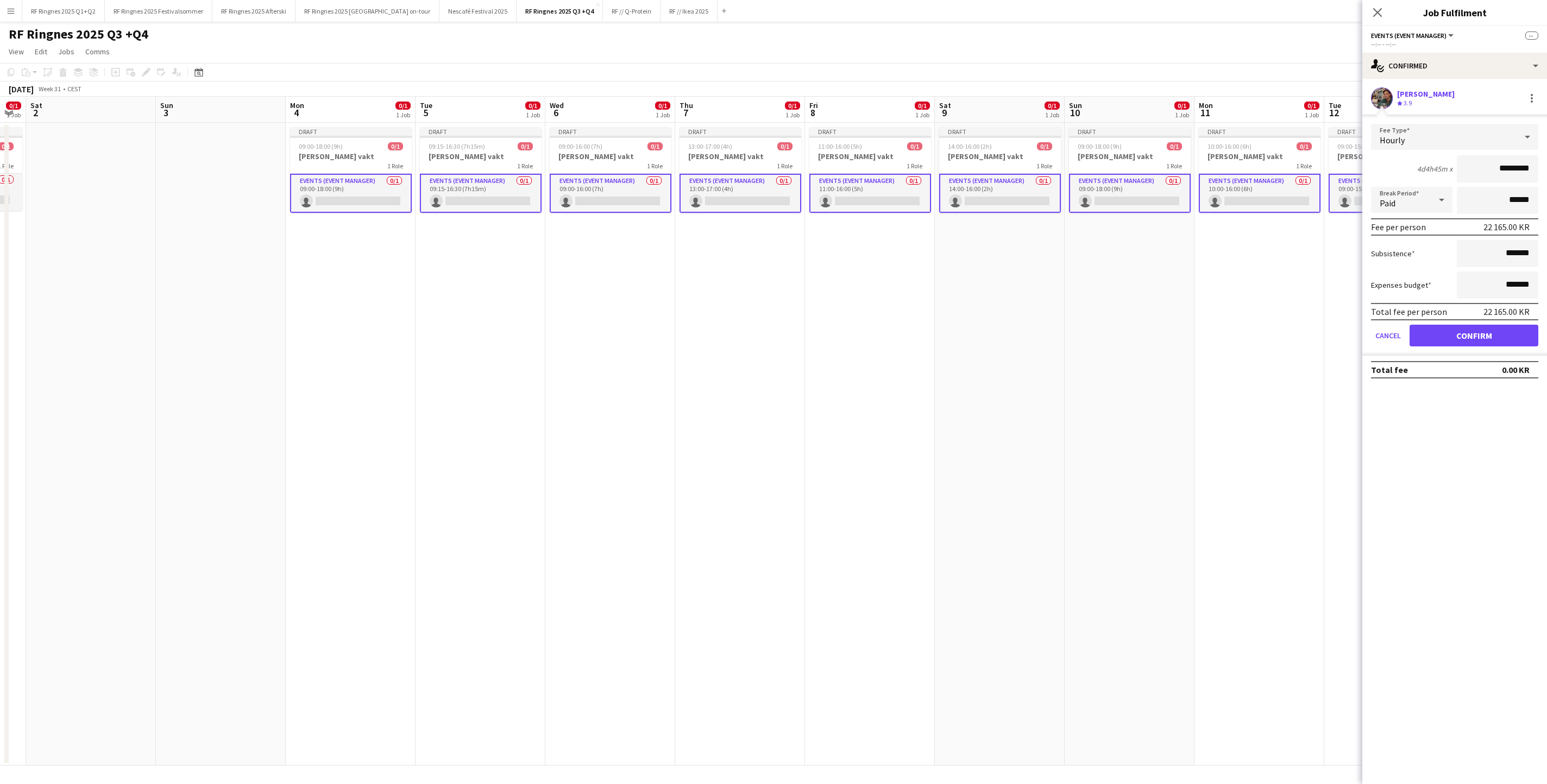
click at [1030, 347] on button "Confirm" at bounding box center [1474, 336] width 128 height 22
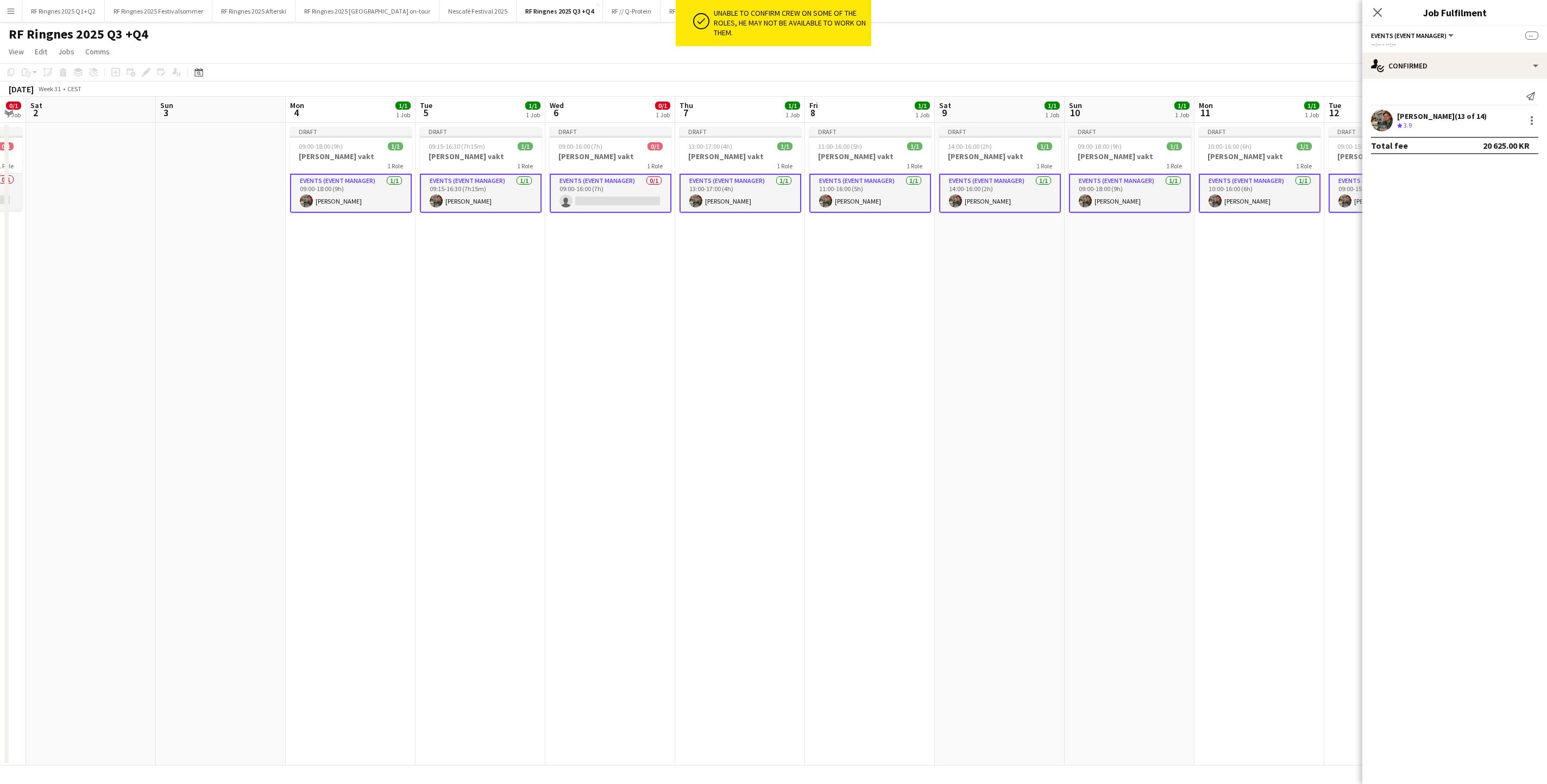
click at [527, 197] on app-card-role "Events (Event Manager) [DATE] 09:15-16:30 (7h15m) [PERSON_NAME]" at bounding box center [481, 192] width 122 height 39
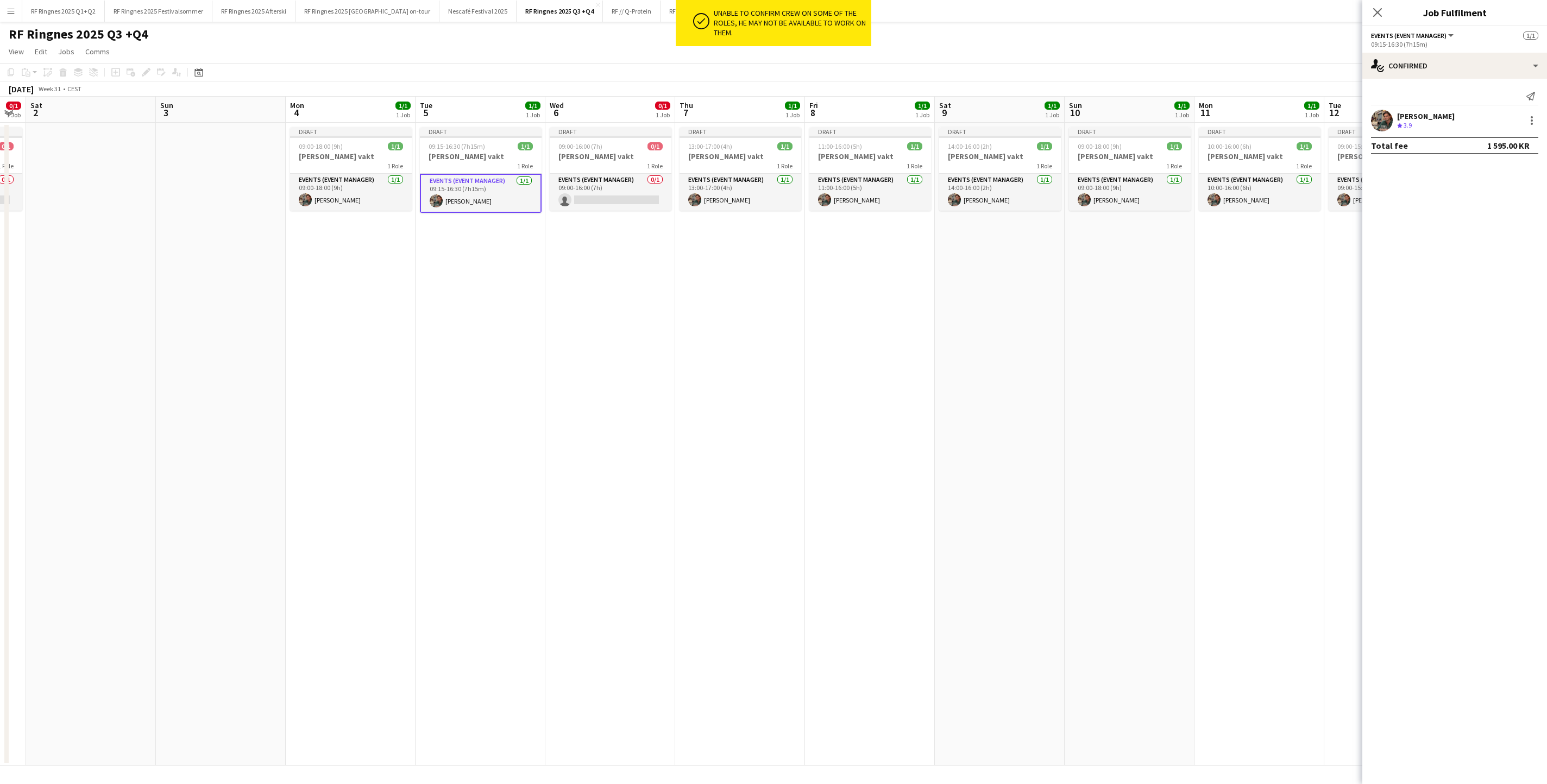
click at [527, 197] on app-card-role "Events (Event Manager) [DATE] 09:15-16:30 (7h15m) [PERSON_NAME]" at bounding box center [481, 192] width 122 height 39
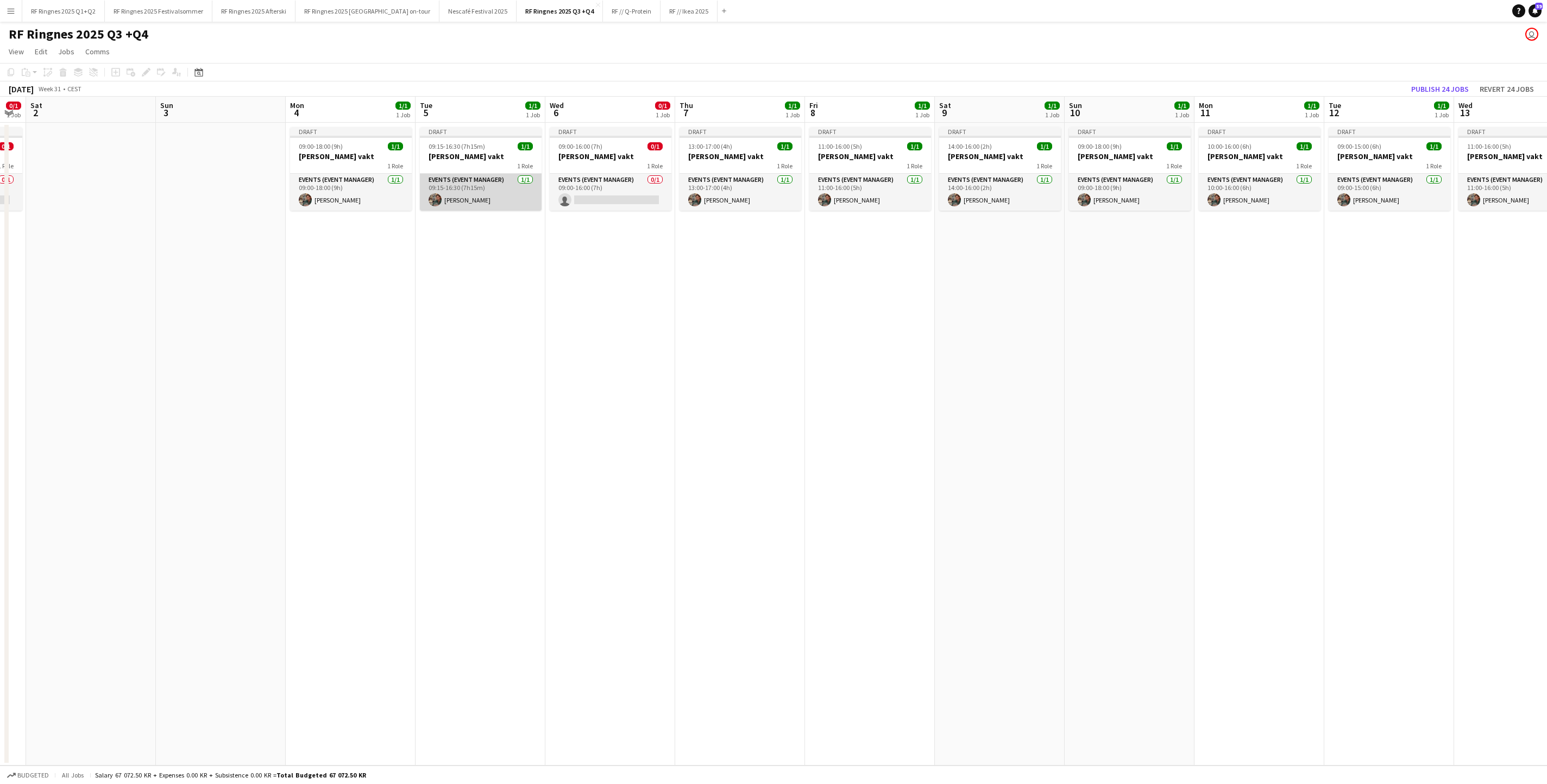
click at [524, 191] on app-card-role "Events (Event Manager) [DATE] 09:15-16:30 (7h15m) [PERSON_NAME]" at bounding box center [481, 192] width 122 height 37
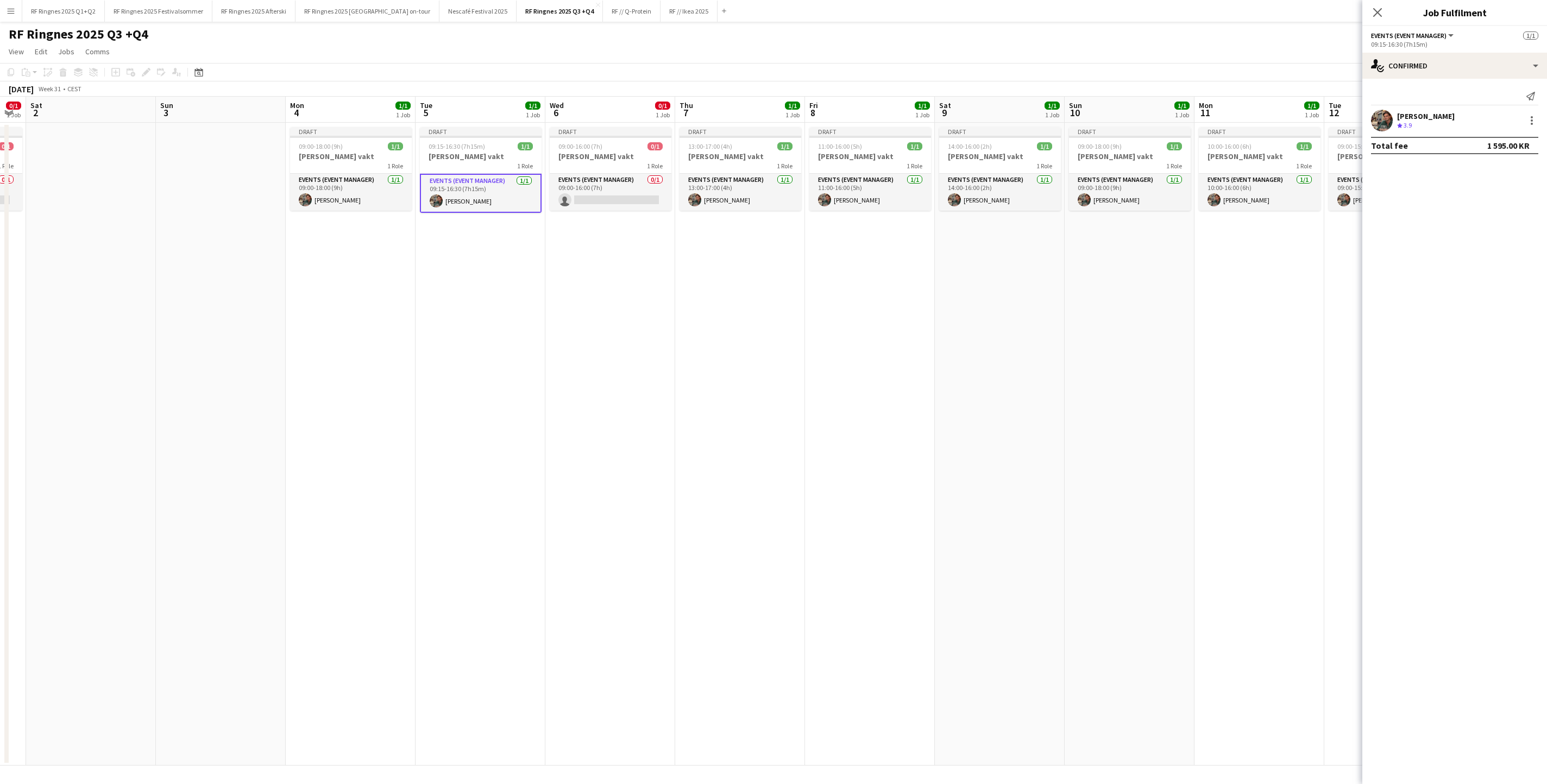
click at [637, 218] on app-date-cell "Draft 09:00-16:00 (7h) 0/1 [PERSON_NAME] vakt 1 Role Events (Event Manager) 0/1…" at bounding box center [610, 443] width 130 height 642
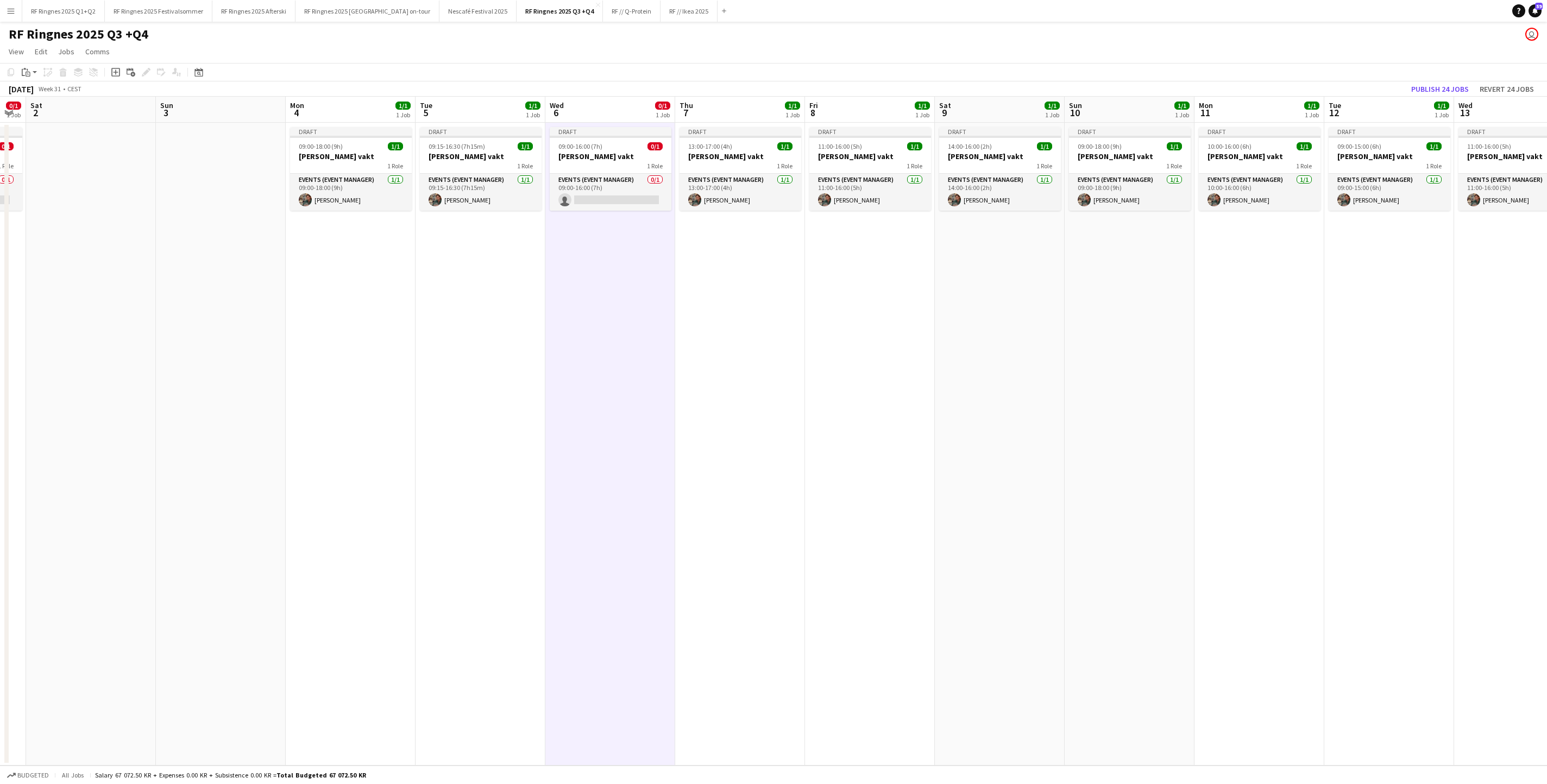
click at [546, 191] on app-date-cell "Draft 09:00-16:00 (7h) 0/1 [PERSON_NAME] vakt 1 Role Events (Event Manager) 0/1…" at bounding box center [610, 443] width 130 height 642
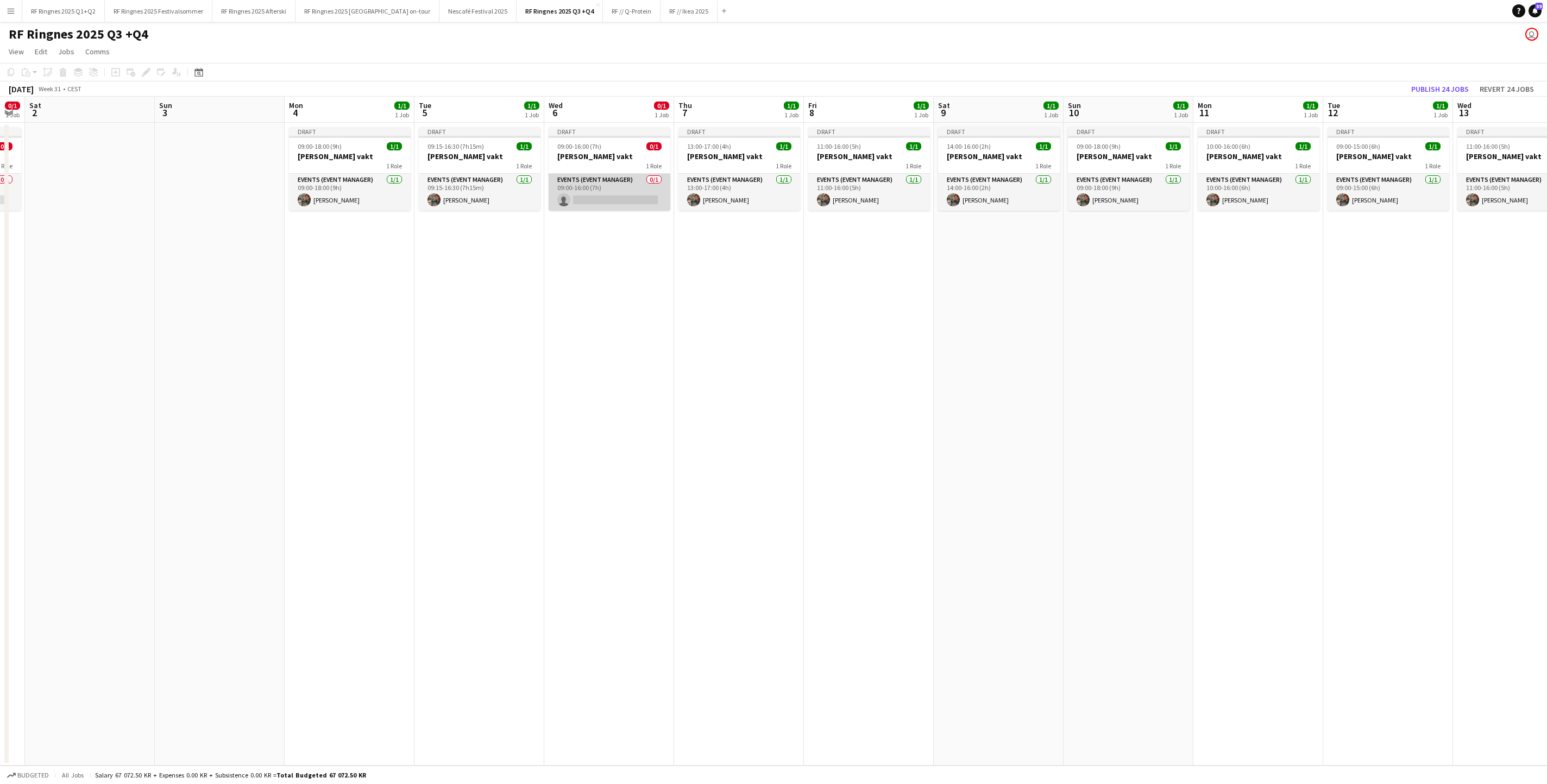
click at [623, 191] on app-card-role "Events (Event Manager) 0/1 09:00-16:00 (7h) single-neutral-actions" at bounding box center [609, 192] width 122 height 37
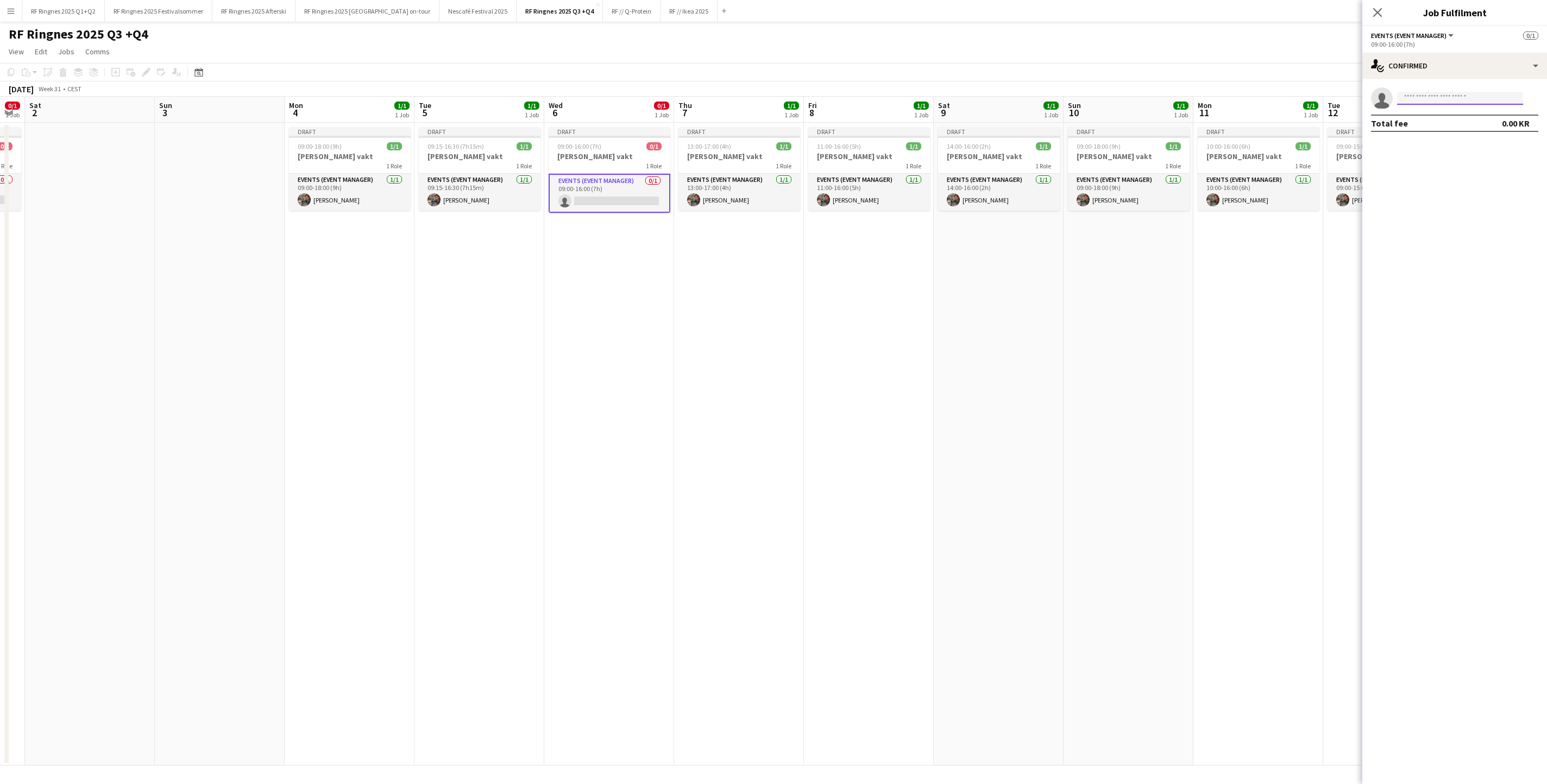
click at [1030, 93] on input at bounding box center [1459, 98] width 126 height 13
type input "******"
click at [1030, 270] on mat-expansion-panel "check Confirmed single-neutral-actions ****** Total fee 0.00 KR" at bounding box center [1454, 431] width 185 height 705
click at [1030, 99] on input "******" at bounding box center [1459, 98] width 126 height 13
drag, startPoint x: 1449, startPoint y: 99, endPoint x: 85, endPoint y: 12, distance: 1366.8
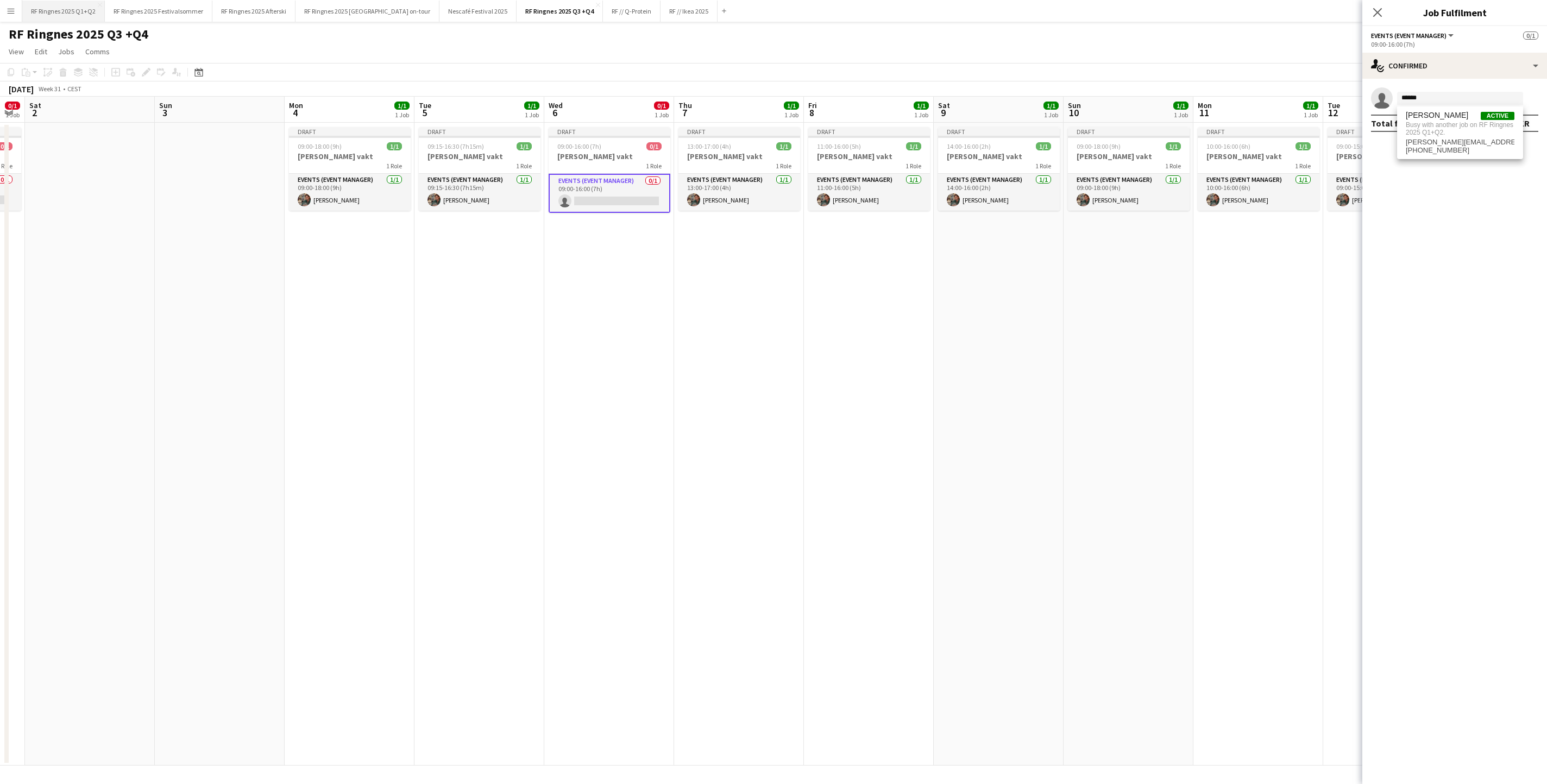
click at [85, 12] on button "RF Ringnes 2025 Q1+Q2 Close" at bounding box center [63, 11] width 83 height 21
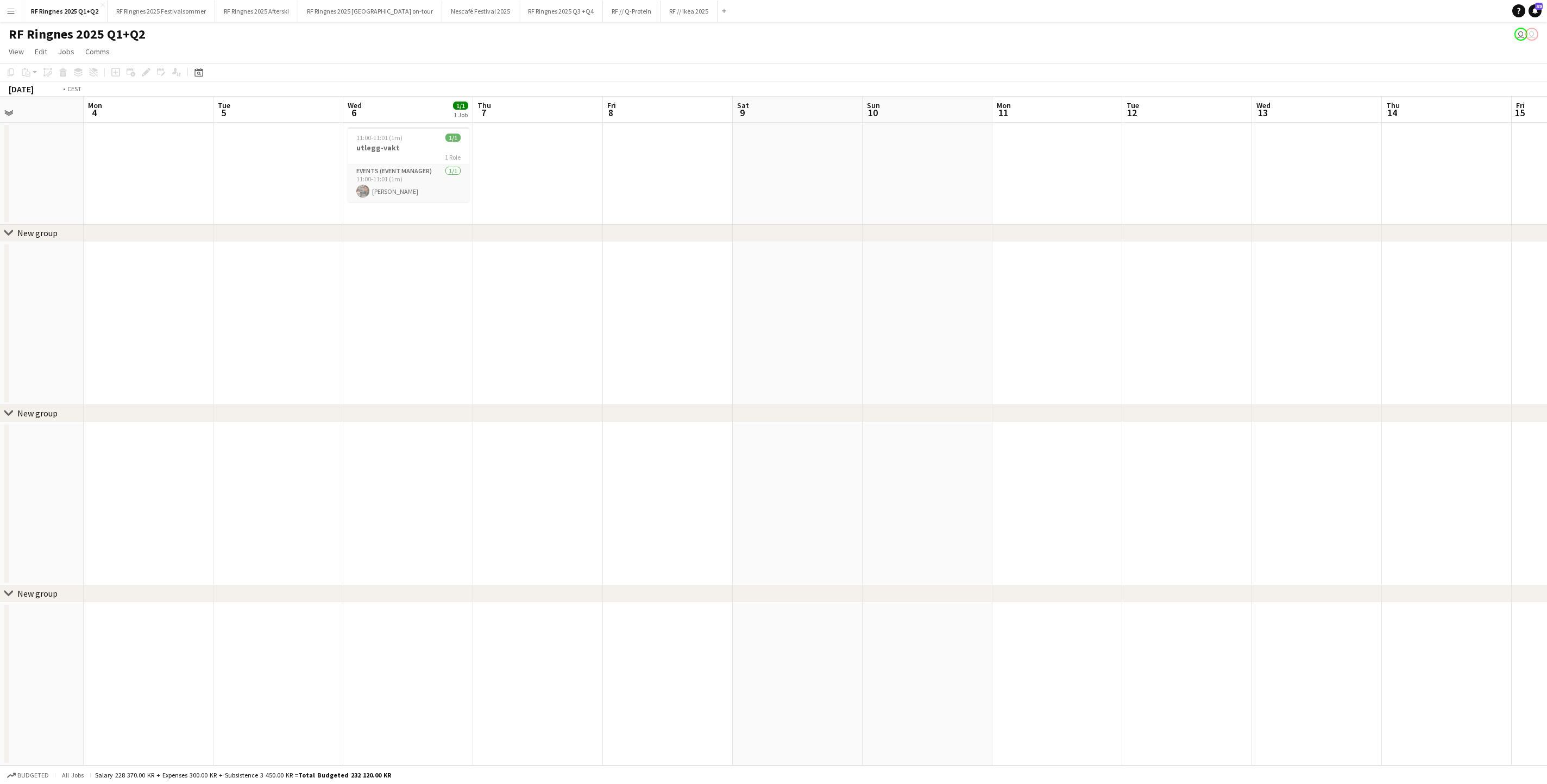
scroll to position [0, 236]
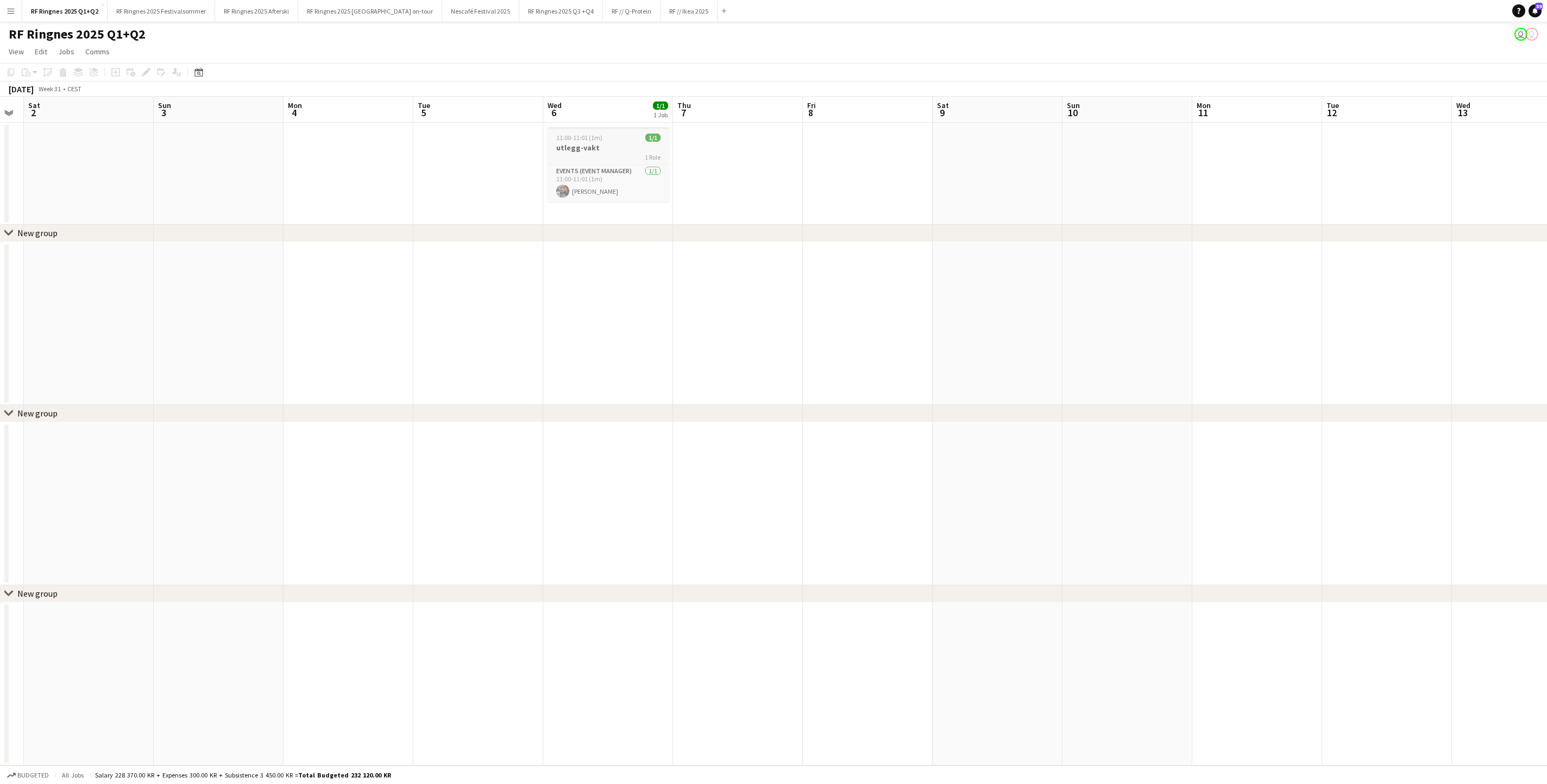
click at [583, 154] on div "1 Role" at bounding box center [608, 157] width 122 height 8
click at [147, 72] on icon at bounding box center [145, 72] width 6 height 6
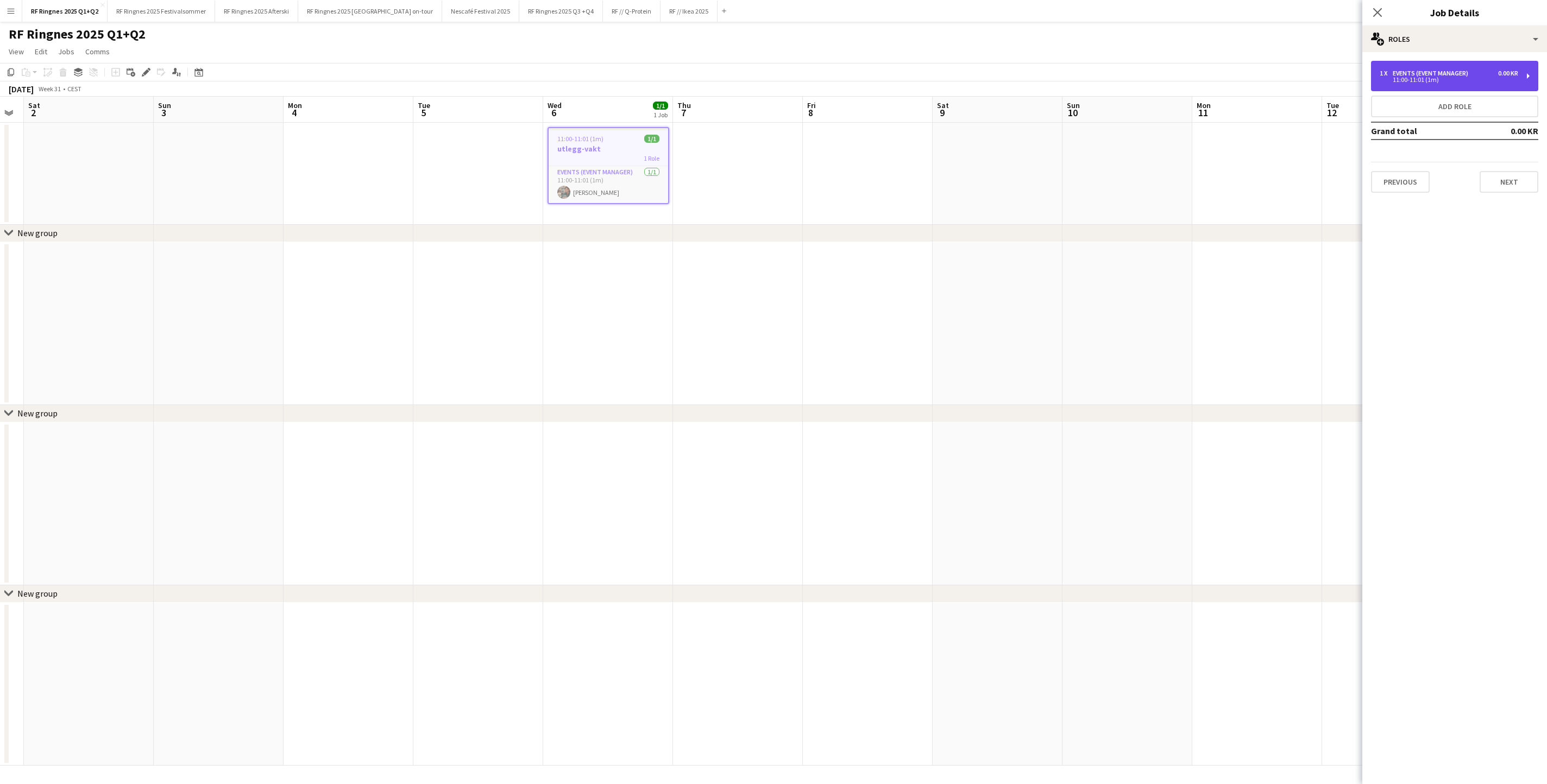
click at [1030, 69] on div "Events (Event Manager)" at bounding box center [1433, 72] width 80 height 7
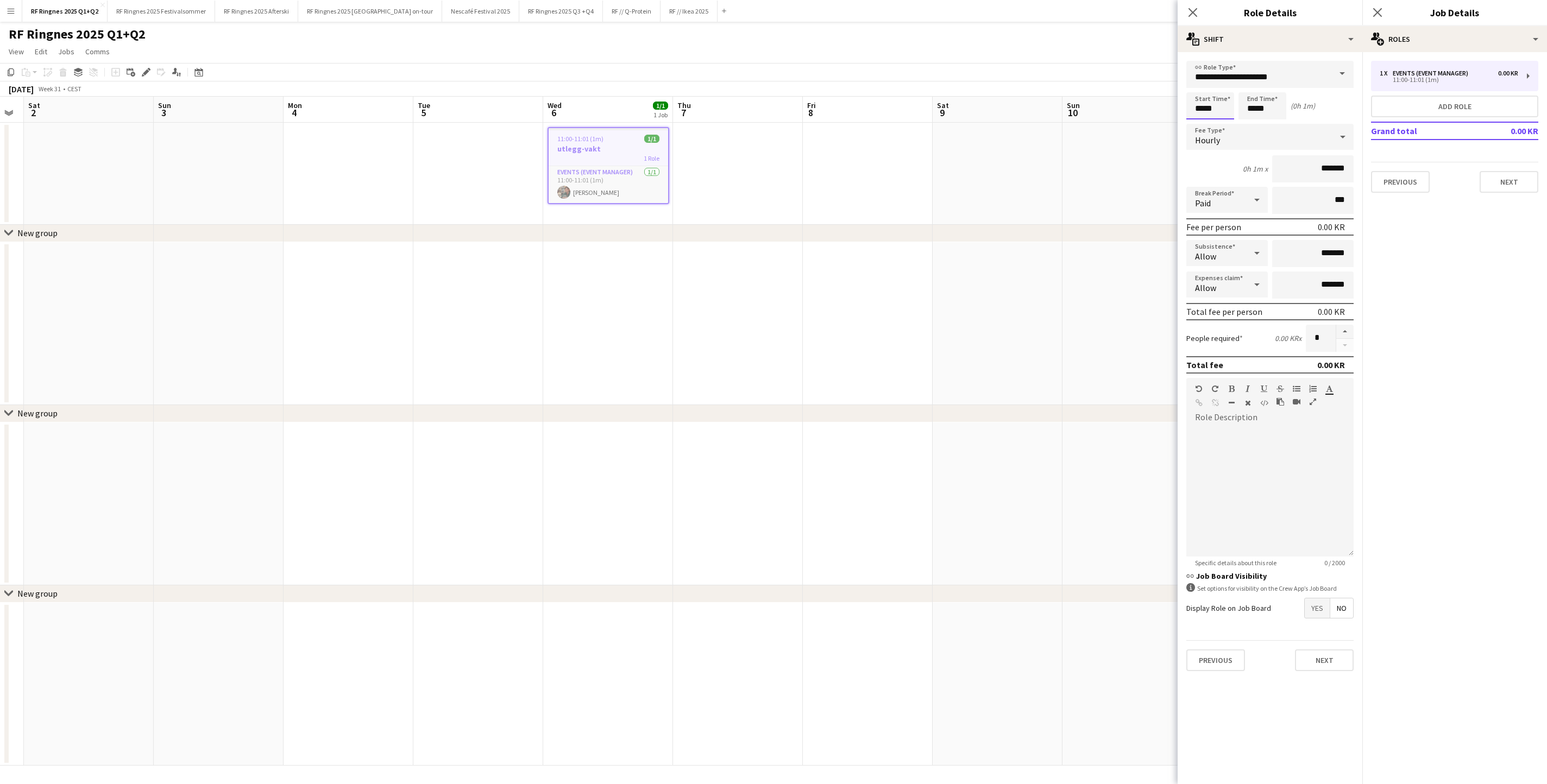
click at [1030, 108] on body "Menu Boards Boards Boards All jobs Status Workforce Workforce My Workforce Recr…" at bounding box center [774, 392] width 1547 height 784
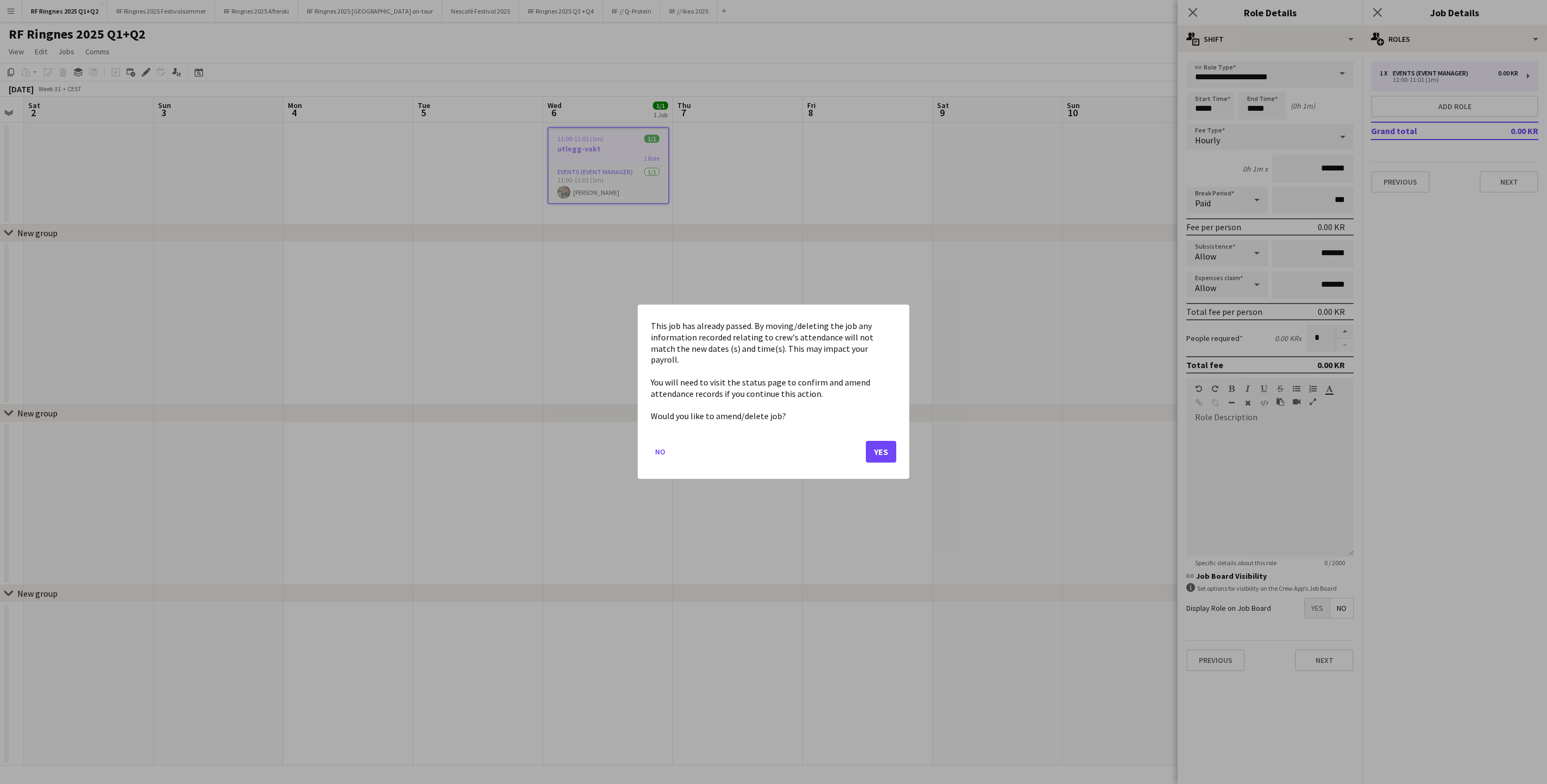
click at [886, 458] on button "Yes" at bounding box center [881, 452] width 30 height 22
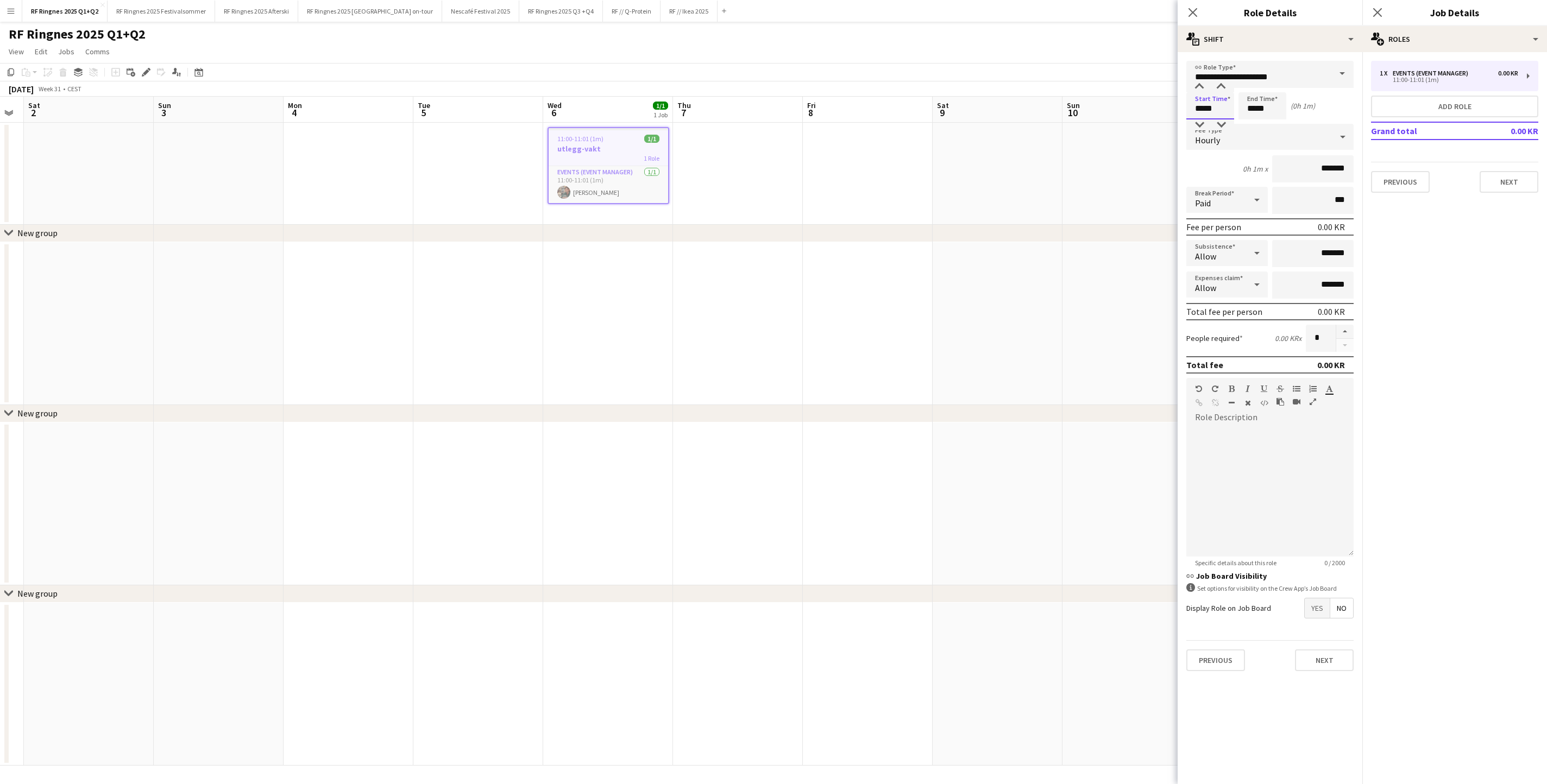
click at [1030, 117] on input "*****" at bounding box center [1209, 106] width 48 height 27
click at [1030, 122] on div at bounding box center [1199, 124] width 22 height 11
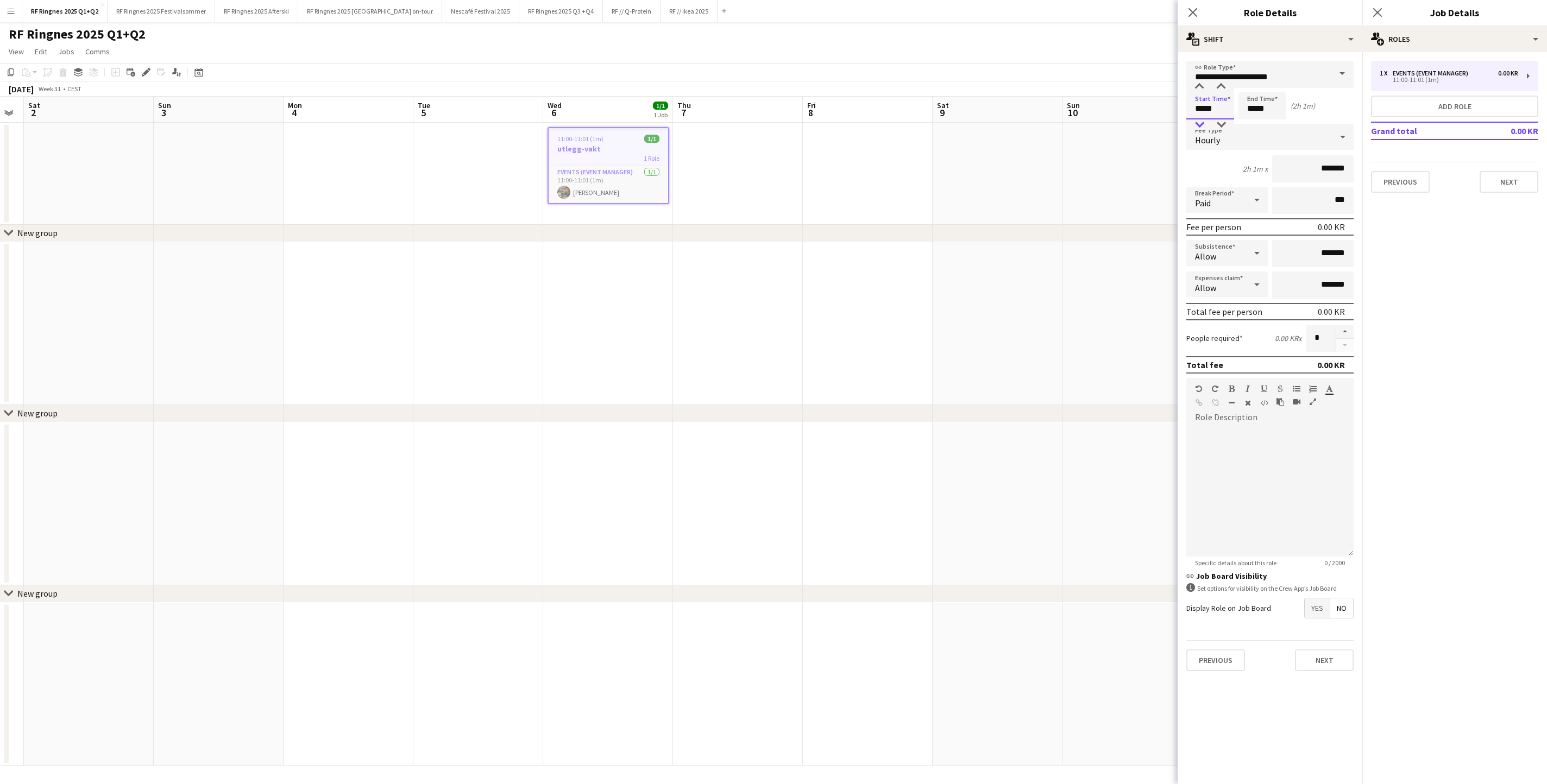
click at [1030, 122] on div at bounding box center [1199, 124] width 22 height 11
type input "*****"
click at [1030, 122] on div at bounding box center [1199, 124] width 22 height 11
click at [1030, 105] on input "*****" at bounding box center [1261, 106] width 48 height 27
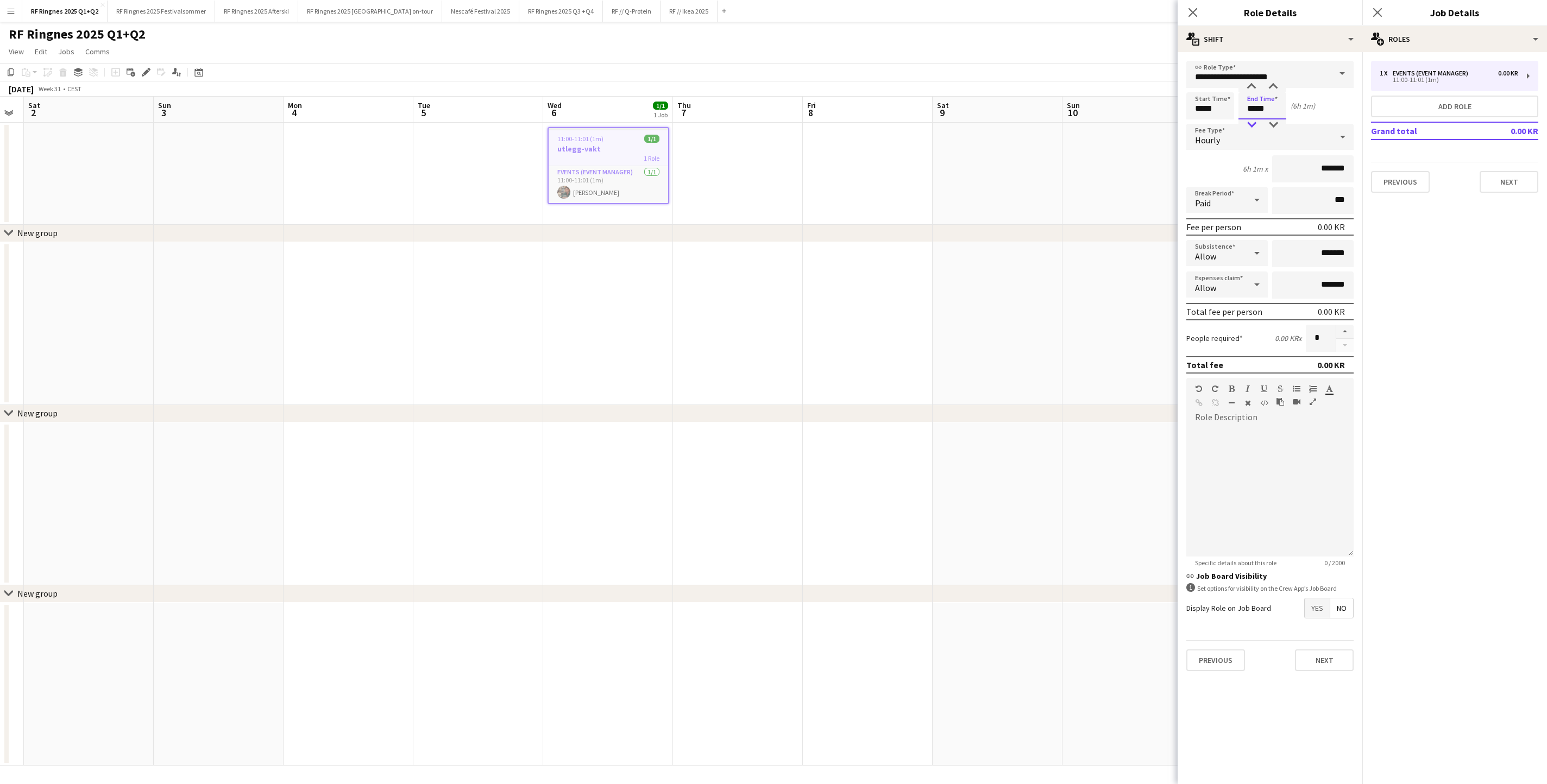
click at [1030, 127] on div at bounding box center [1251, 124] width 22 height 11
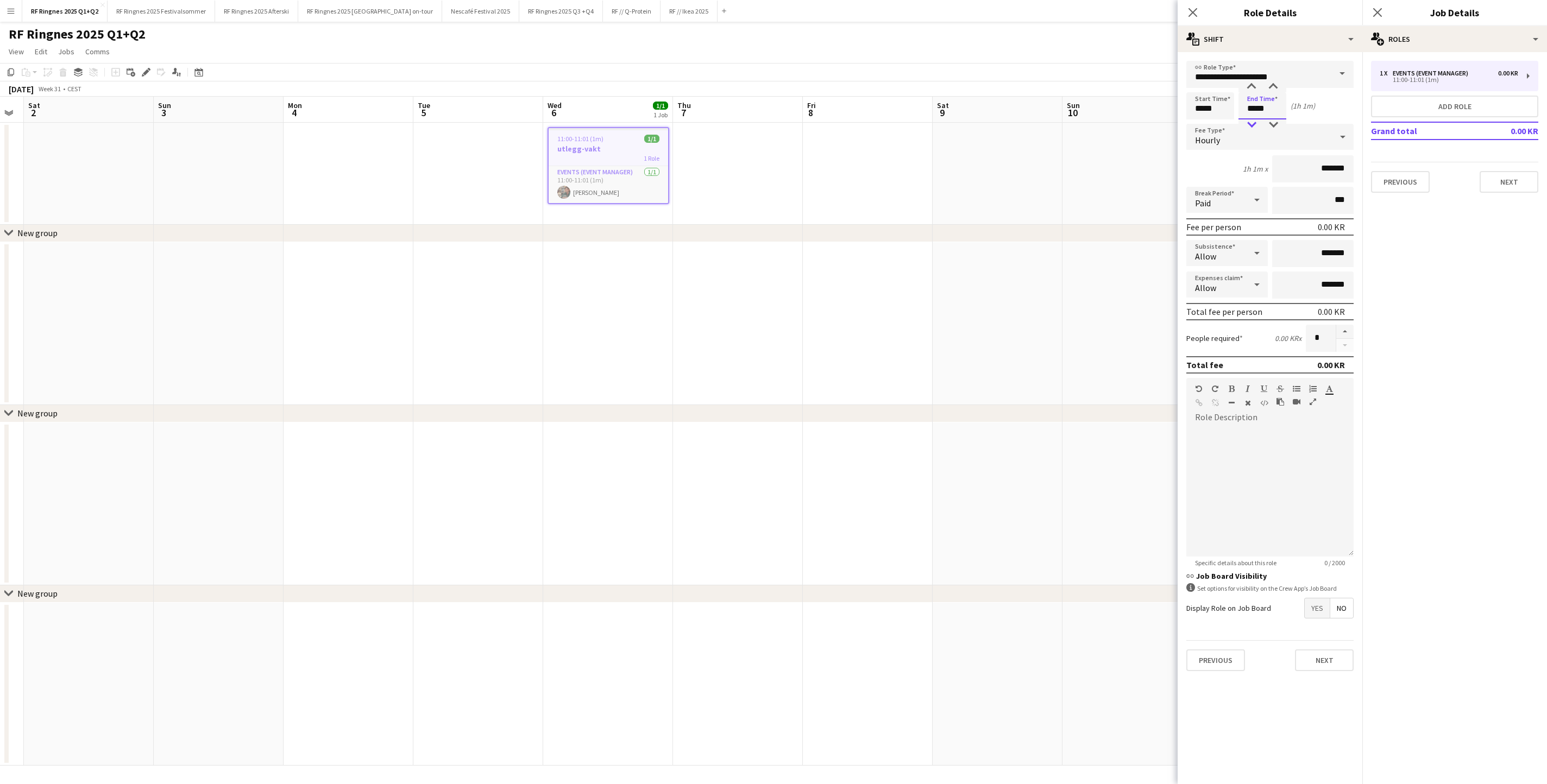
type input "*****"
click at [1030, 127] on div at bounding box center [1251, 124] width 22 height 11
click at [964, 347] on app-date-cell at bounding box center [998, 323] width 130 height 162
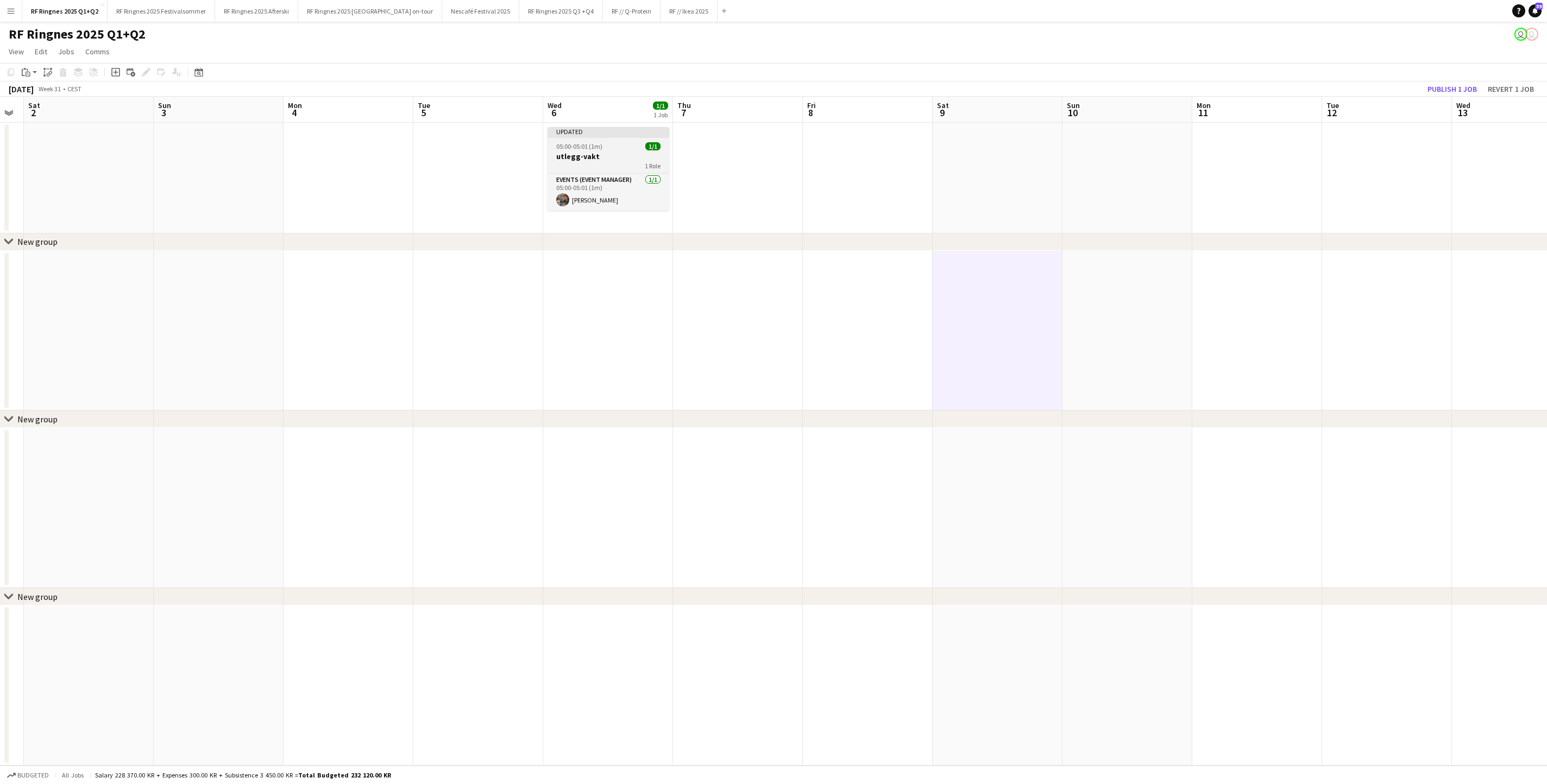
click at [592, 150] on span "05:00-05:01 (1m)" at bounding box center [578, 147] width 46 height 8
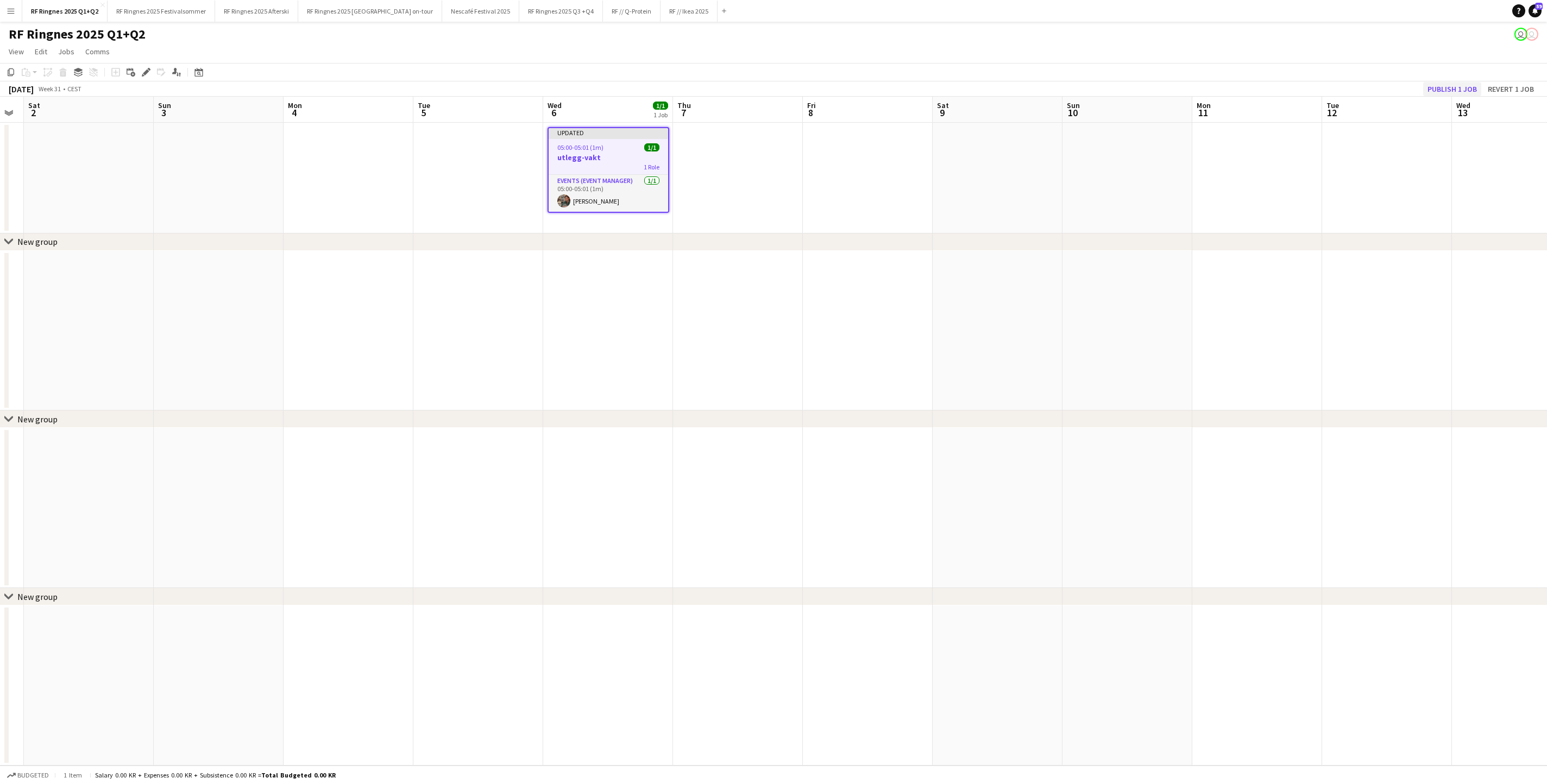
click at [1030, 90] on button "Publish 1 job" at bounding box center [1452, 88] width 58 height 14
click at [603, 12] on button "RF Ringnes 2025 Q3 +Q4 Close" at bounding box center [561, 11] width 83 height 21
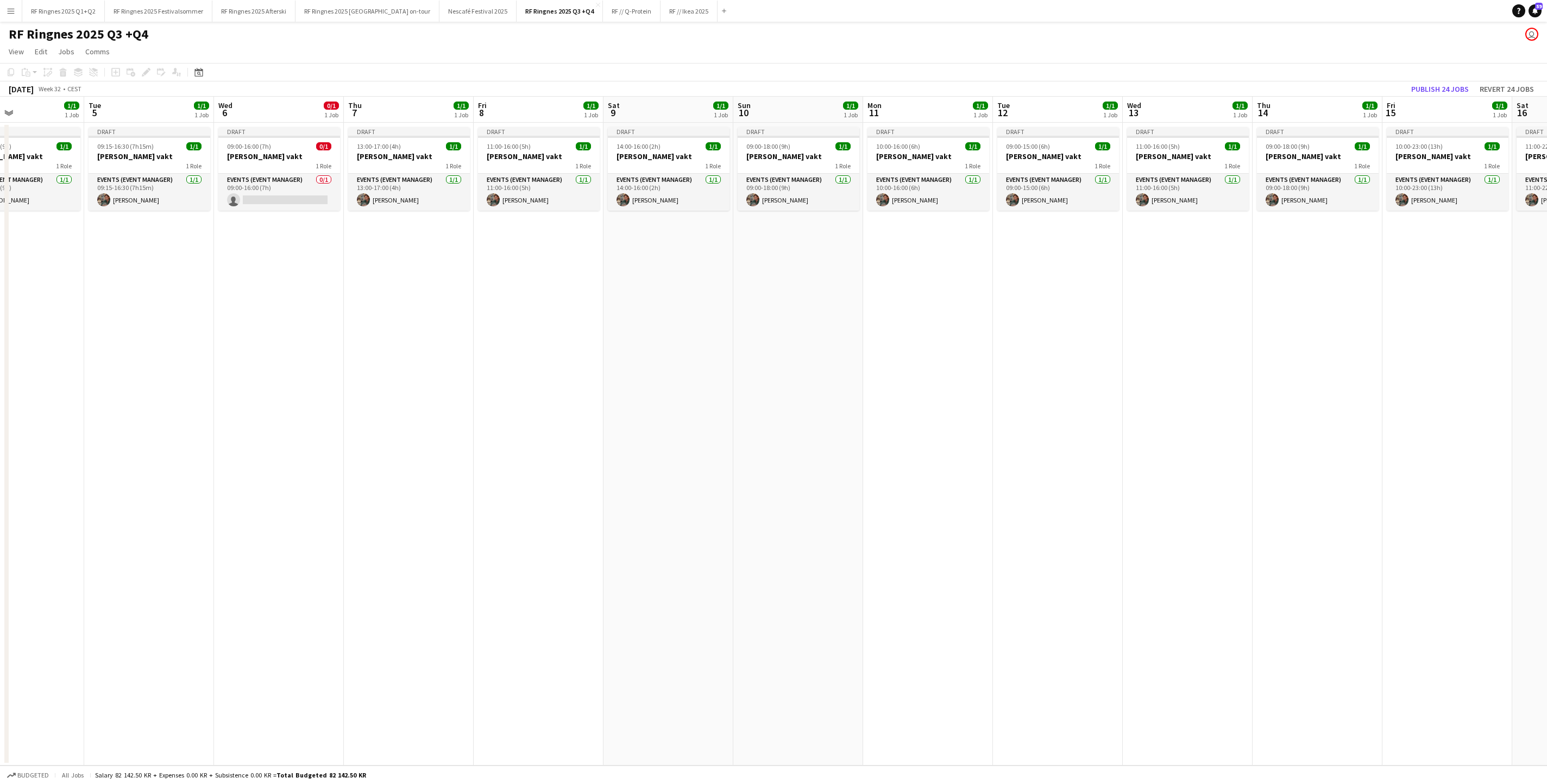
scroll to position [0, 236]
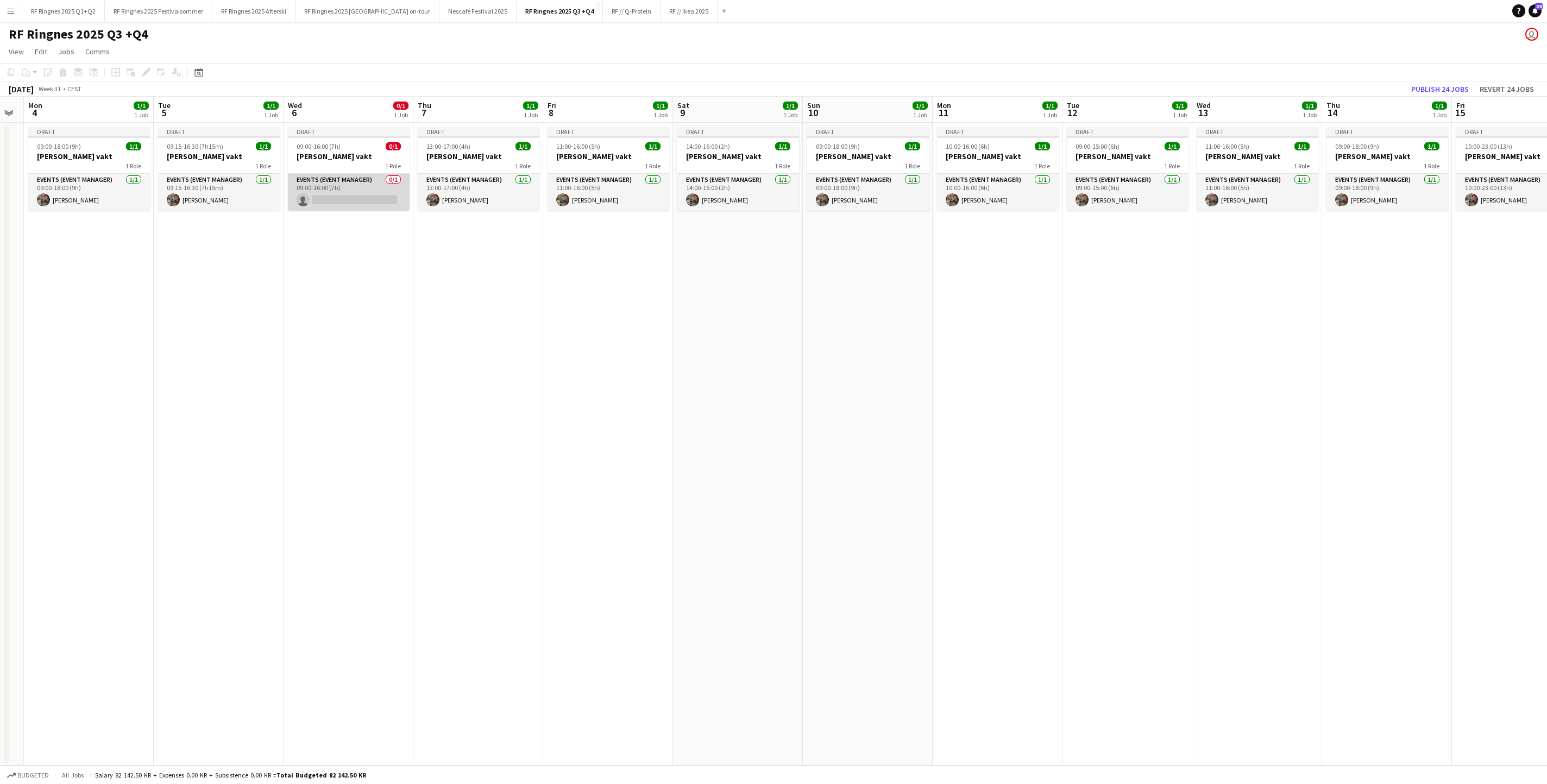
click at [343, 192] on app-card-role "Events (Event Manager) 0/1 09:00-16:00 (7h) single-neutral-actions" at bounding box center [348, 192] width 122 height 37
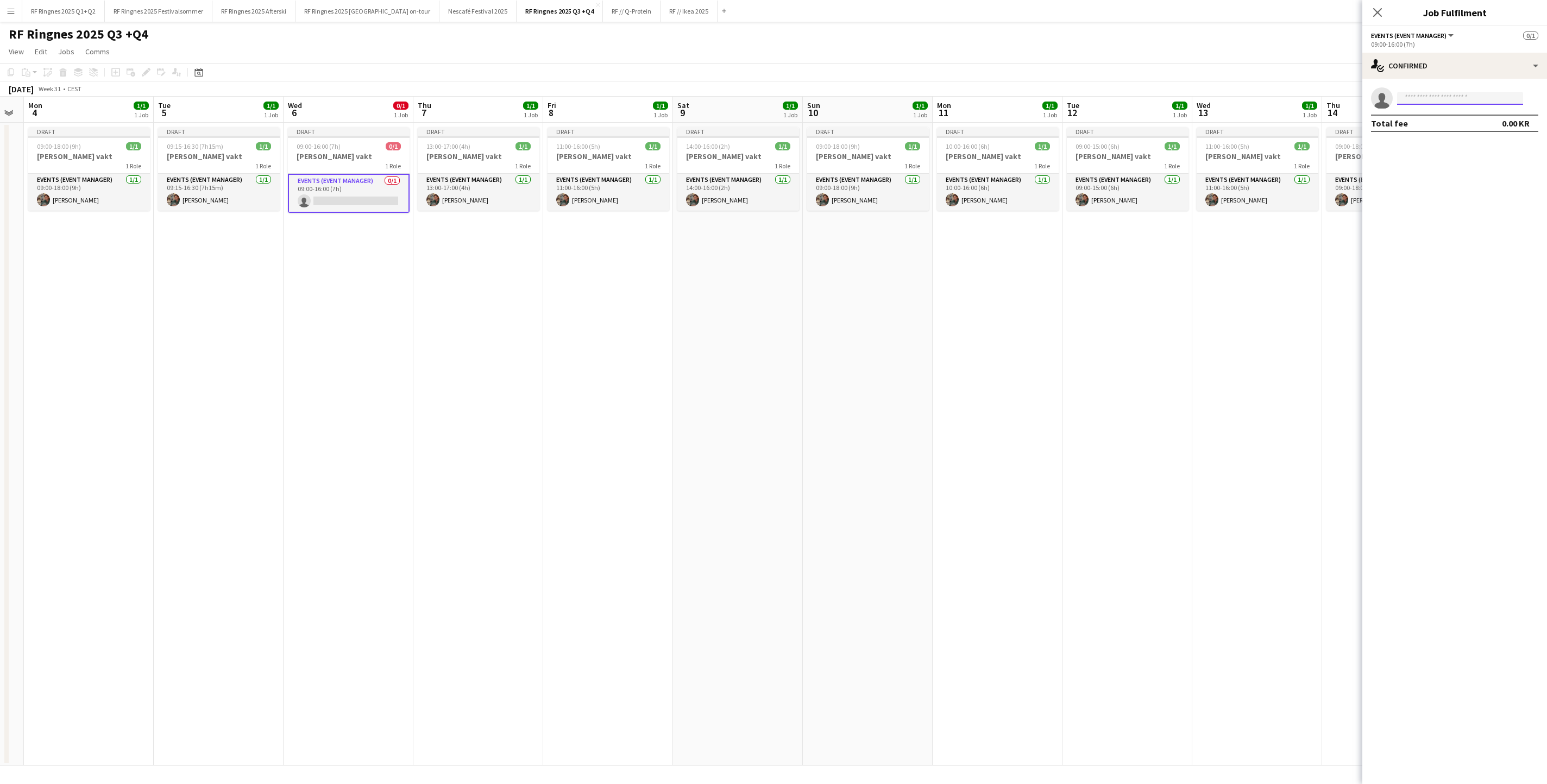
click at [1030, 97] on input at bounding box center [1459, 98] width 126 height 13
type input "******"
click at [1030, 128] on span "[PERSON_NAME][EMAIL_ADDRESS][DOMAIN_NAME]" at bounding box center [1459, 124] width 108 height 8
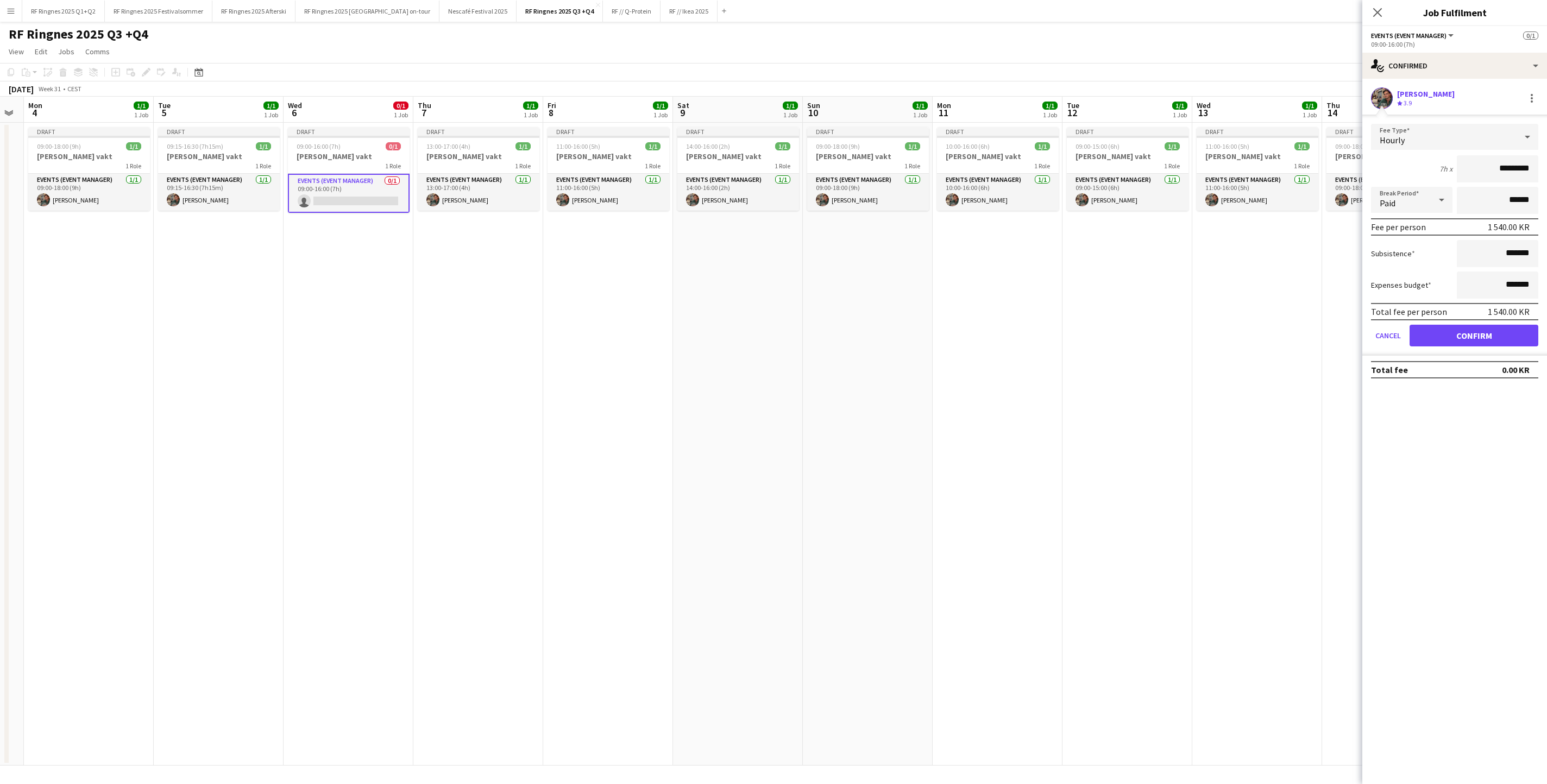
click at [1030, 333] on button "Confirm" at bounding box center [1474, 336] width 128 height 22
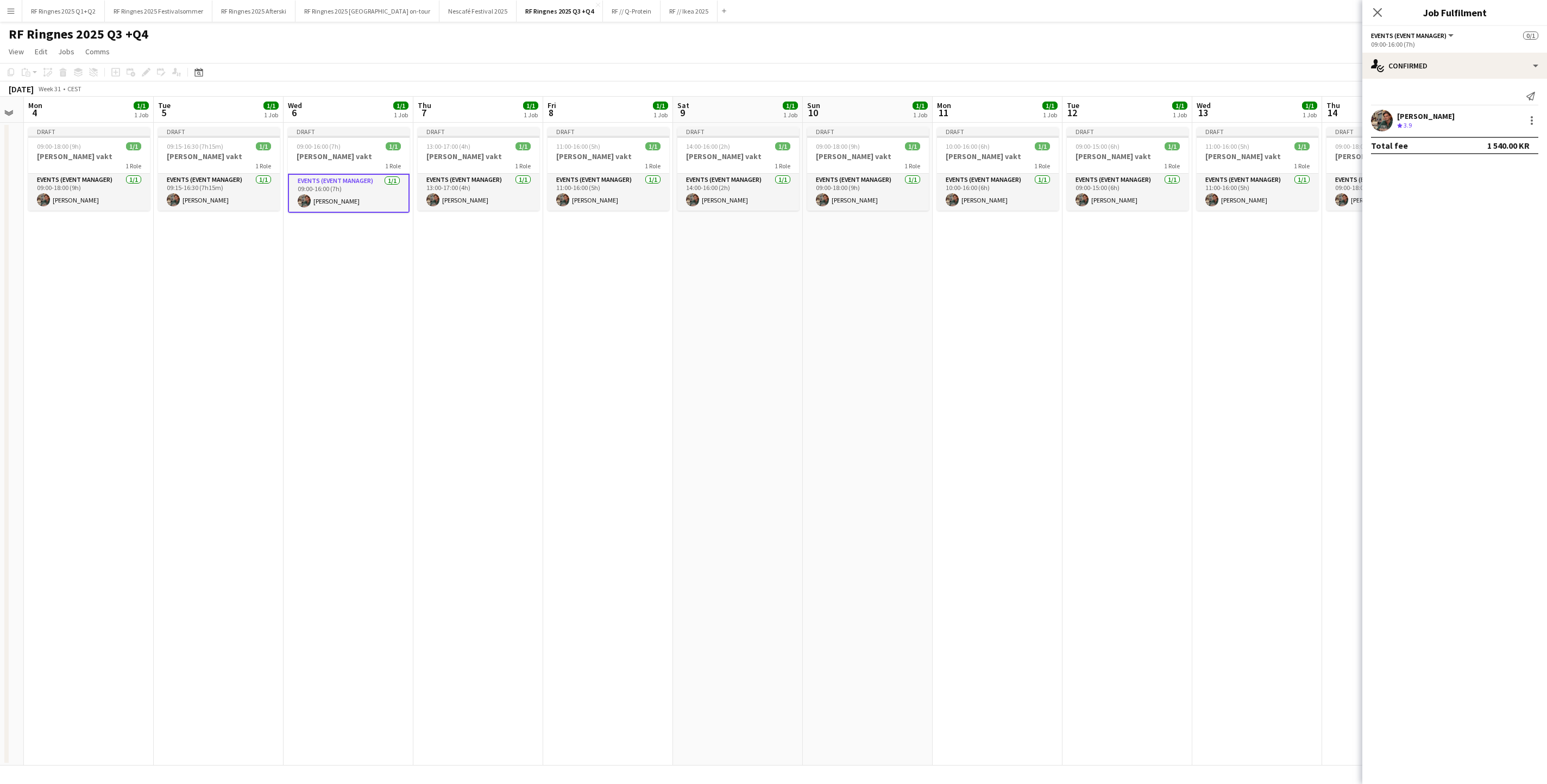
click at [465, 416] on app-date-cell "Draft 13:00-17:00 (4h) 1/1 [PERSON_NAME] vakt 1 Role Events (Event Manager) [DA…" at bounding box center [478, 443] width 130 height 642
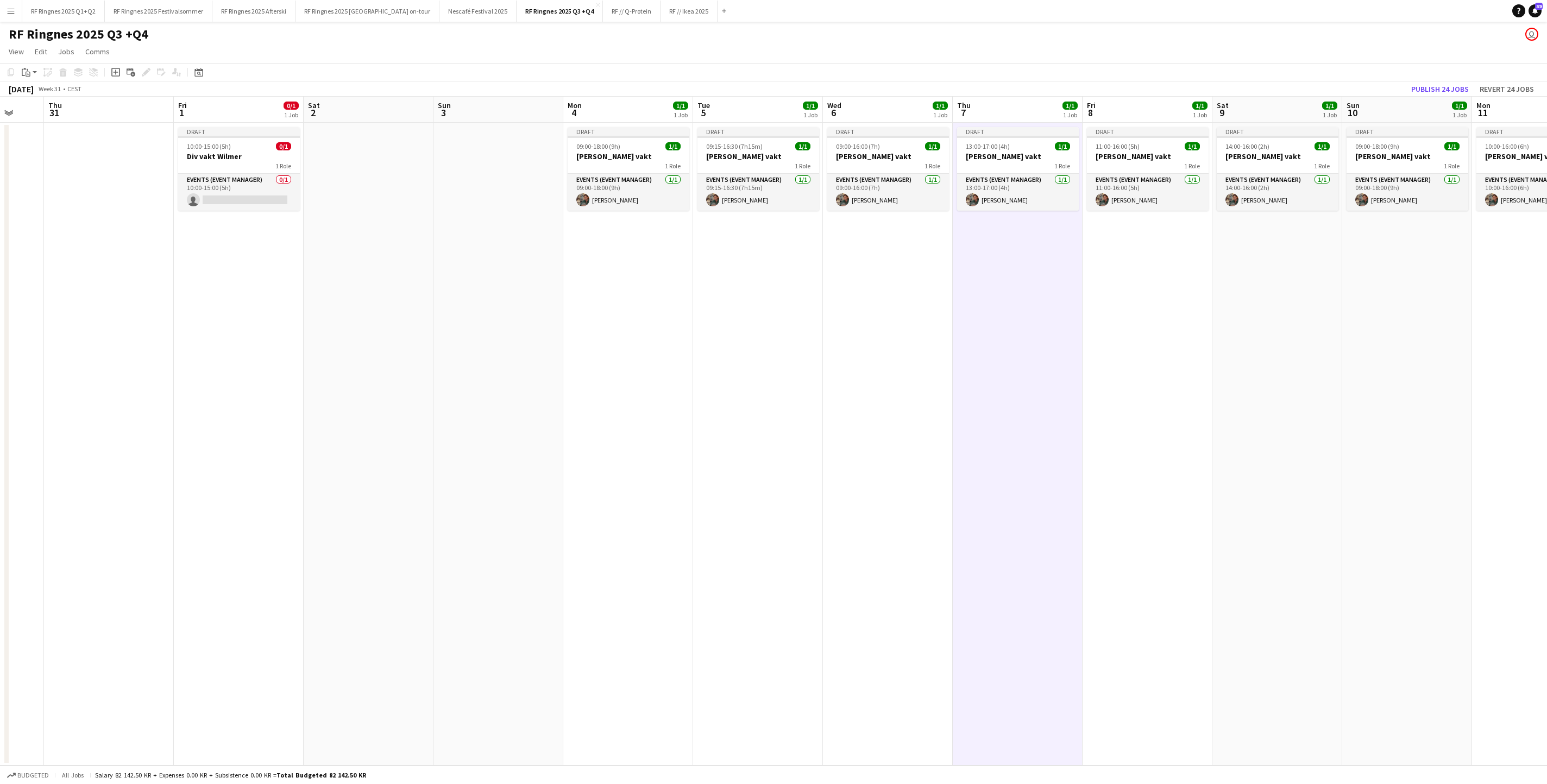
scroll to position [0, 248]
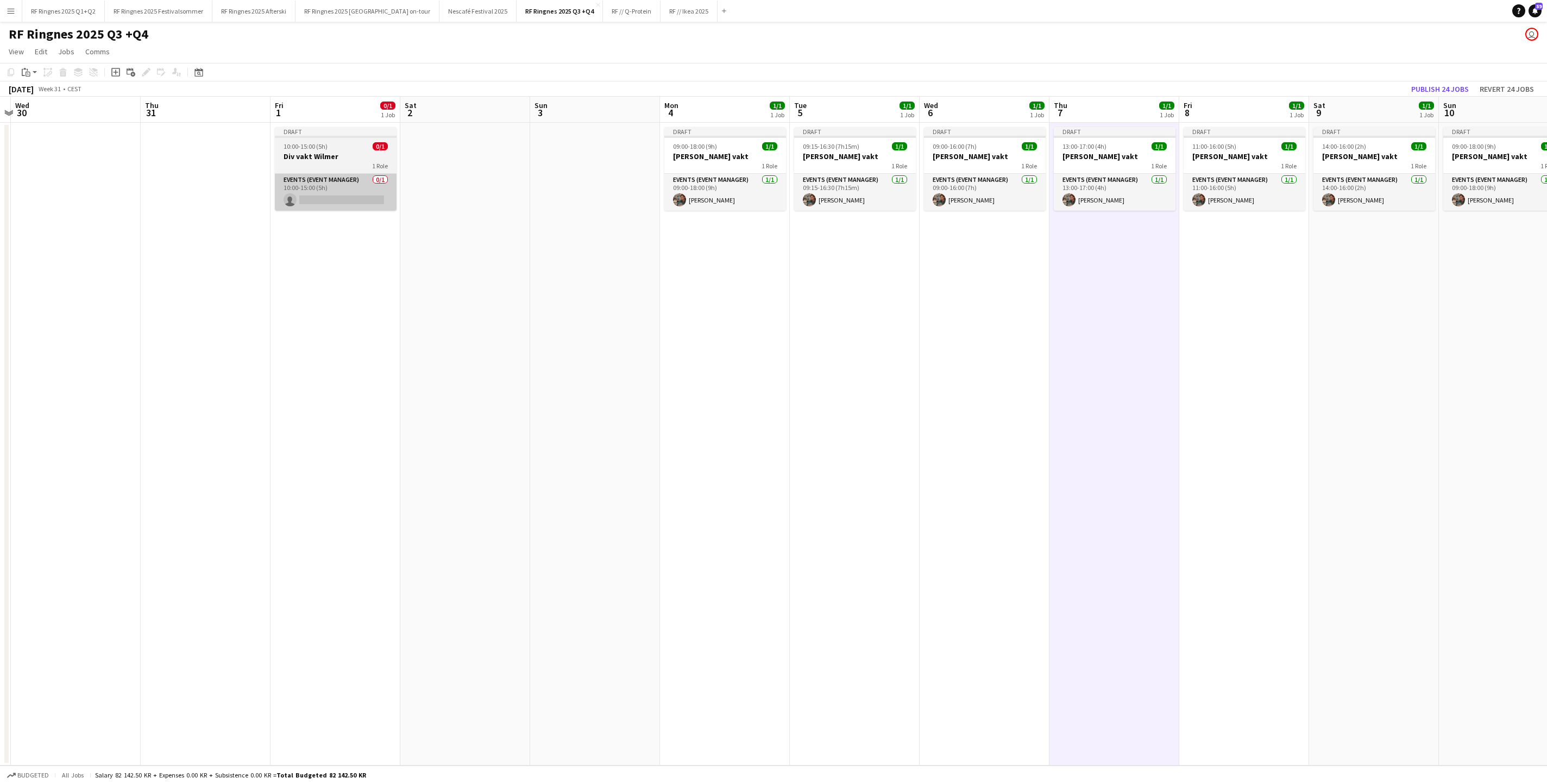
click at [345, 203] on app-card-role "Events (Event Manager) 0/1 10:00-15:00 (5h) single-neutral-actions" at bounding box center [336, 192] width 122 height 37
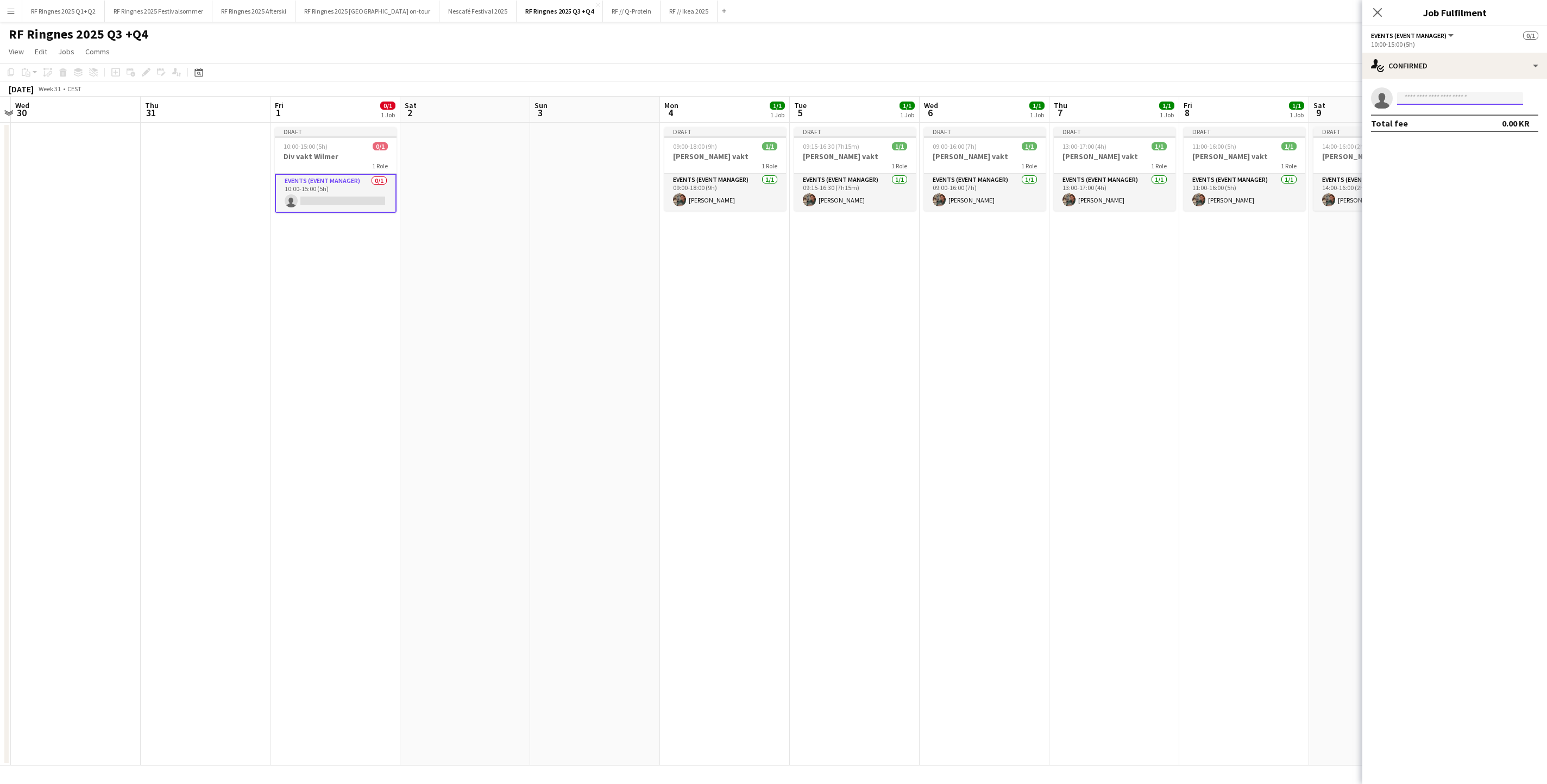
click at [1030, 96] on input at bounding box center [1459, 98] width 126 height 13
type input "******"
click at [1030, 133] on span "[PHONE_NUMBER]" at bounding box center [1459, 132] width 108 height 8
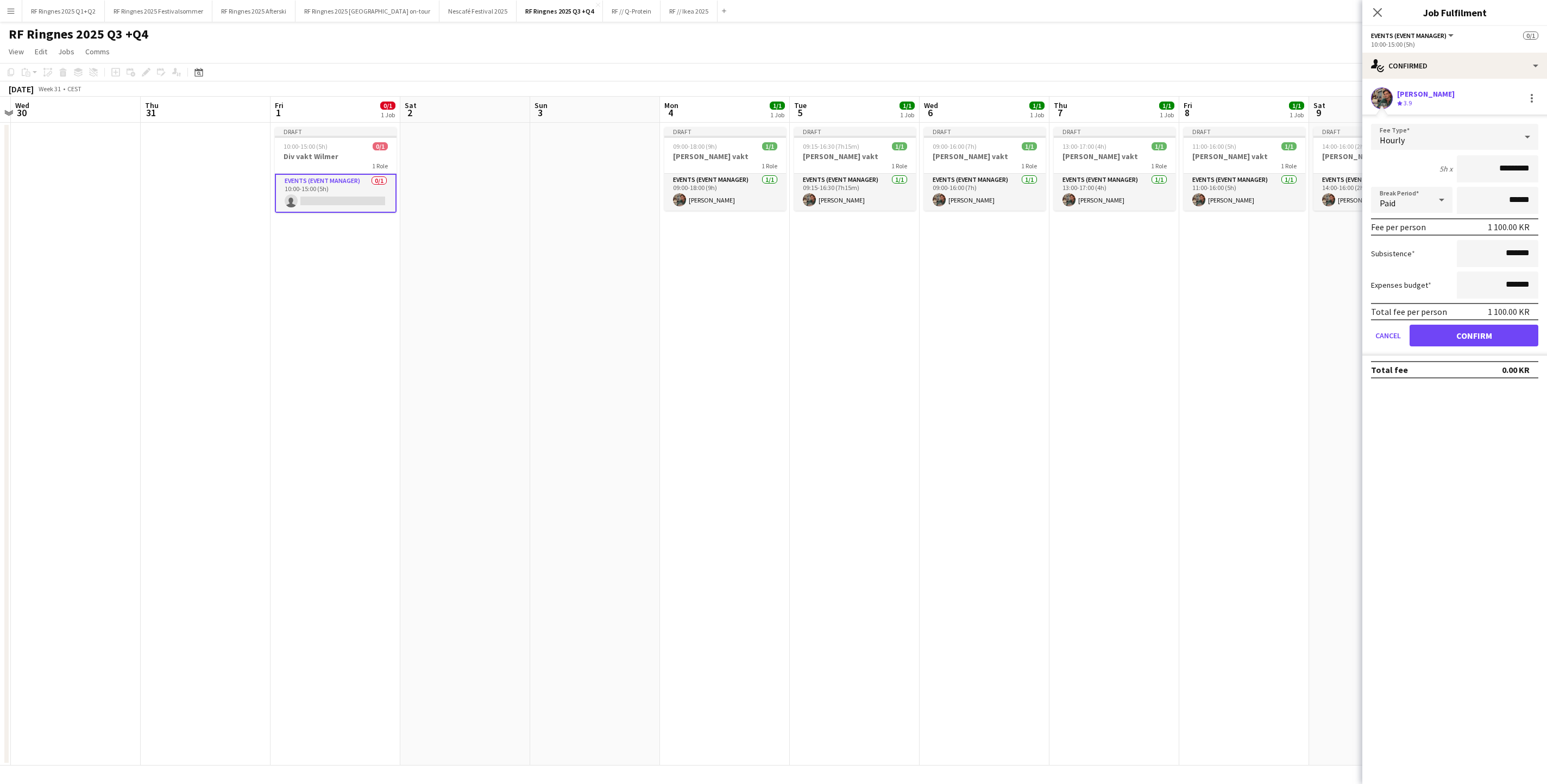
click at [1030, 329] on form "Fee Type Hourly 5h x ********* Break Period Paid ****** Fee per person 1 100.00…" at bounding box center [1454, 240] width 185 height 232
click at [1030, 341] on button "Confirm" at bounding box center [1474, 336] width 128 height 22
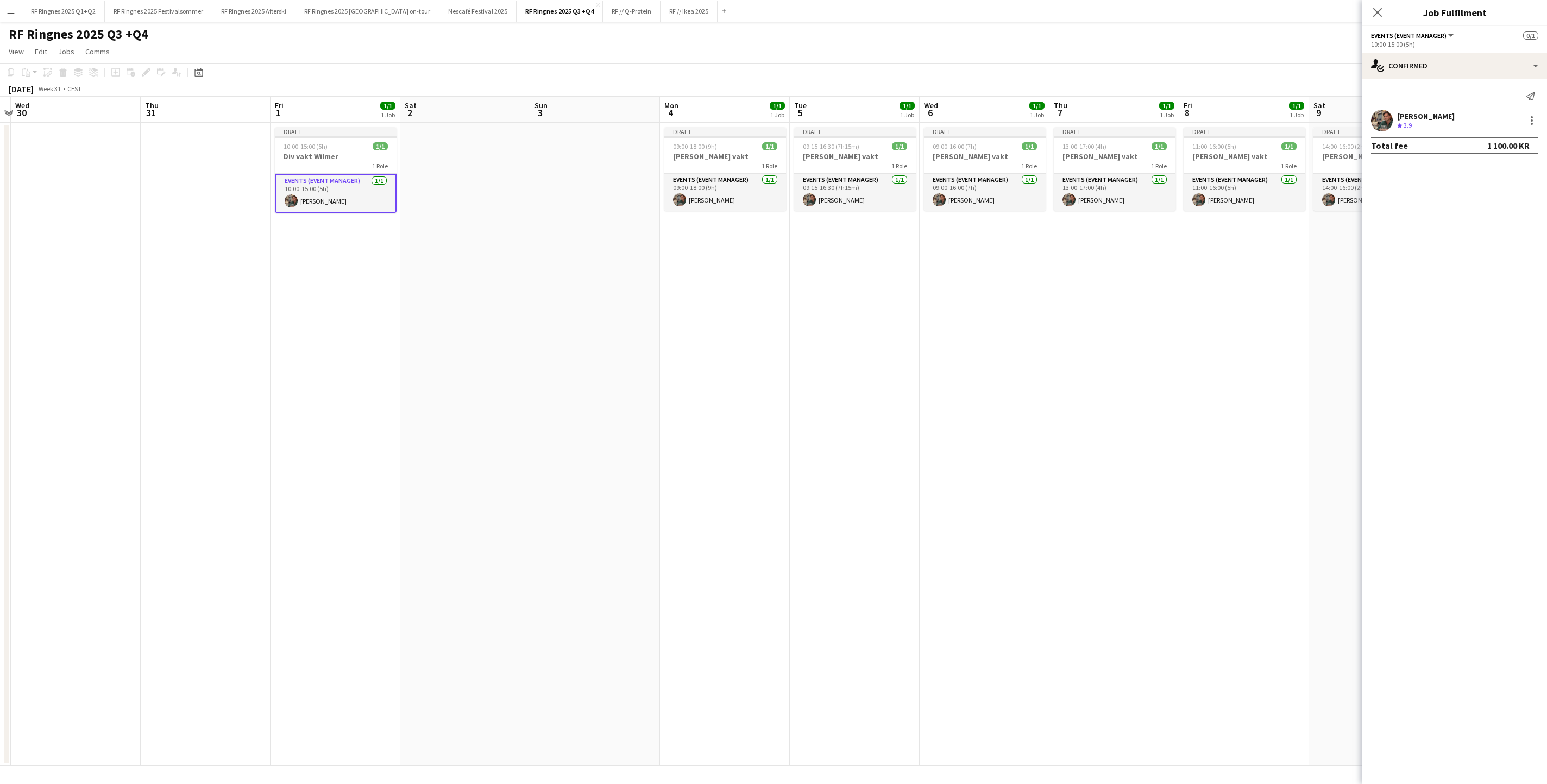
click at [859, 522] on app-date-cell "Draft 09:15-16:30 (7h15m) 1/1 [PERSON_NAME] vakt 1 Role Events (Event Manager) …" at bounding box center [854, 443] width 130 height 642
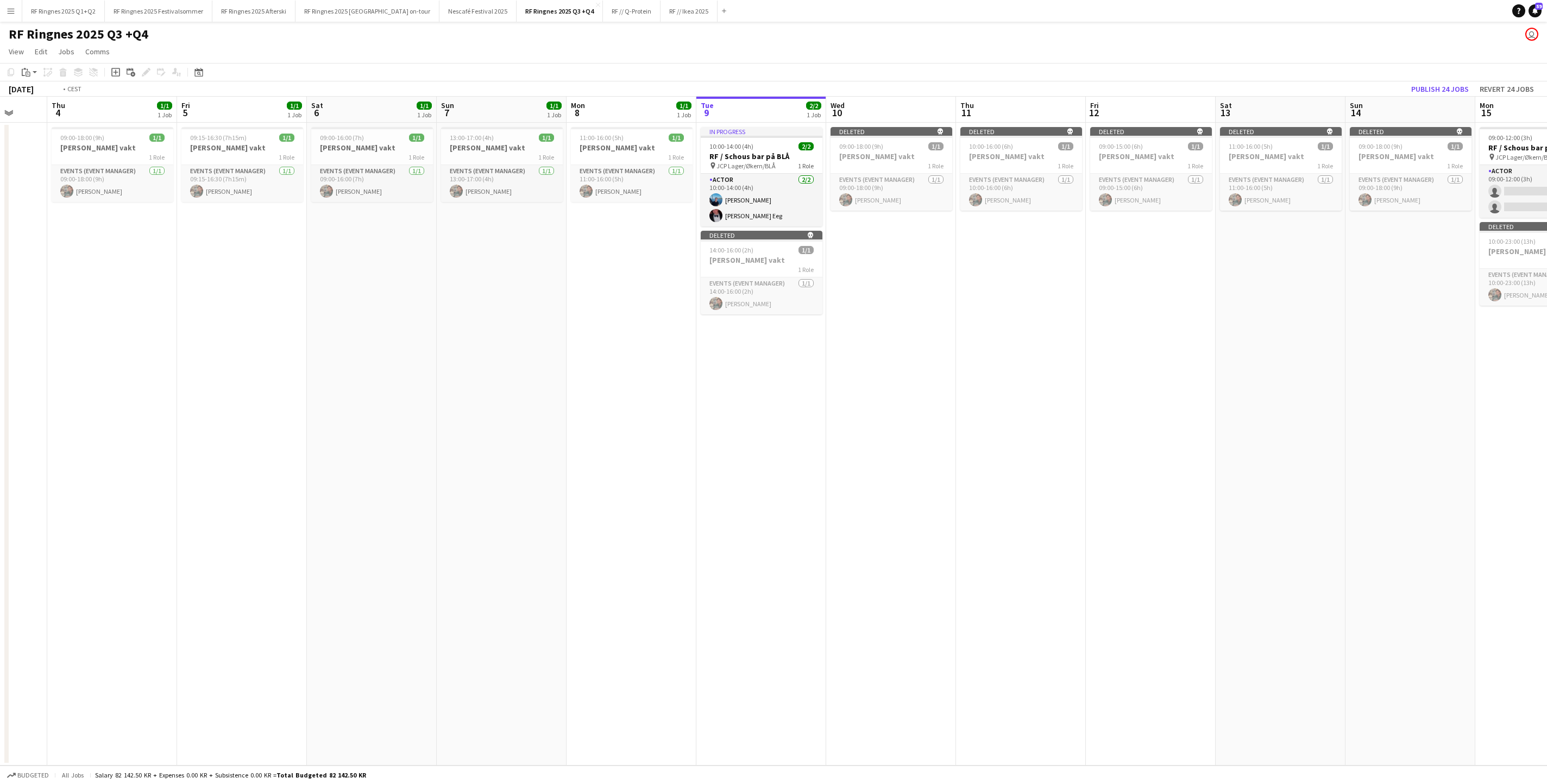
scroll to position [0, 270]
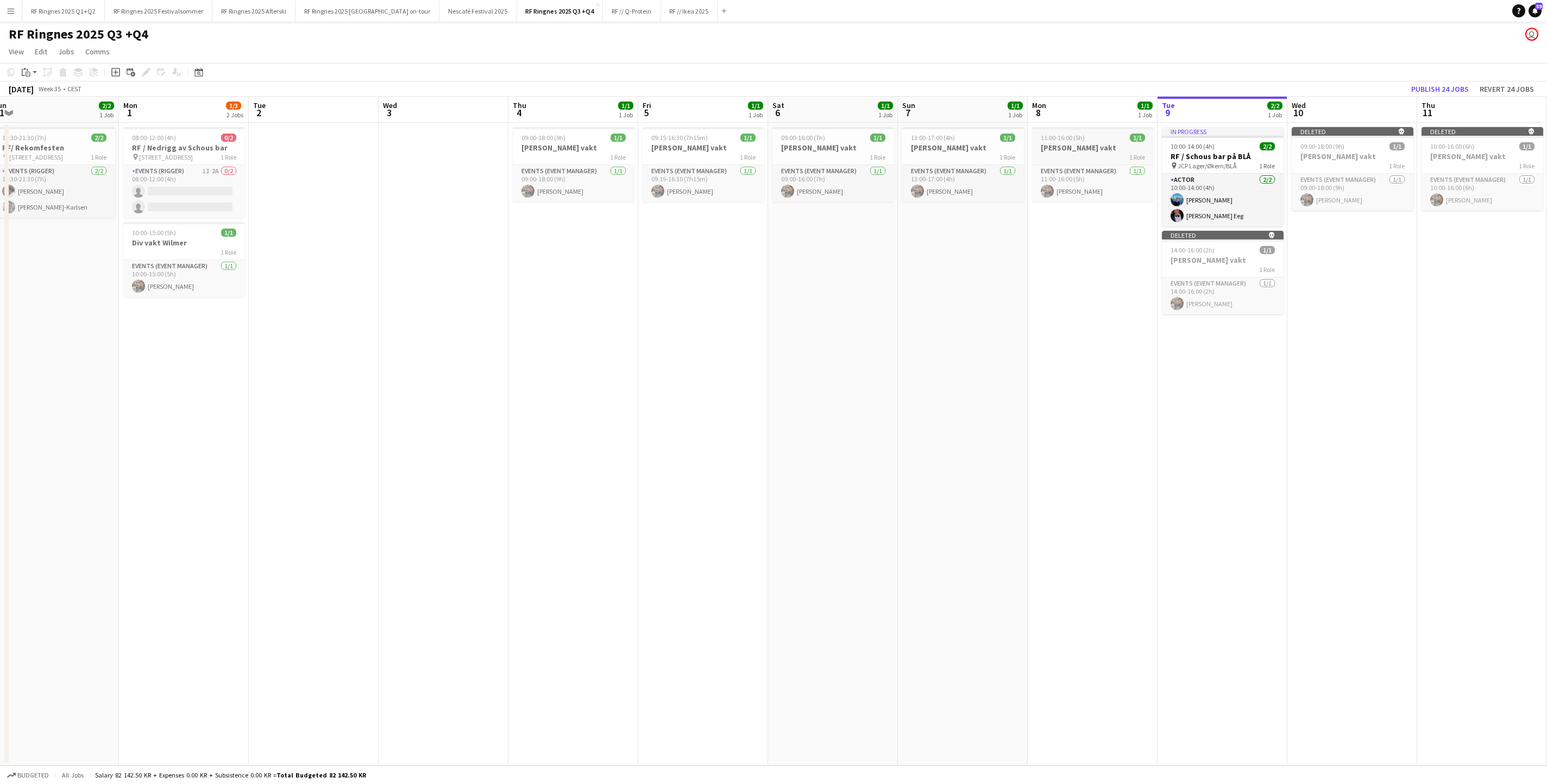
click at [1030, 158] on div "1 Role" at bounding box center [1093, 157] width 122 height 8
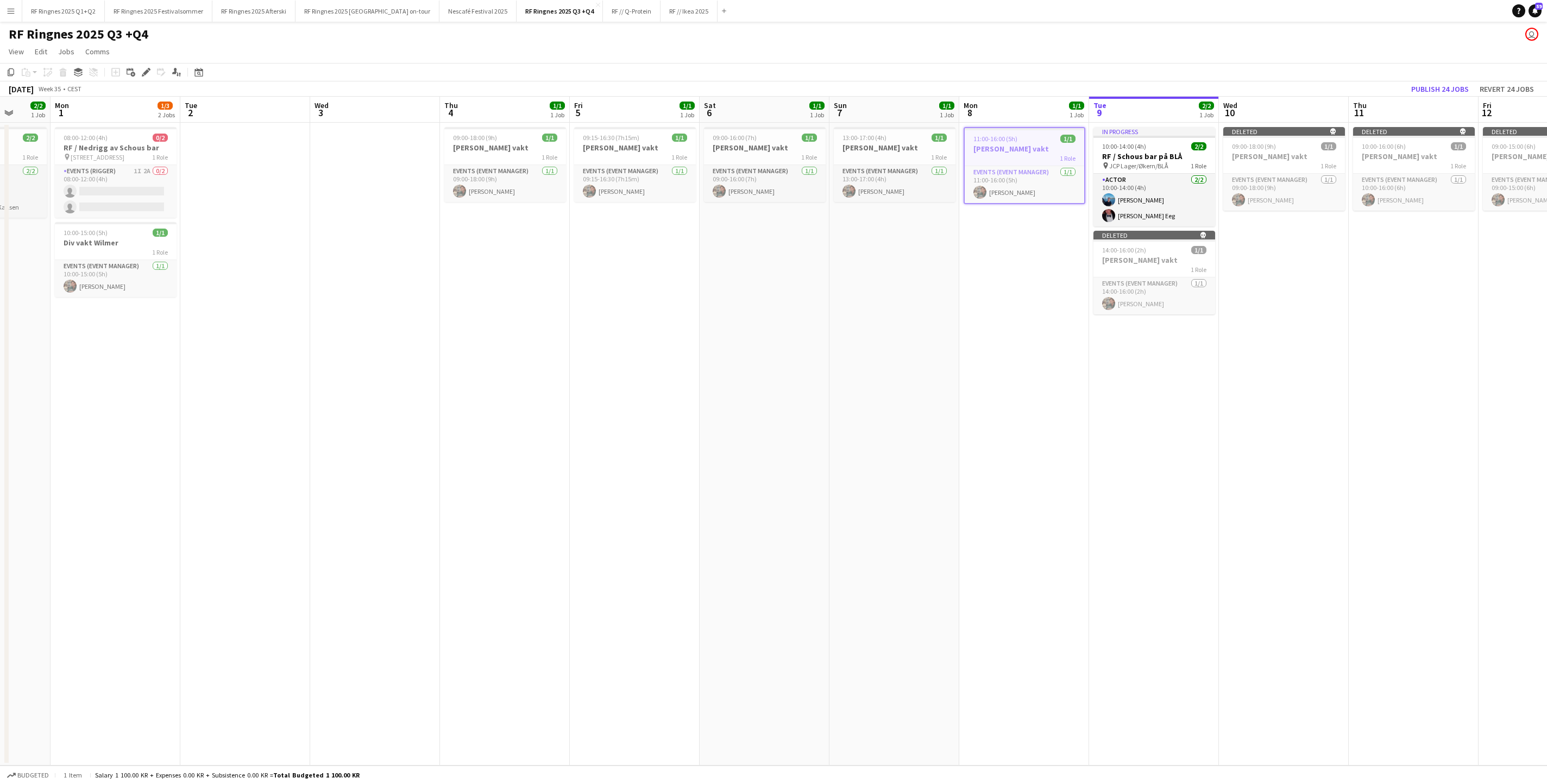
scroll to position [0, 340]
click at [875, 164] on app-job-card "13:00-17:00 (4h) 1/1 [PERSON_NAME] vakt 1 Role Events (Event Manager) [DATE] 13…" at bounding box center [894, 164] width 122 height 75
click at [731, 160] on div "1 Role" at bounding box center [763, 157] width 122 height 8
click at [608, 149] on h3 "[PERSON_NAME] vakt" at bounding box center [633, 147] width 122 height 10
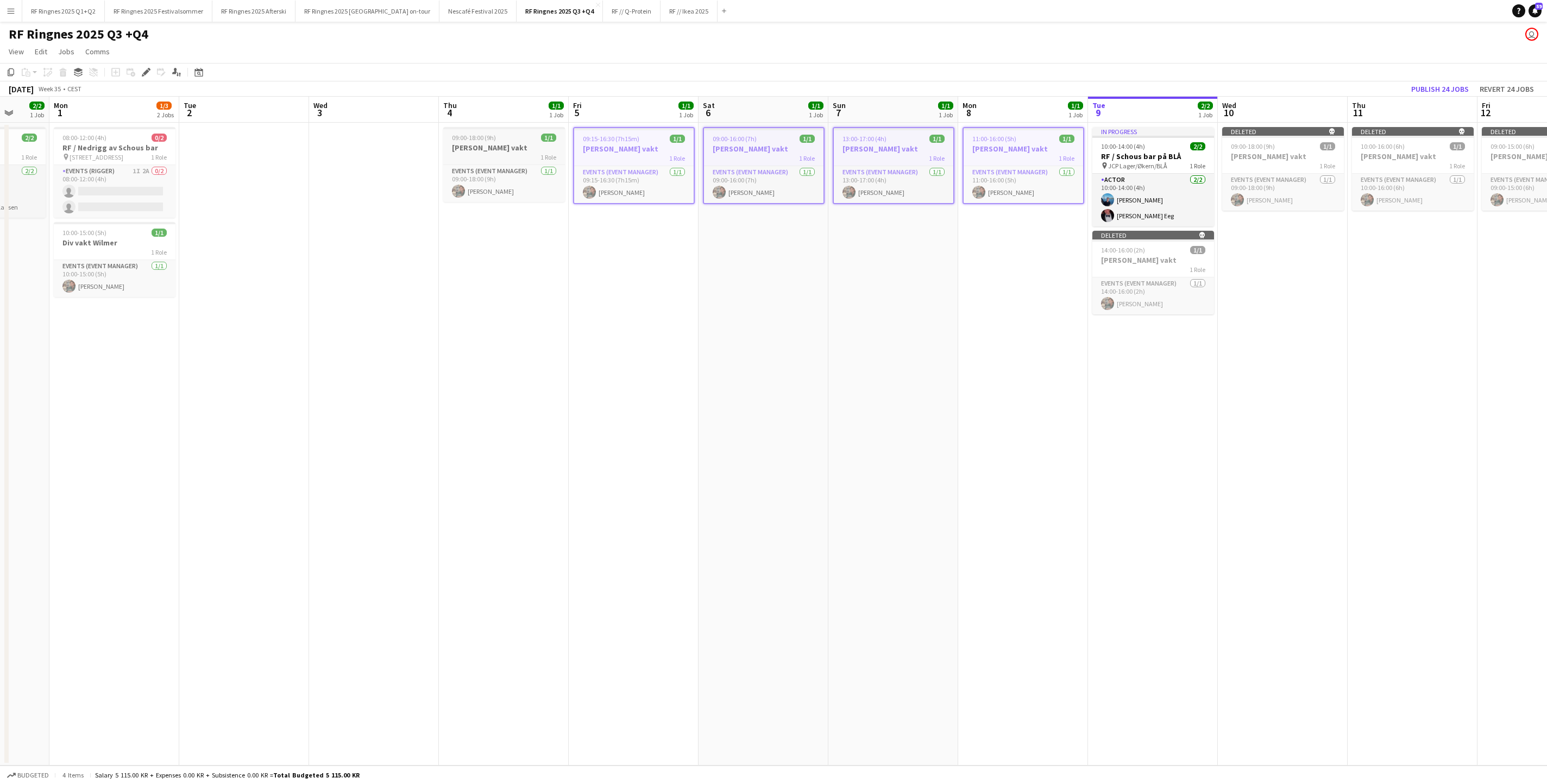
click at [508, 152] on h3 "[PERSON_NAME] vakt" at bounding box center [504, 147] width 122 height 10
click at [148, 74] on icon at bounding box center [145, 72] width 6 height 6
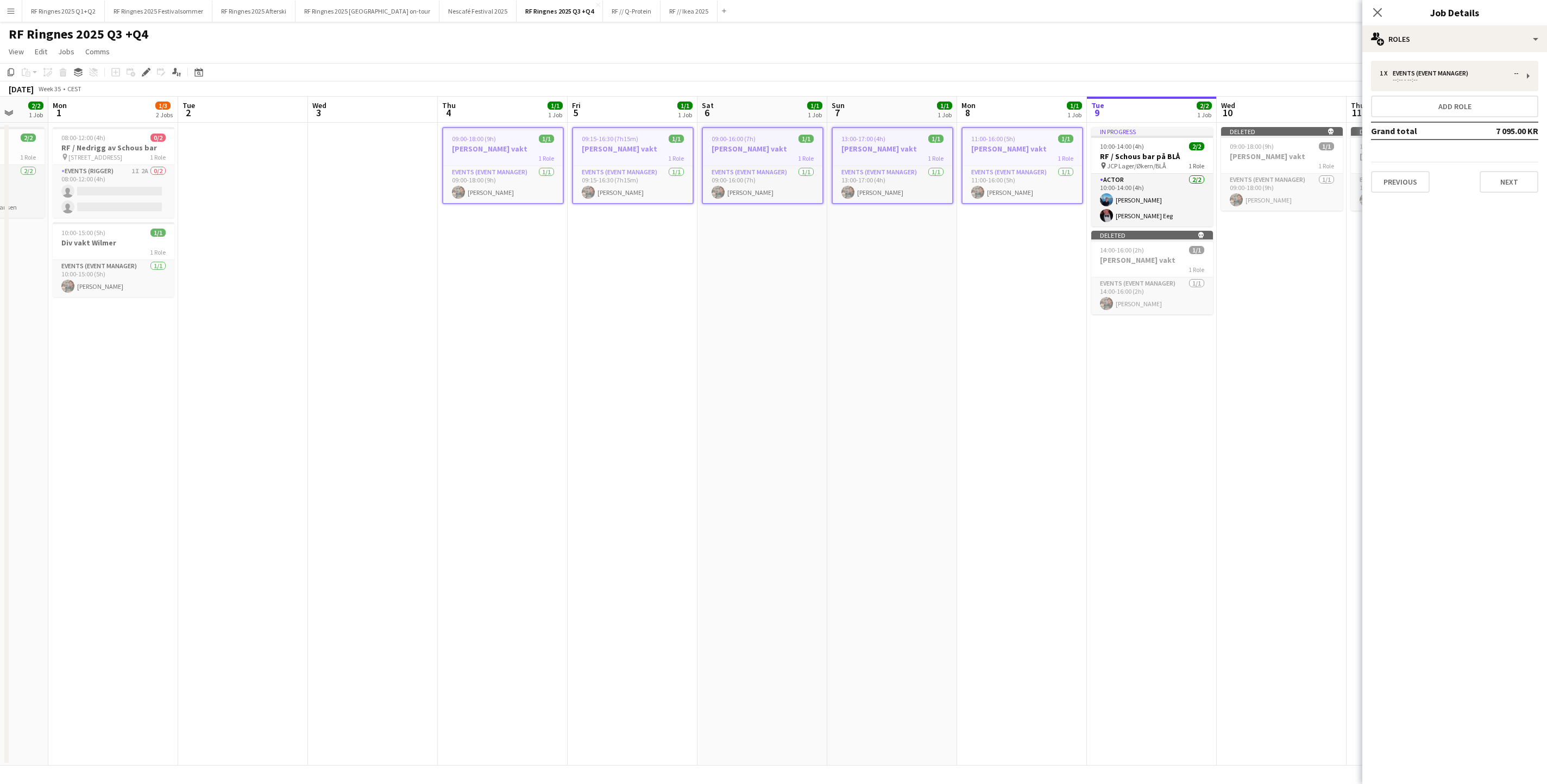
click at [1030, 318] on app-date-cell "11:00-16:00 (5h) 1/1 [PERSON_NAME] vakt 1 Role Events (Event Manager) [DATE] 11…" at bounding box center [1022, 443] width 130 height 642
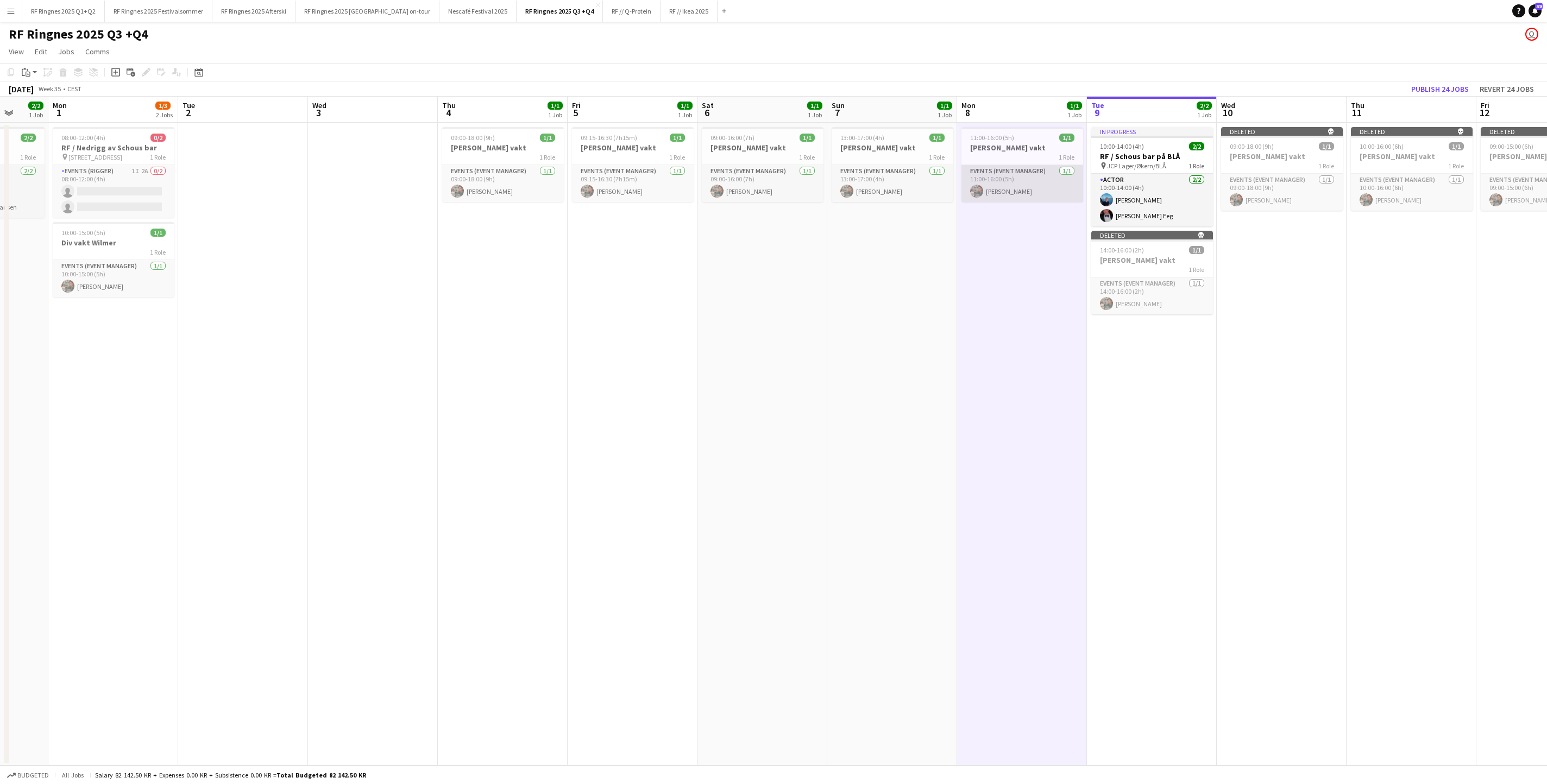
click at [1028, 185] on app-card-role "Events (Event Manager) [DATE] 11:00-16:00 (5h) [PERSON_NAME]" at bounding box center [1022, 183] width 122 height 37
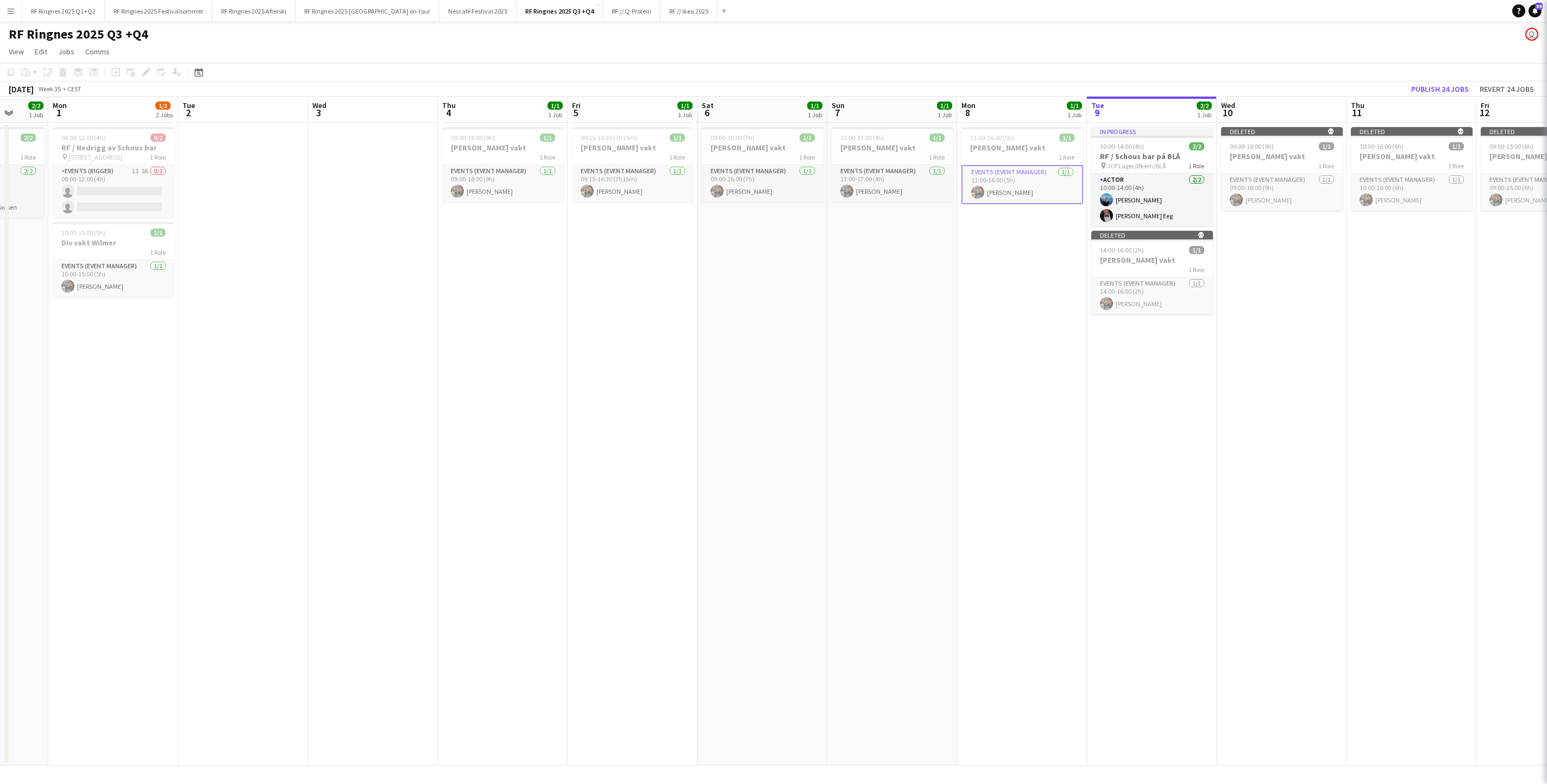
scroll to position [0, 342]
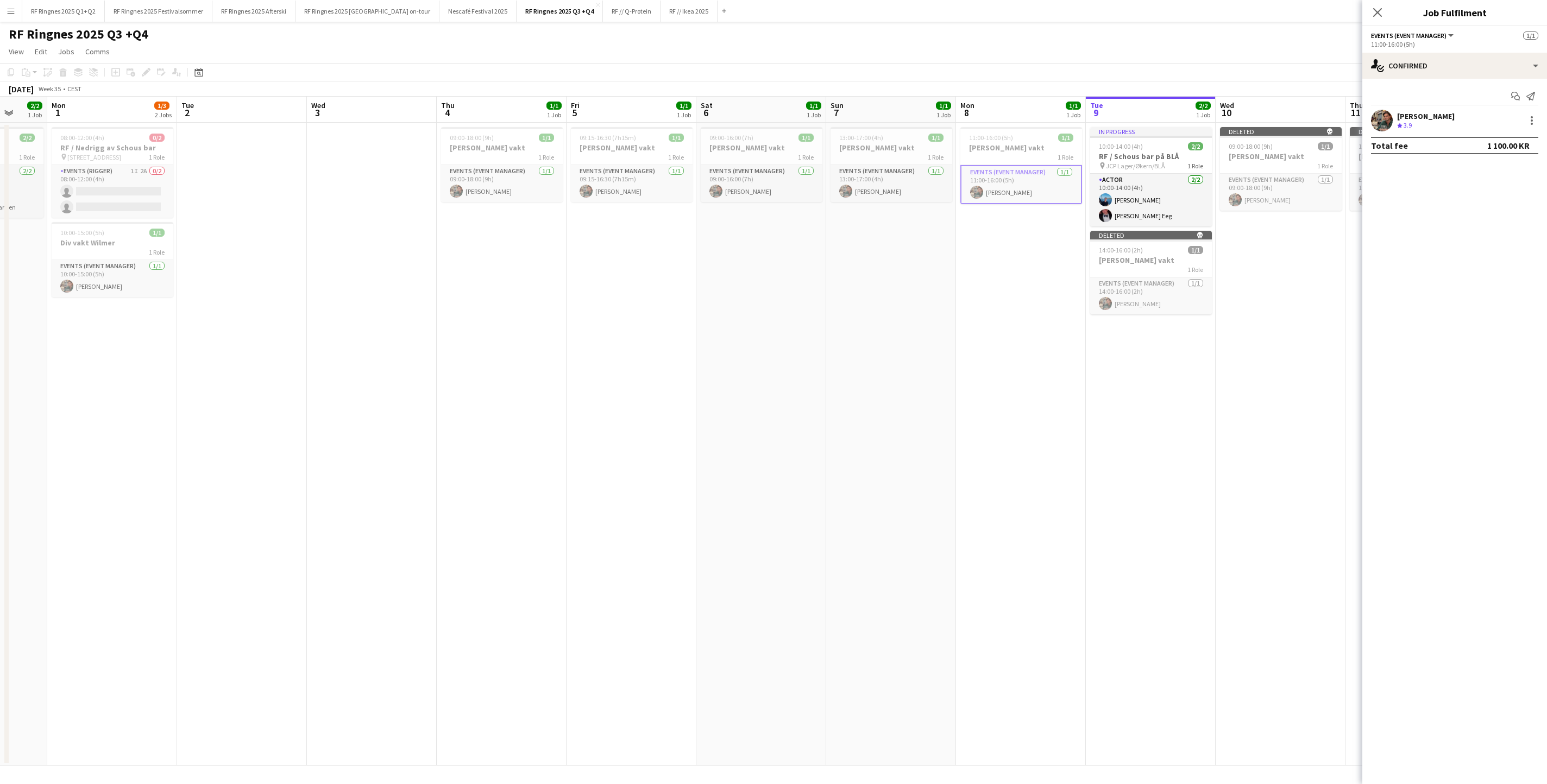
click at [1030, 122] on div at bounding box center [1530, 121] width 15 height 13
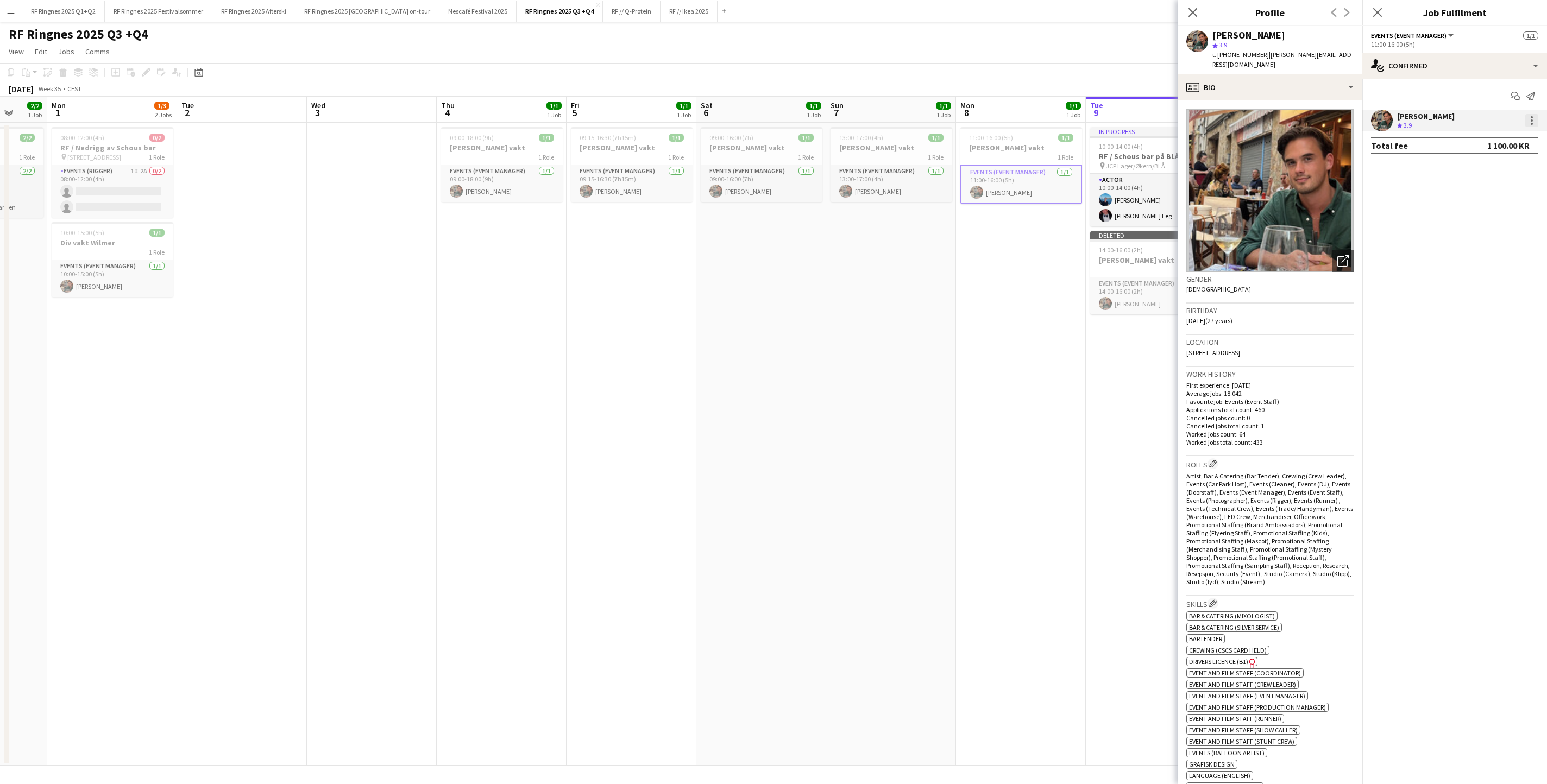
click at [1030, 124] on div at bounding box center [1531, 121] width 13 height 13
click at [1030, 242] on span "Remove" at bounding box center [1478, 247] width 33 height 9
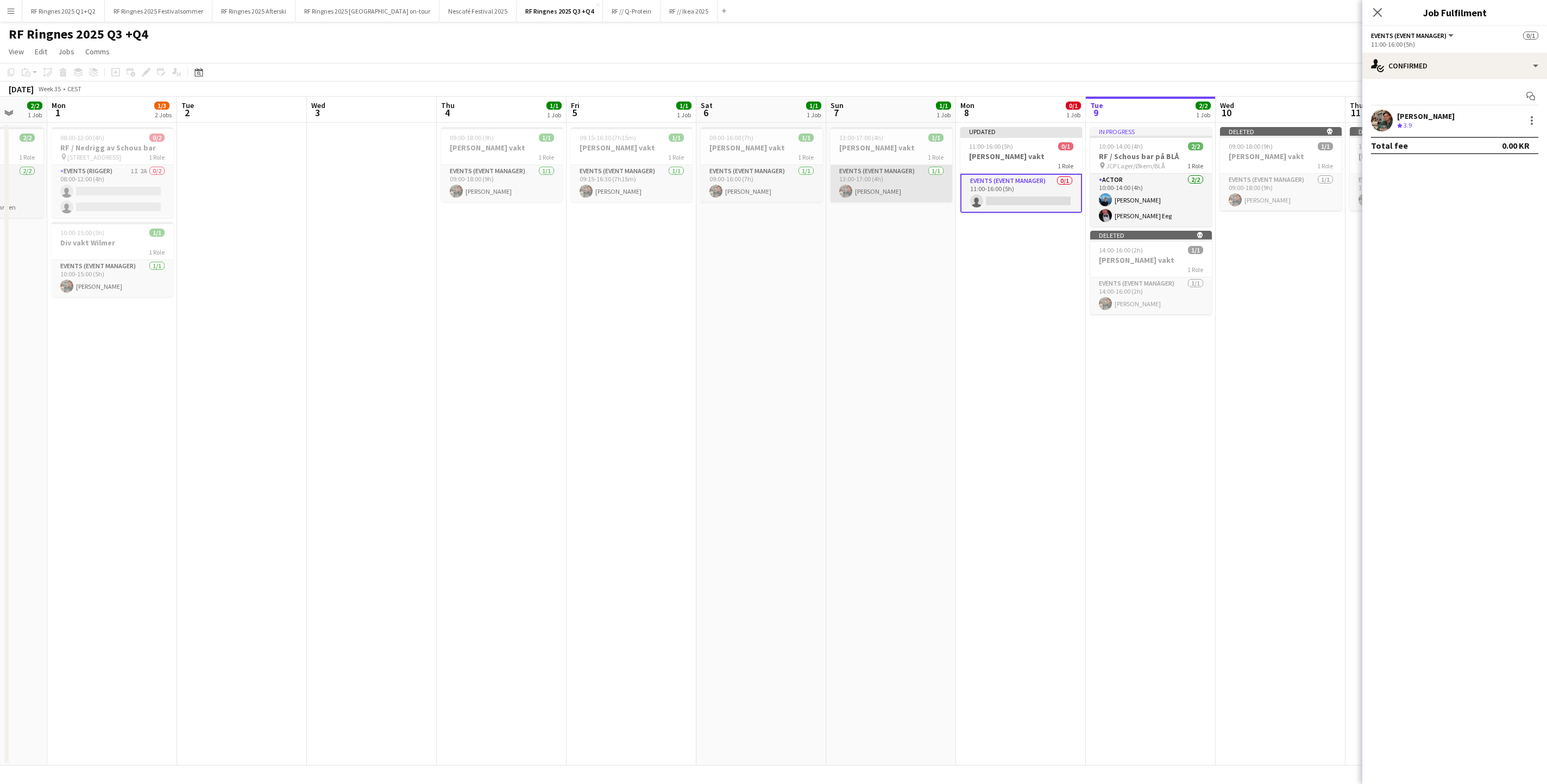
click at [892, 194] on app-card-role "Events (Event Manager) [DATE] 13:00-17:00 (4h) [PERSON_NAME]" at bounding box center [891, 183] width 122 height 37
click at [1030, 119] on div at bounding box center [1531, 121] width 13 height 13
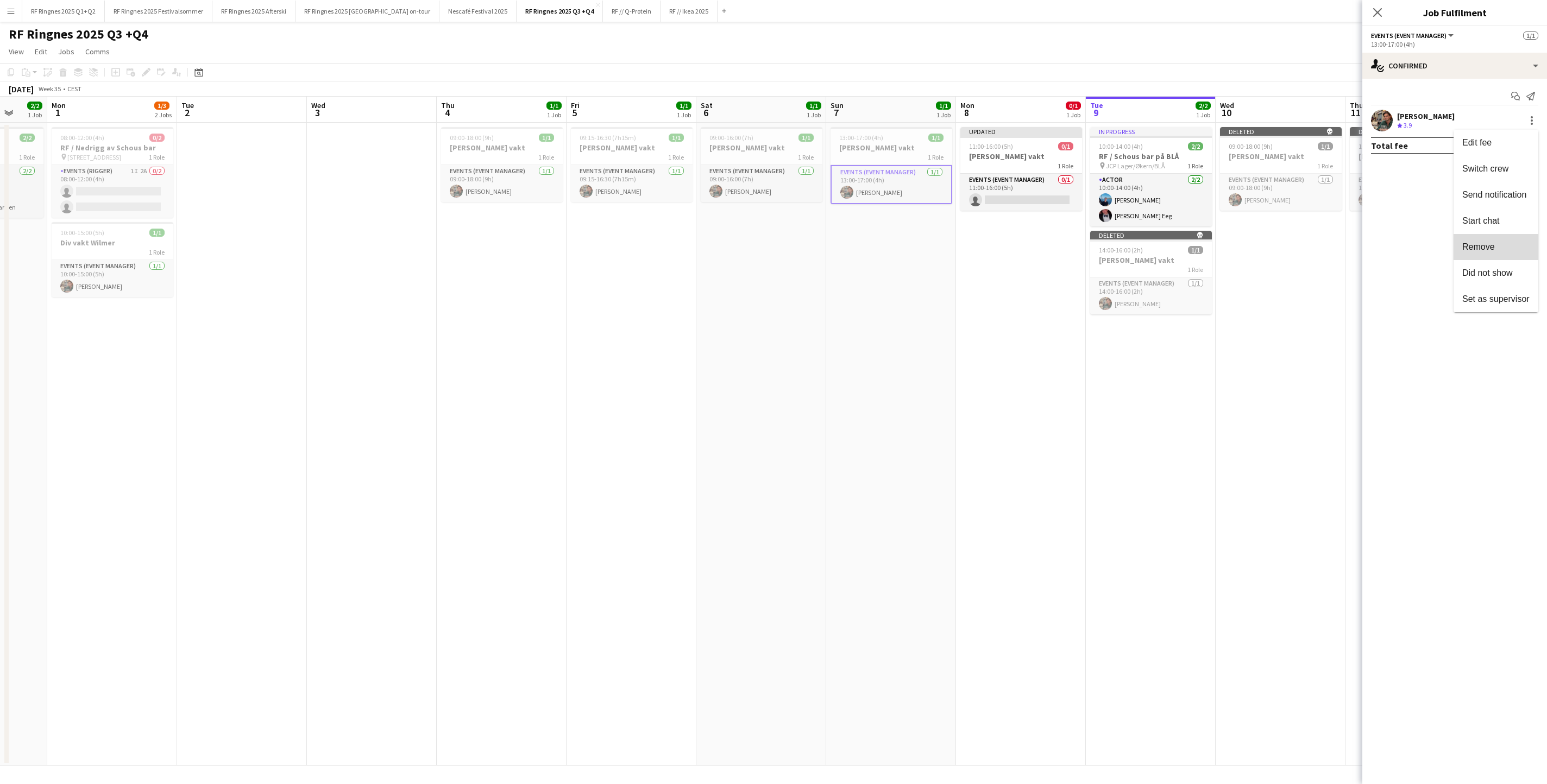
click at [1030, 247] on span "Remove" at bounding box center [1478, 247] width 33 height 9
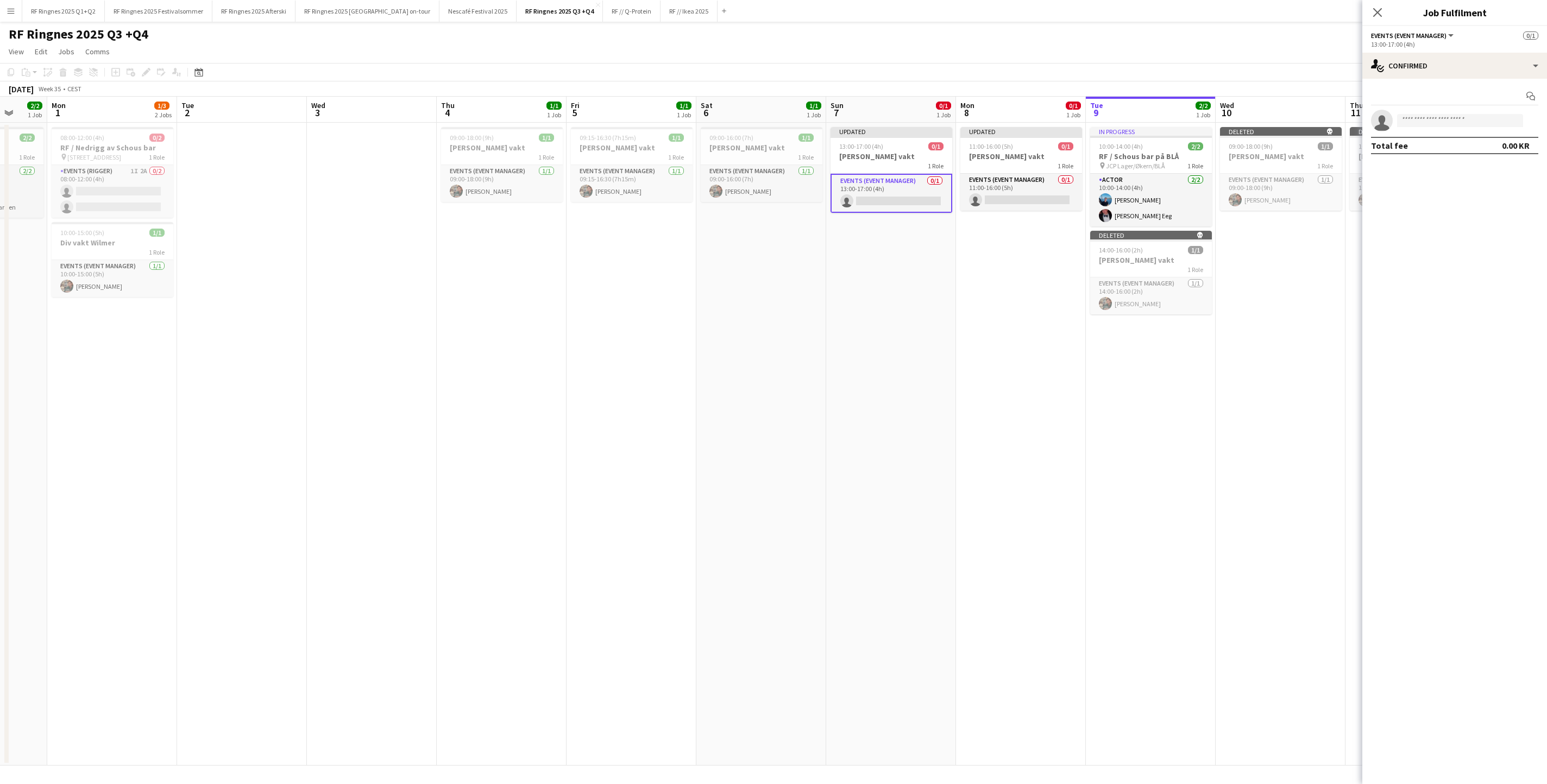
click at [731, 205] on app-date-cell "09:00-16:00 (7h) 1/1 [PERSON_NAME] vakt 1 Role Events (Event Manager) [DATE] 09…" at bounding box center [761, 443] width 130 height 642
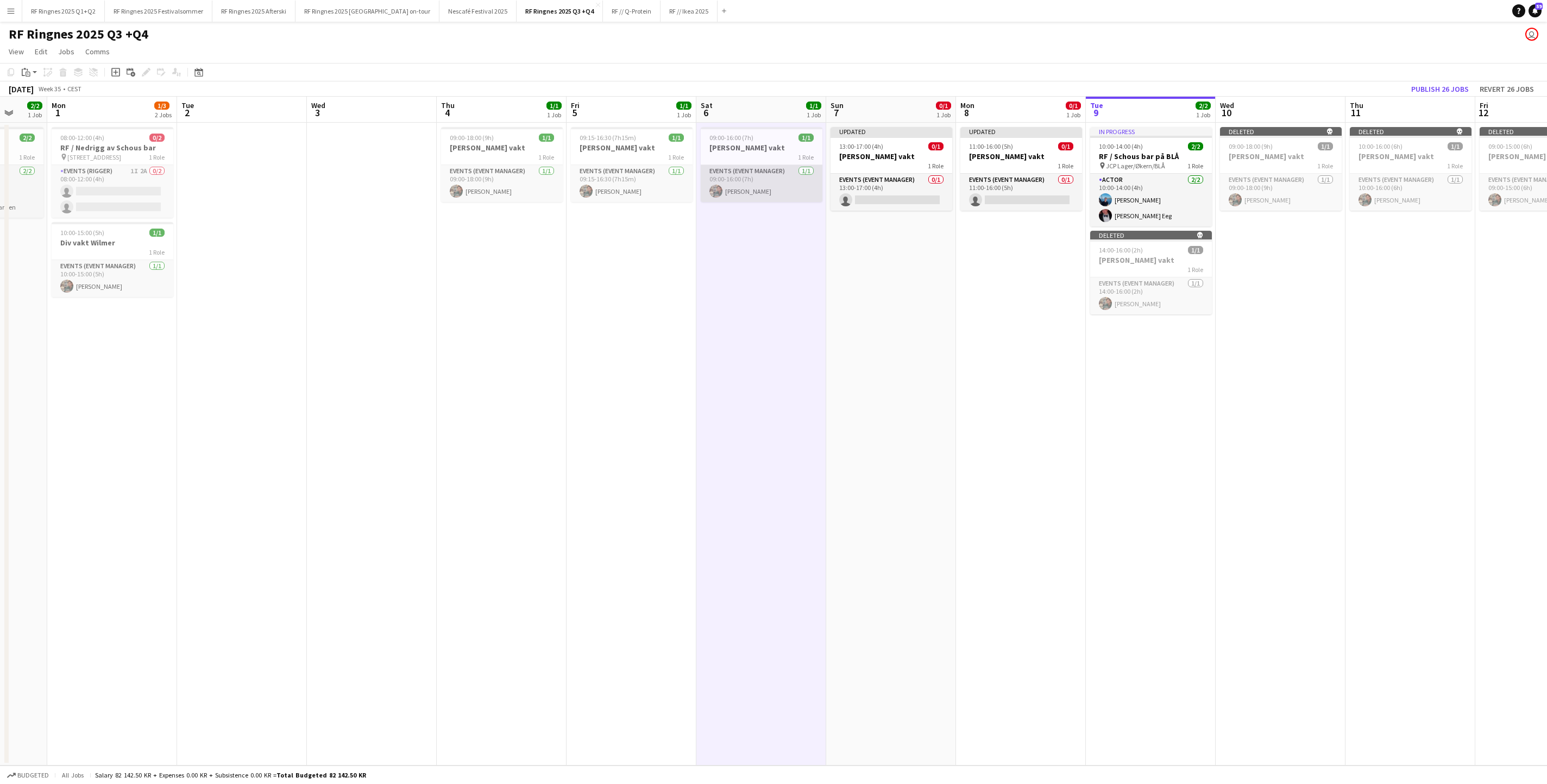
click at [746, 187] on app-card-role "Events (Event Manager) [DATE] 09:00-16:00 (7h) [PERSON_NAME]" at bounding box center [761, 183] width 122 height 37
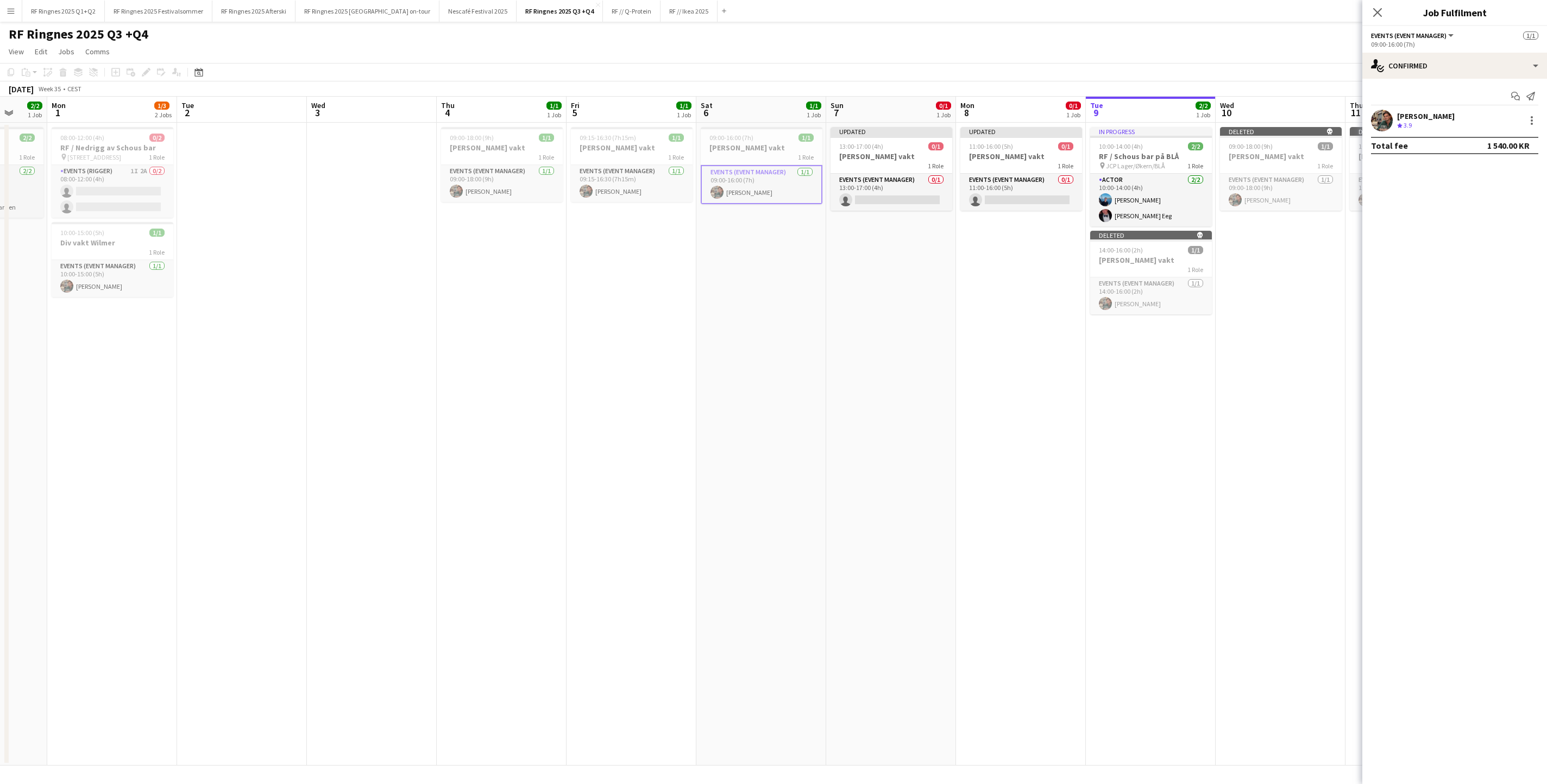
click at [1030, 124] on div at bounding box center [1530, 121] width 15 height 13
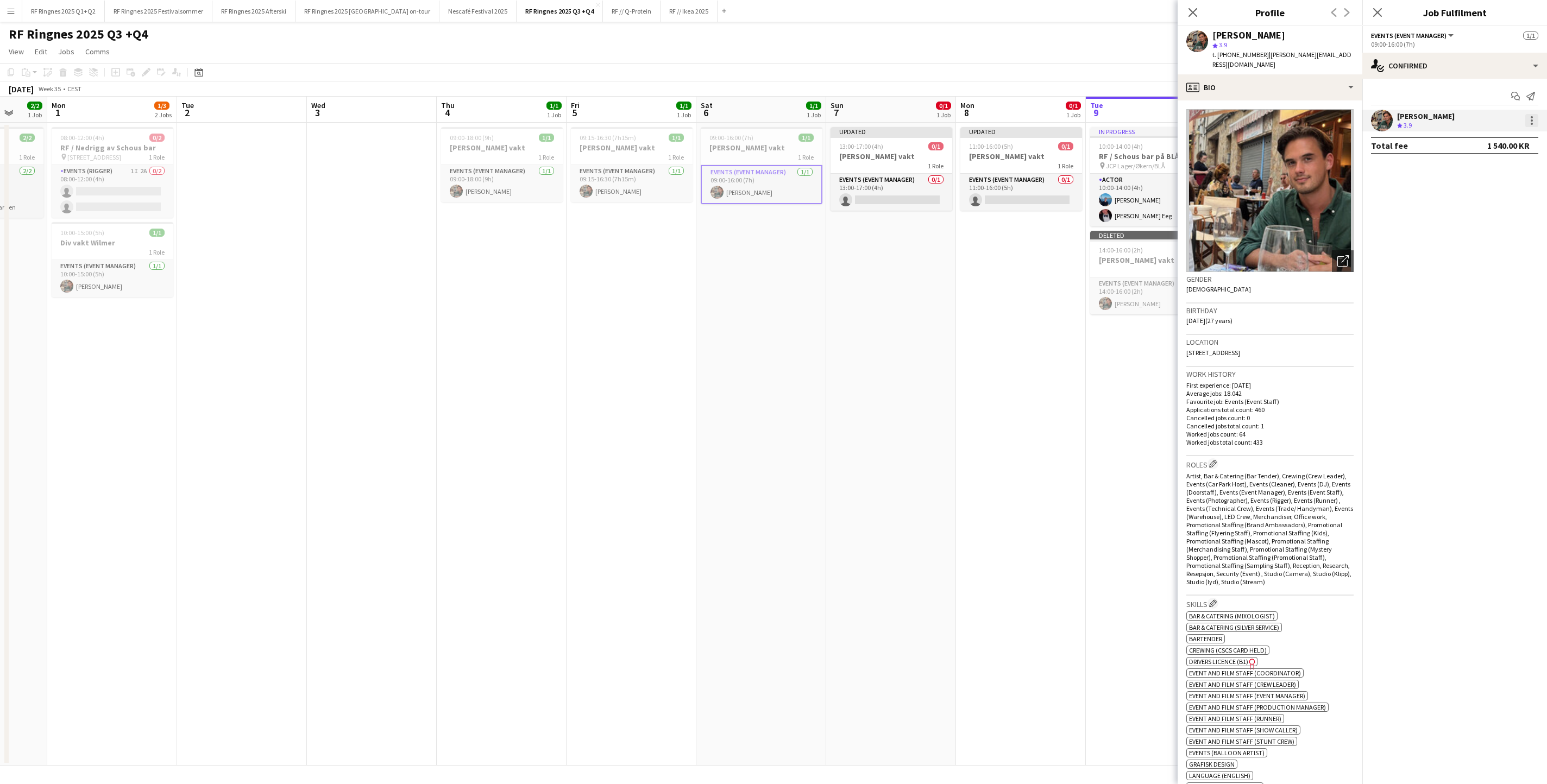
click at [1030, 126] on div at bounding box center [1531, 121] width 13 height 13
click at [1030, 247] on span "Remove" at bounding box center [1478, 247] width 33 height 9
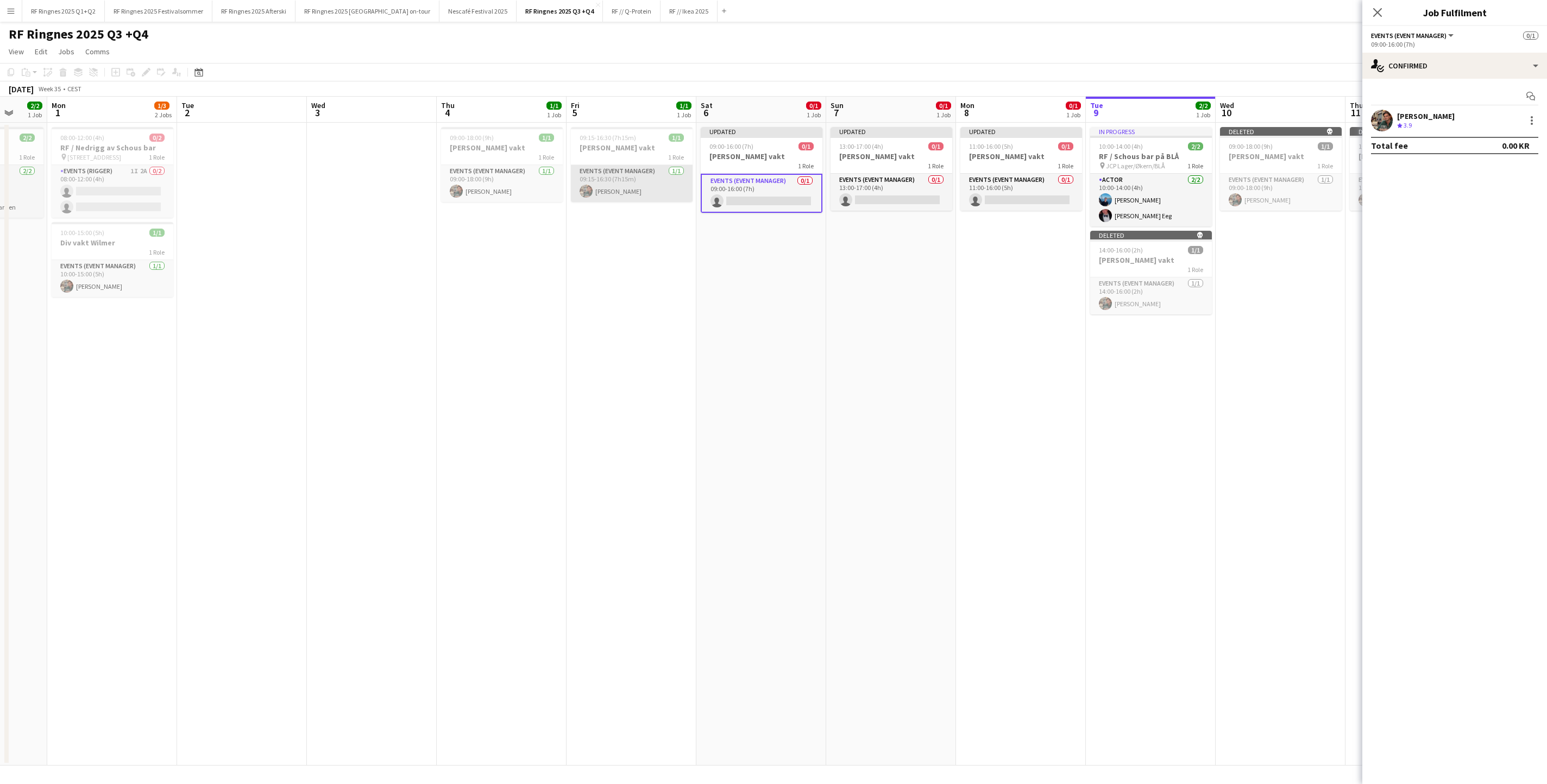
click at [644, 186] on app-card-role "Events (Event Manager) [DATE] 09:15-16:30 (7h15m) [PERSON_NAME]" at bounding box center [632, 183] width 122 height 37
click at [1030, 124] on div at bounding box center [1531, 121] width 13 height 13
click at [1030, 244] on span "Remove" at bounding box center [1478, 247] width 33 height 9
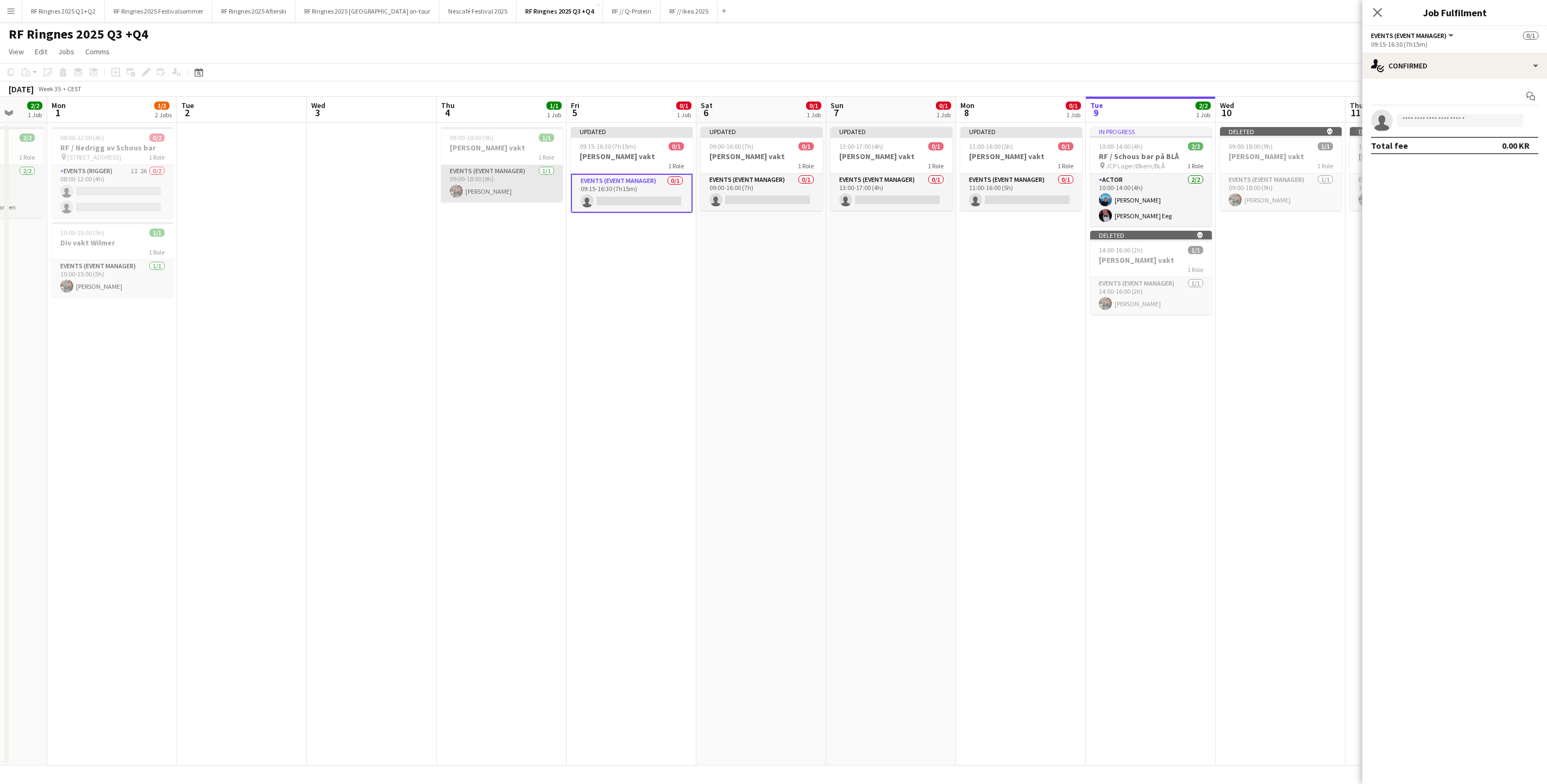
click at [518, 187] on app-card-role "Events (Event Manager) [DATE] 09:00-18:00 (9h) [PERSON_NAME]" at bounding box center [502, 183] width 122 height 37
click at [1030, 125] on div at bounding box center [1531, 121] width 13 height 13
click at [1030, 245] on span "Remove" at bounding box center [1478, 247] width 33 height 9
click at [910, 415] on app-date-cell "Updated 13:00-17:00 (4h) 0/1 [PERSON_NAME] vakt 1 Role Events (Event Manager) 0…" at bounding box center [890, 443] width 130 height 642
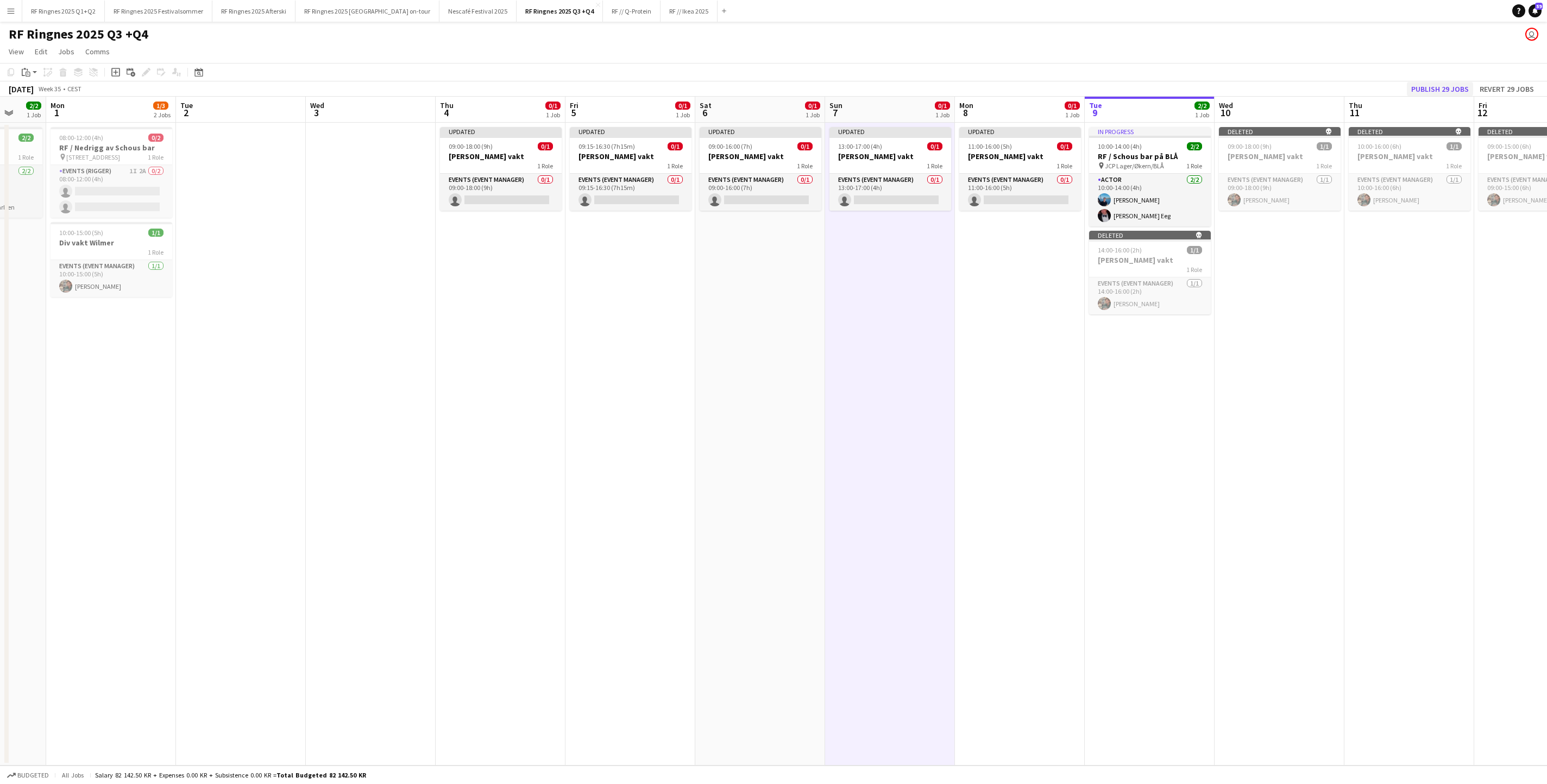
click at [1030, 87] on button "Publish 29 jobs" at bounding box center [1439, 88] width 66 height 14
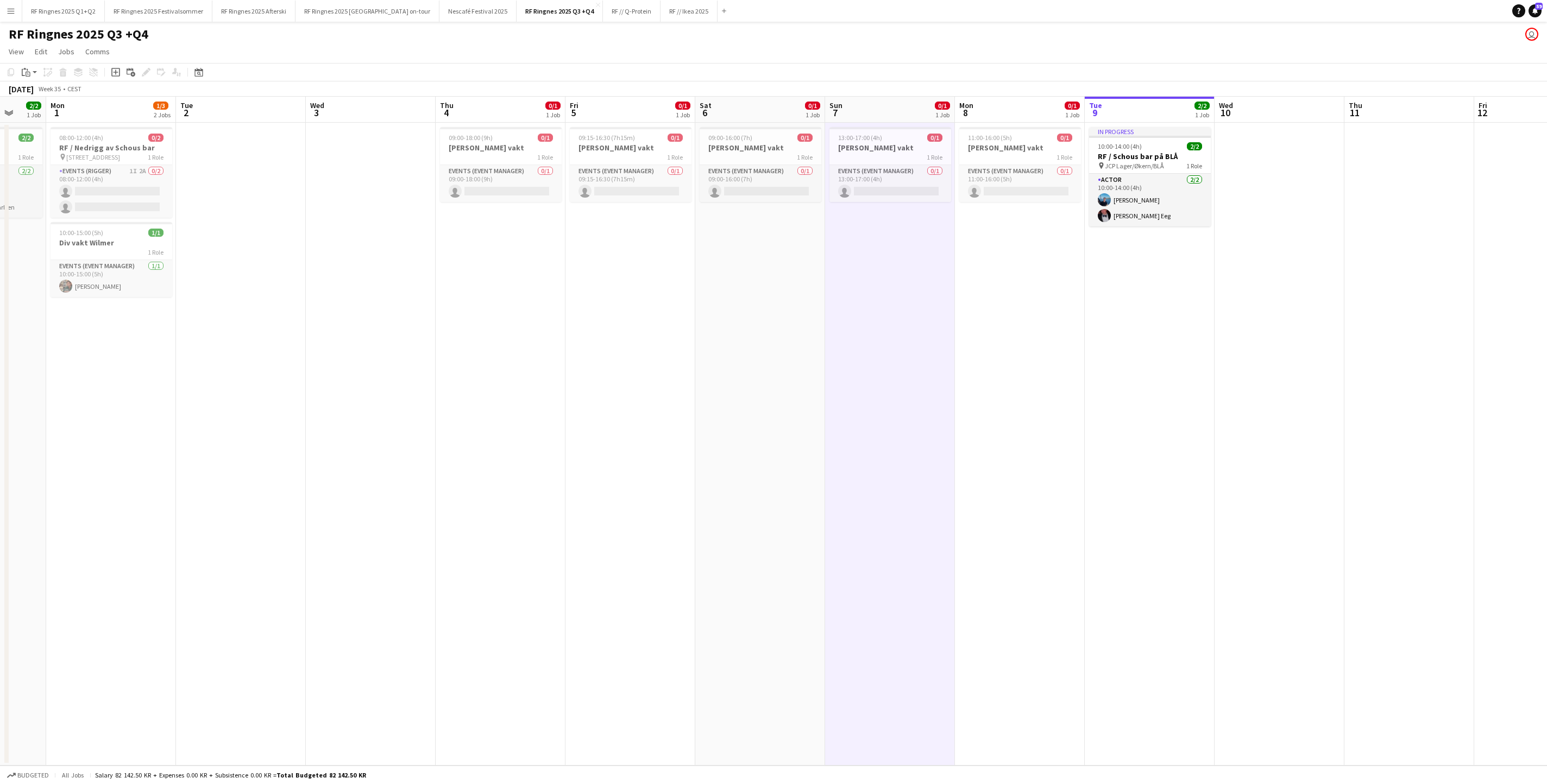
click at [11, 11] on app-icon "Menu" at bounding box center [11, 11] width 8 height 8
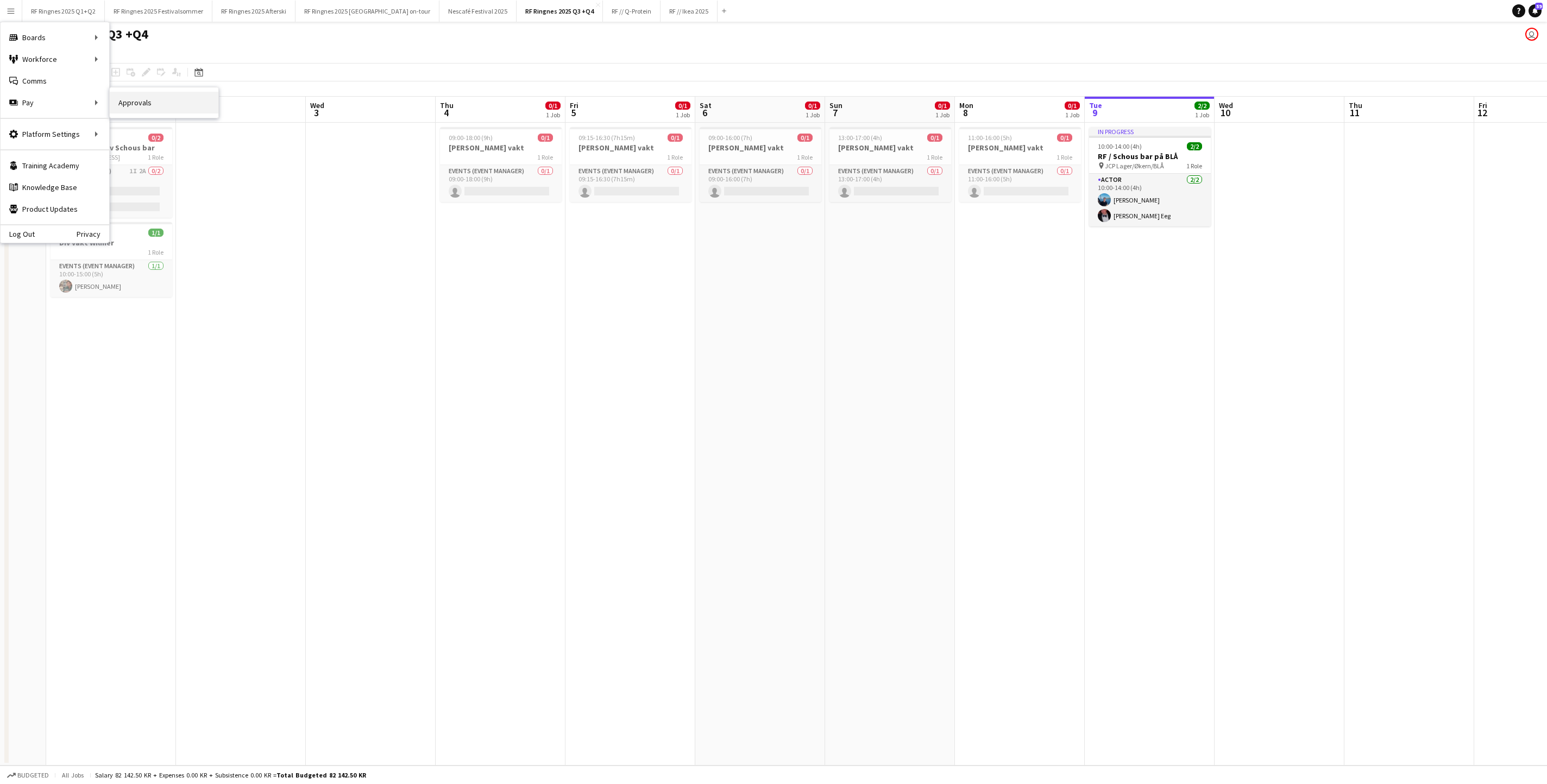
click at [186, 99] on link "Approvals" at bounding box center [164, 102] width 108 height 22
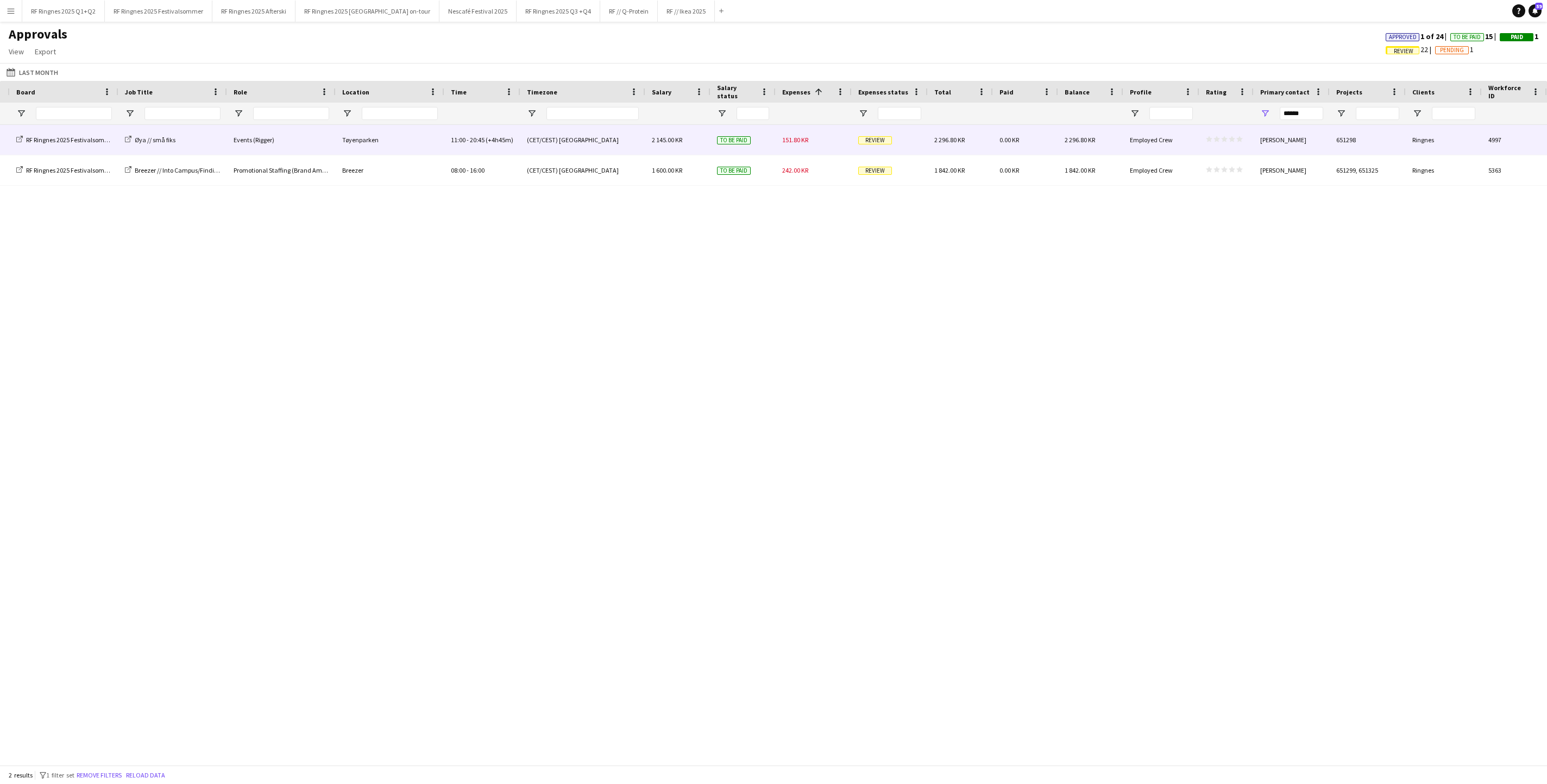
click at [899, 149] on div "Review" at bounding box center [889, 140] width 76 height 30
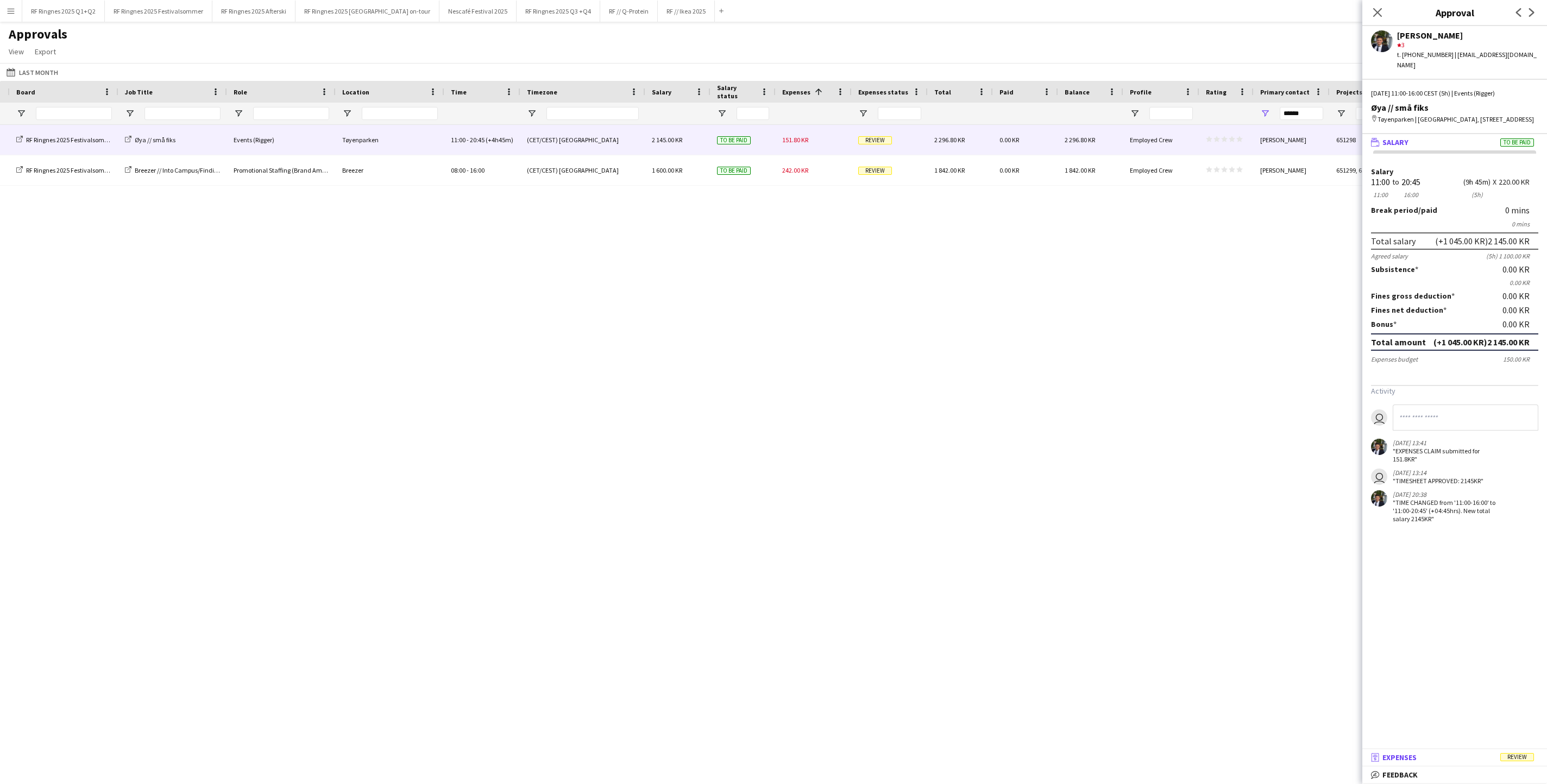
click at [1030, 522] on mat-panel-title "receipt Expenses Review" at bounding box center [1452, 757] width 180 height 10
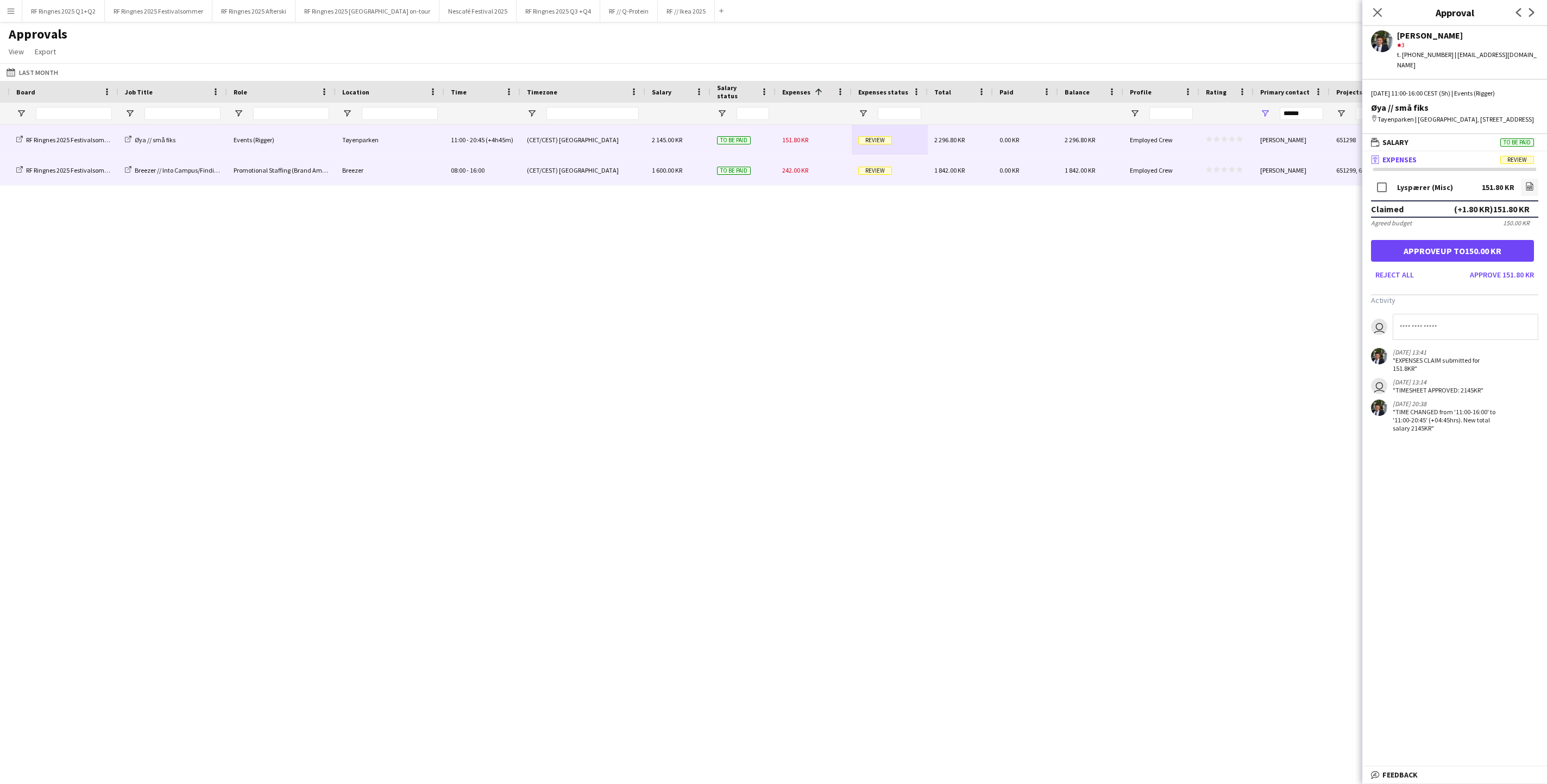
click at [648, 165] on div "1 600.00 KR" at bounding box center [678, 170] width 65 height 30
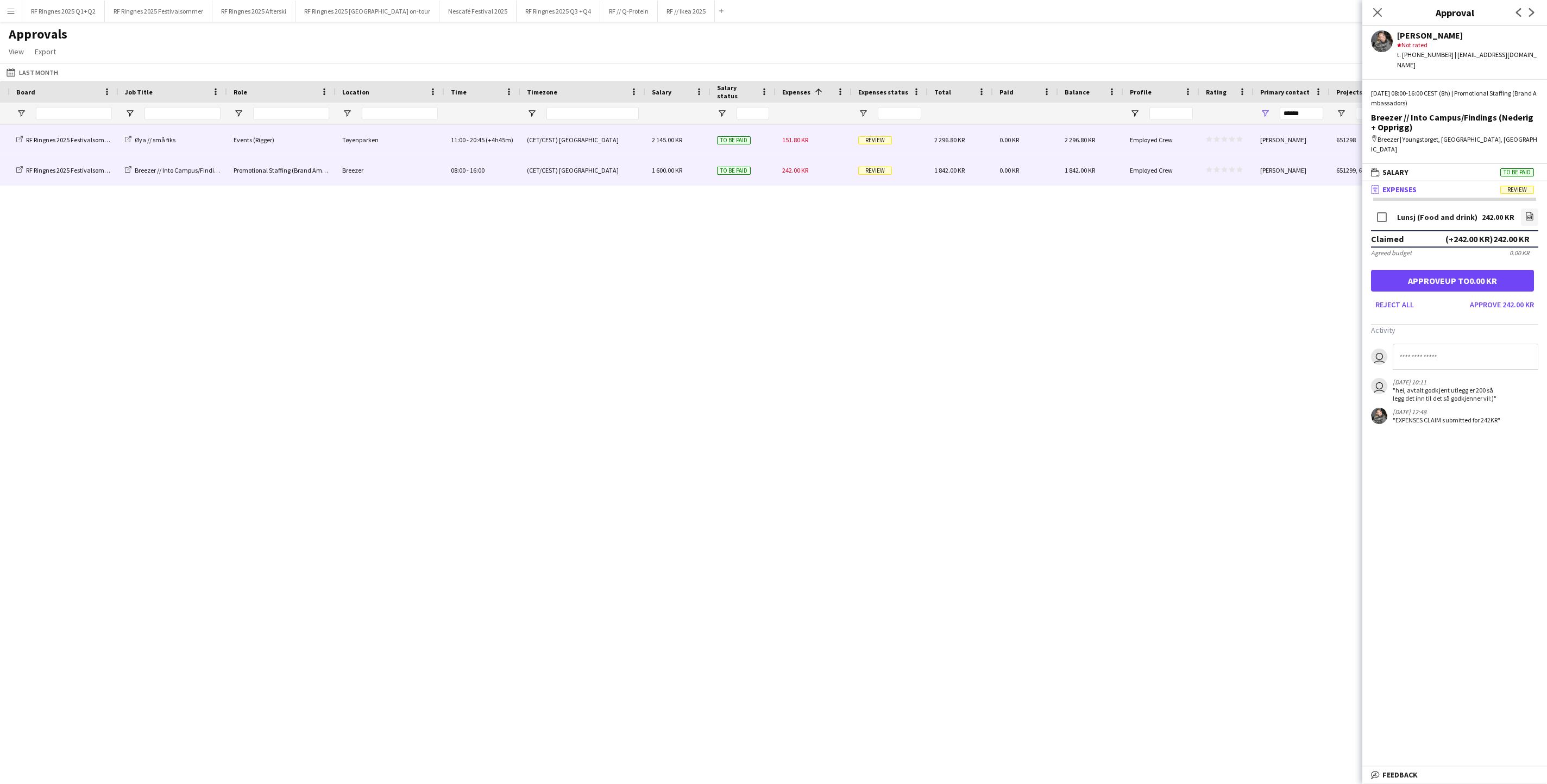
click at [628, 135] on div "(CET/CEST) [GEOGRAPHIC_DATA]" at bounding box center [583, 140] width 125 height 30
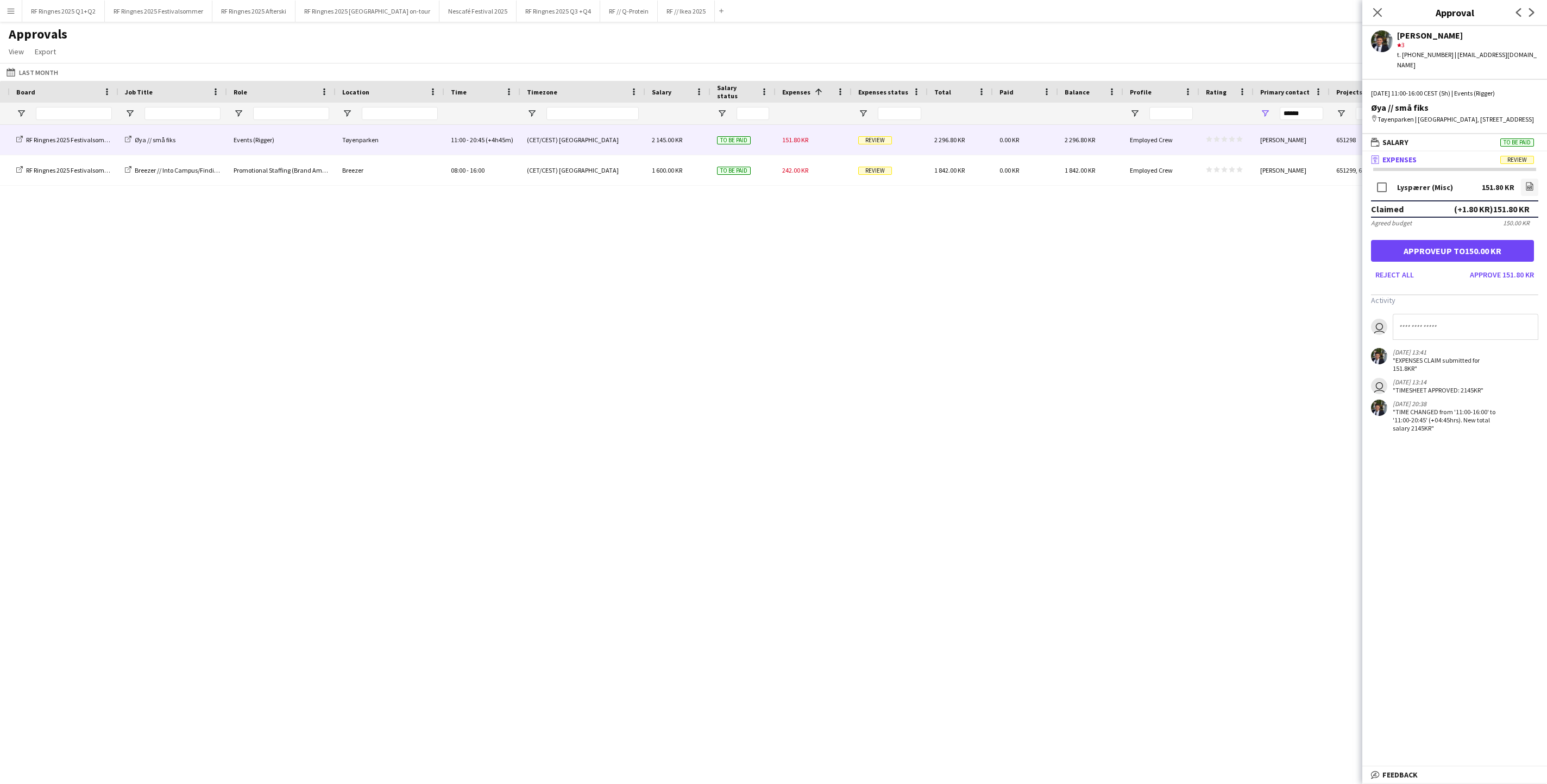
click at [648, 232] on div "RF Ringnes 2025 Festivalsommer Øya // små fiks Events (Rigger) [GEOGRAPHIC_DATA…" at bounding box center [774, 445] width 1547 height 640
click at [1030, 17] on icon "Close pop-in" at bounding box center [1377, 12] width 10 height 10
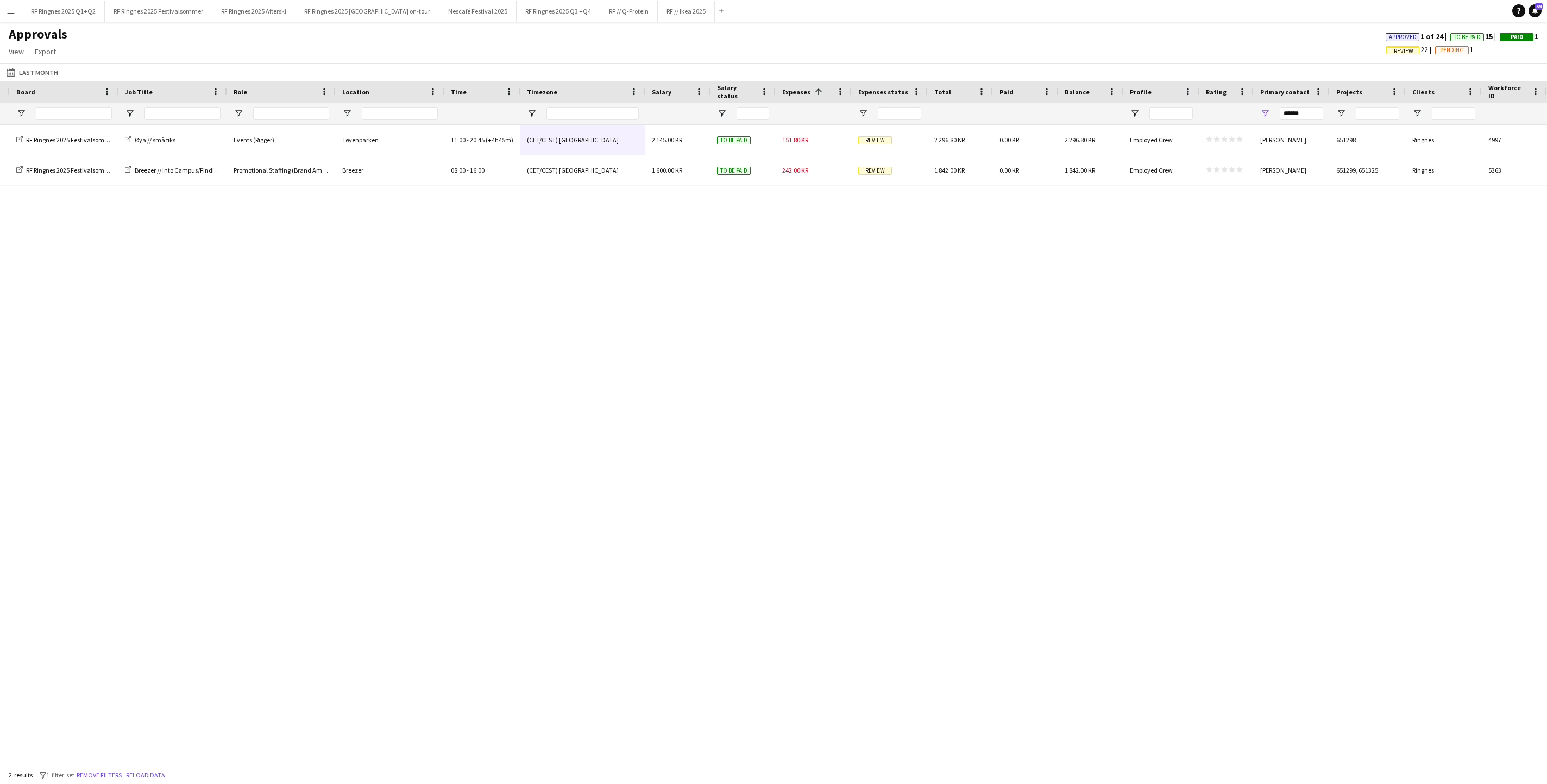
click at [1030, 49] on span "Review" at bounding box center [1403, 51] width 19 height 7
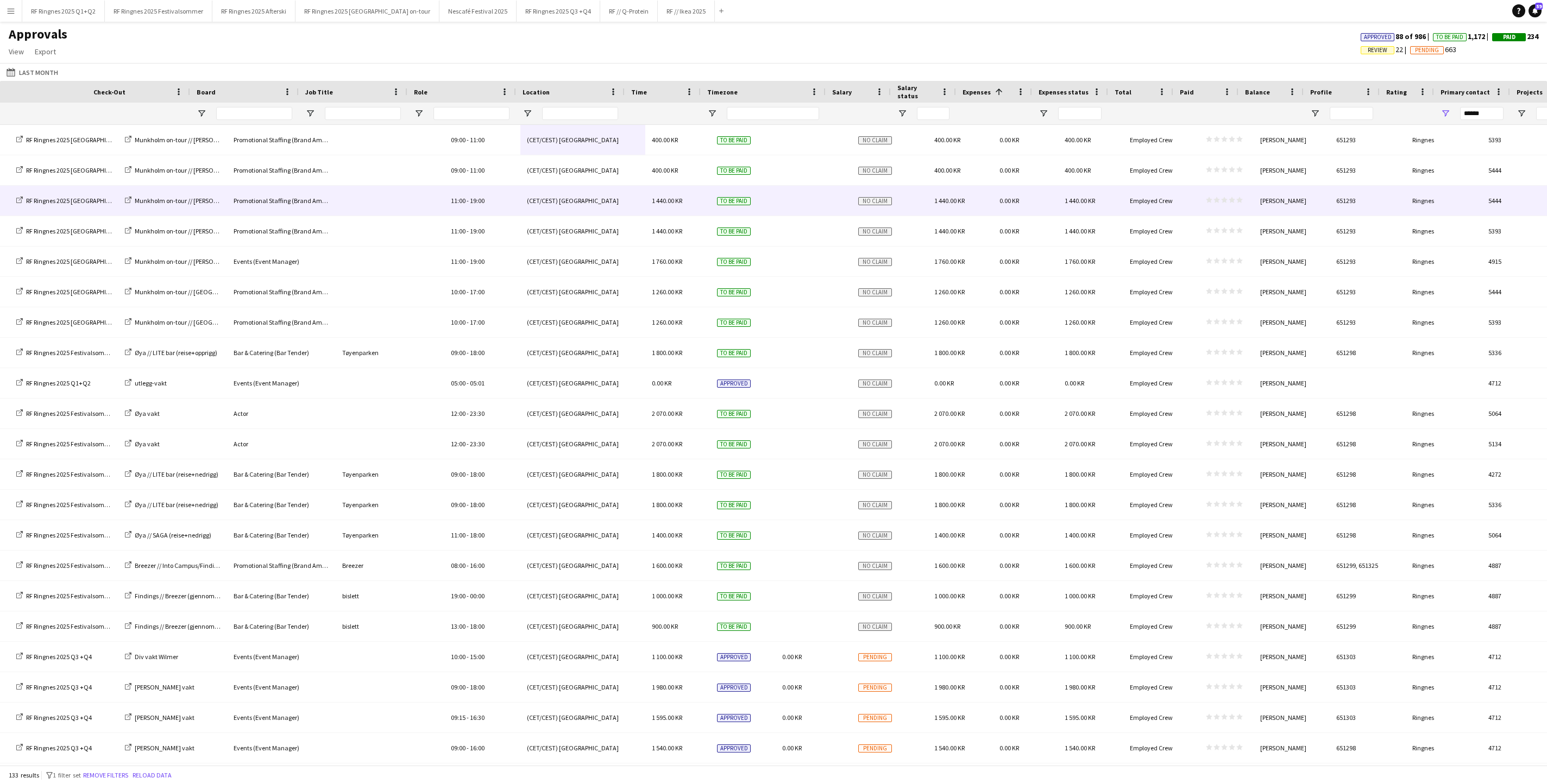
scroll to position [0, 424]
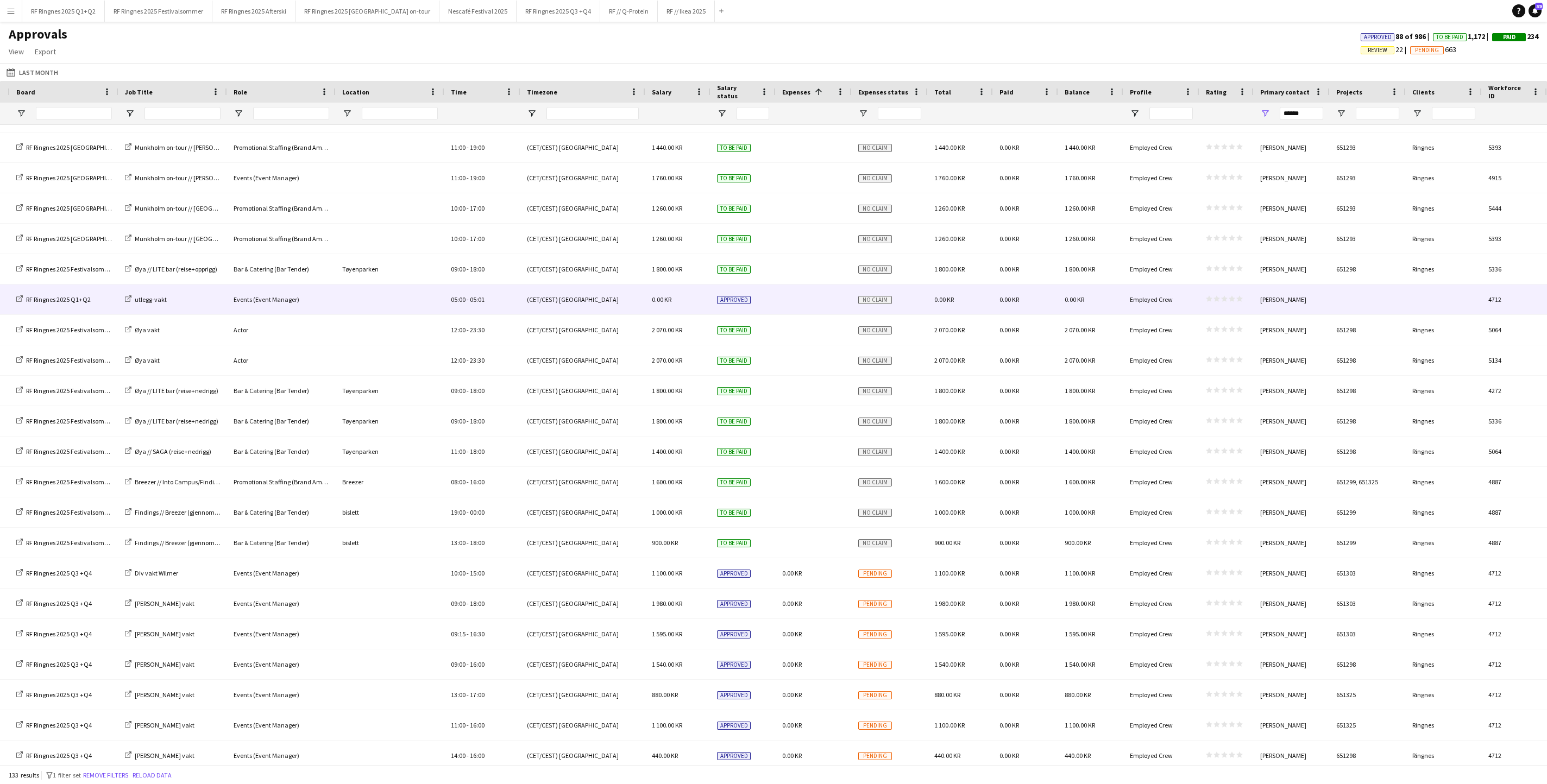
click at [1030, 302] on div at bounding box center [1367, 299] width 76 height 30
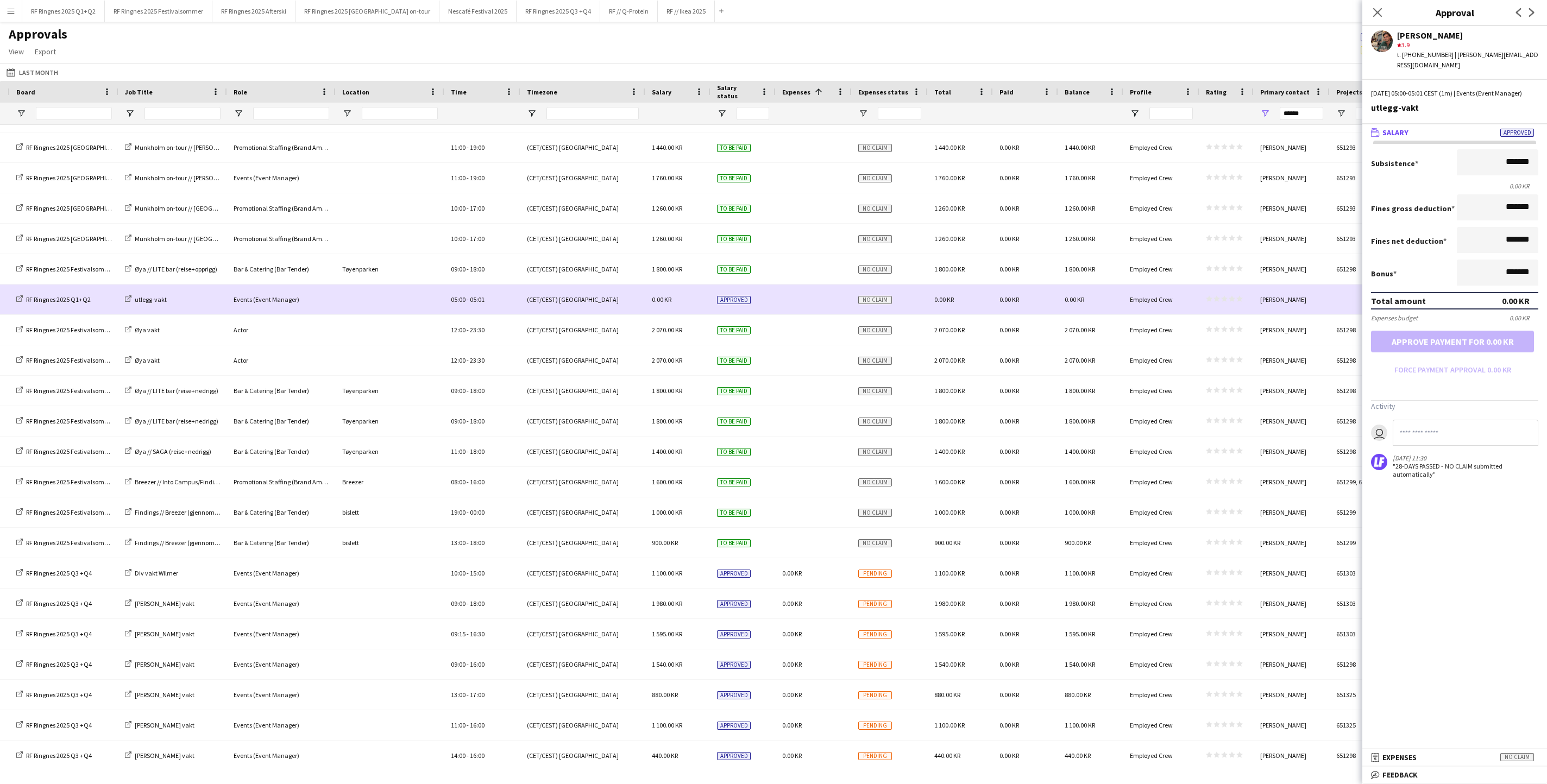
click at [810, 292] on div at bounding box center [813, 299] width 76 height 30
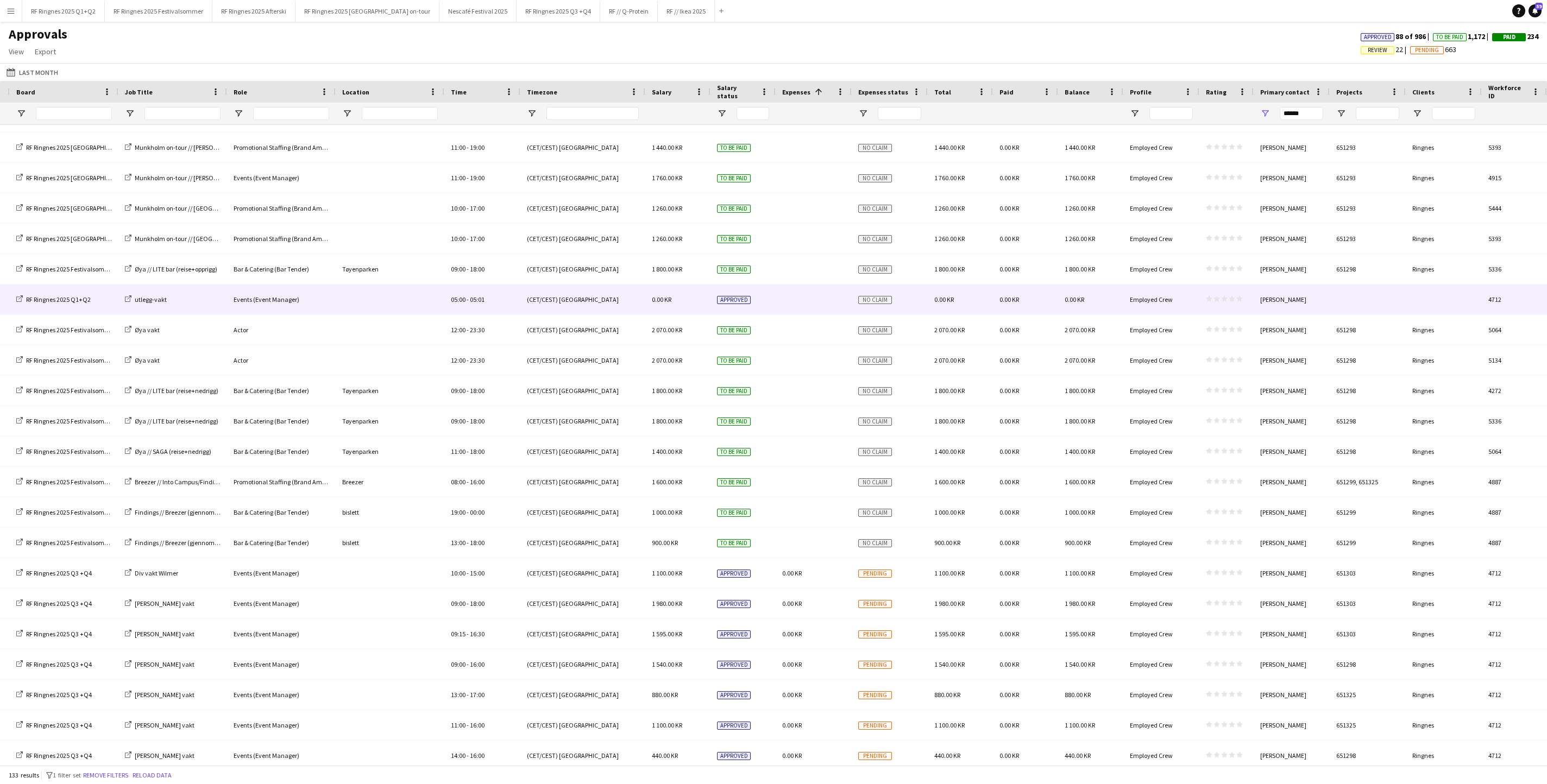
click at [822, 298] on div at bounding box center [813, 299] width 76 height 30
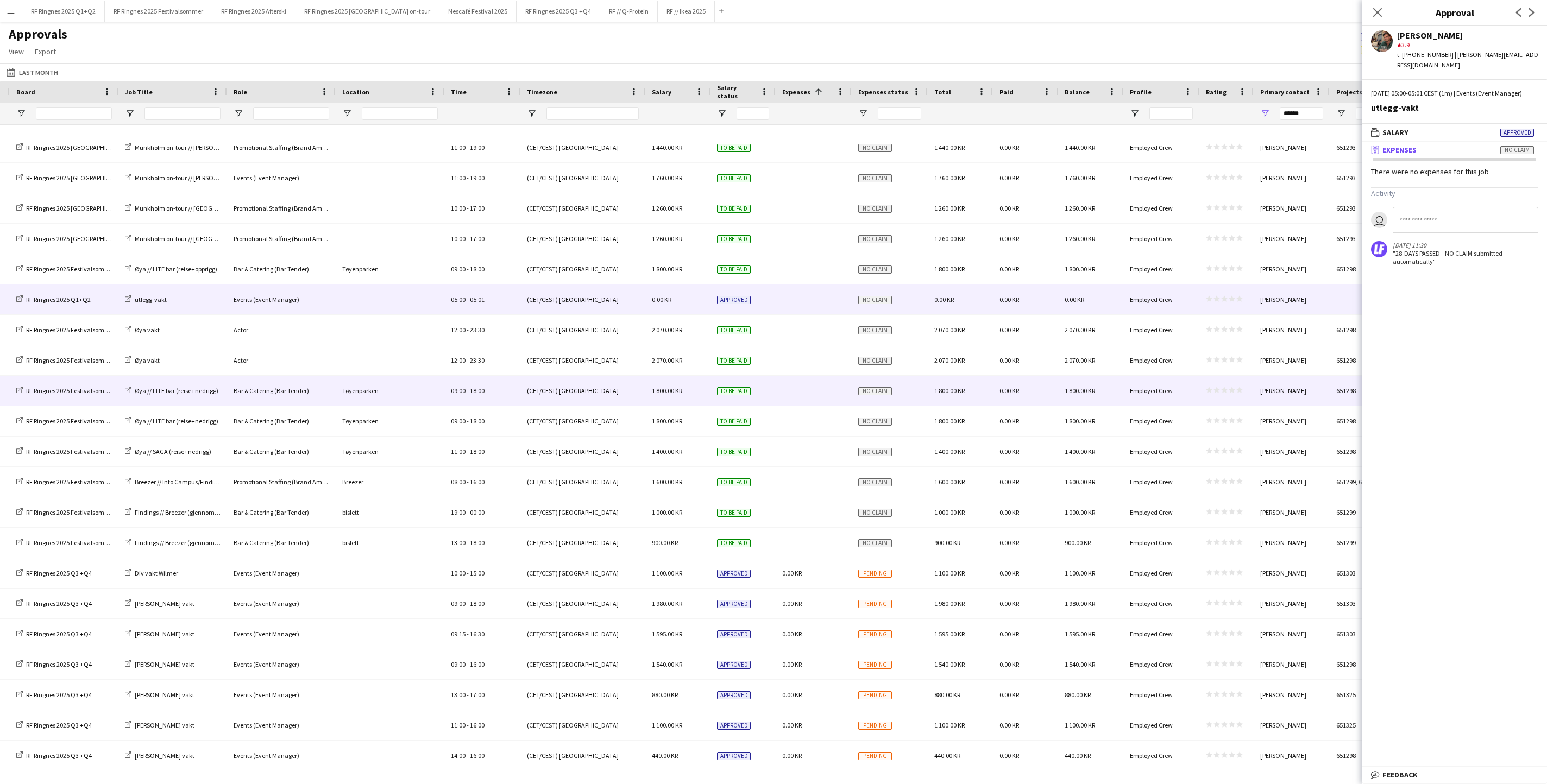
click at [743, 387] on span "To be paid" at bounding box center [733, 392] width 33 height 8
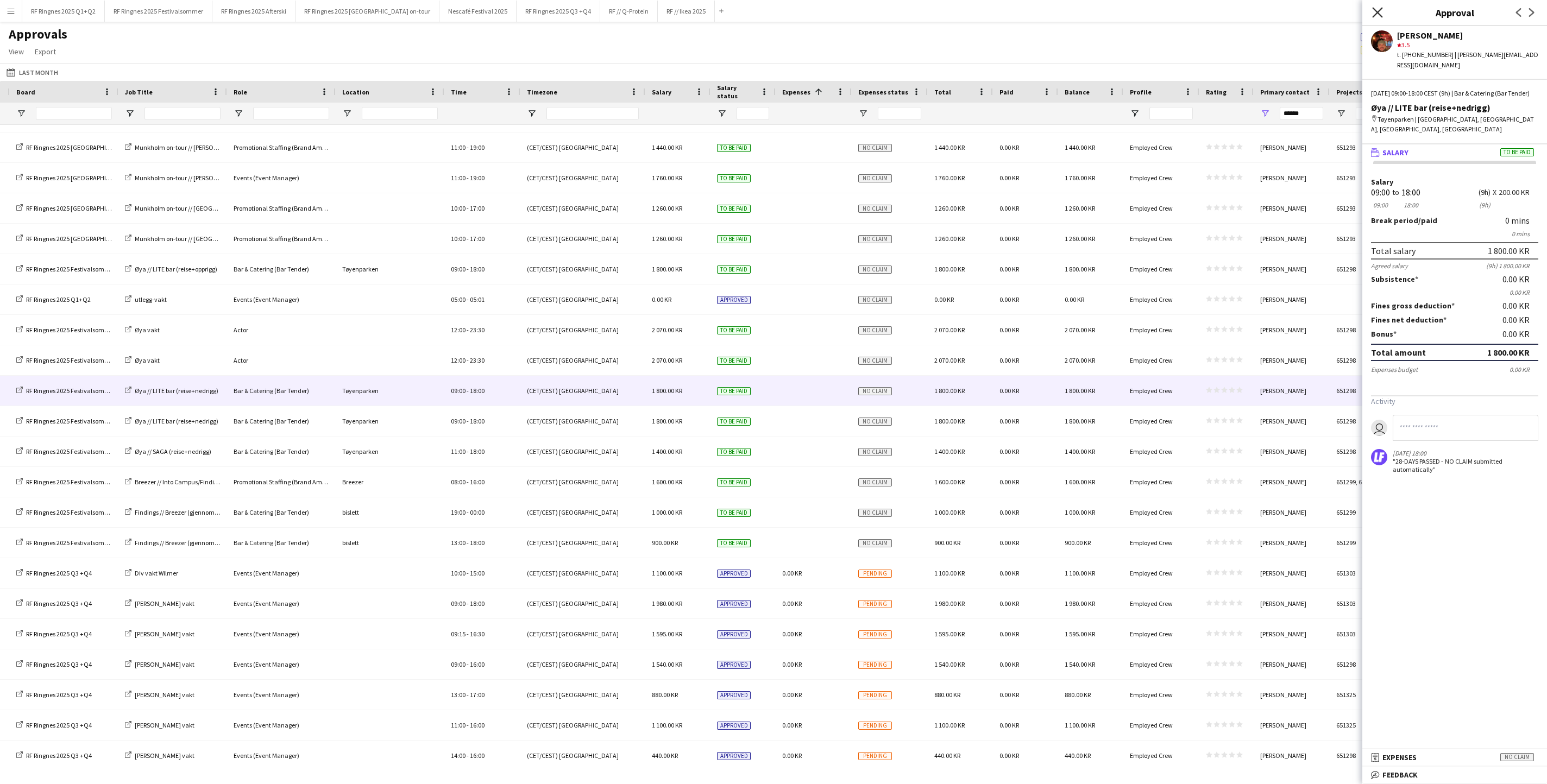
click at [1030, 10] on icon at bounding box center [1377, 12] width 10 height 10
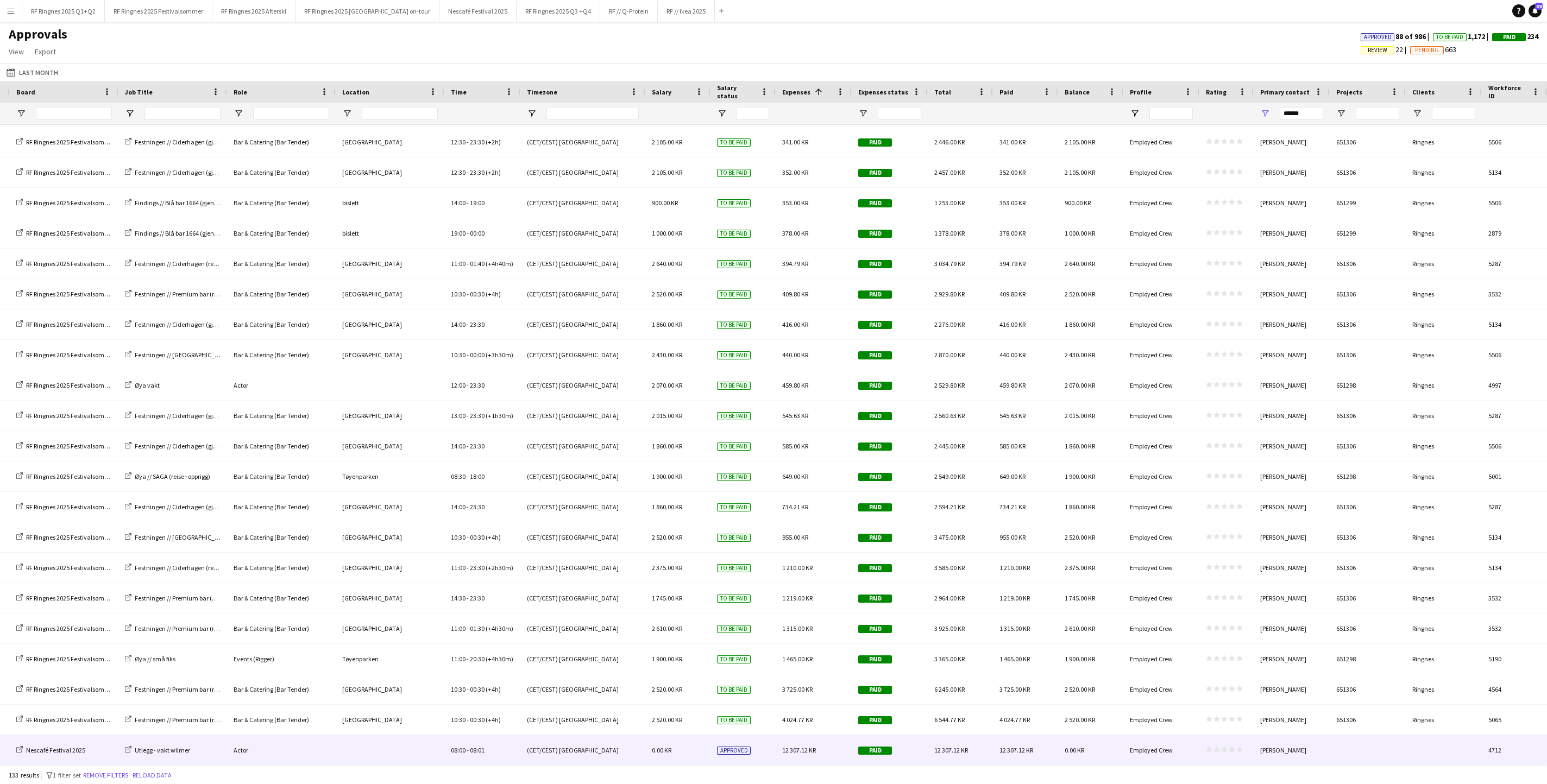
click at [380, 522] on div at bounding box center [390, 750] width 108 height 30
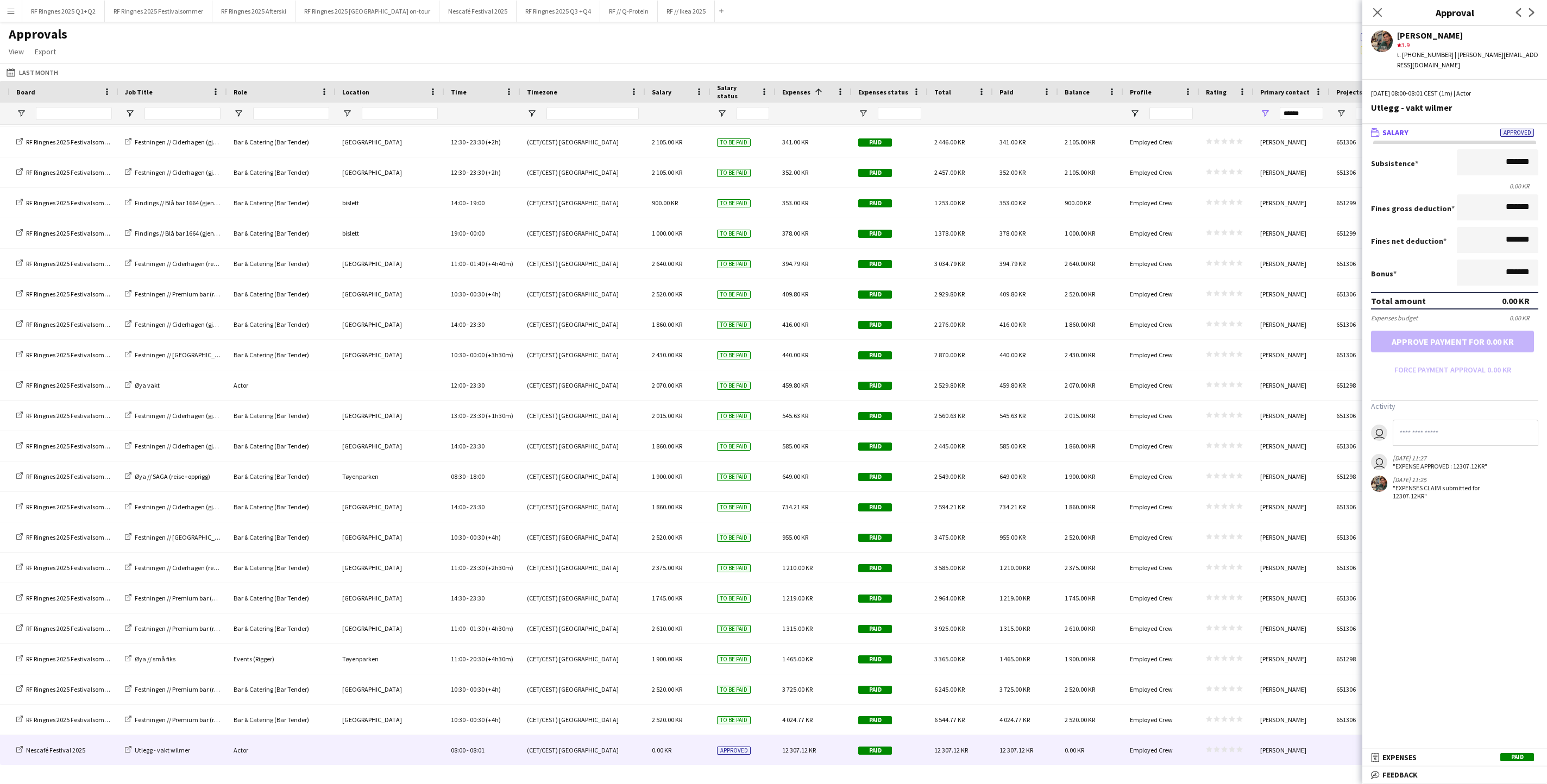
click at [372, 54] on div "Approvals View Customise view Customise filters Reset Filters Reset View Reset …" at bounding box center [774, 44] width 1547 height 37
